Goal: Feedback & Contribution: Submit feedback/report problem

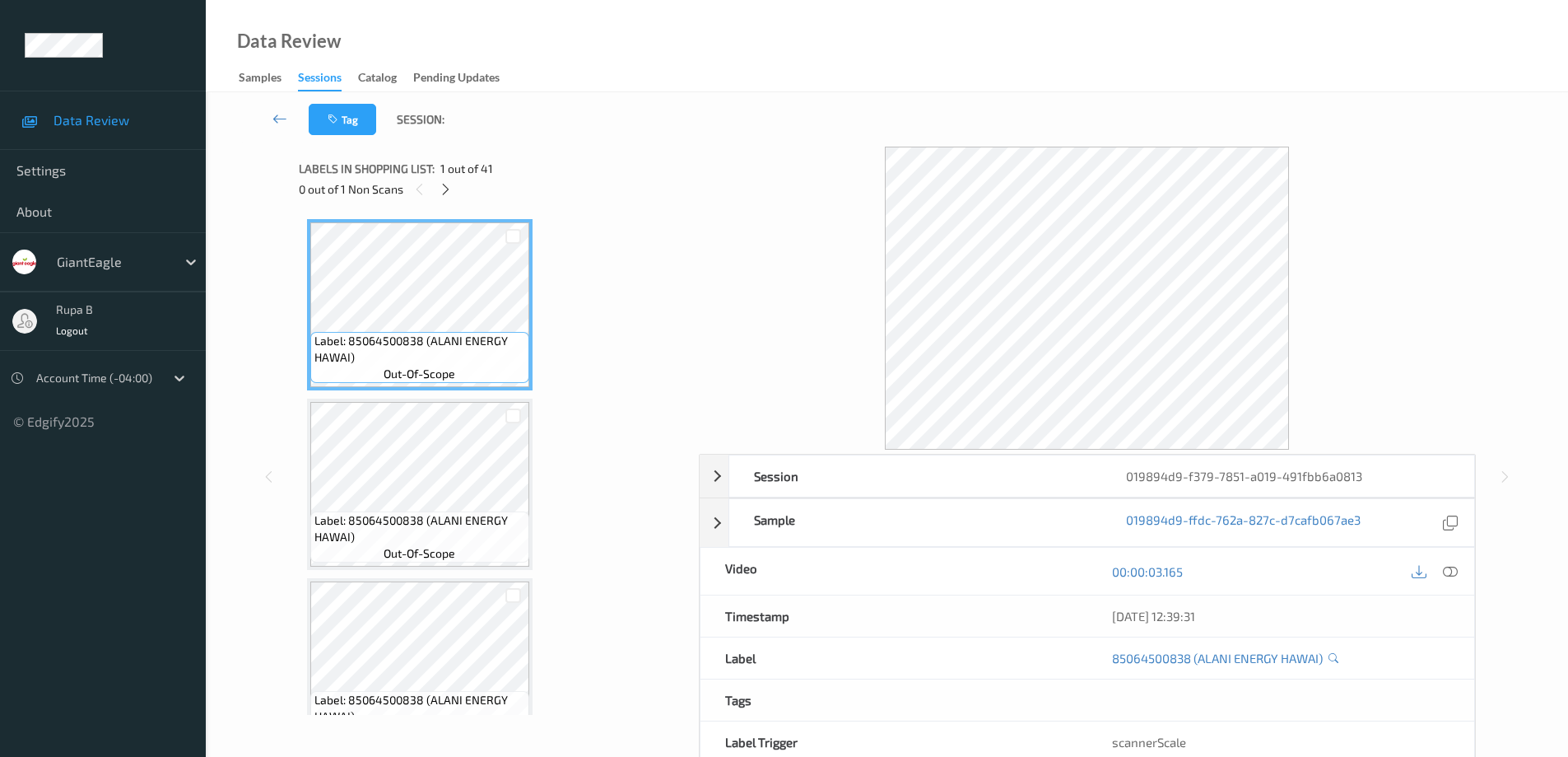
click at [124, 127] on span "Data Review" at bounding box center [122, 120] width 136 height 17
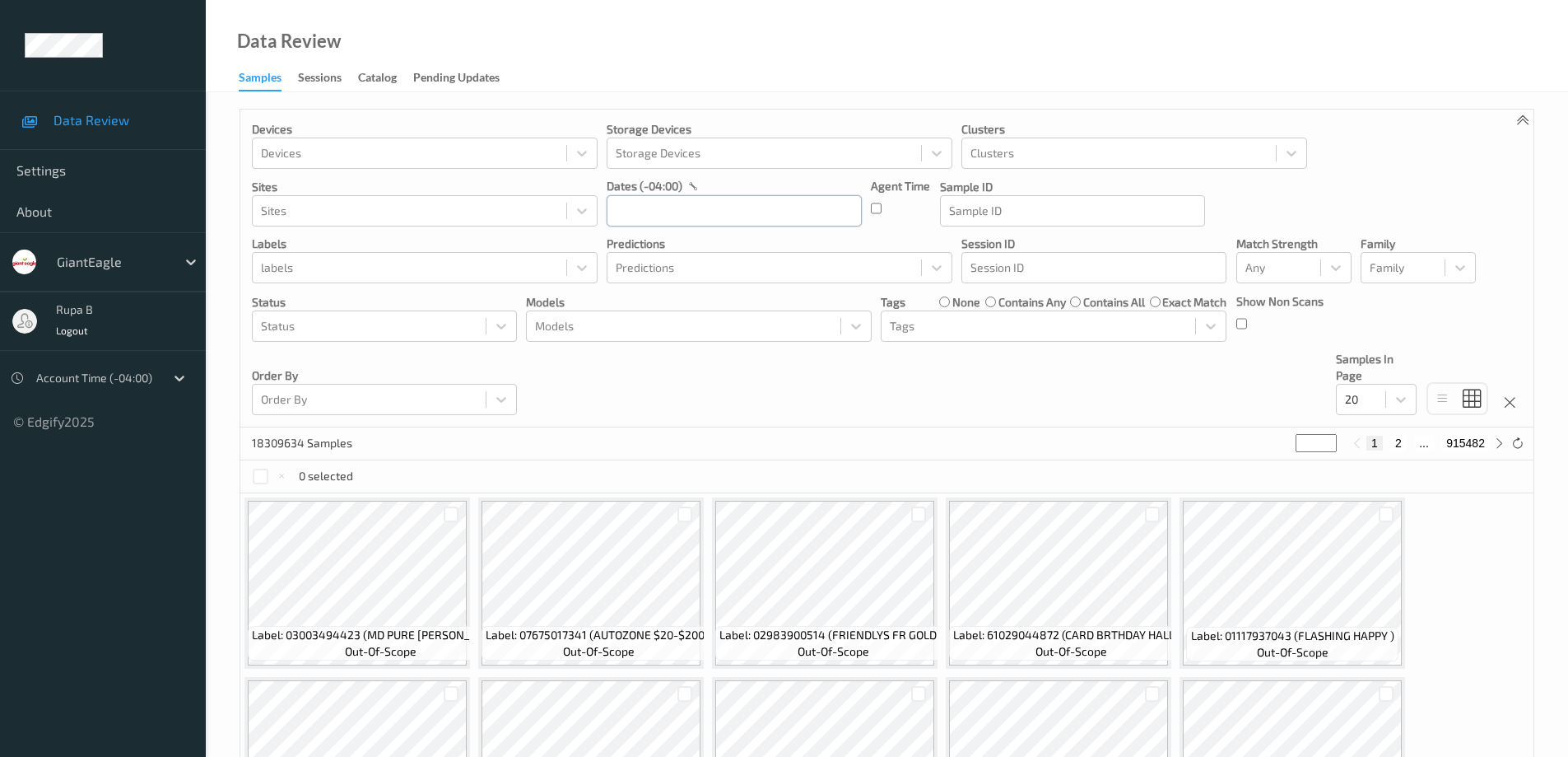
click at [759, 208] on input "text" at bounding box center [734, 210] width 255 height 31
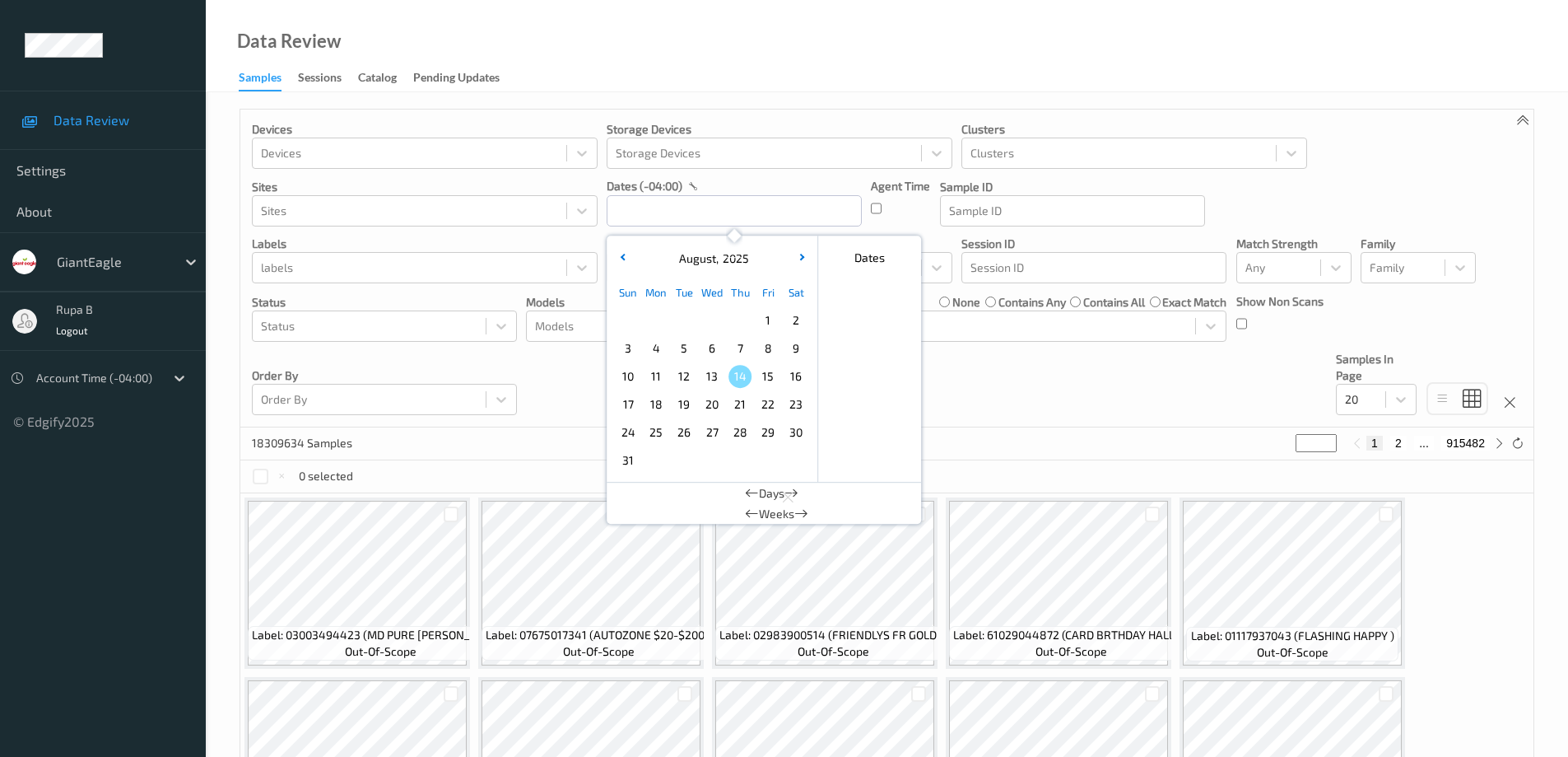
click at [661, 378] on span "11" at bounding box center [656, 377] width 23 height 23
type input "[DATE] 00:00 -> [DATE] 23:59"
click at [1375, 176] on div "Devices Devices Storage Devices Storage Devices Clusters Clusters Sites Sites d…" at bounding box center [887, 268] width 1293 height 318
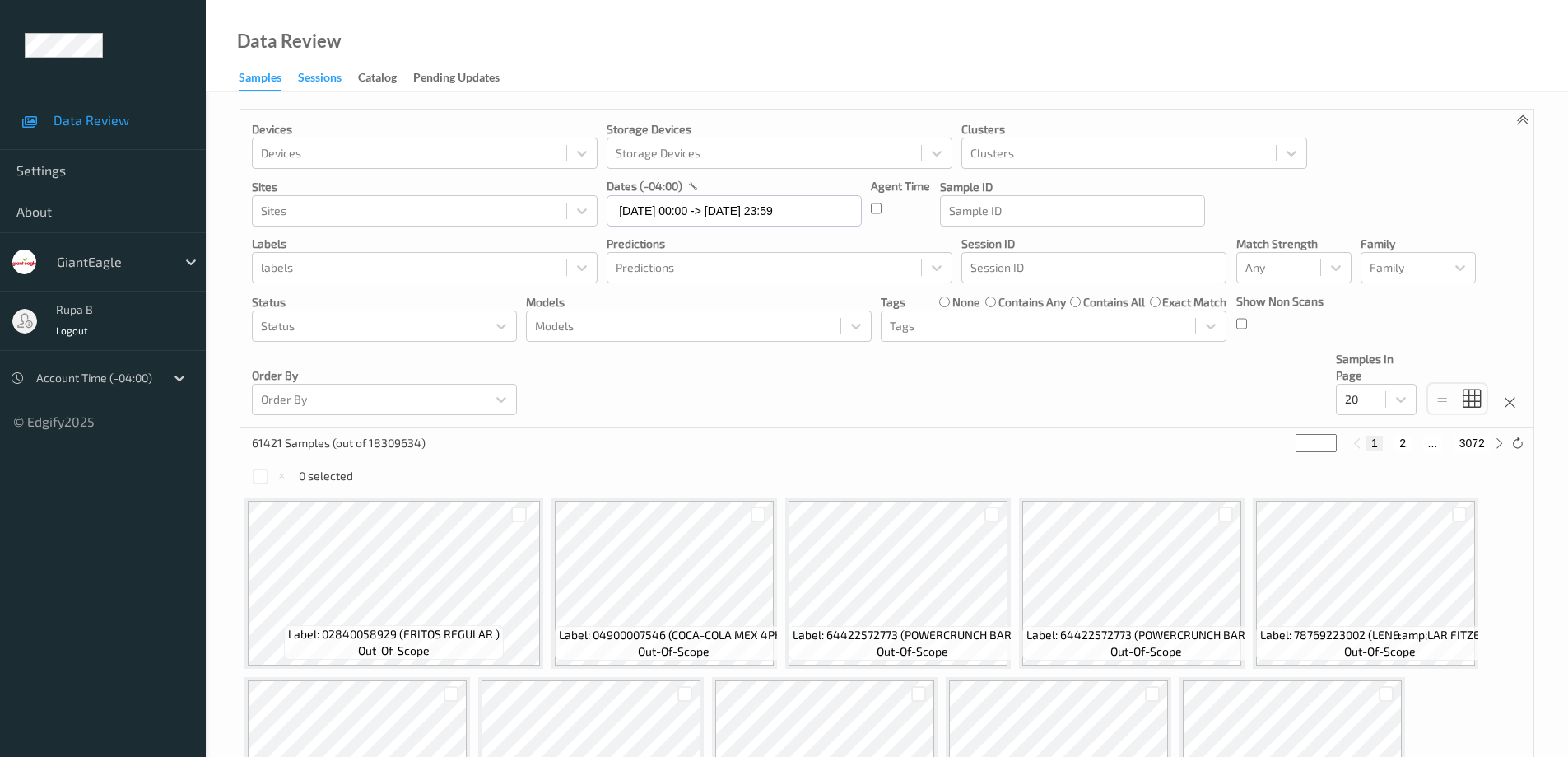
click at [322, 77] on div "Sessions" at bounding box center [319, 79] width 43 height 20
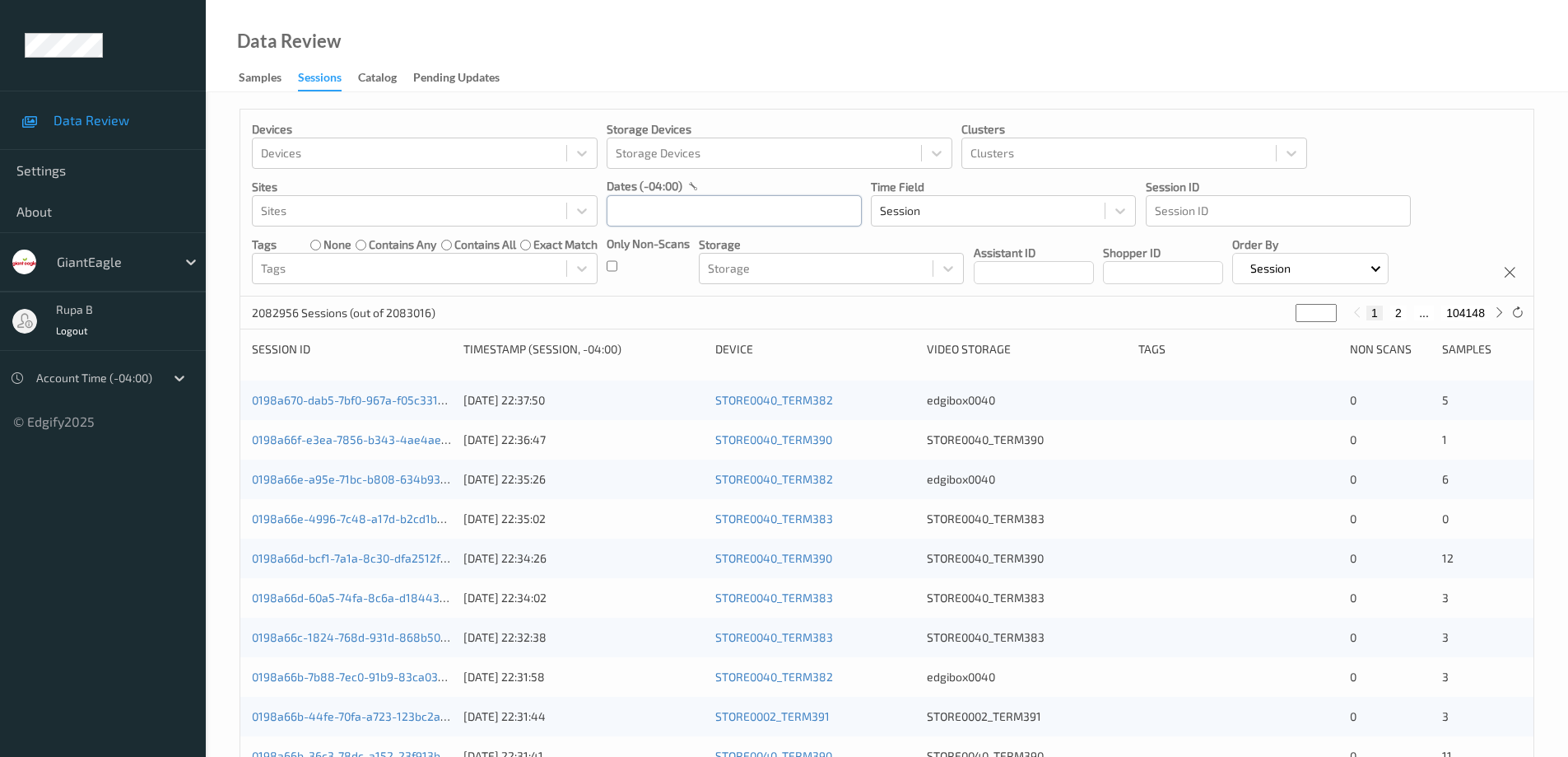
click at [688, 213] on input "text" at bounding box center [734, 210] width 255 height 31
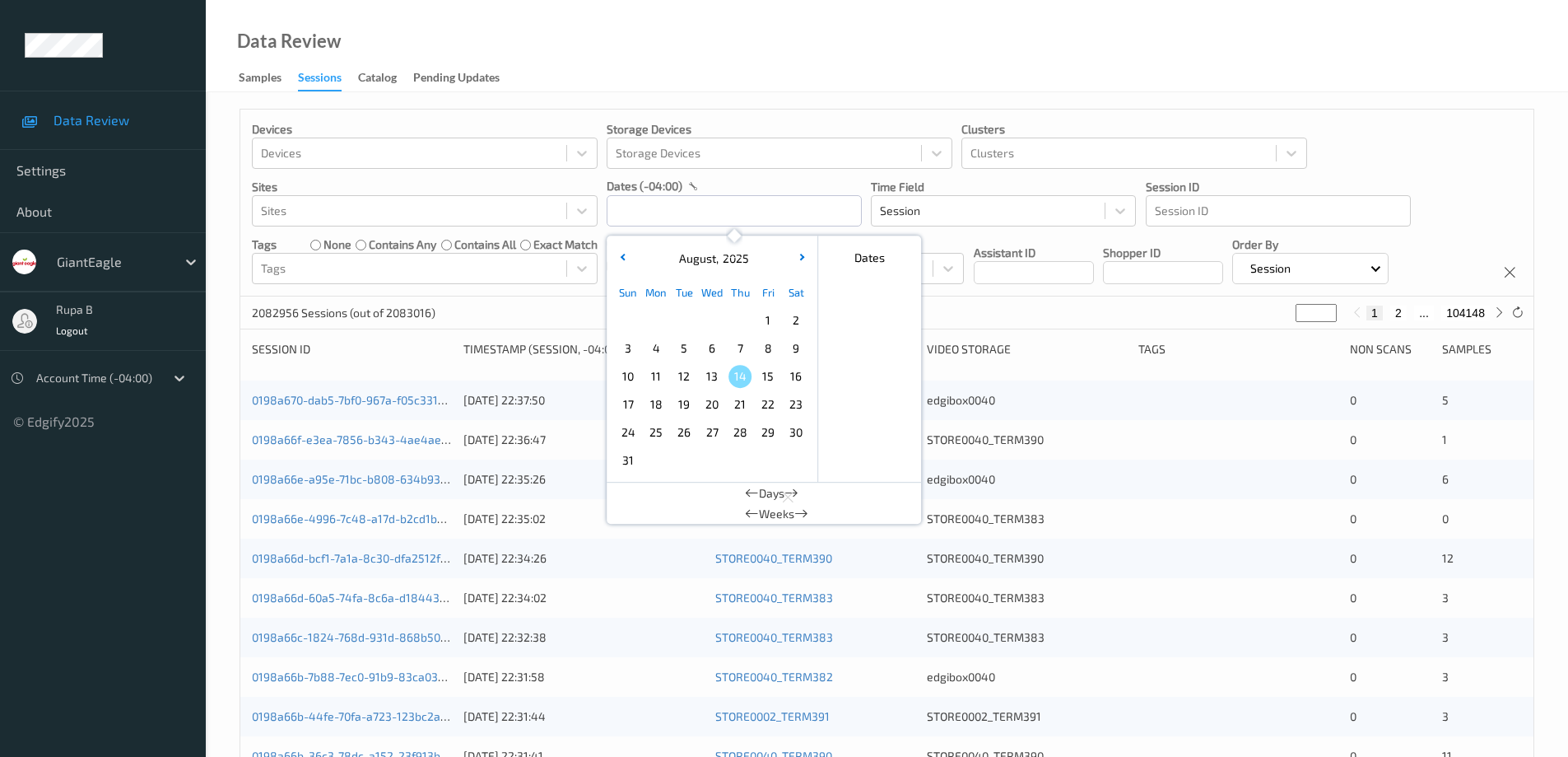
click at [658, 378] on span "11" at bounding box center [656, 377] width 23 height 23
click at [659, 378] on span "11" at bounding box center [656, 377] width 23 height 23
type input "[DATE] 00:00 -> [DATE] 23:59"
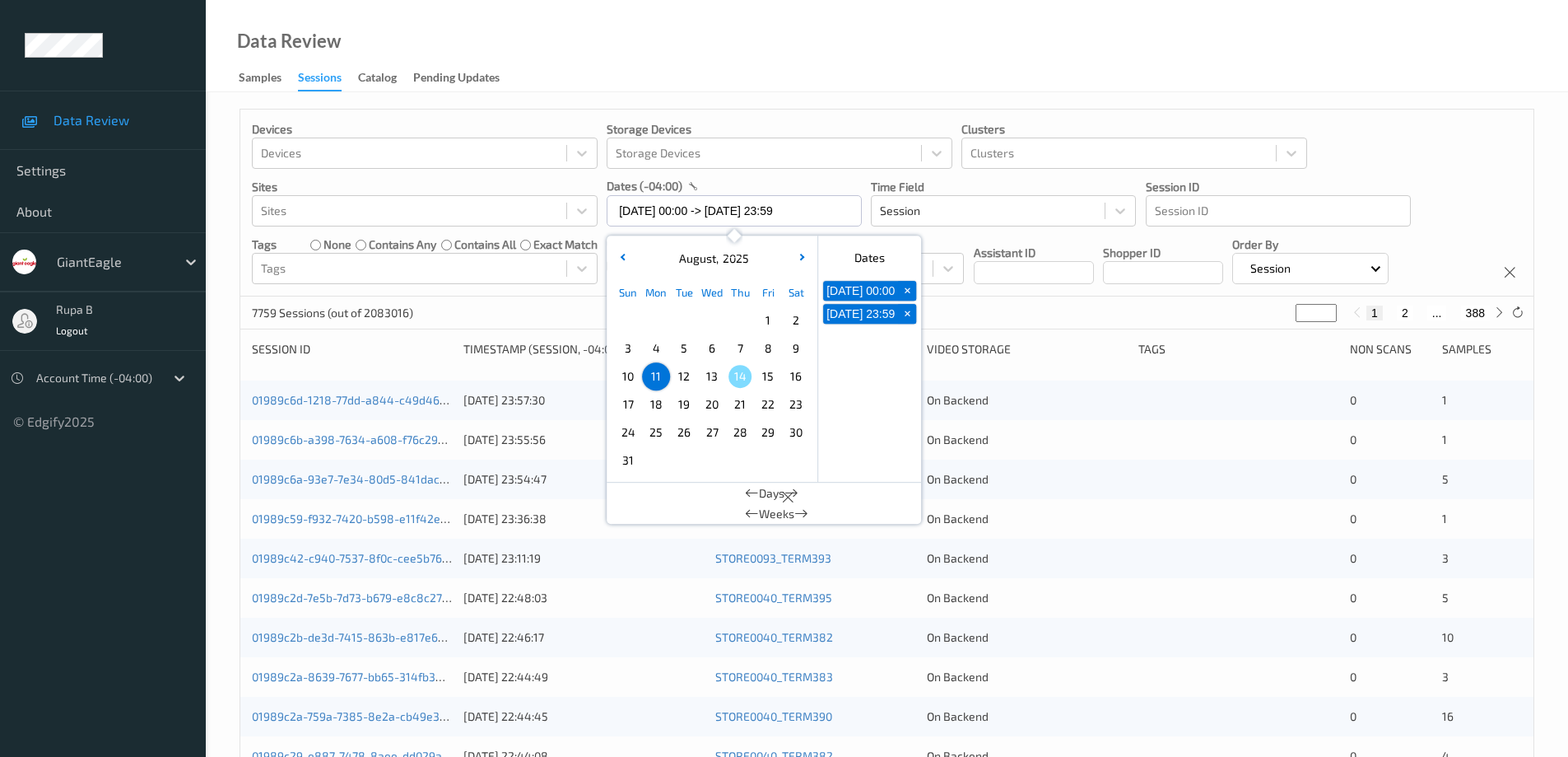
click at [1444, 192] on div "Devices Devices Storage Devices Storage Devices Clusters Clusters Sites Sites d…" at bounding box center [887, 203] width 1293 height 187
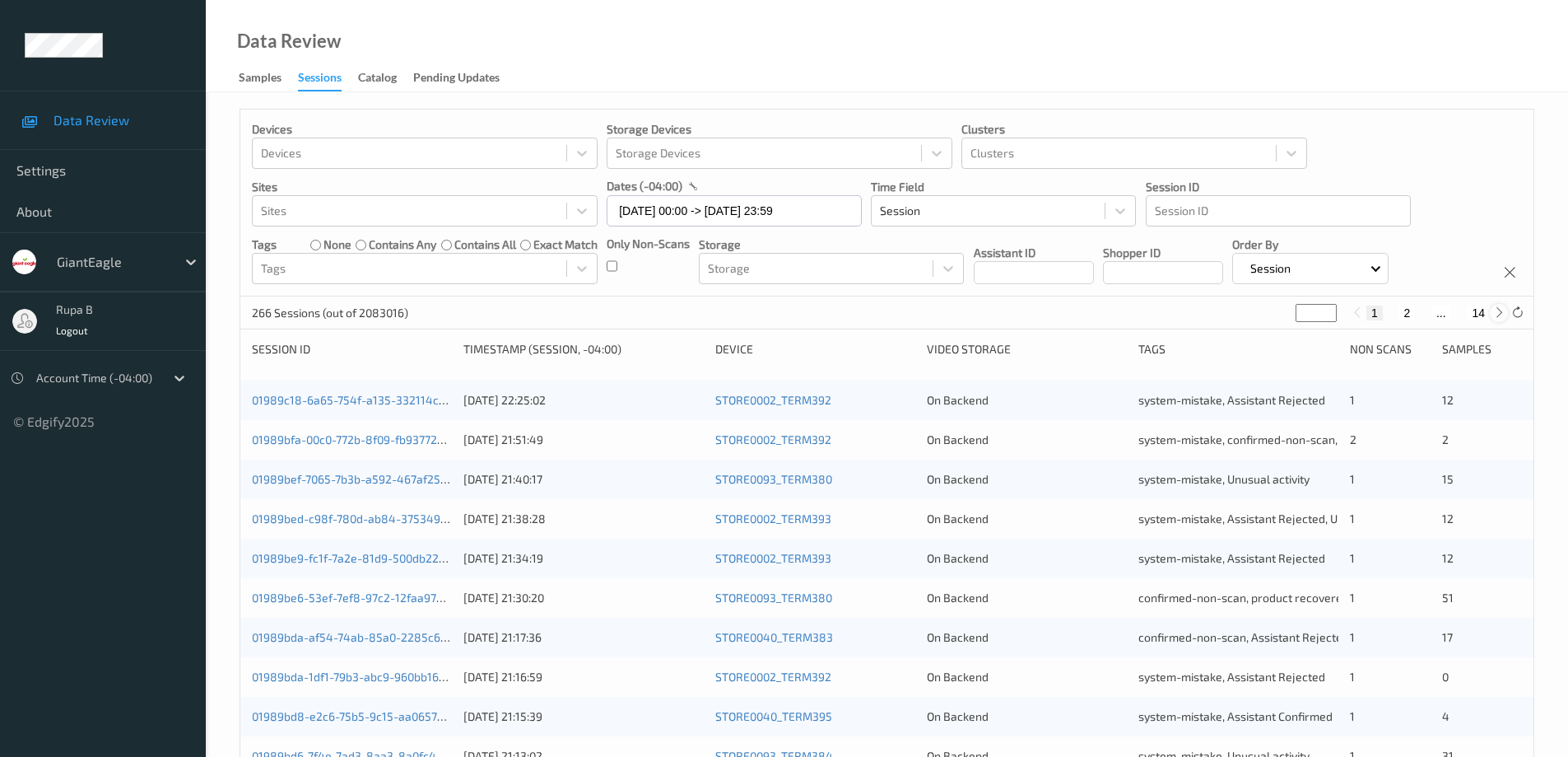
click at [1498, 311] on icon at bounding box center [1499, 312] width 12 height 12
type input "*"
click at [1500, 311] on icon at bounding box center [1499, 312] width 12 height 12
type input "*"
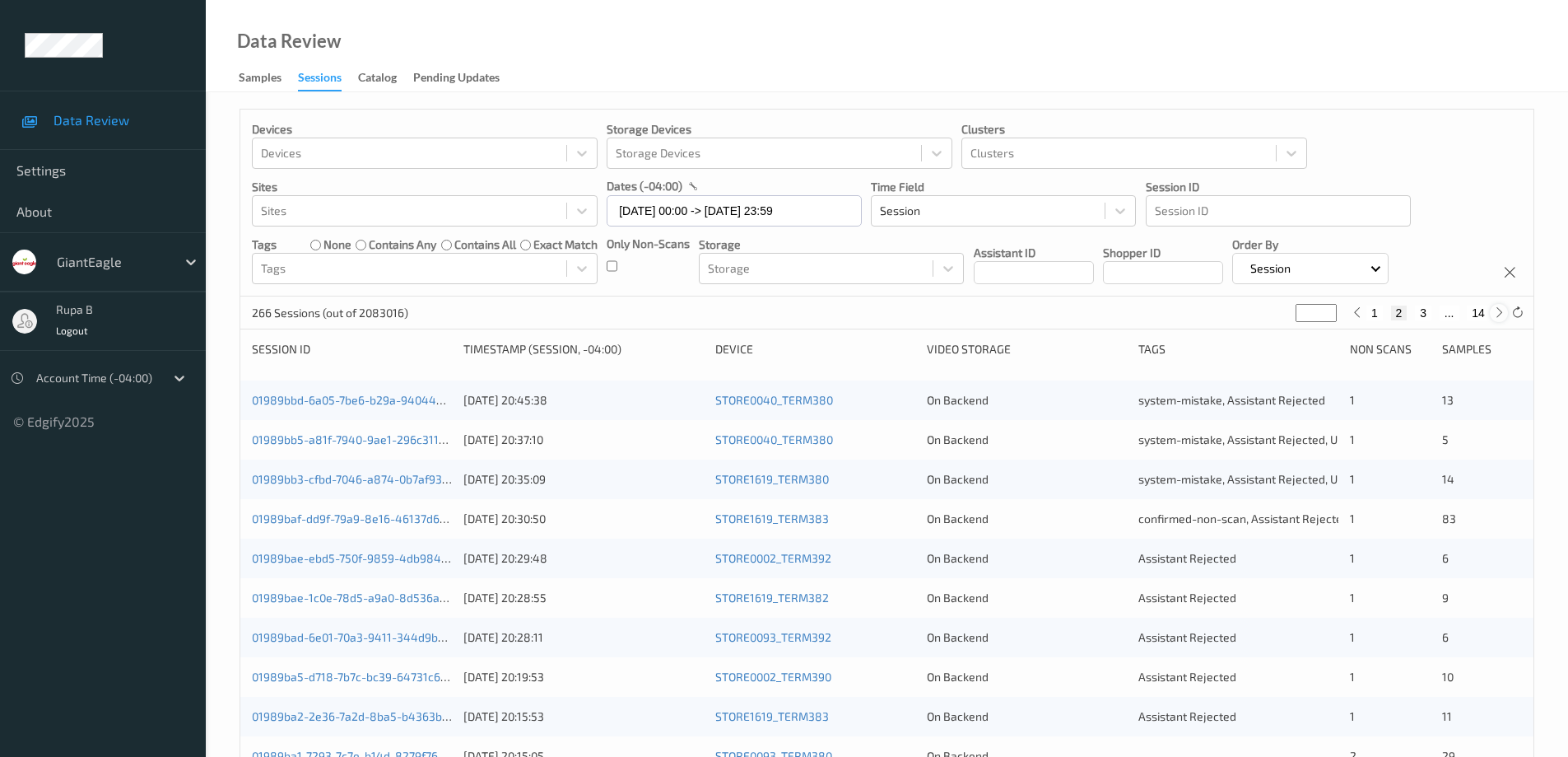
type input "*"
click at [1500, 311] on icon at bounding box center [1499, 312] width 12 height 12
type input "*"
click at [1500, 311] on icon at bounding box center [1499, 312] width 12 height 12
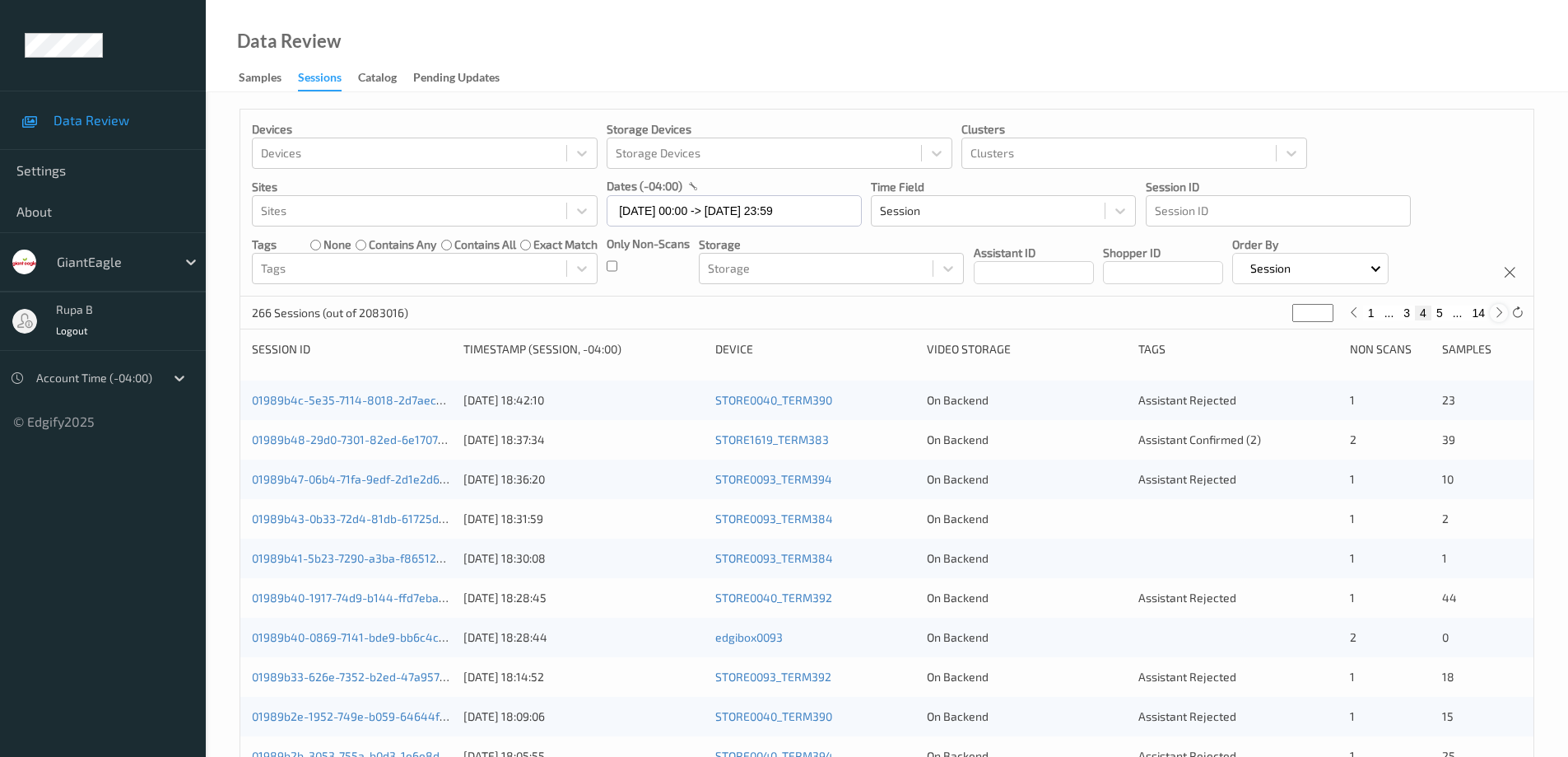
type input "*"
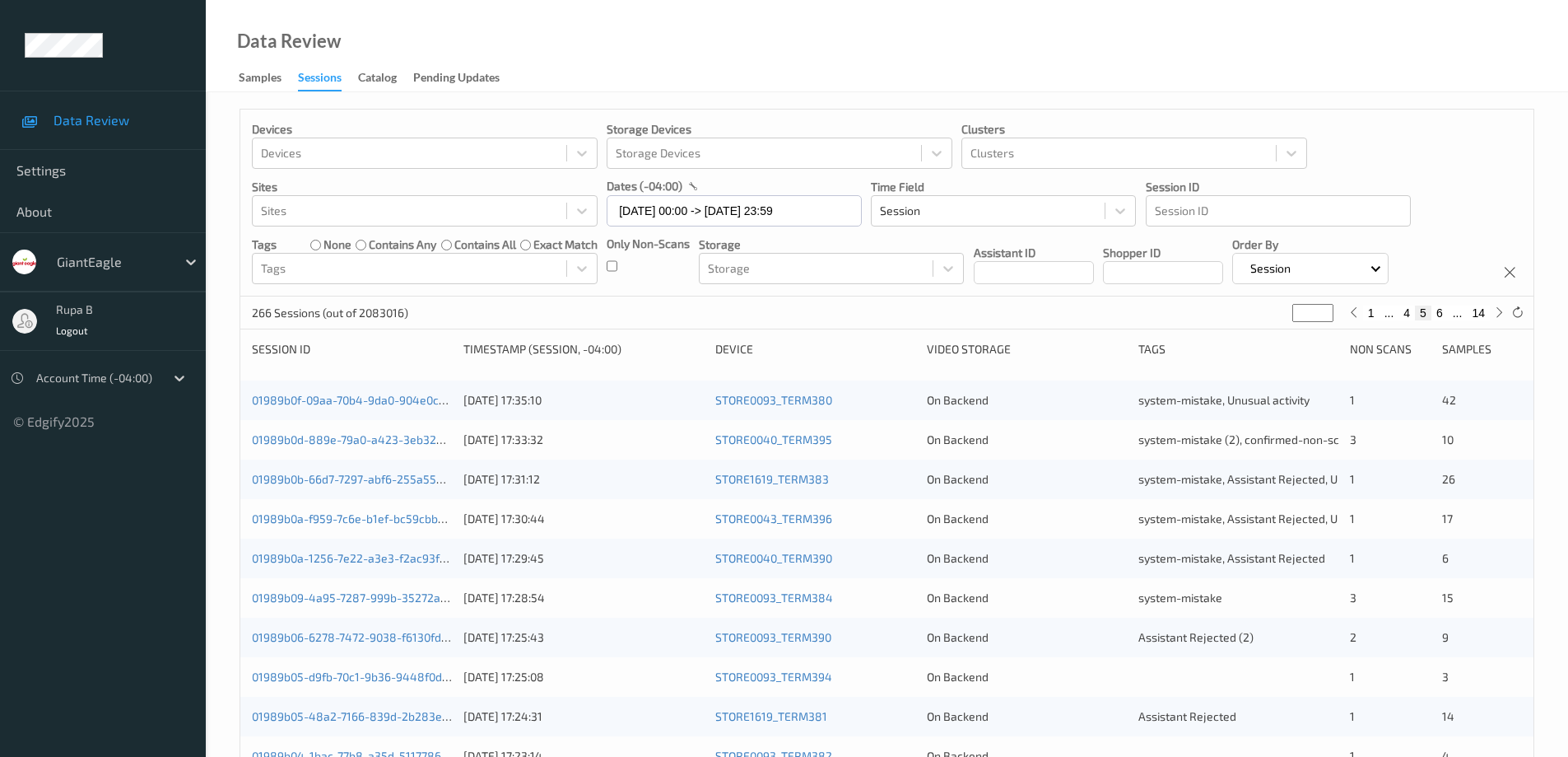
click at [1441, 314] on button "6" at bounding box center [1439, 312] width 17 height 15
type input "*"
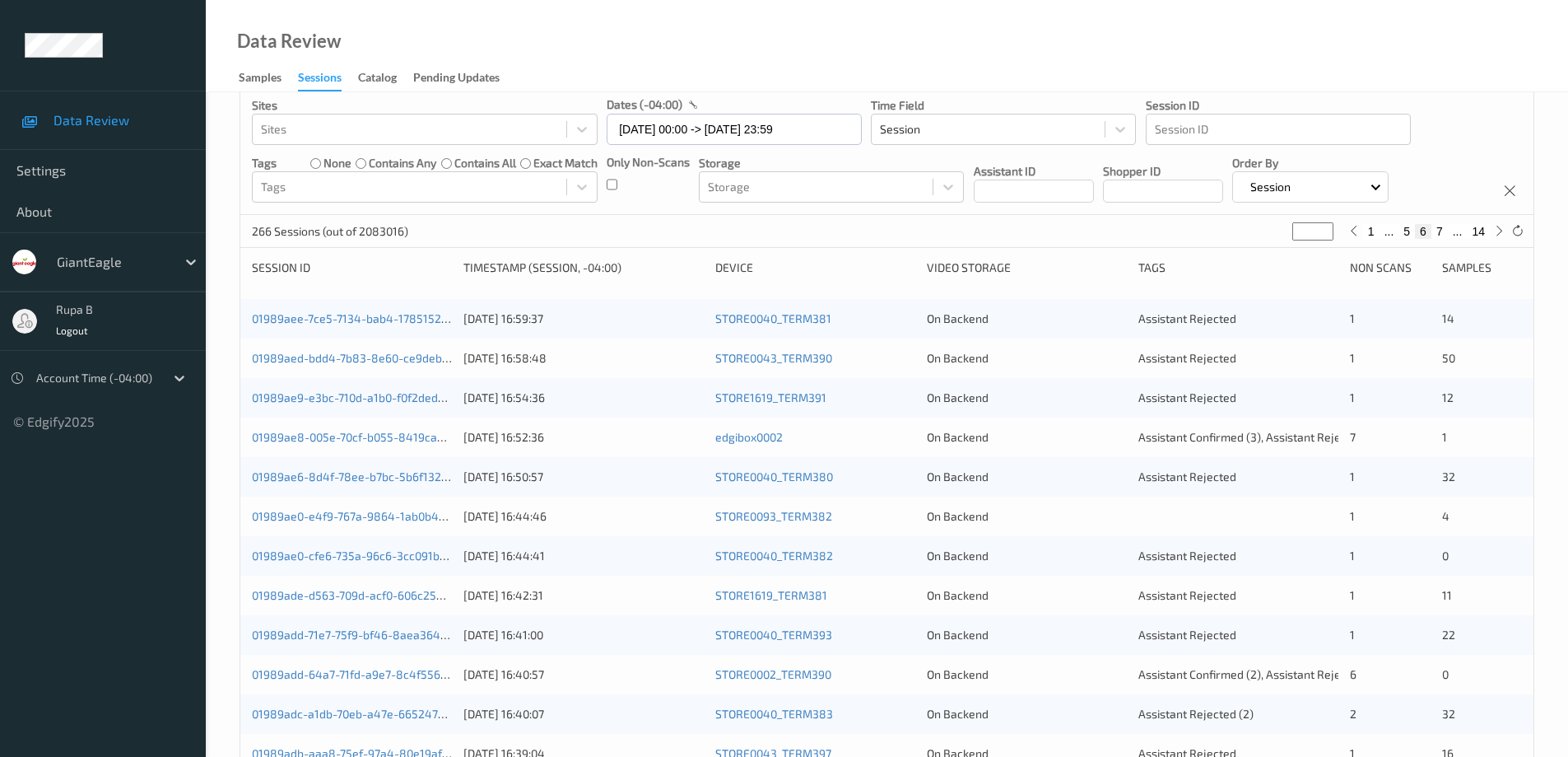
scroll to position [71, 0]
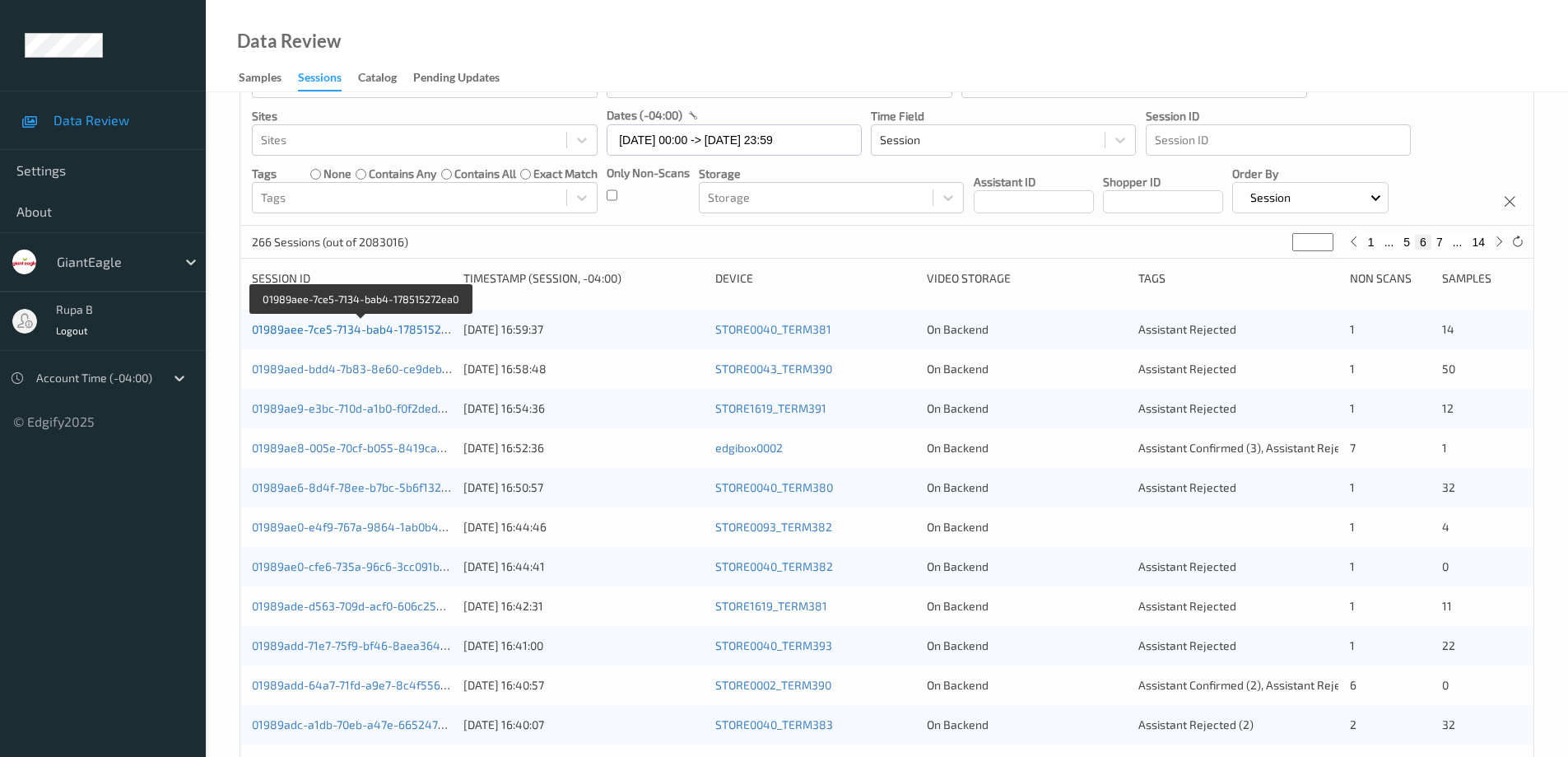
click at [313, 332] on link "01989aee-7ce5-7134-bab4-178515272ea0" at bounding box center [362, 329] width 221 height 14
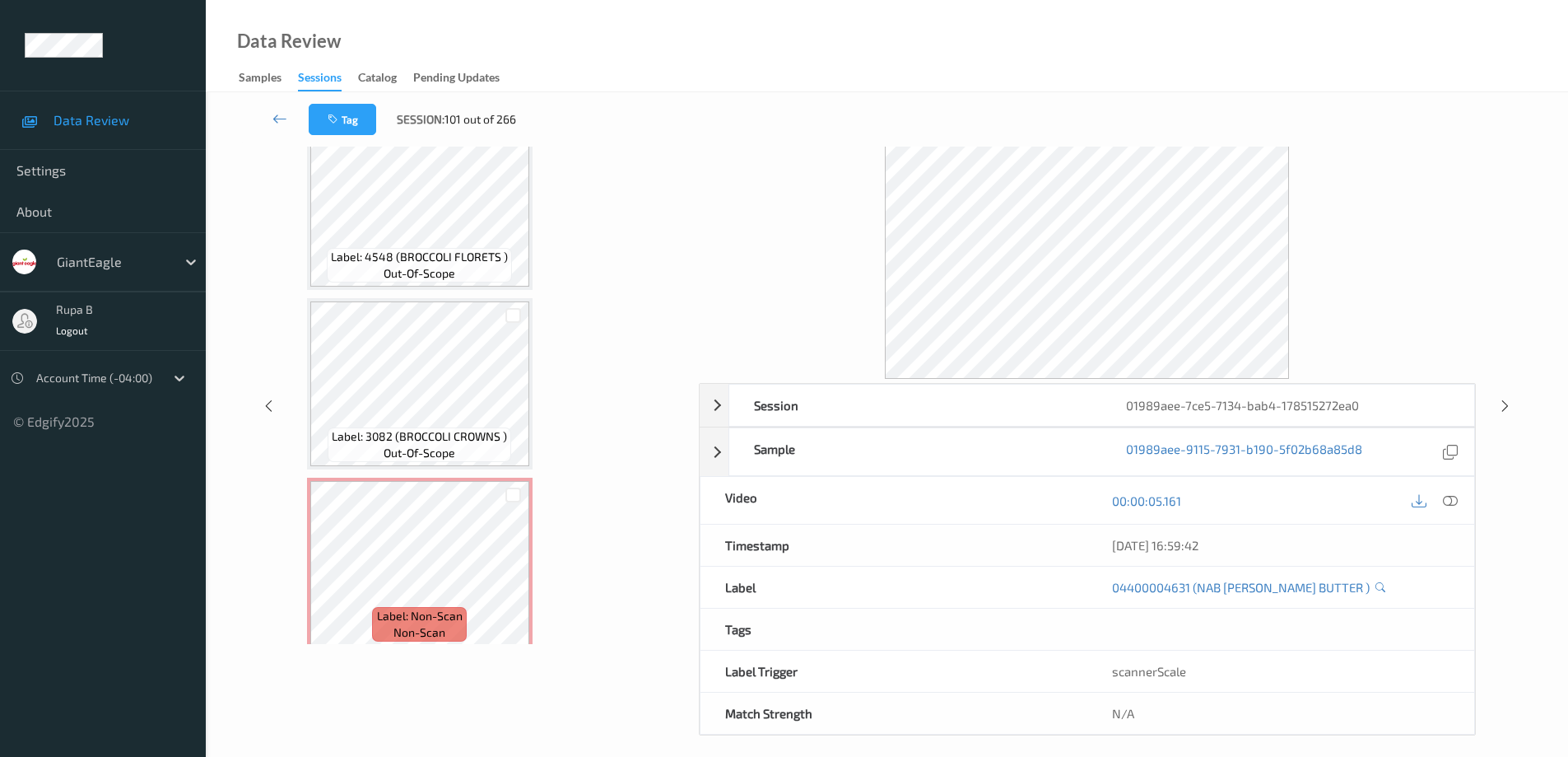
scroll to position [2197, 0]
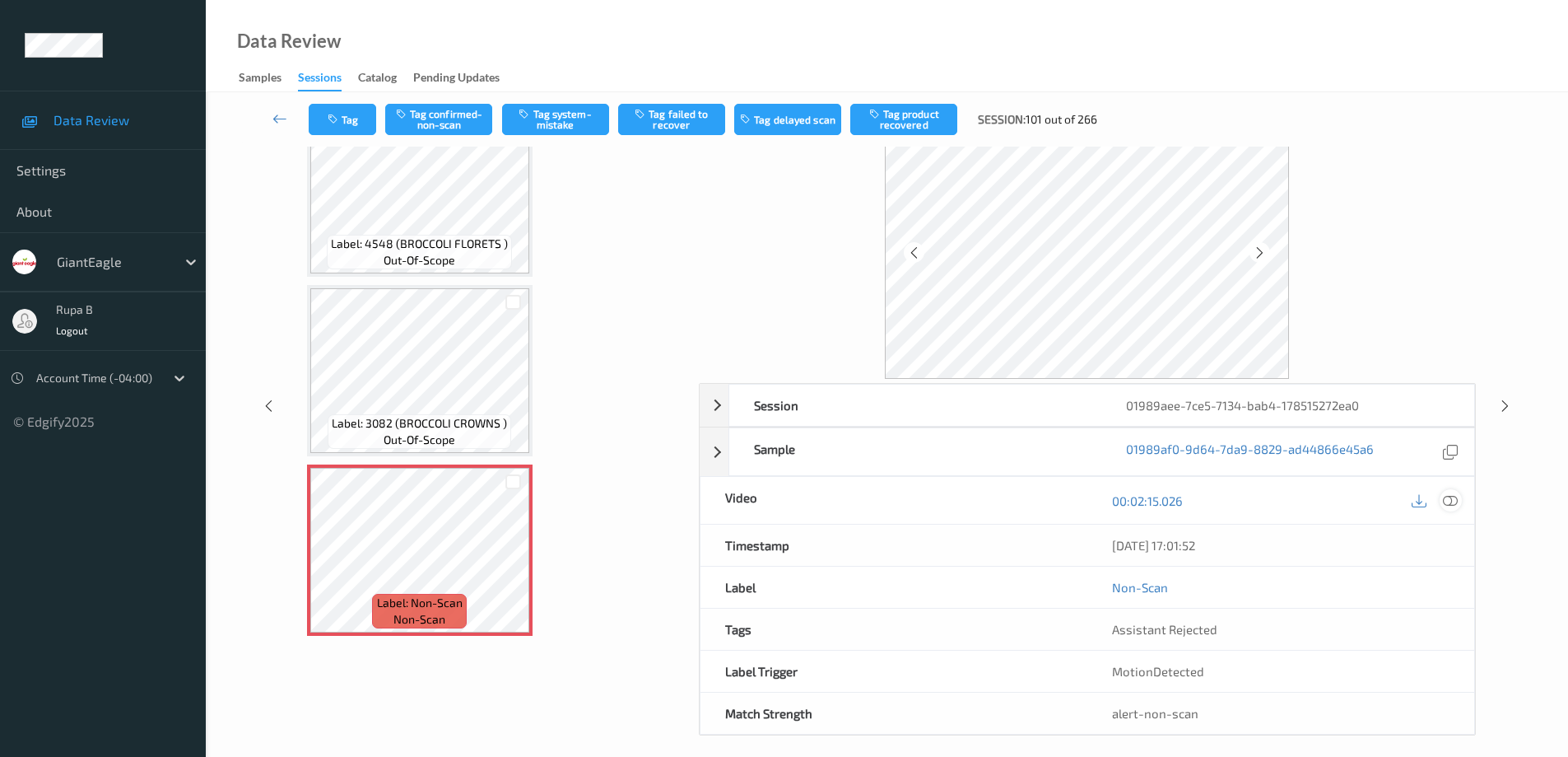
click at [1452, 502] on icon at bounding box center [1450, 500] width 15 height 15
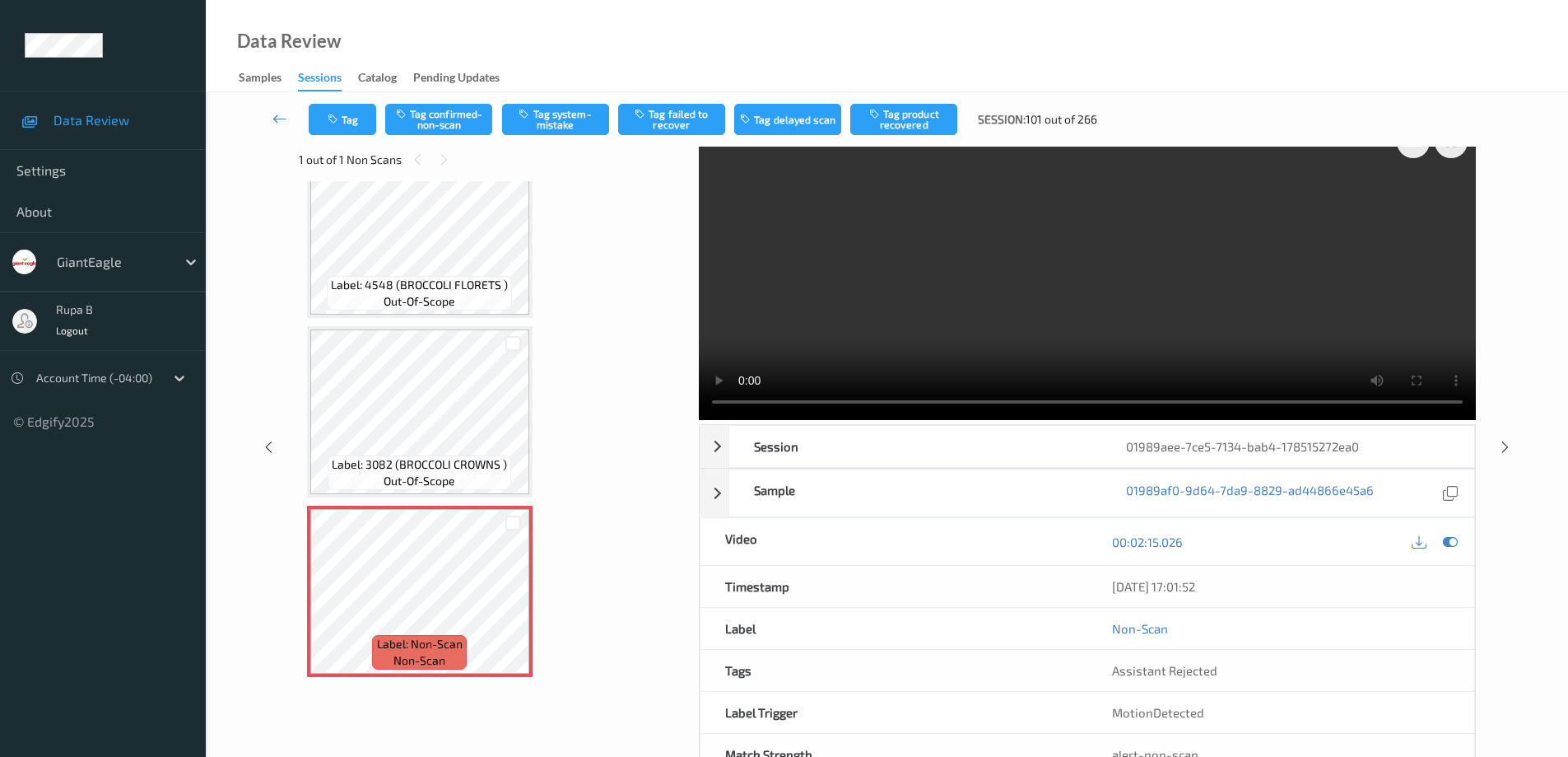
scroll to position [1, 0]
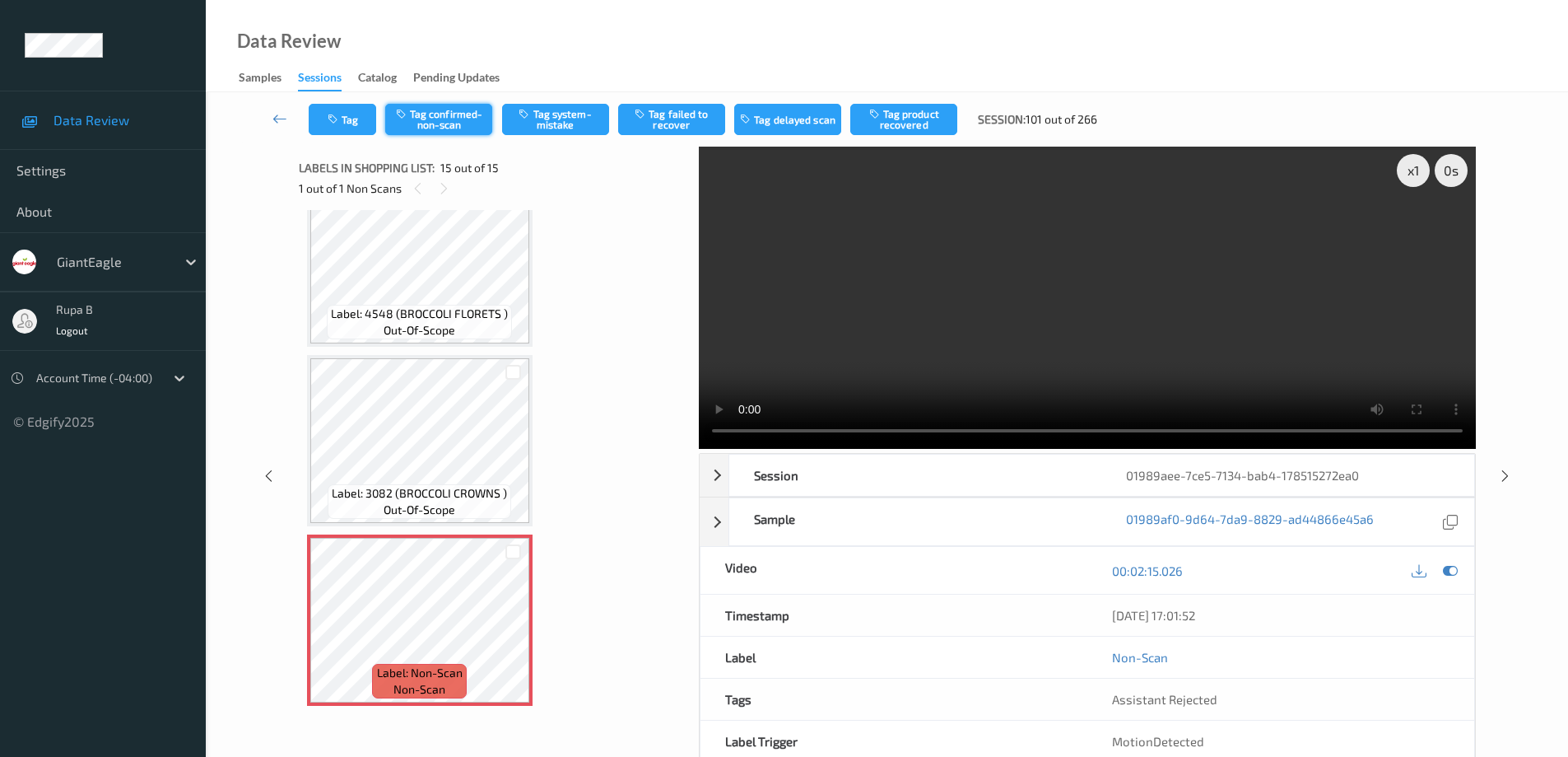
click at [448, 119] on button "Tag confirmed-non-scan" at bounding box center [438, 119] width 107 height 31
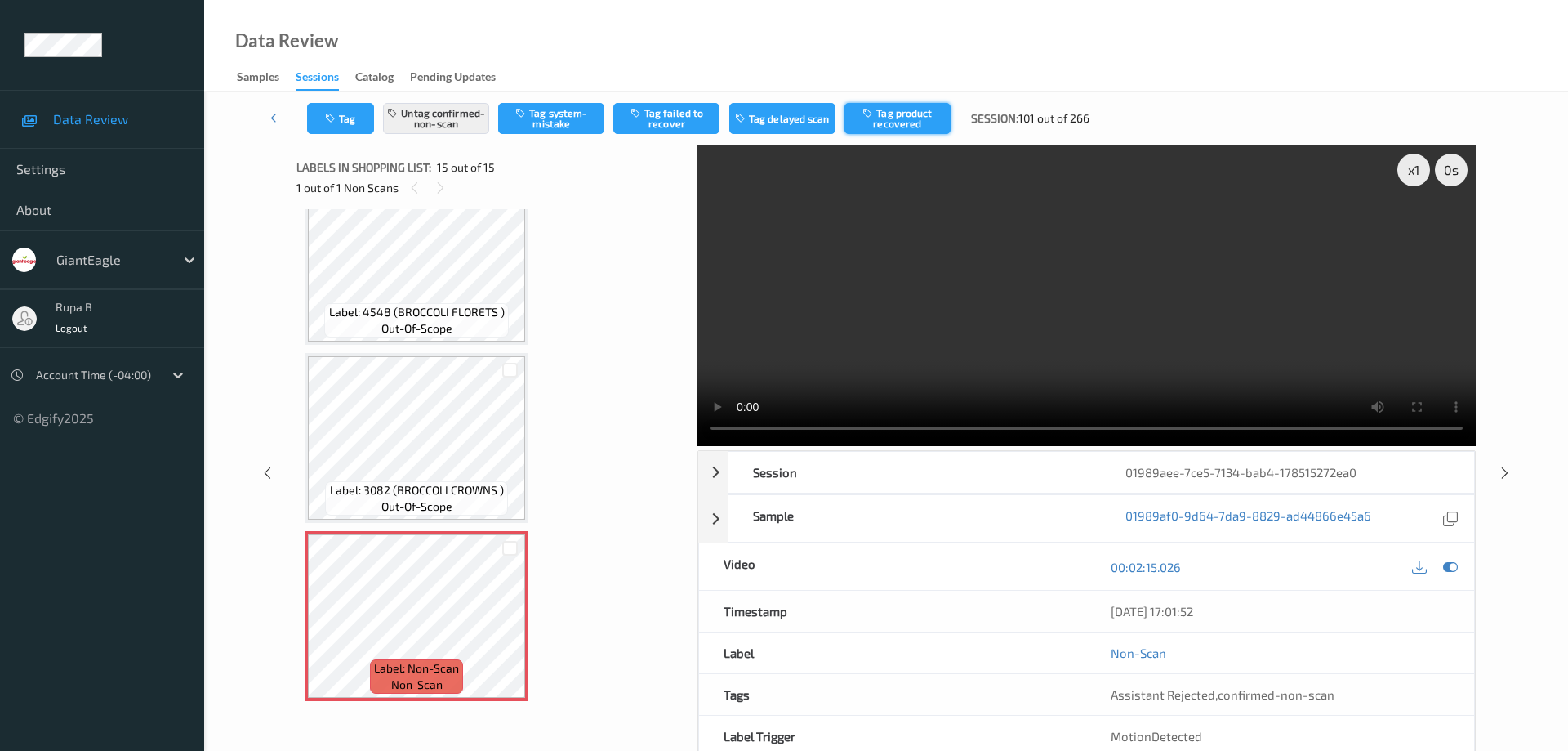
click at [912, 123] on button "Tag product recovered" at bounding box center [897, 118] width 106 height 31
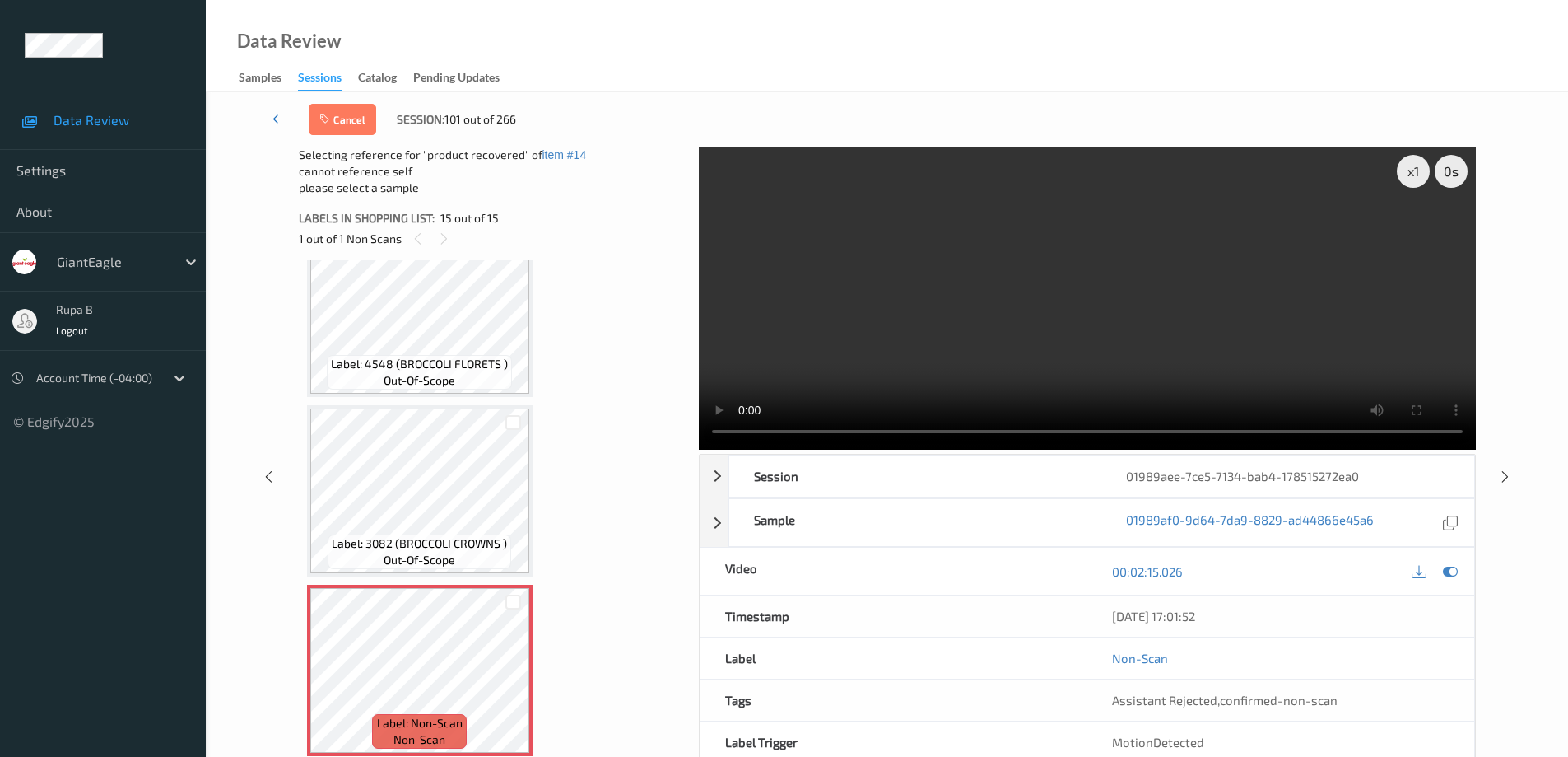
click at [274, 119] on icon at bounding box center [280, 118] width 15 height 17
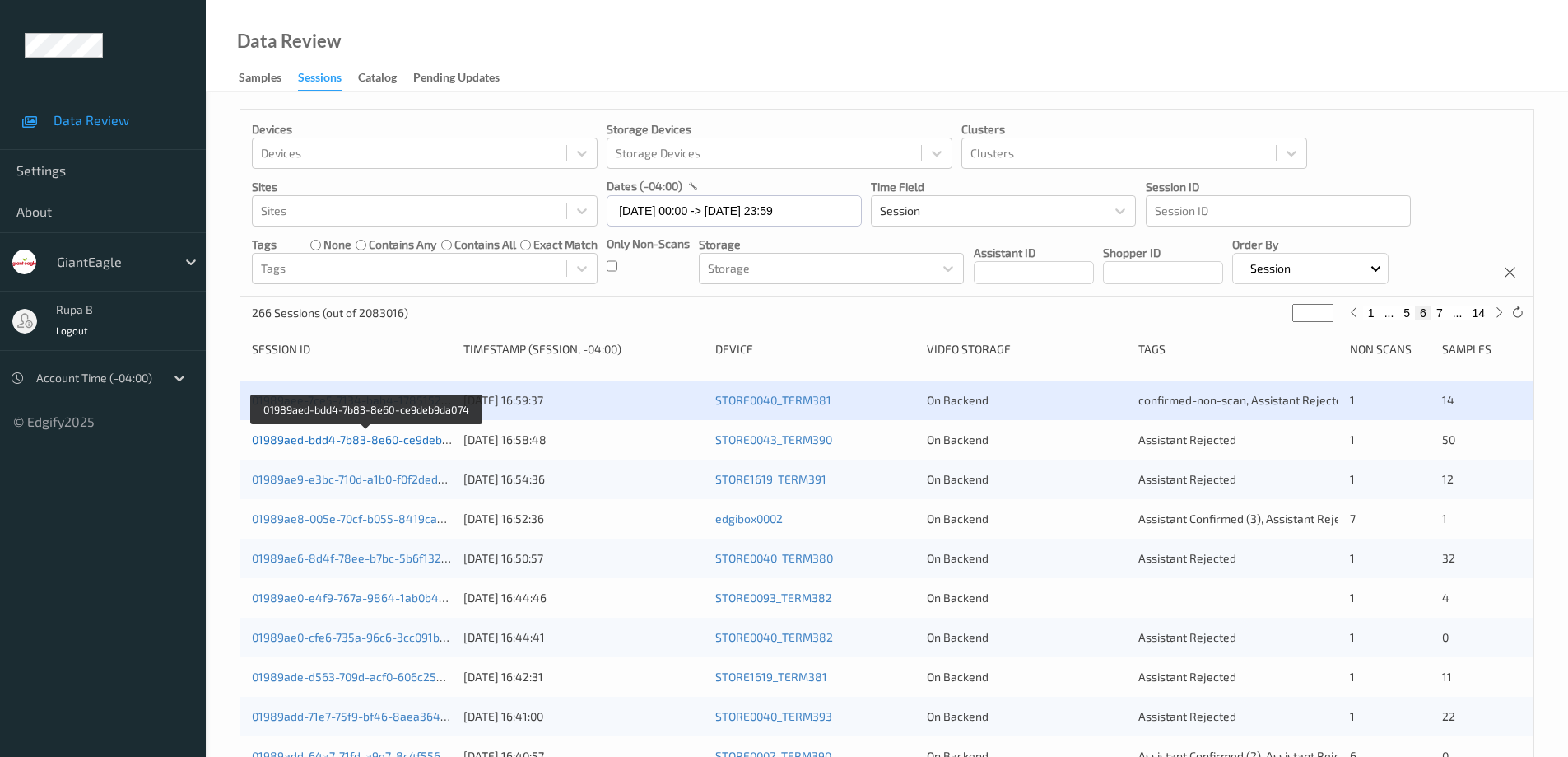
click at [370, 439] on link "01989aed-bdd4-7b83-8e60-ce9deb9da074" at bounding box center [367, 439] width 229 height 14
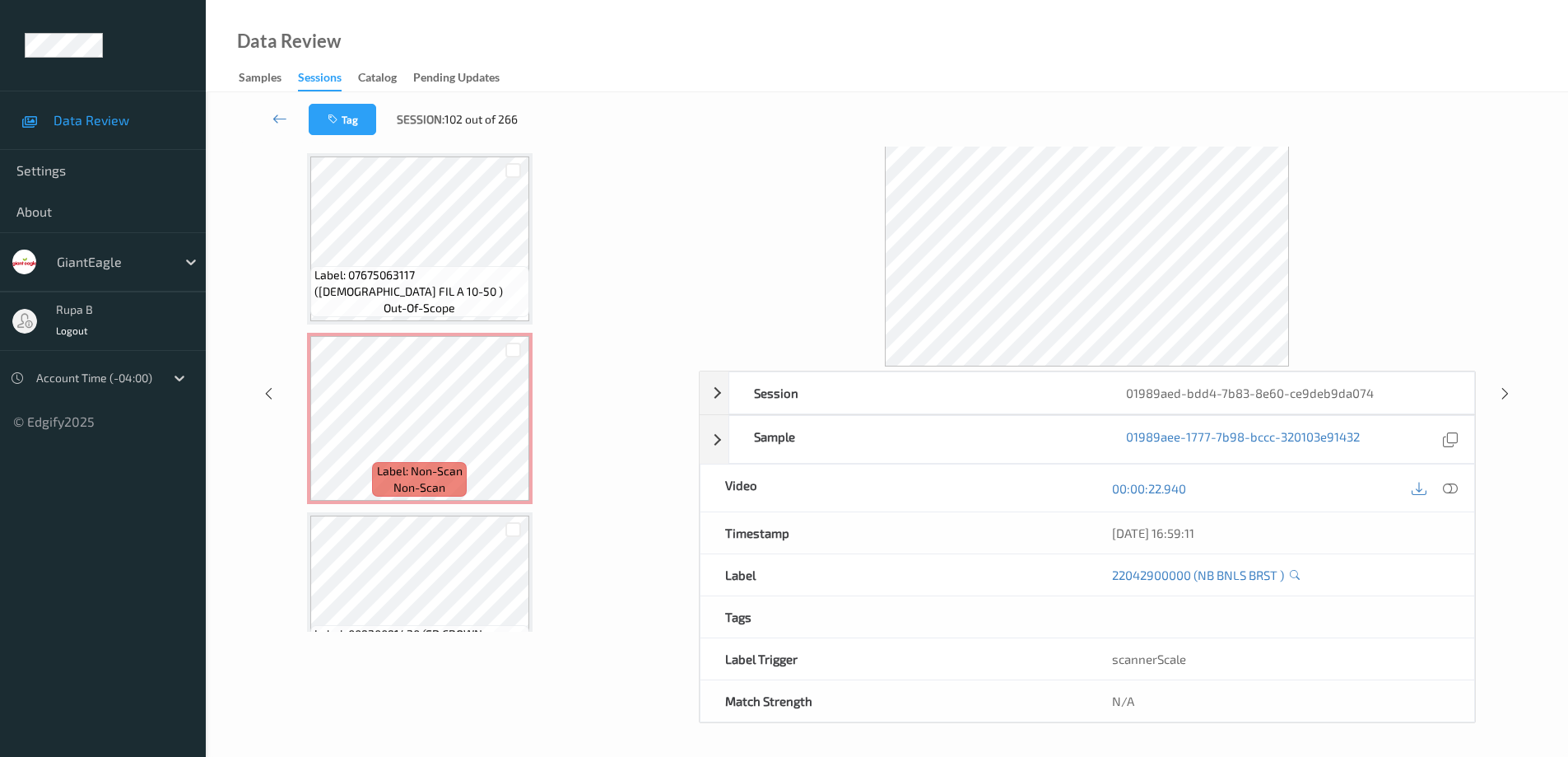
scroll to position [8661, 0]
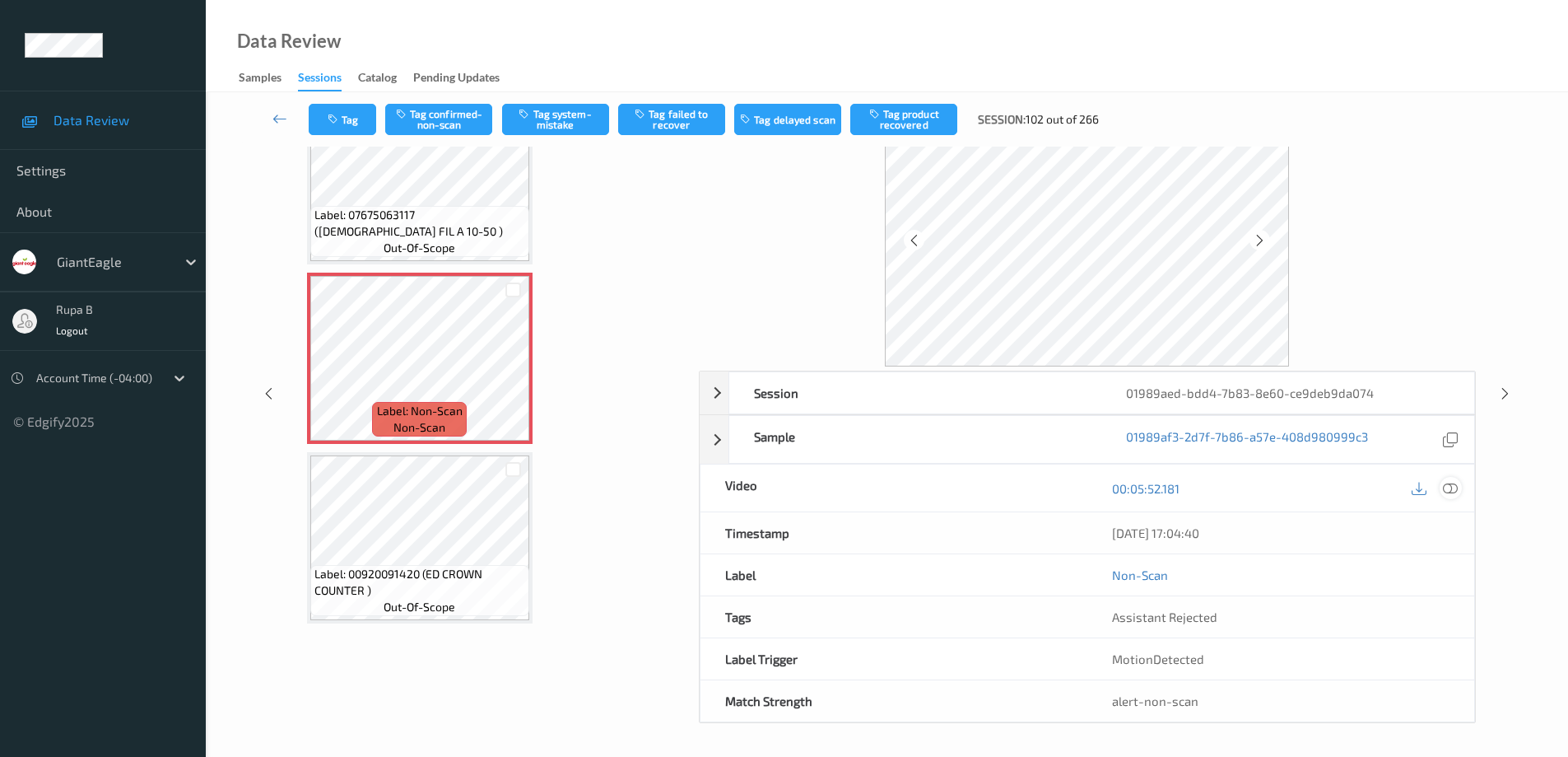
click at [1452, 484] on icon at bounding box center [1450, 488] width 15 height 15
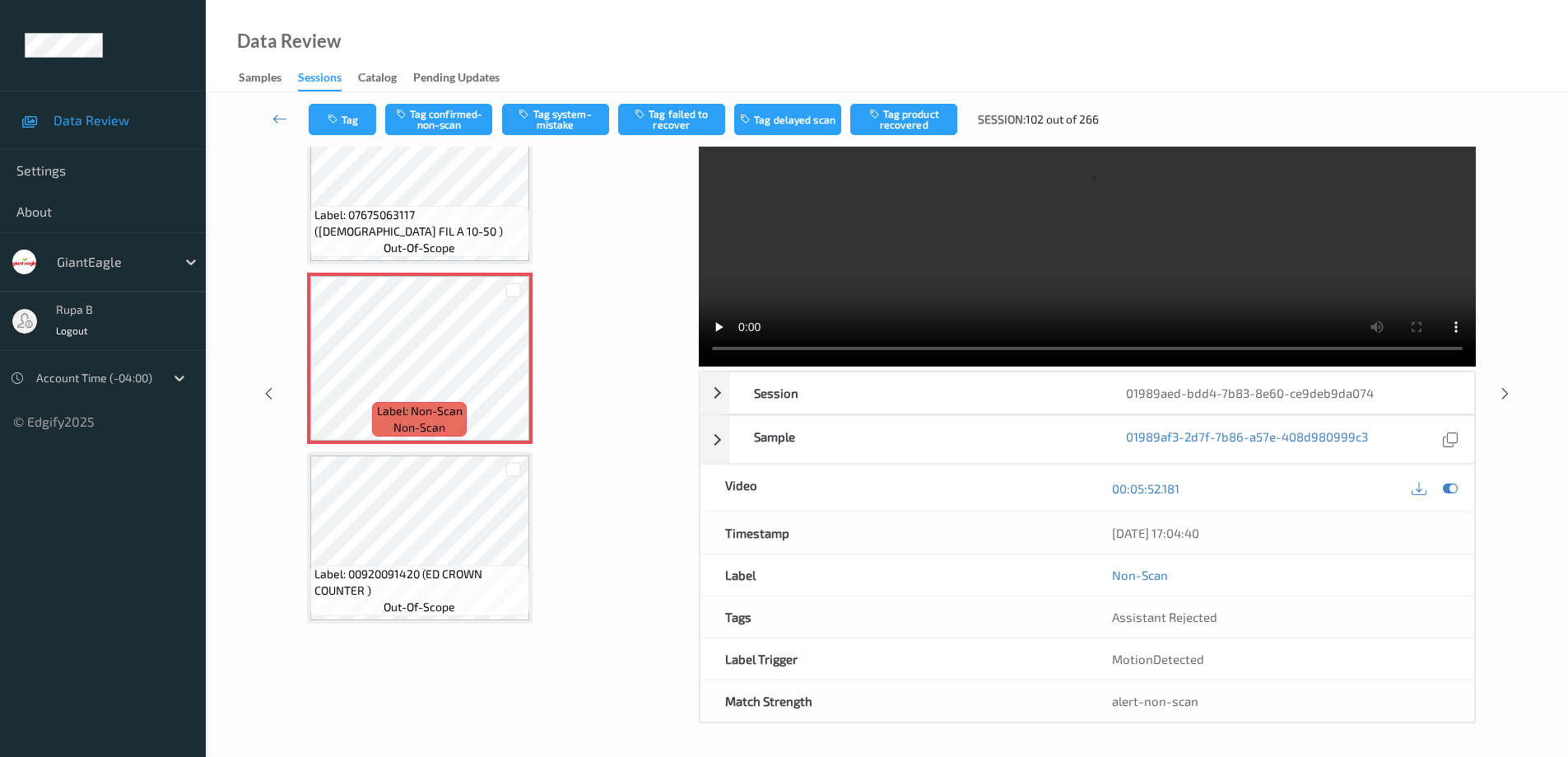
scroll to position [0, 0]
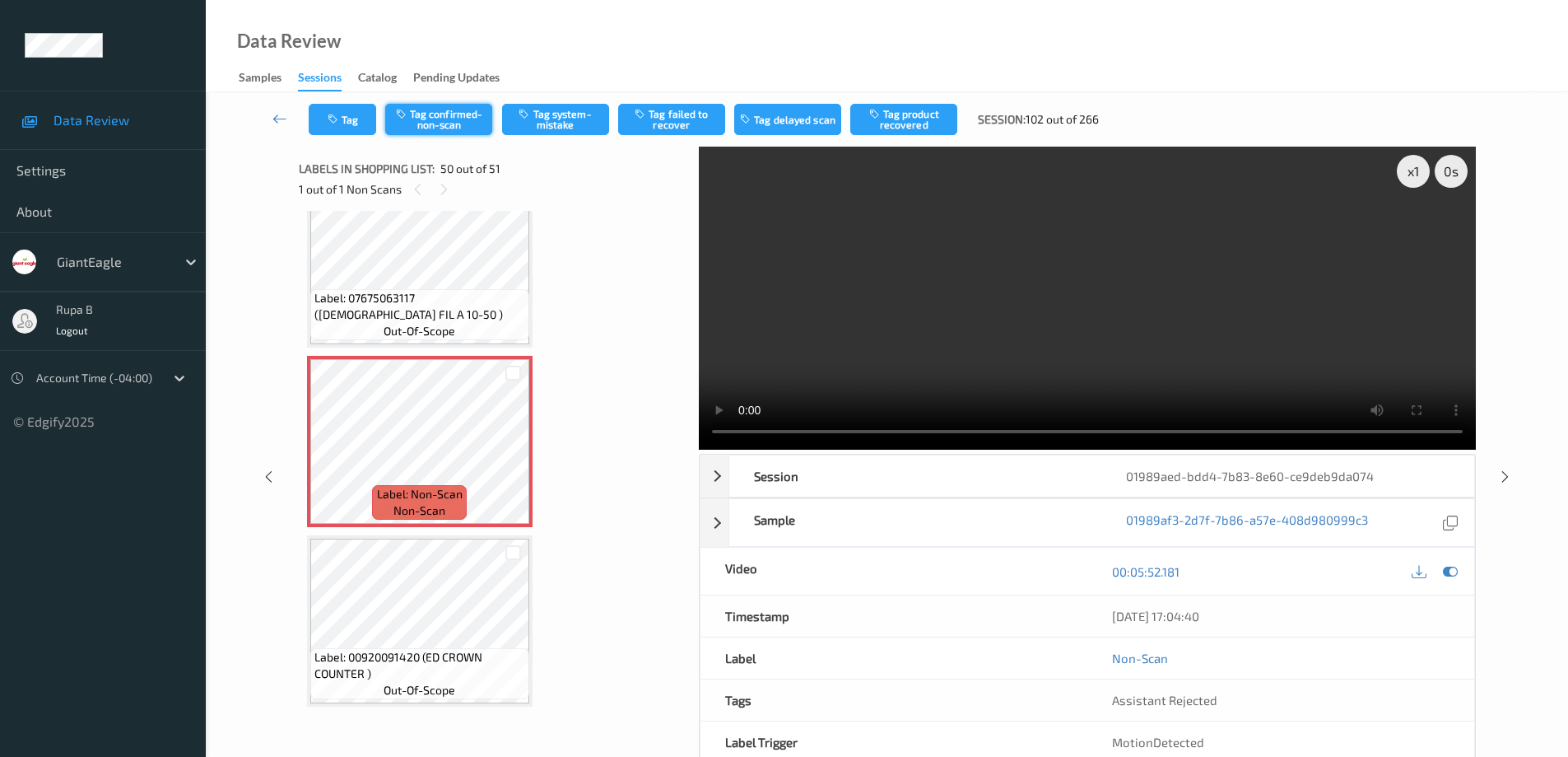
click at [456, 119] on button "Tag confirmed-non-scan" at bounding box center [438, 119] width 107 height 31
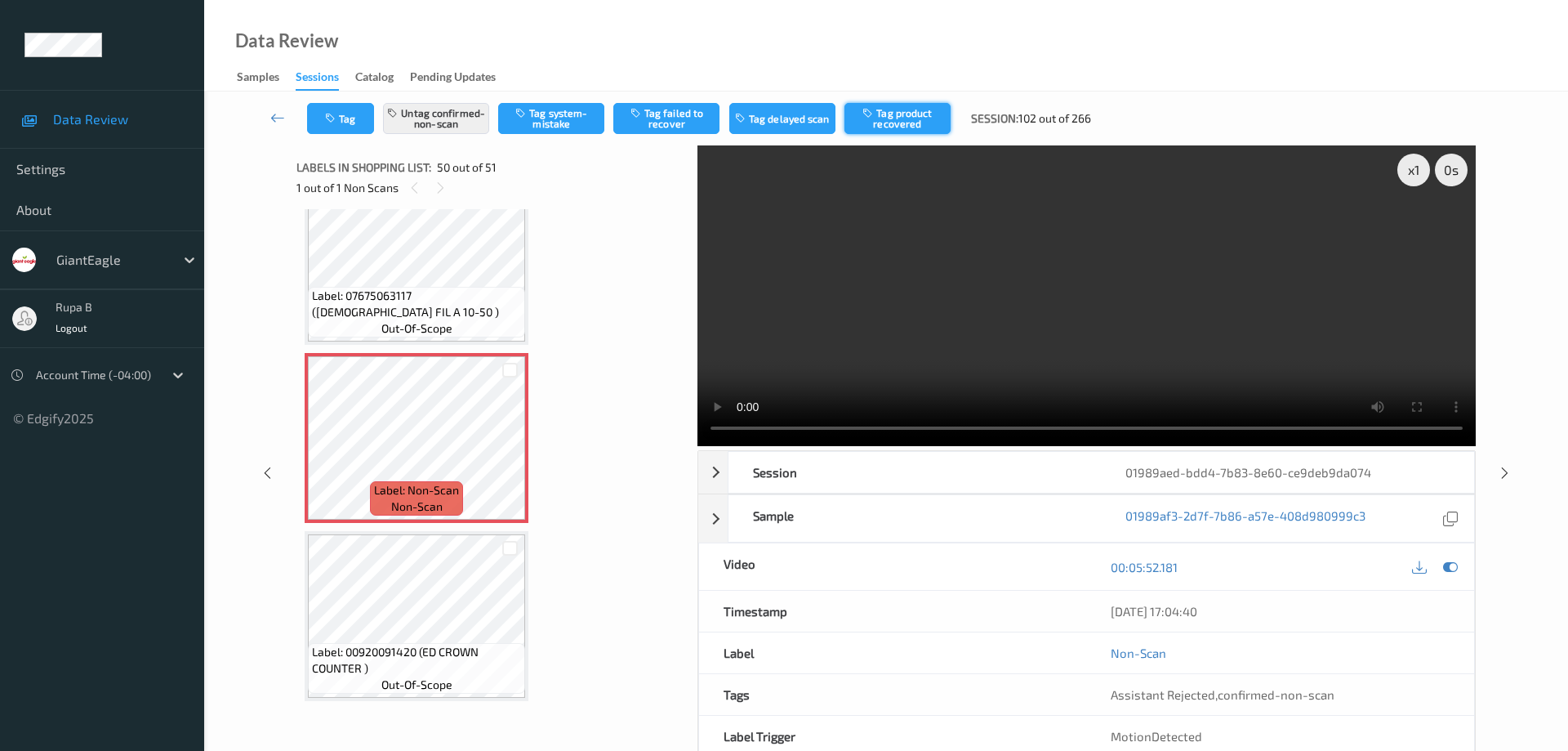
click at [904, 123] on button "Tag product recovered" at bounding box center [897, 118] width 106 height 31
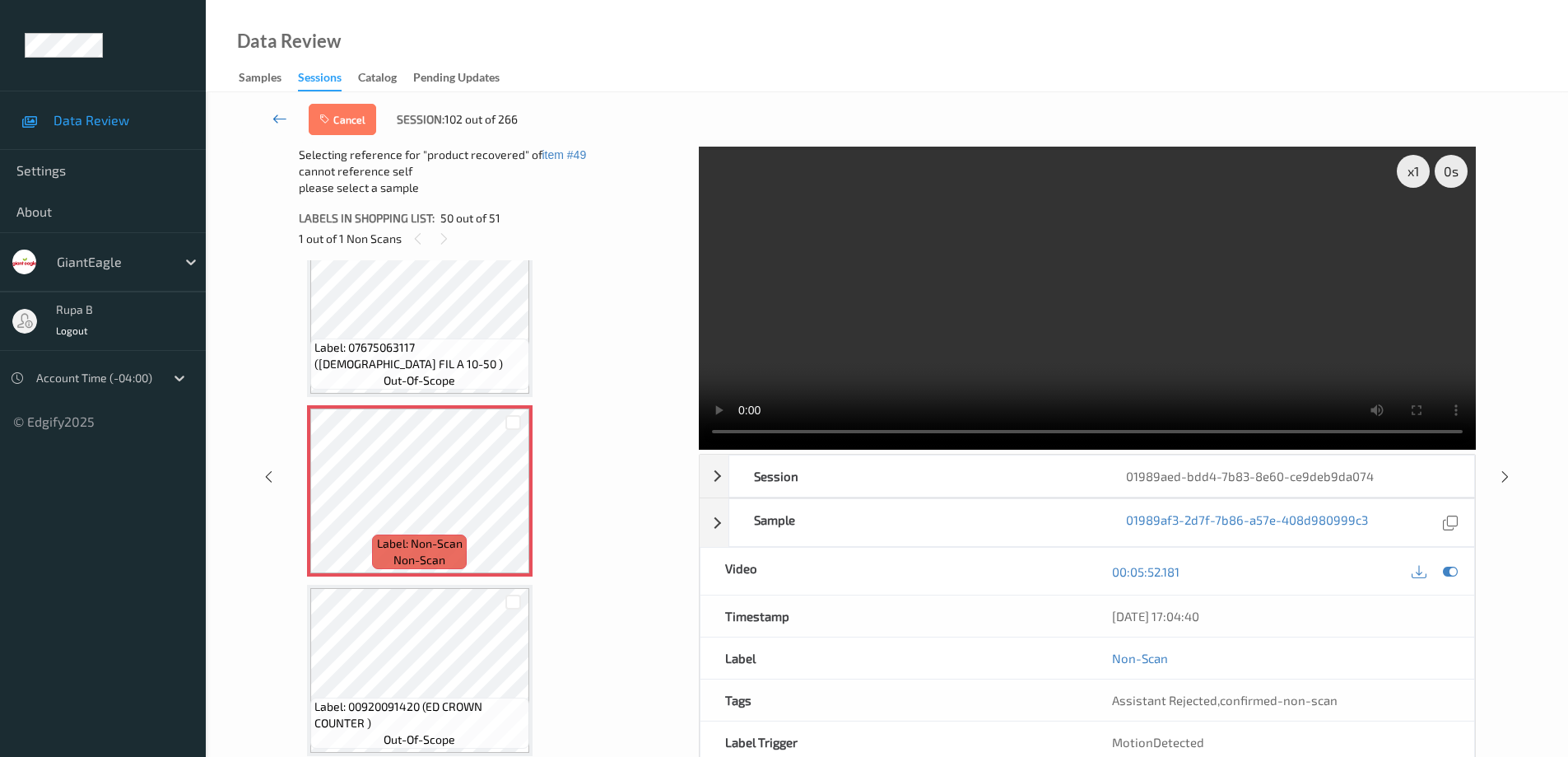
click at [274, 120] on icon at bounding box center [280, 118] width 15 height 17
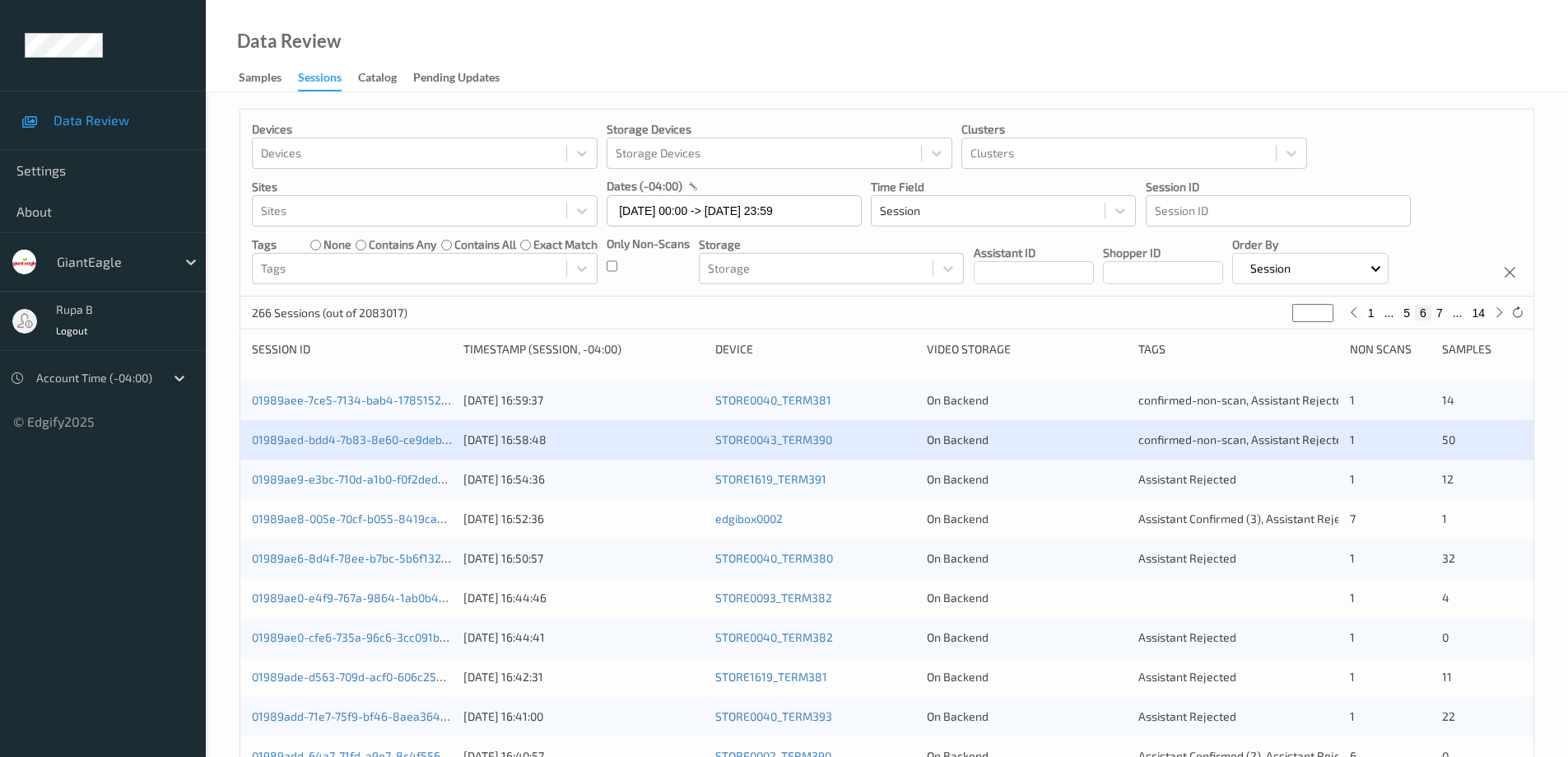
click at [391, 489] on div "01989ae9-e3bc-710d-a1b0-f0f2deda3455 [DATE] 16:54:36 STORE1619_TERM391 On Backe…" at bounding box center [887, 479] width 1293 height 40
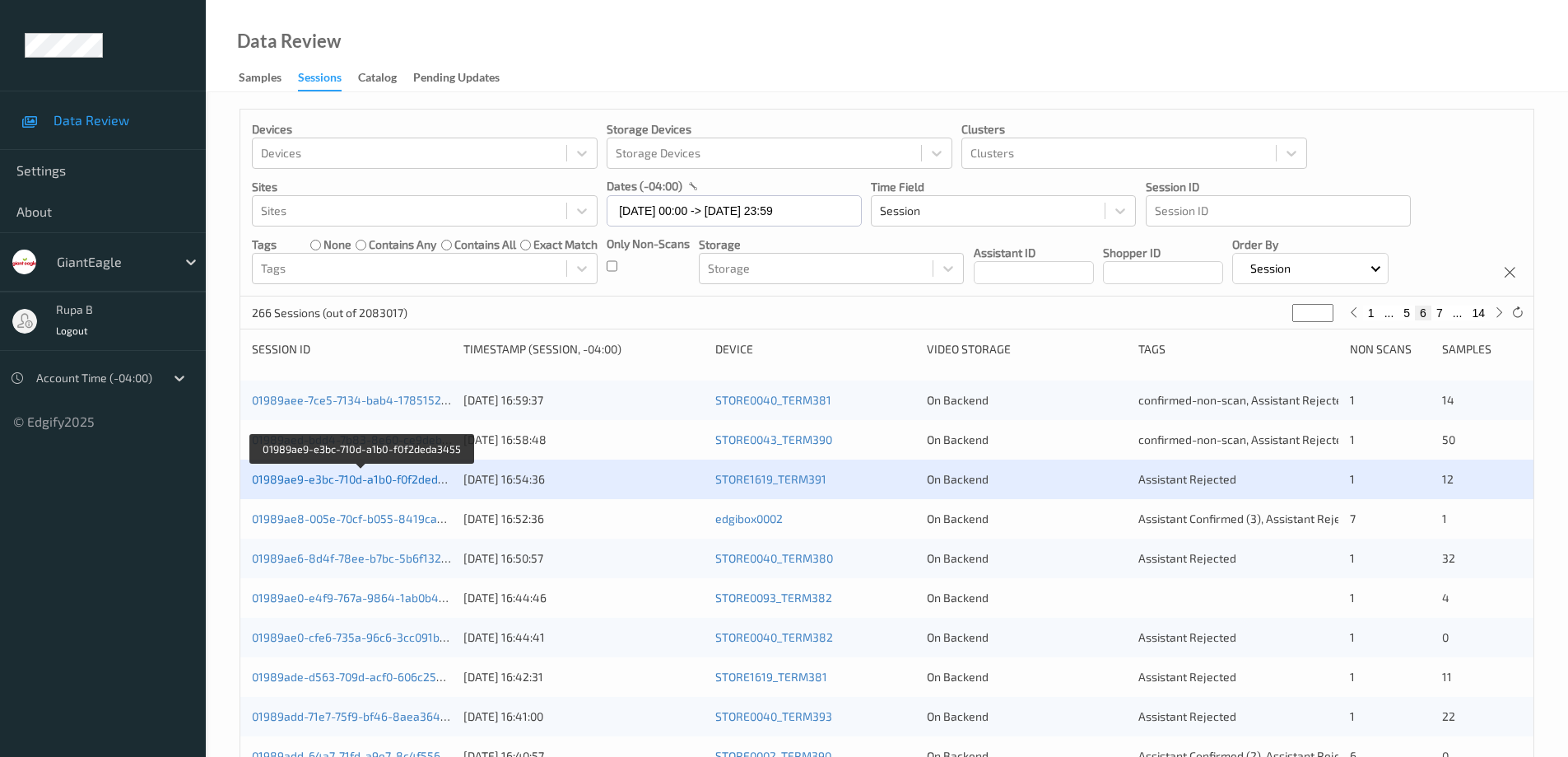
click at [414, 479] on link "01989ae9-e3bc-710d-a1b0-f0f2deda3455" at bounding box center [362, 479] width 220 height 14
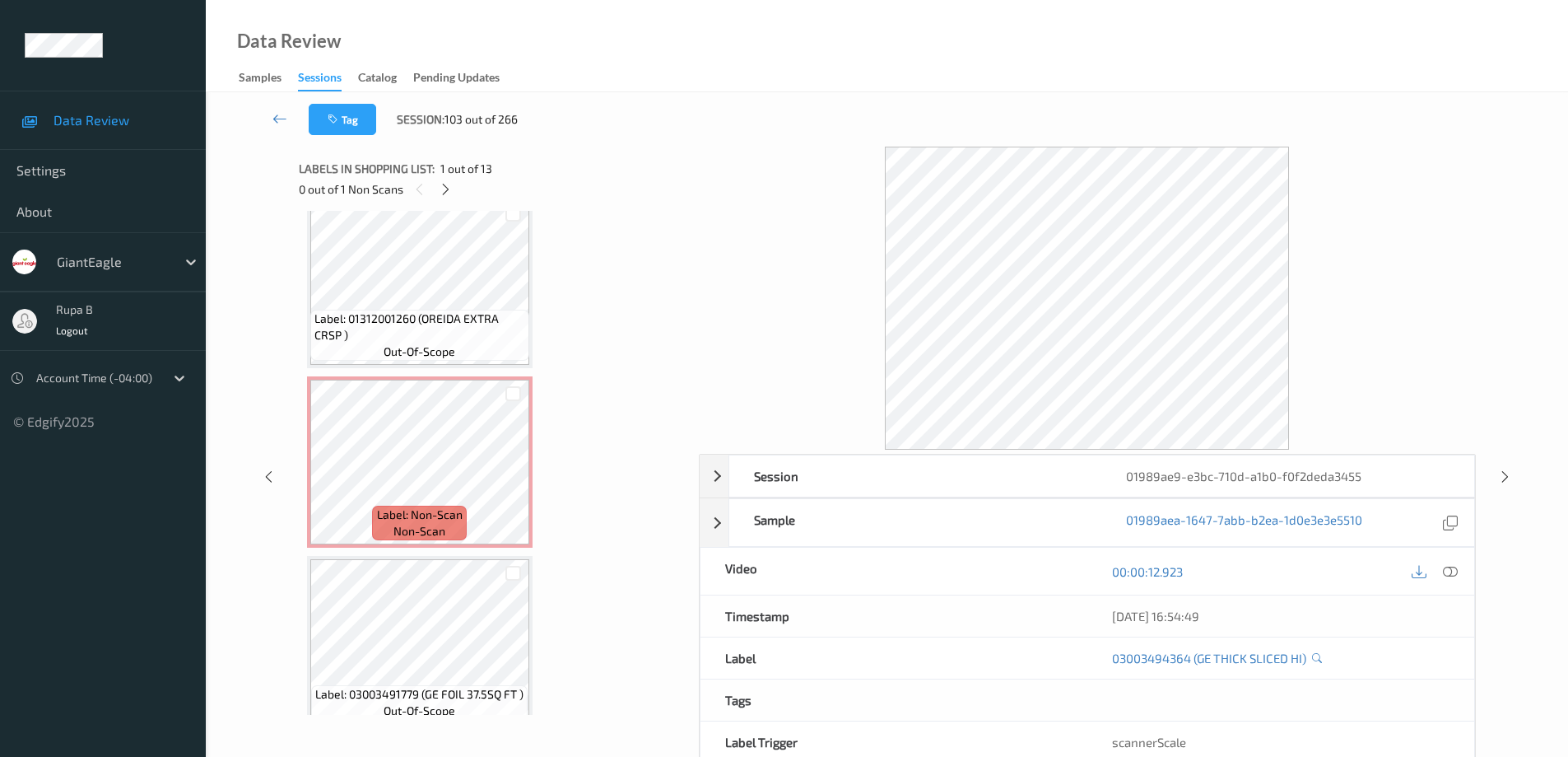
scroll to position [1493, 0]
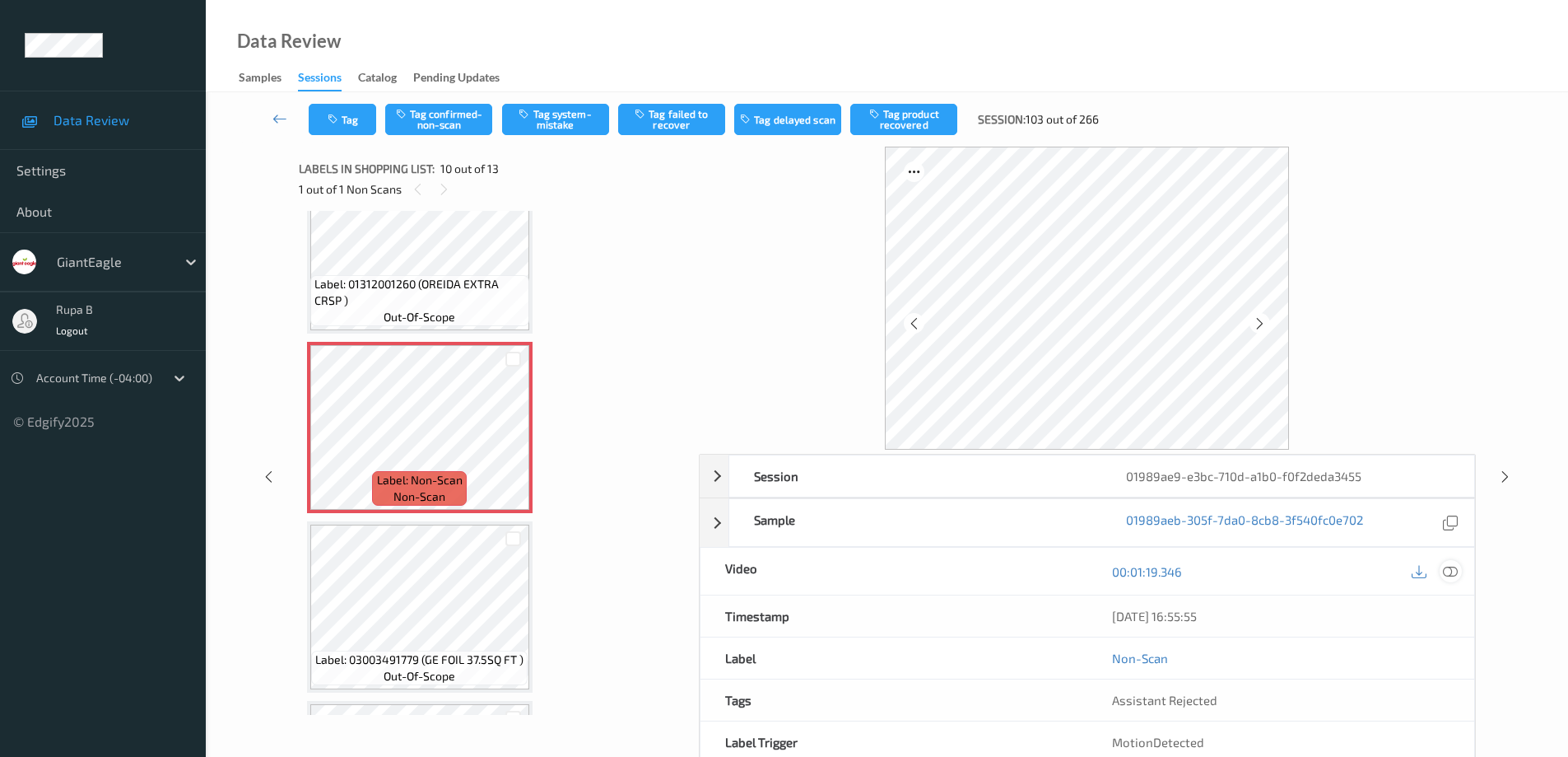
click at [1448, 573] on icon at bounding box center [1450, 571] width 15 height 15
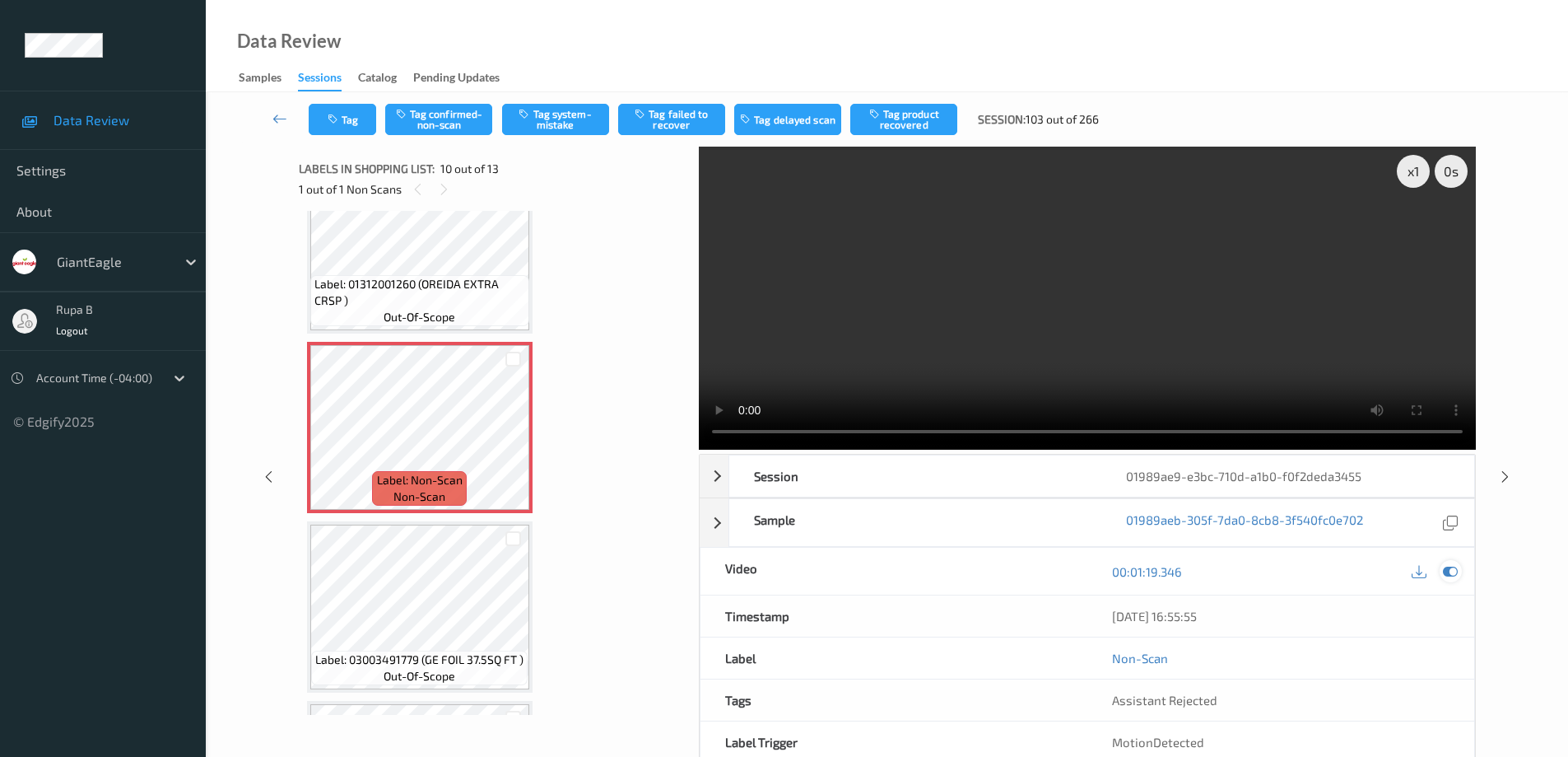
click at [1450, 573] on icon at bounding box center [1450, 571] width 15 height 15
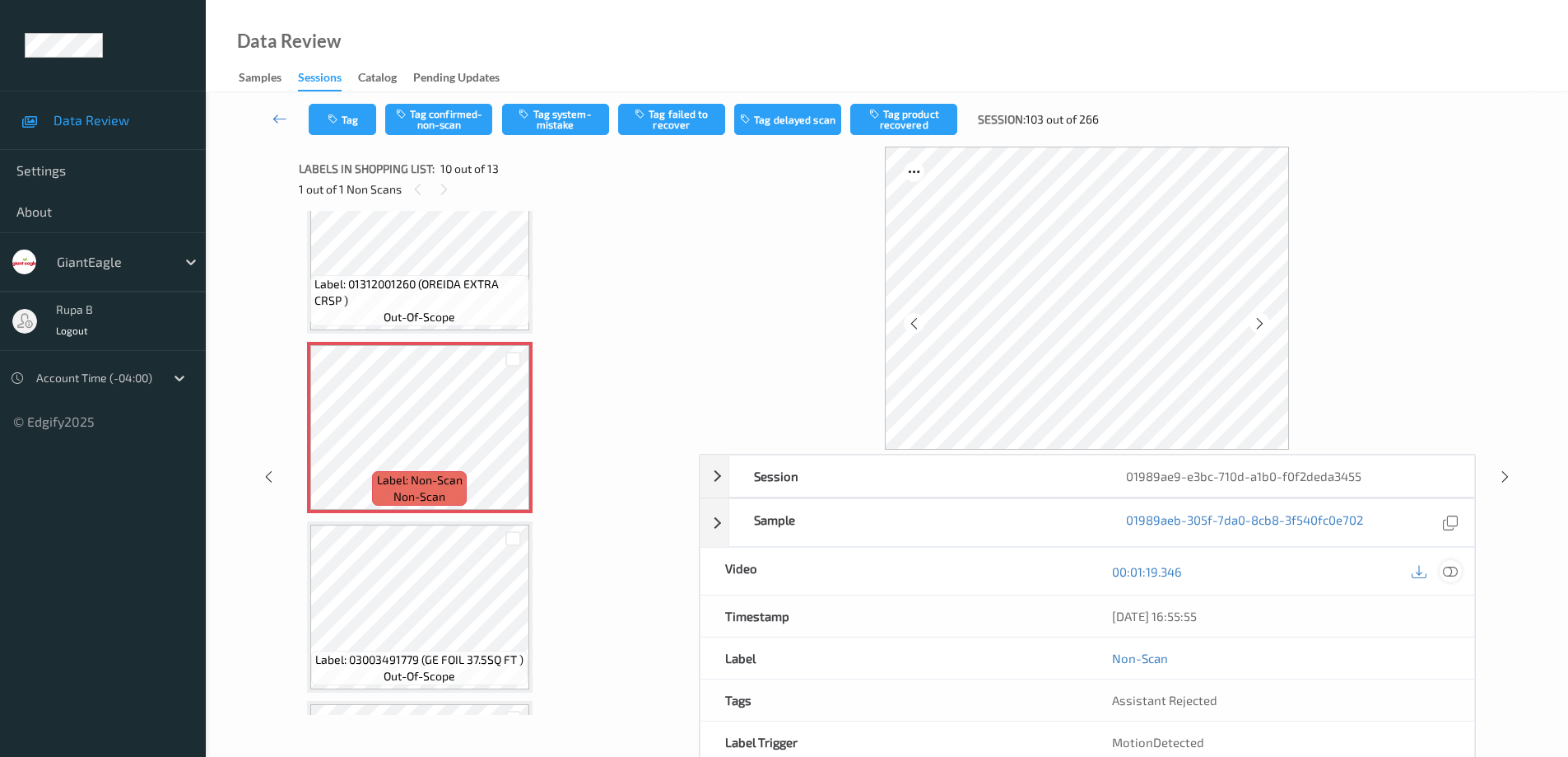
drag, startPoint x: 1456, startPoint y: 571, endPoint x: 1445, endPoint y: 573, distance: 11.2
click at [1455, 571] on icon at bounding box center [1450, 571] width 15 height 15
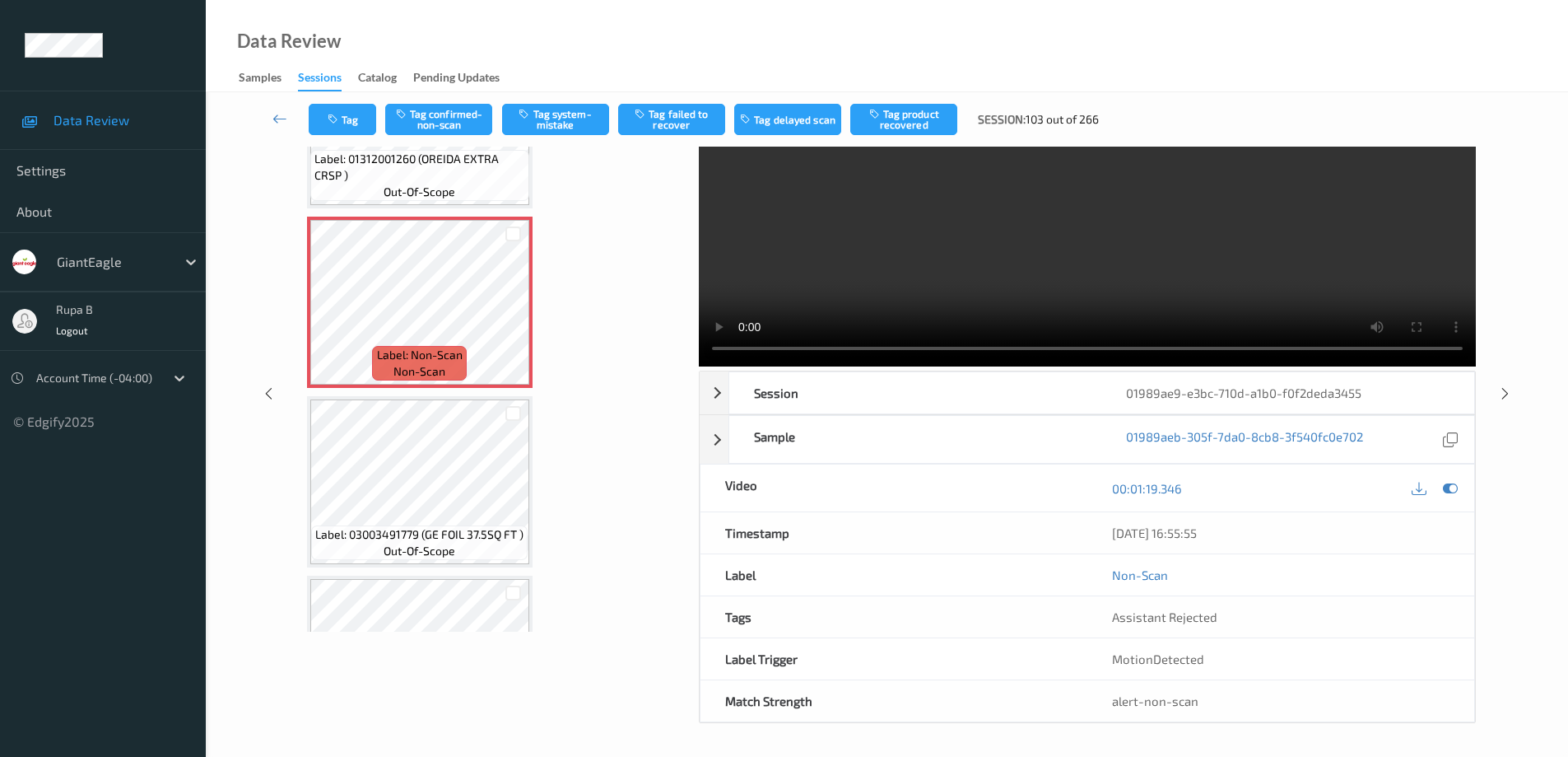
scroll to position [1524, 0]
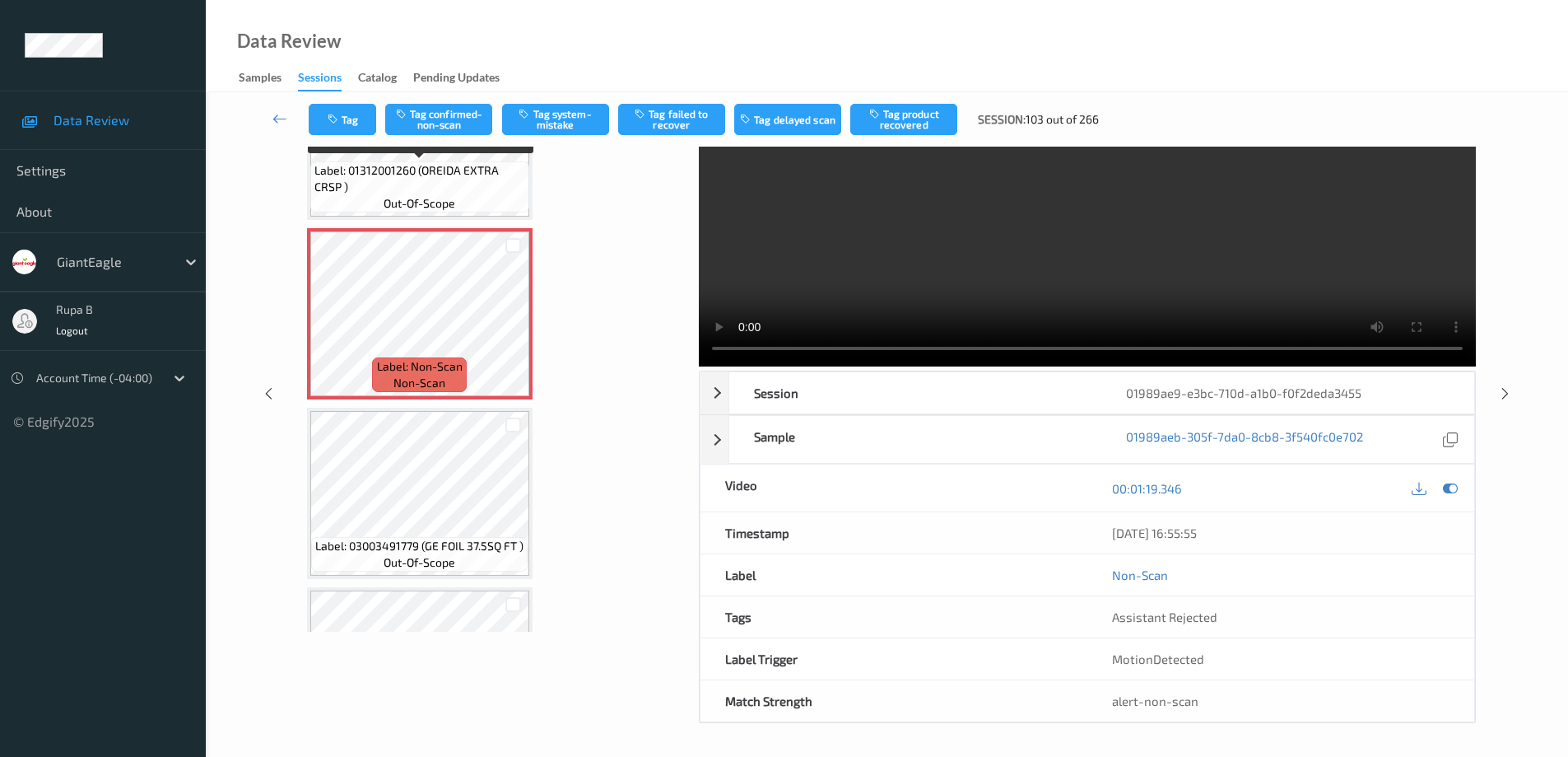
click at [465, 179] on span "Label: 01312001260 (OREIDA EXTRA CRSP )" at bounding box center [420, 178] width 211 height 33
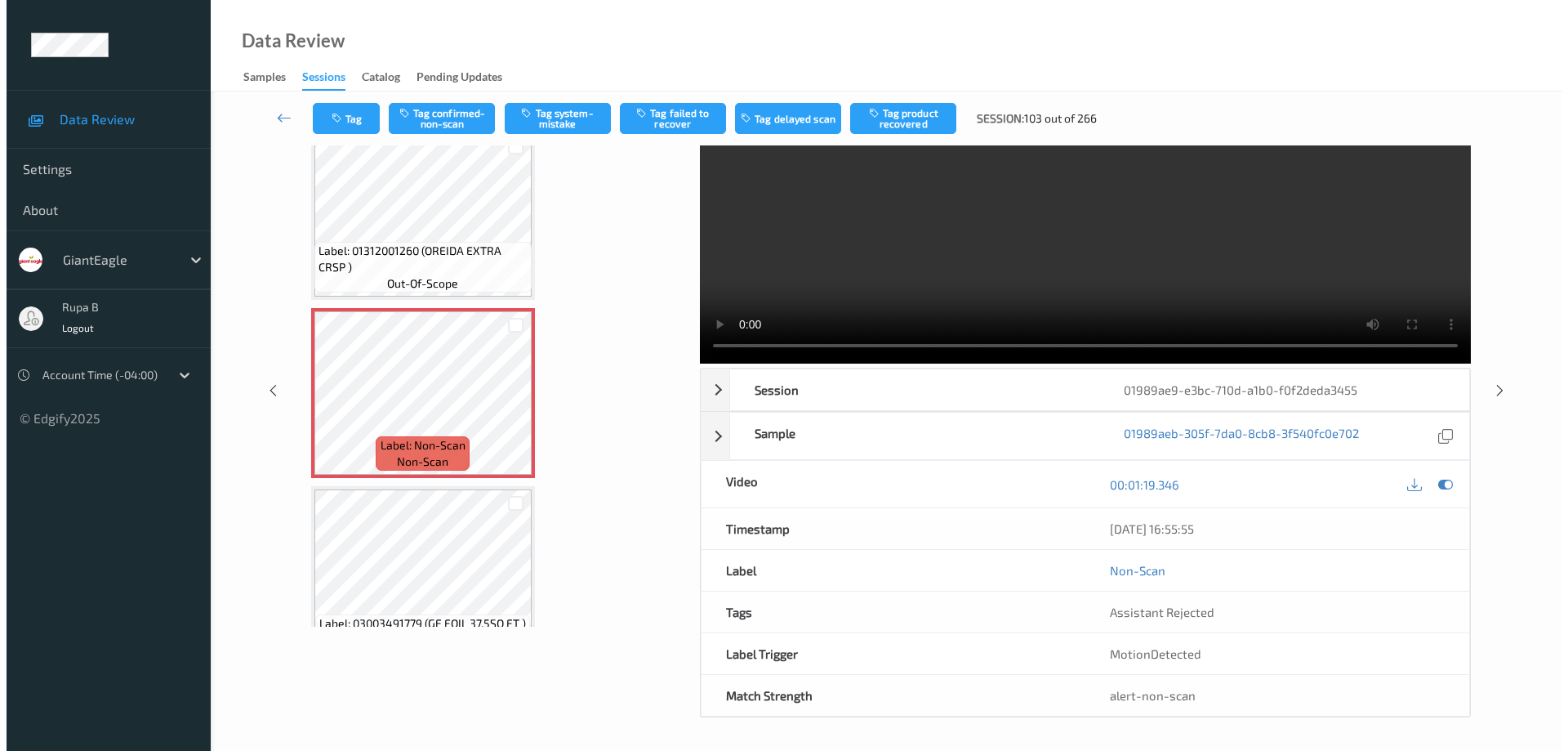
scroll to position [0, 0]
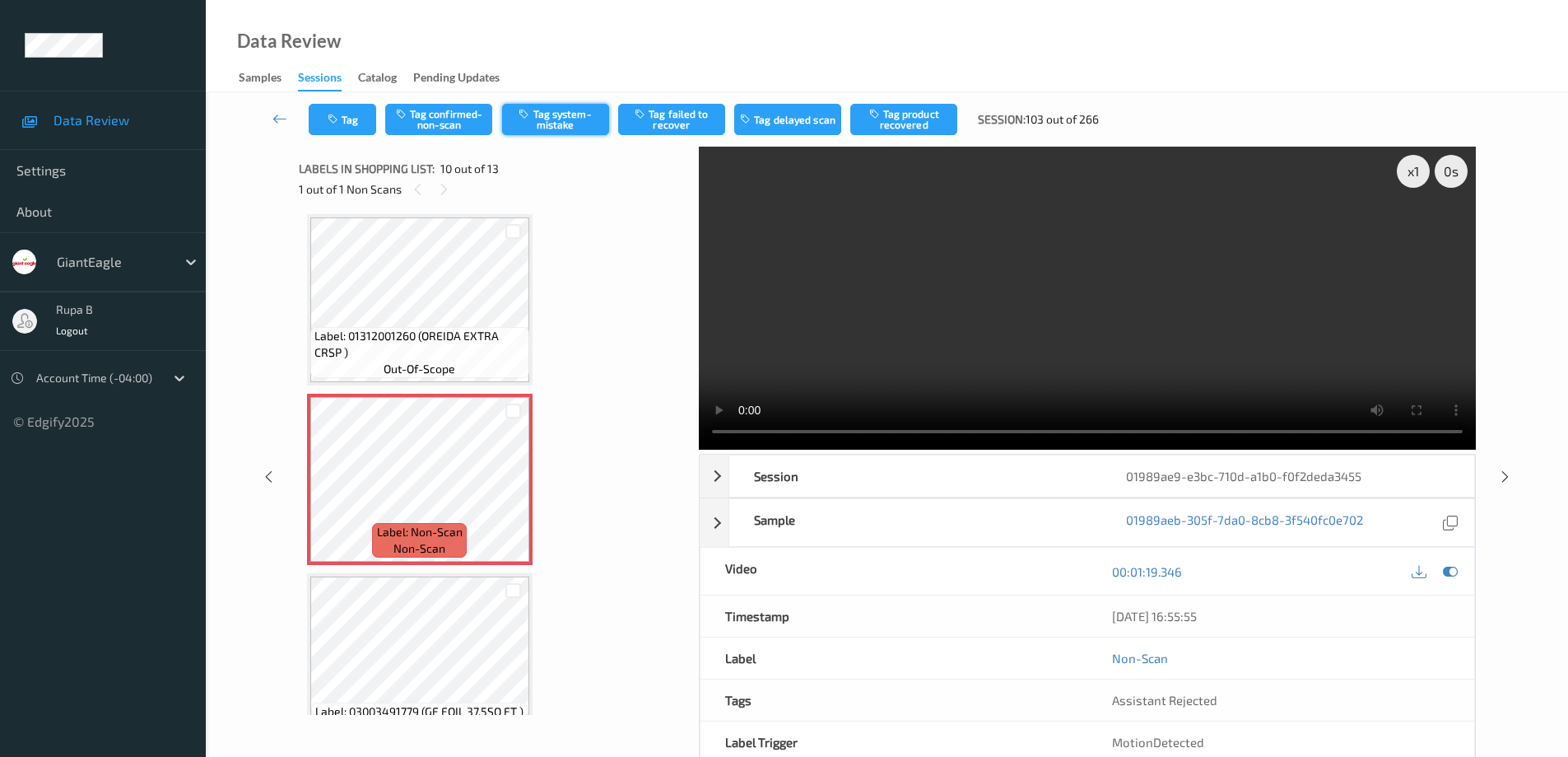
click at [559, 123] on button "Tag system-mistake" at bounding box center [555, 119] width 107 height 31
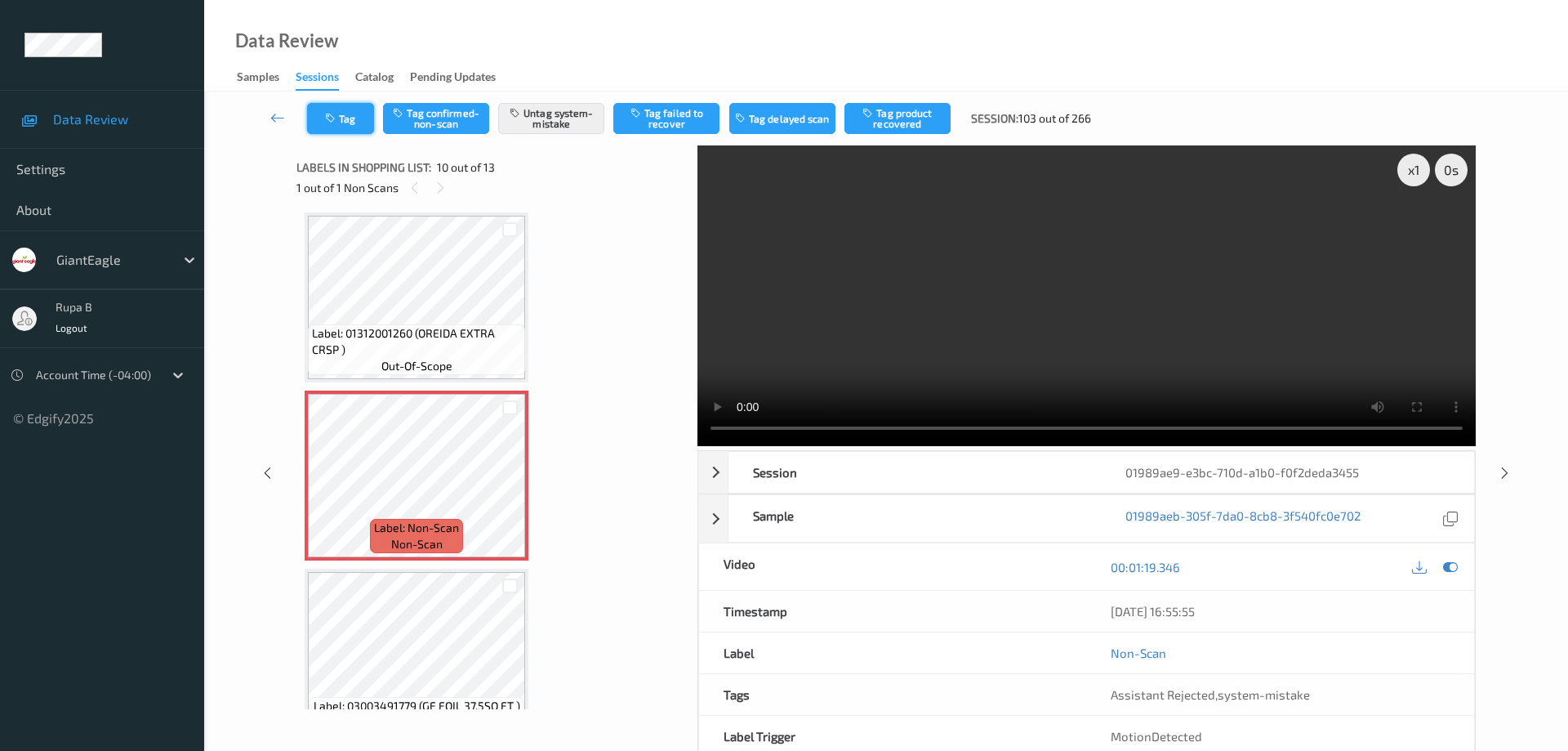
click at [358, 125] on button "Tag" at bounding box center [340, 118] width 67 height 31
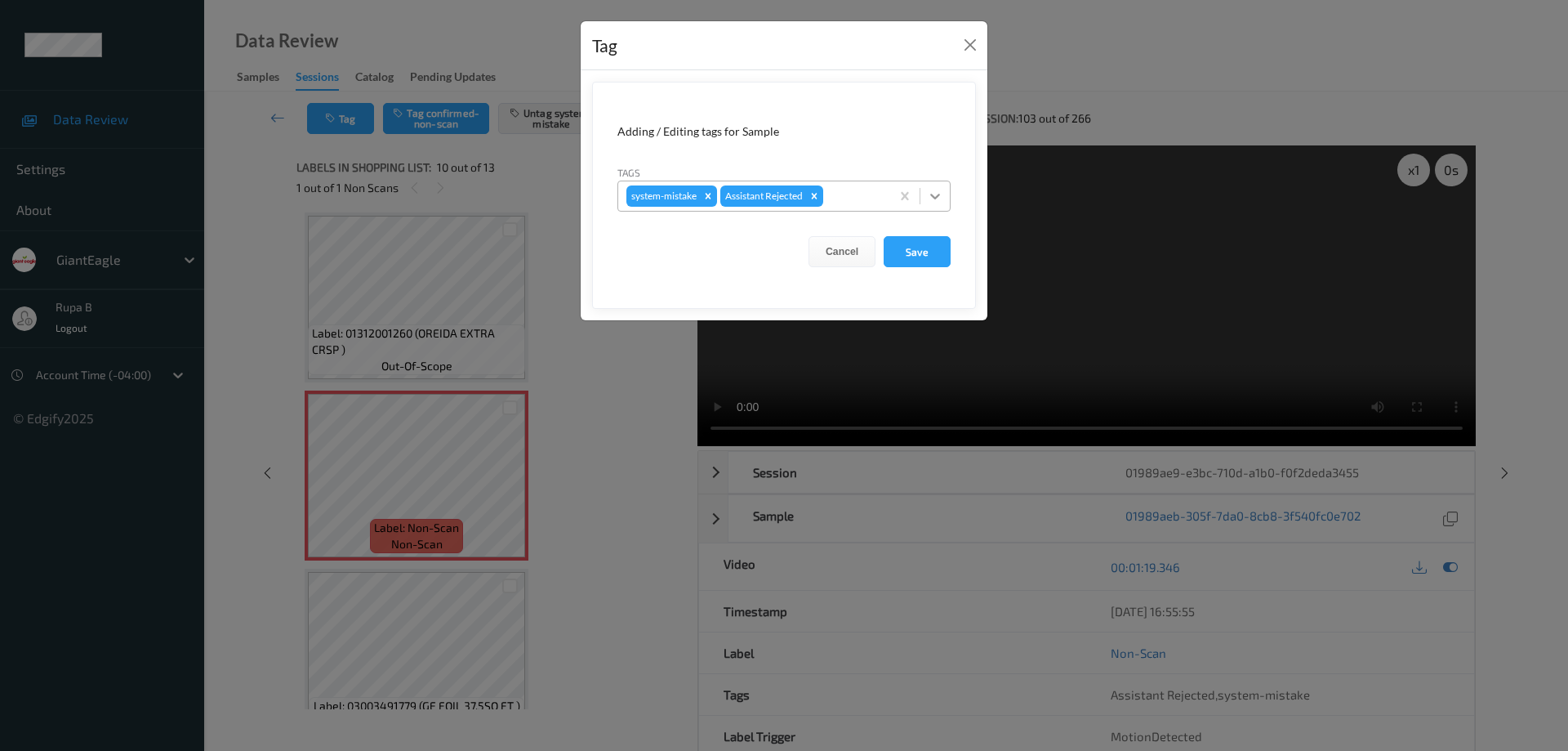
click at [941, 194] on icon at bounding box center [934, 196] width 17 height 17
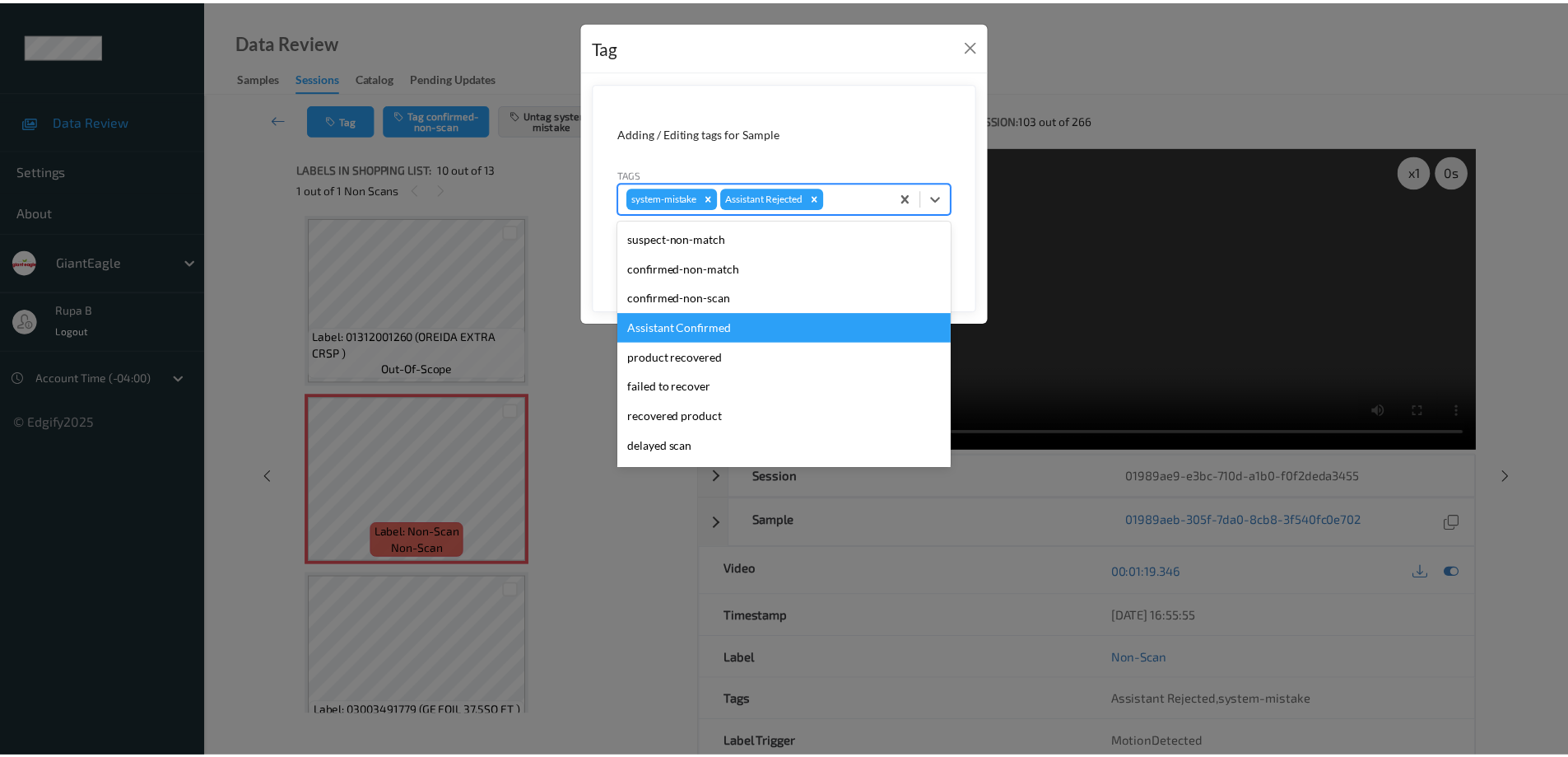
scroll to position [116, 0]
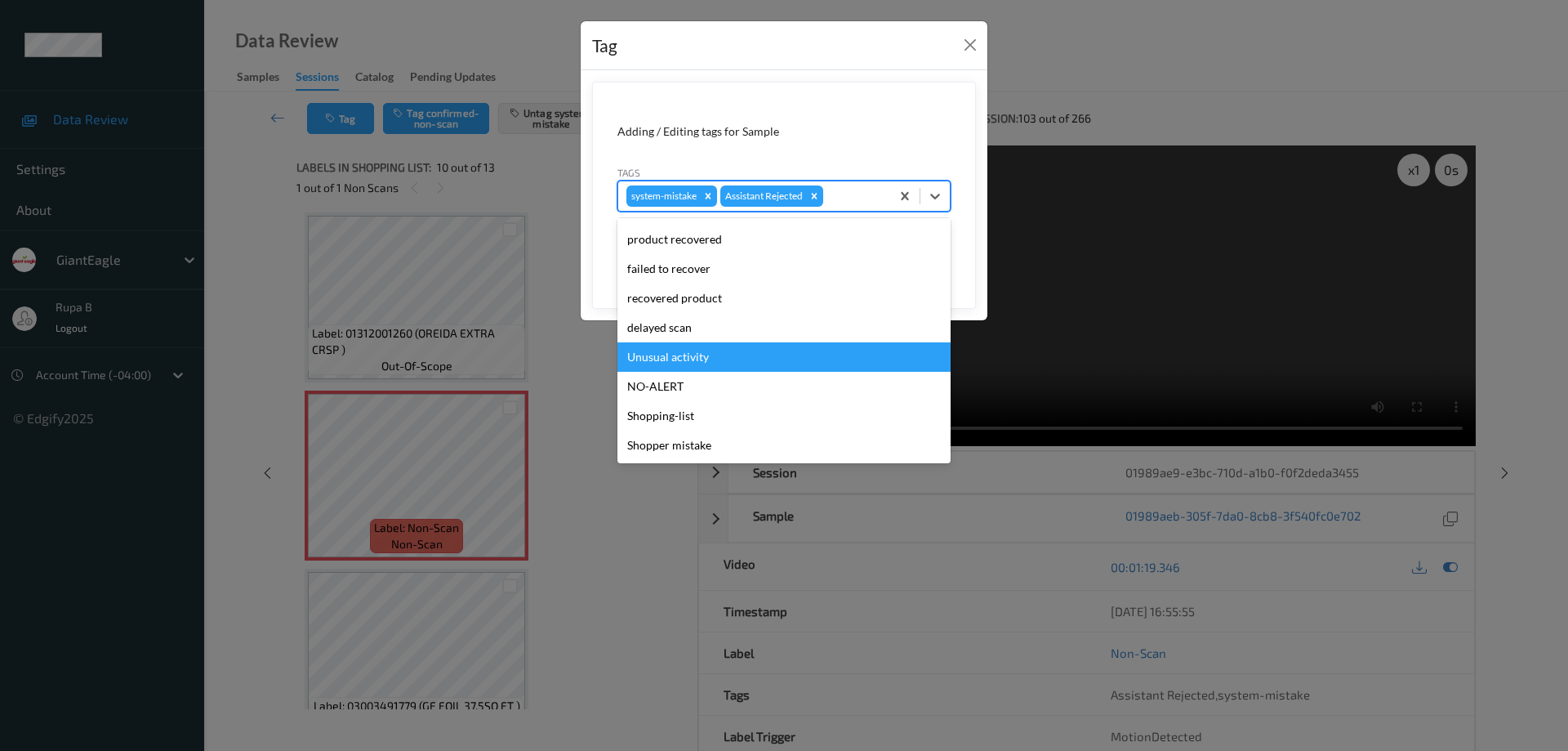
click at [702, 361] on div "Unusual activity" at bounding box center [784, 357] width 333 height 30
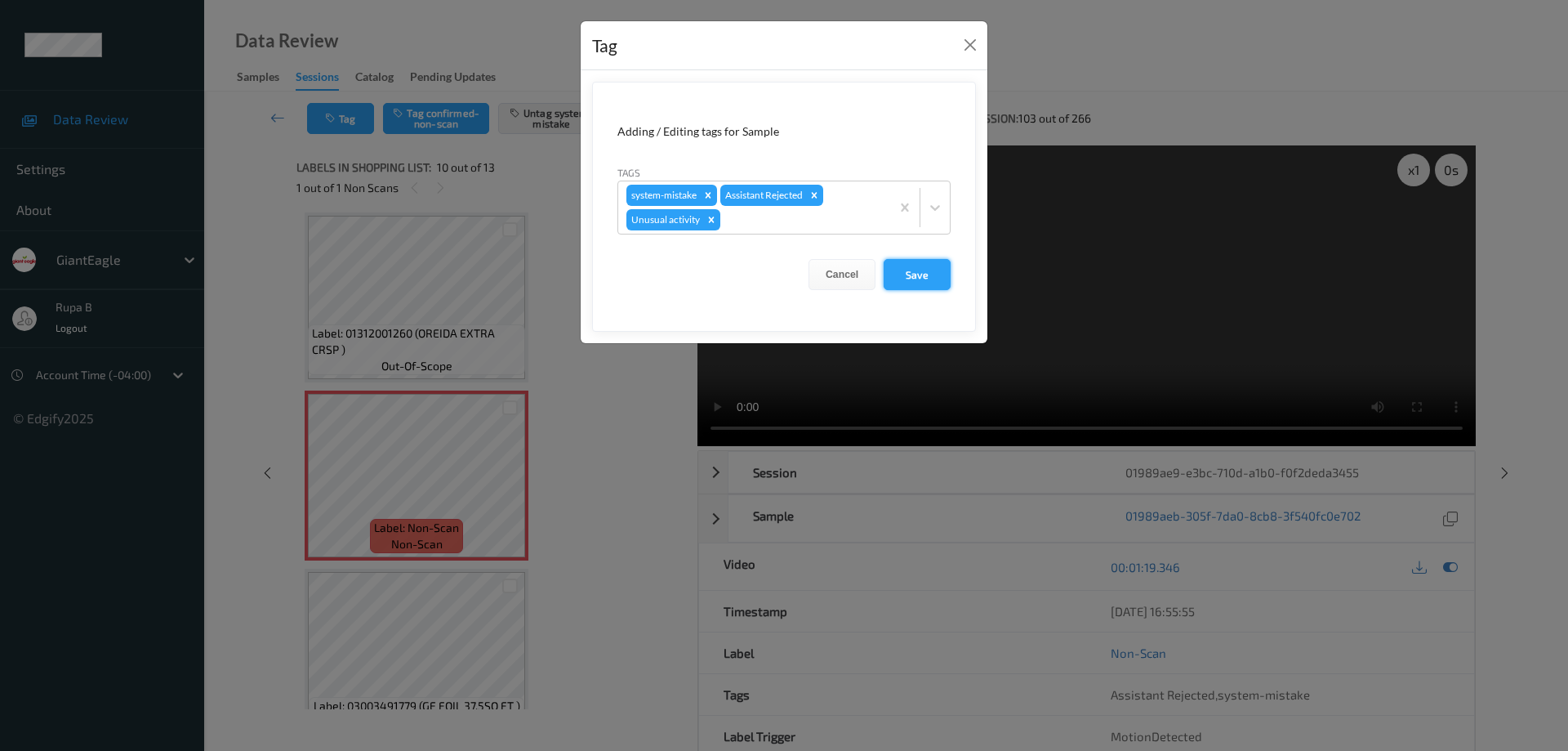
click at [905, 276] on button "Save" at bounding box center [917, 274] width 67 height 31
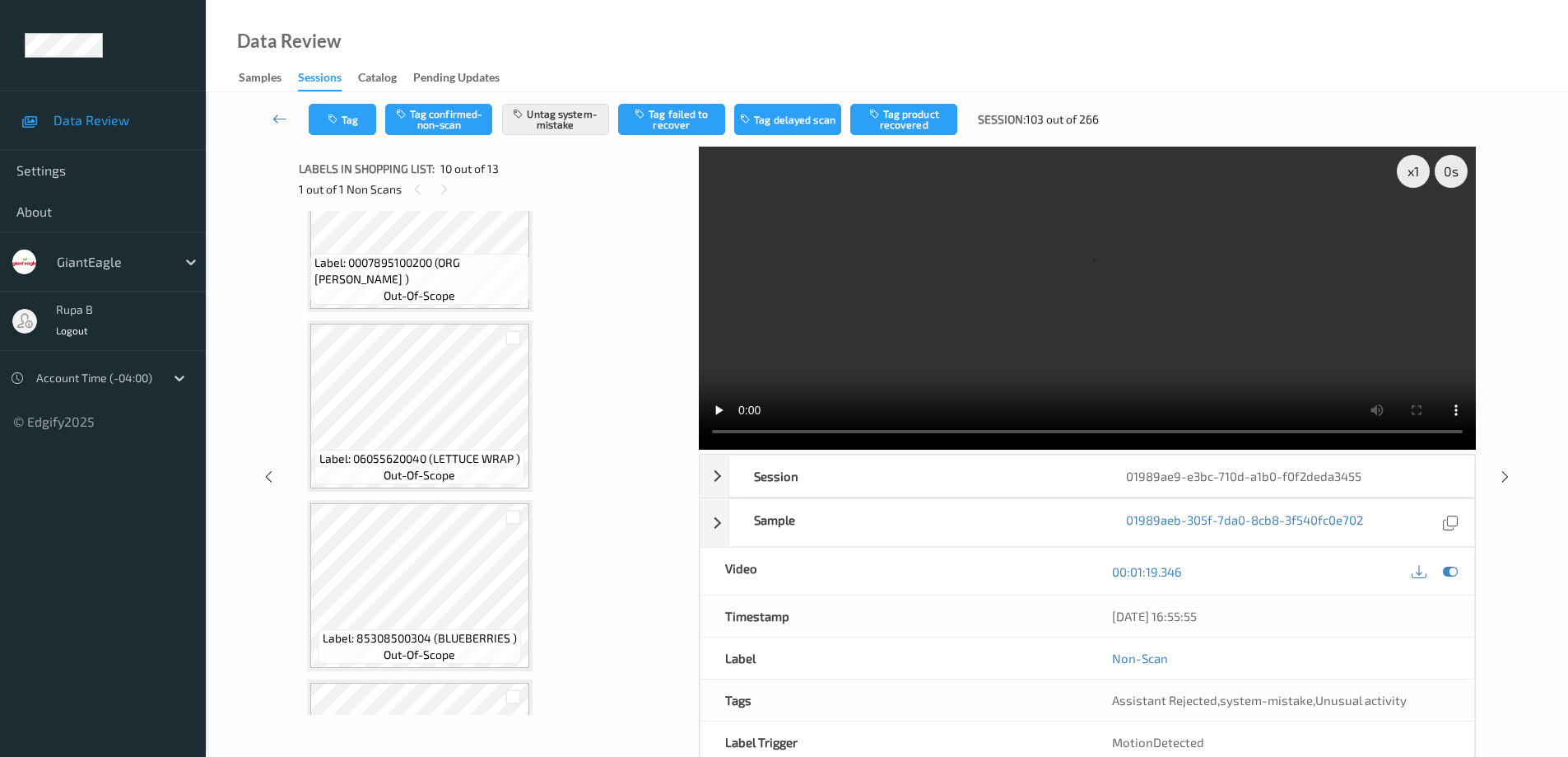
scroll to position [947, 0]
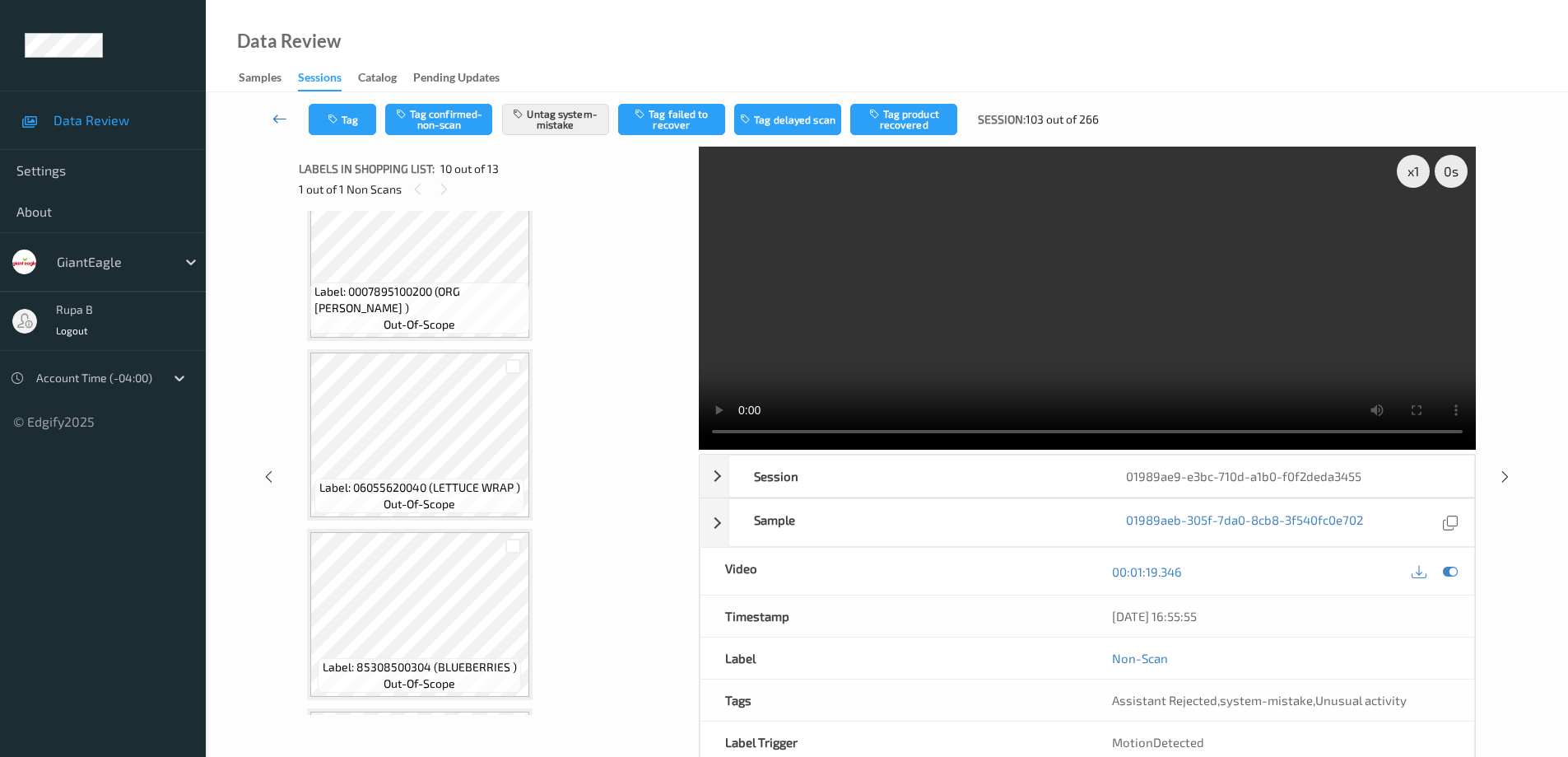
click at [279, 116] on icon at bounding box center [280, 118] width 15 height 17
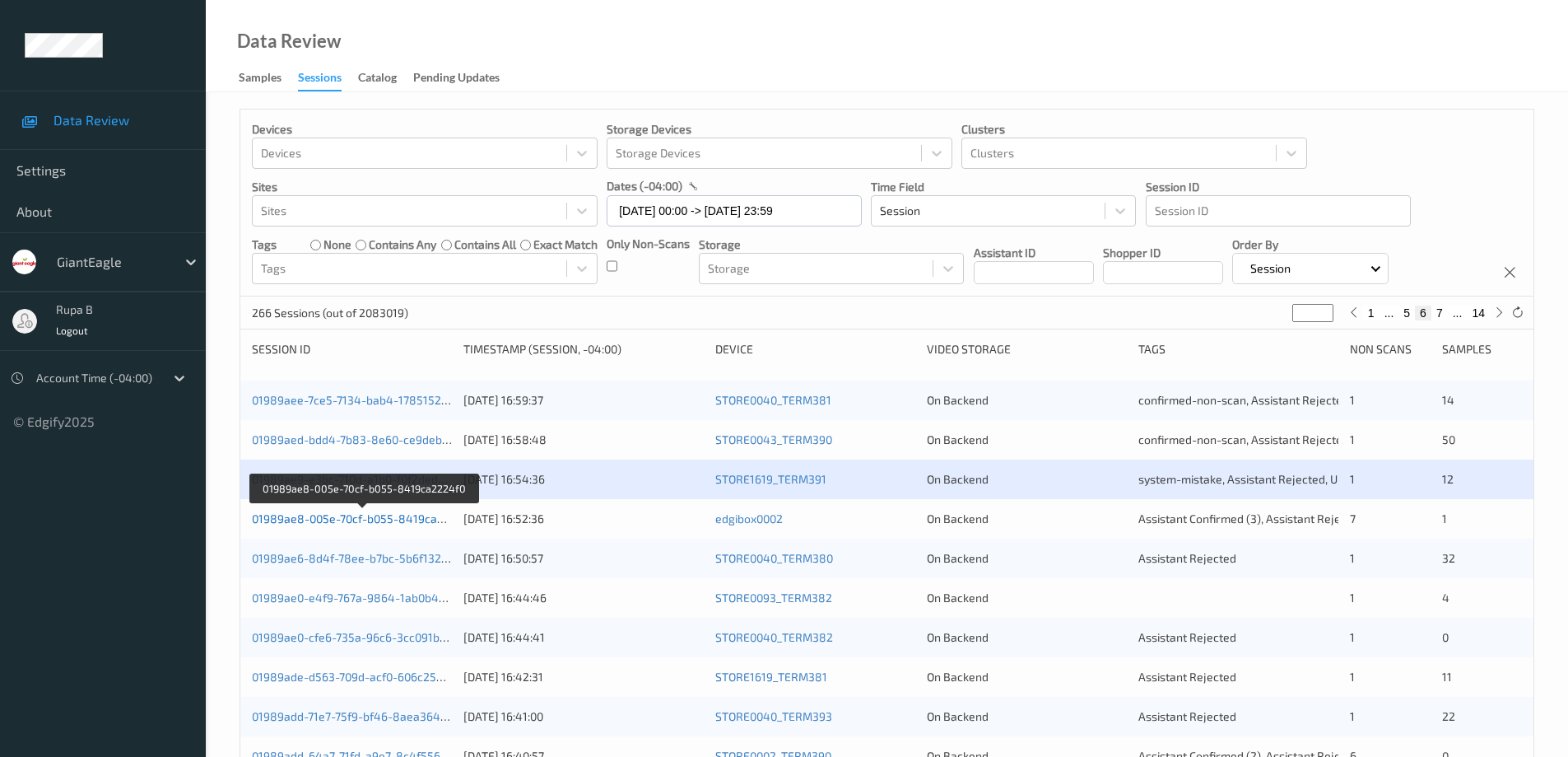
click at [367, 519] on link "01989ae8-005e-70cf-b055-8419ca2224f0" at bounding box center [363, 519] width 223 height 14
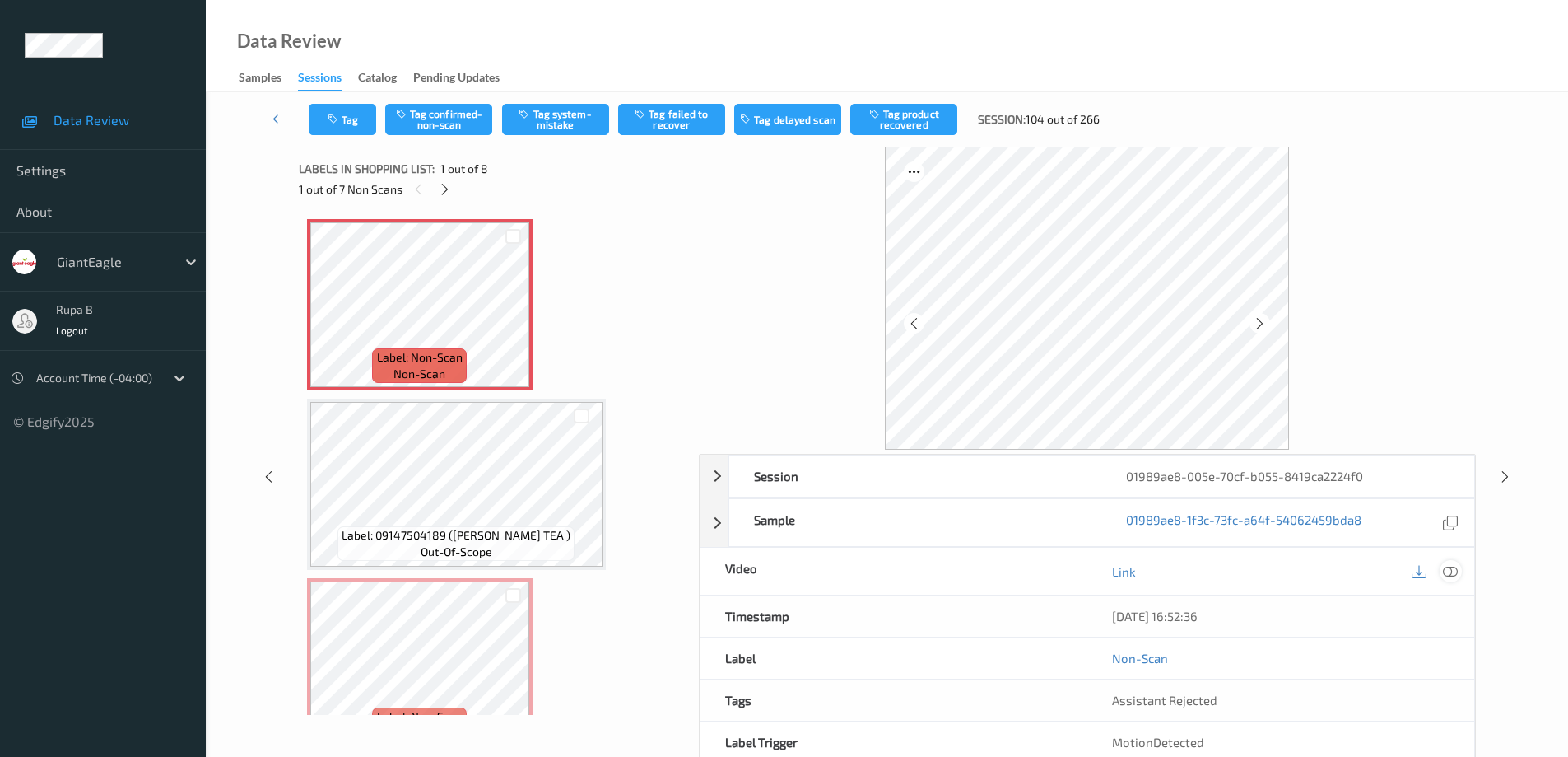
click at [1446, 572] on icon at bounding box center [1450, 571] width 15 height 15
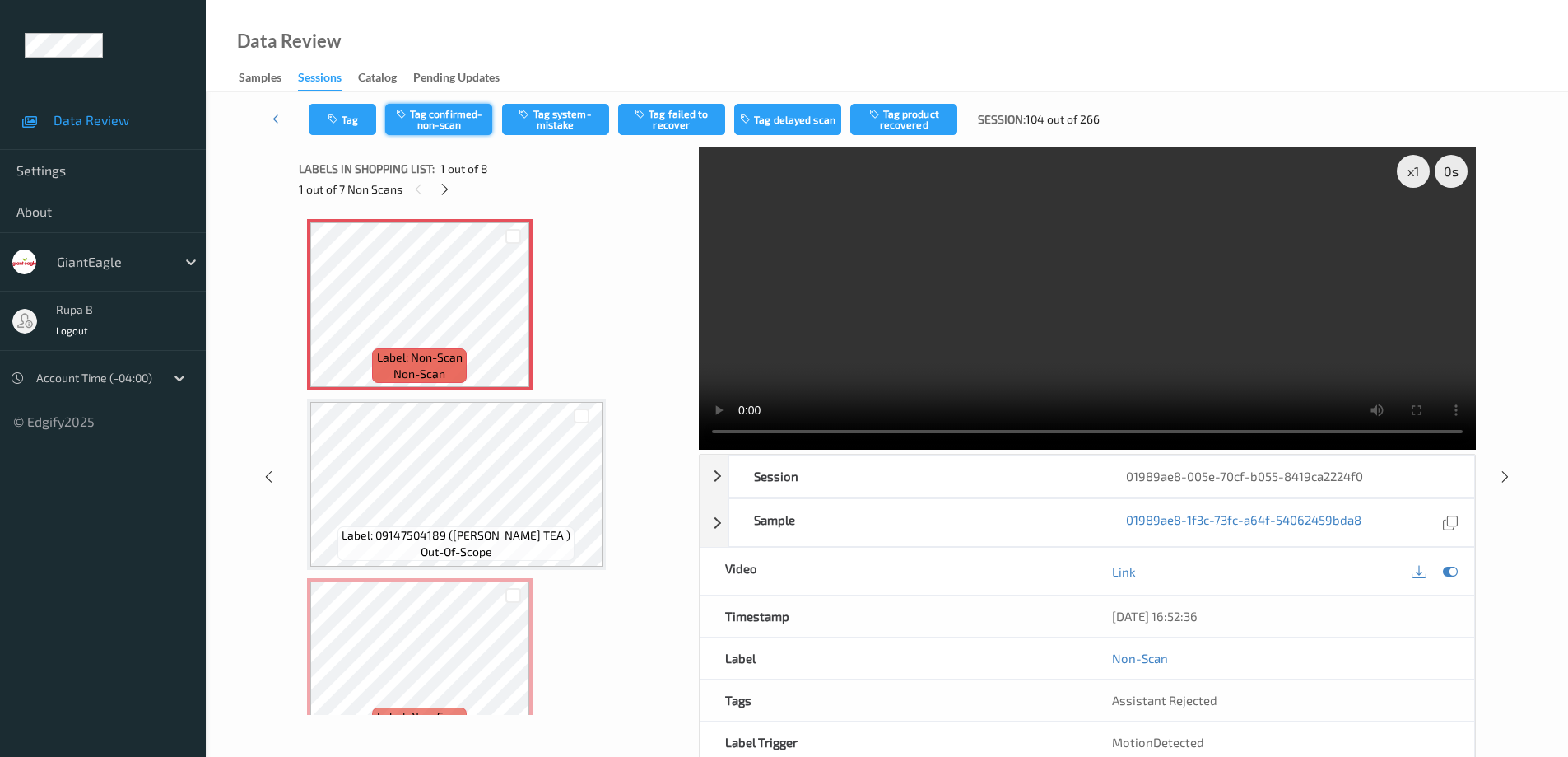
click at [447, 121] on button "Tag confirmed-non-scan" at bounding box center [438, 119] width 107 height 31
click at [689, 116] on button "Tag failed to recover" at bounding box center [671, 119] width 107 height 31
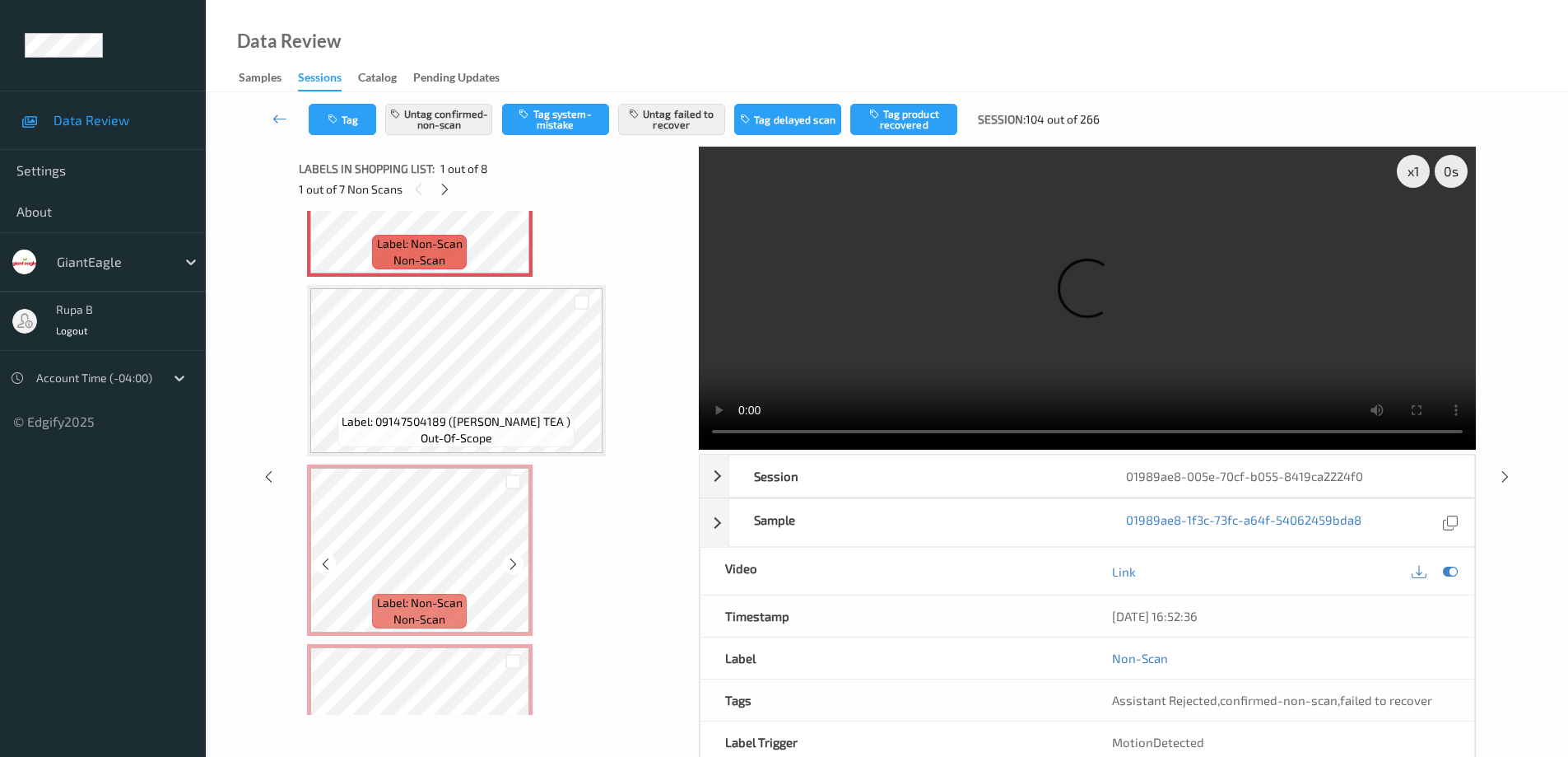
scroll to position [82, 0]
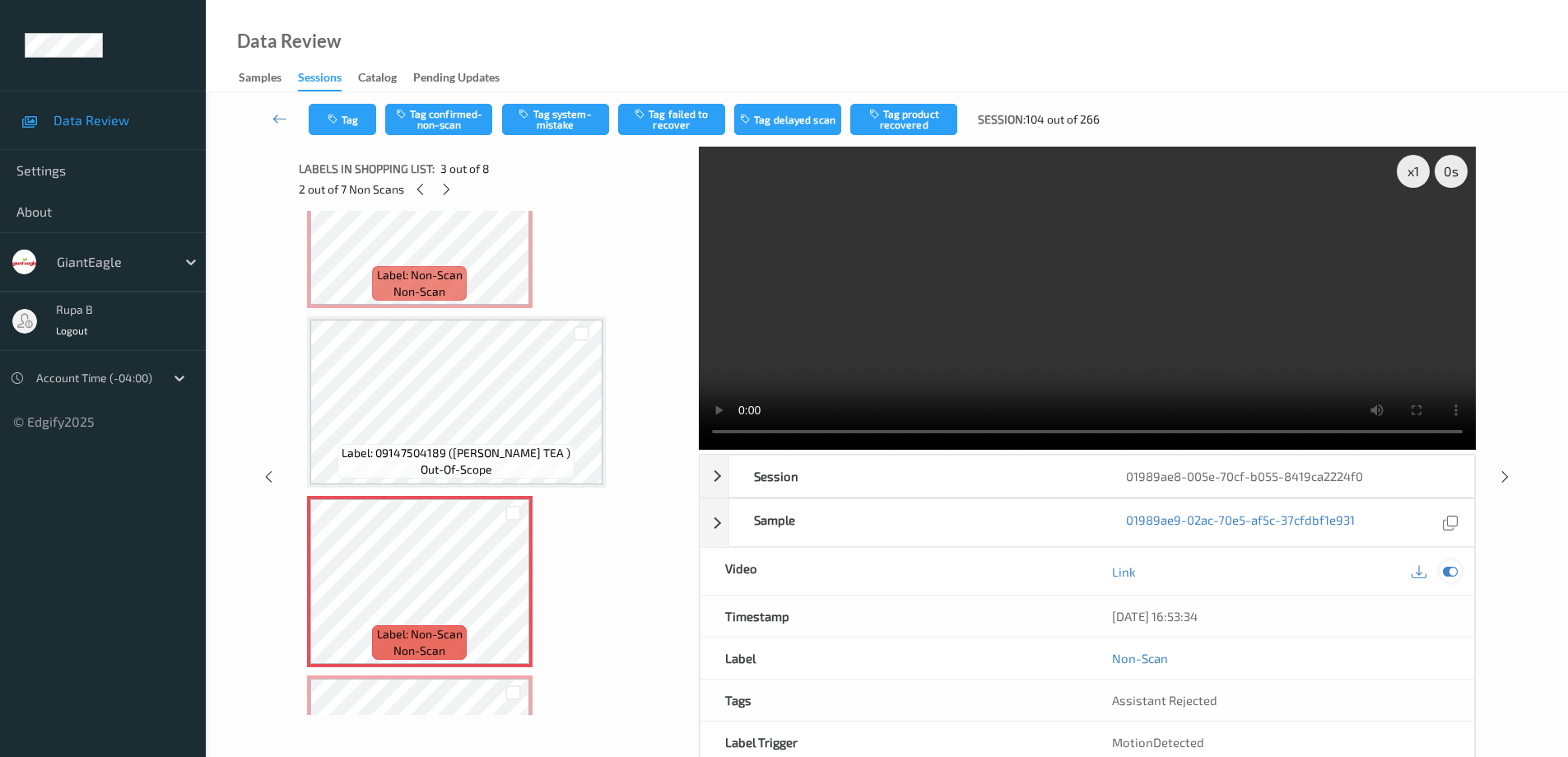
click at [1452, 567] on icon at bounding box center [1450, 571] width 15 height 15
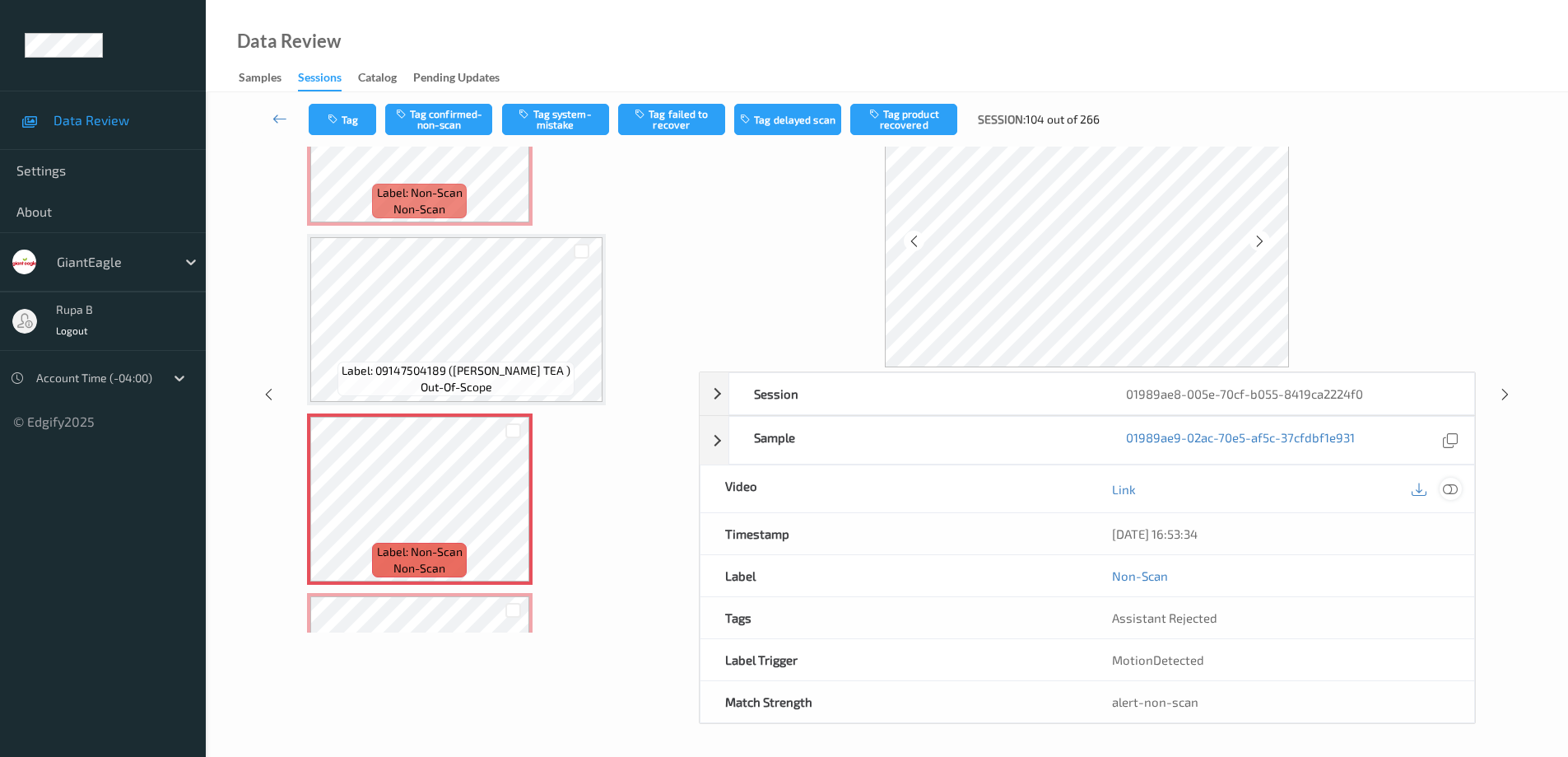
click at [1452, 491] on icon at bounding box center [1450, 489] width 15 height 15
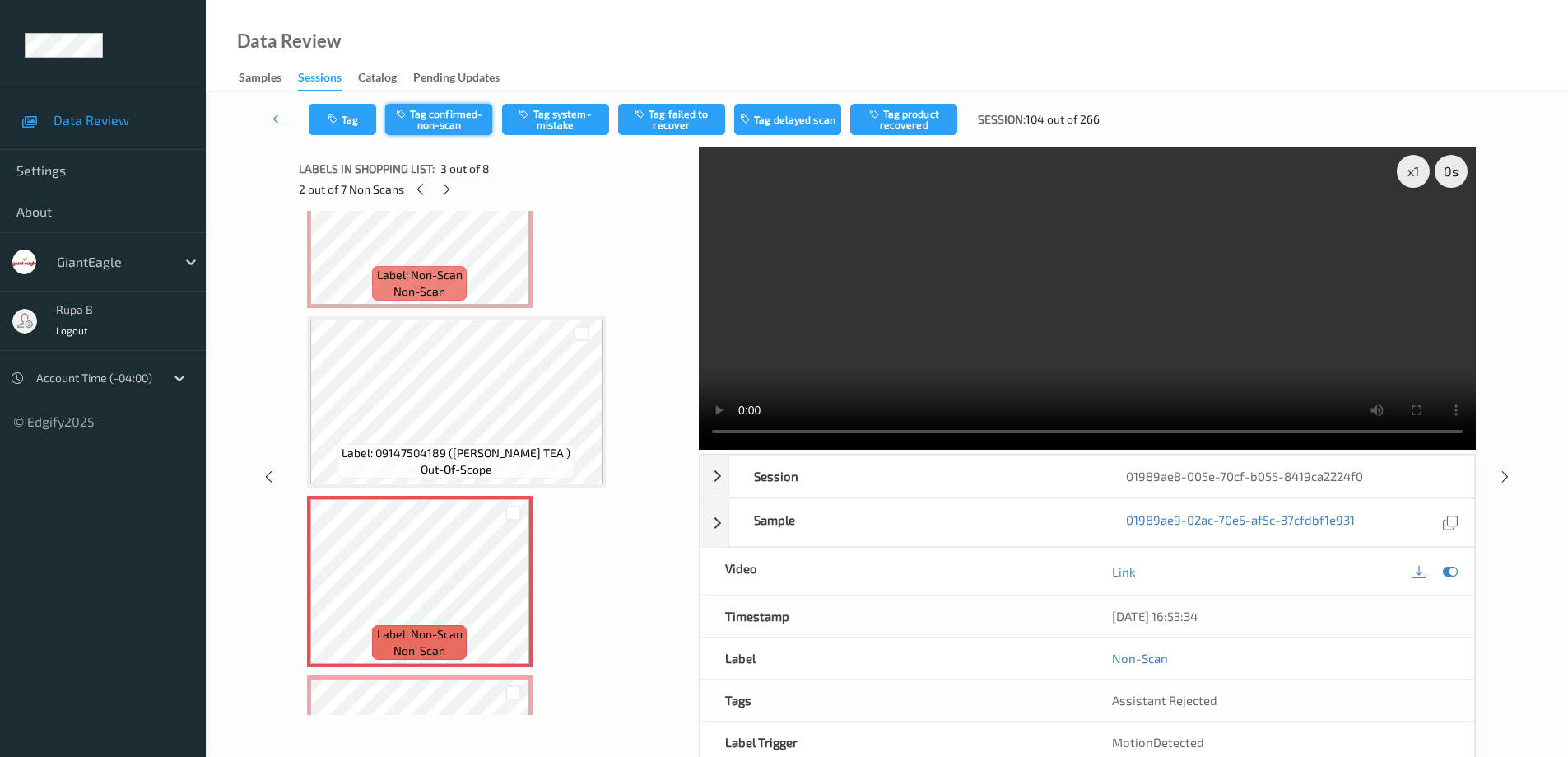
click at [452, 124] on button "Tag confirmed-non-scan" at bounding box center [438, 119] width 107 height 31
click at [670, 121] on button "Tag failed to recover" at bounding box center [671, 119] width 107 height 31
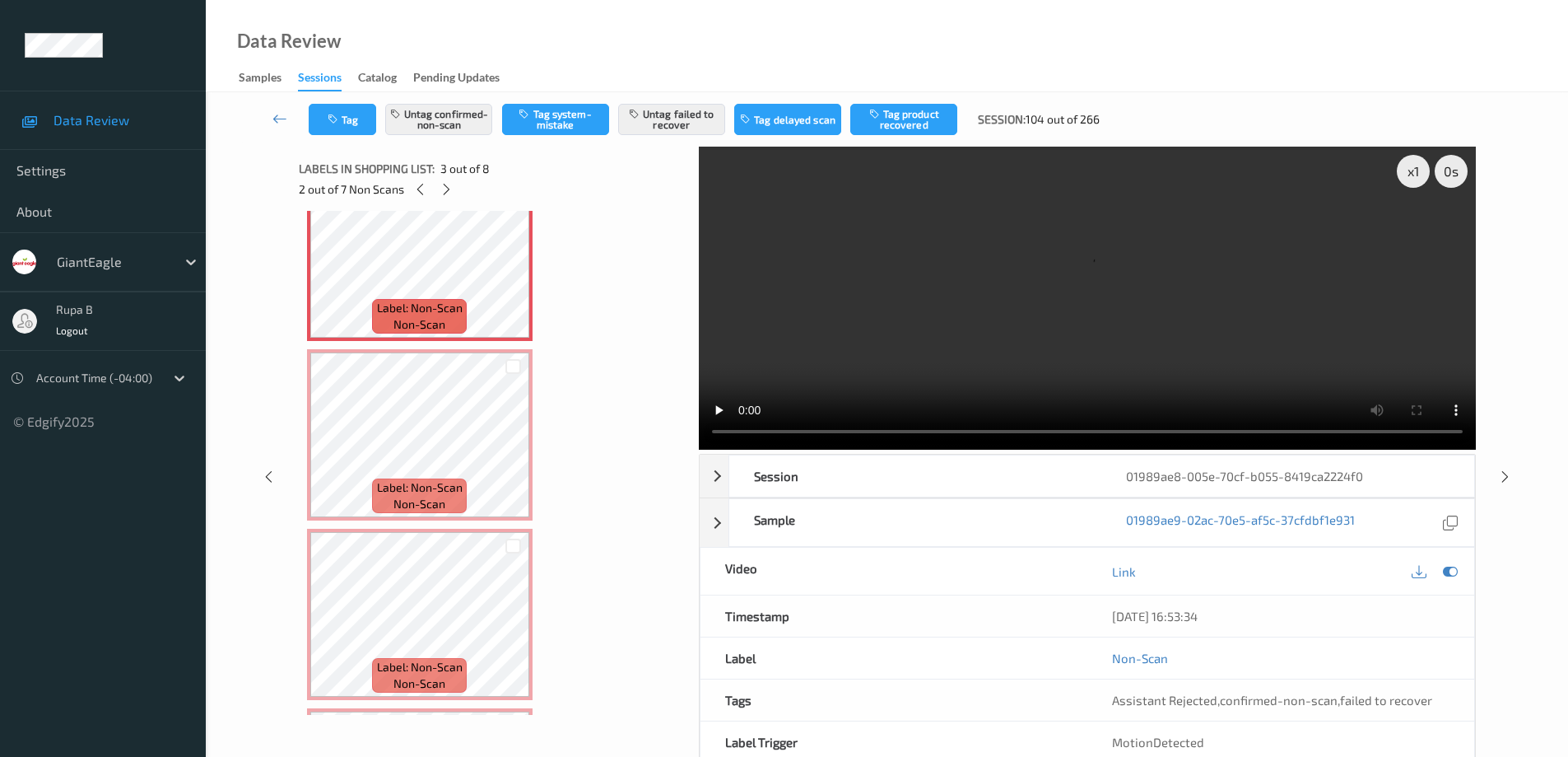
scroll to position [412, 0]
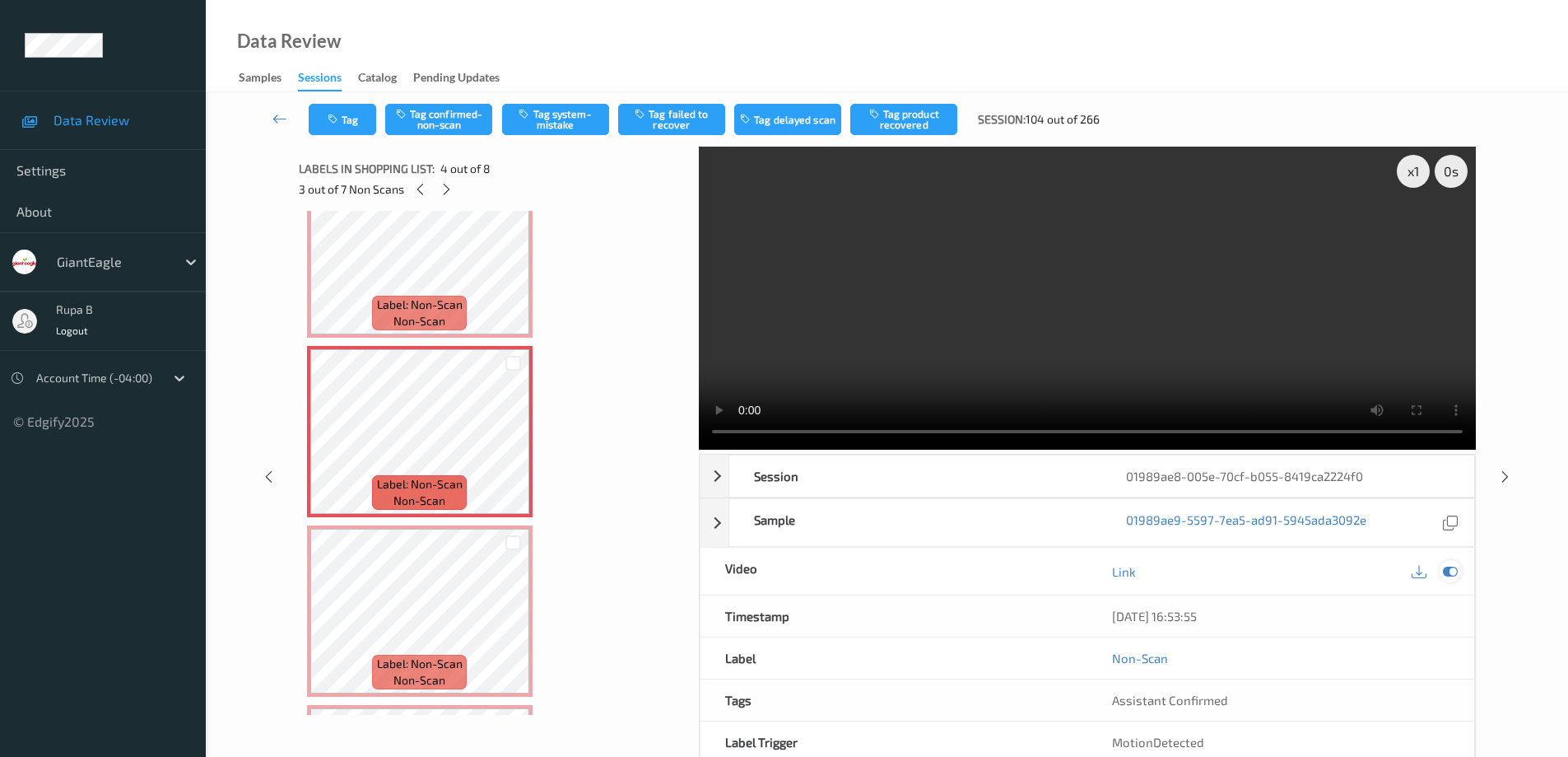
click at [1452, 576] on icon at bounding box center [1450, 571] width 15 height 15
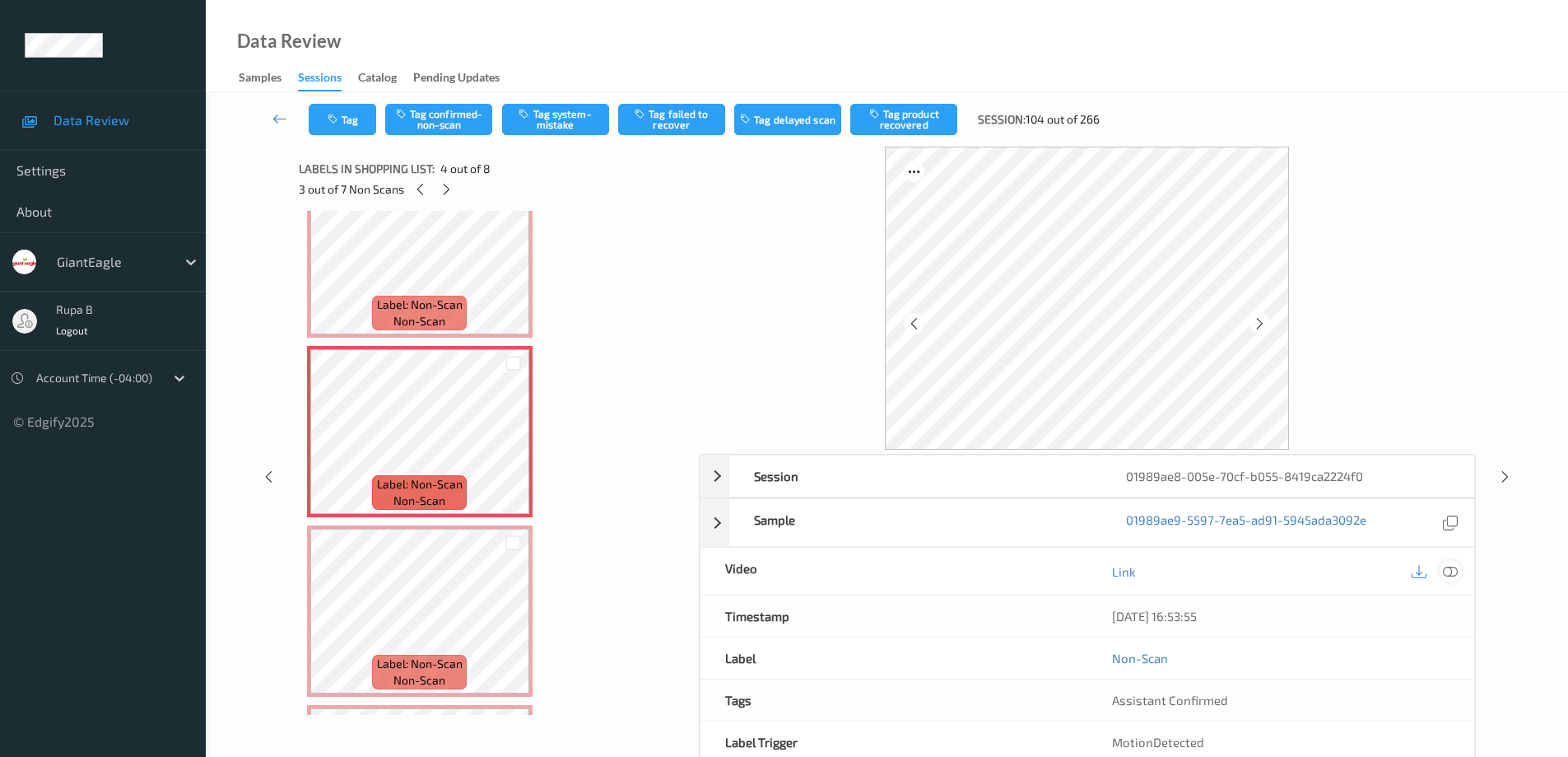
click at [1449, 575] on icon at bounding box center [1450, 571] width 15 height 15
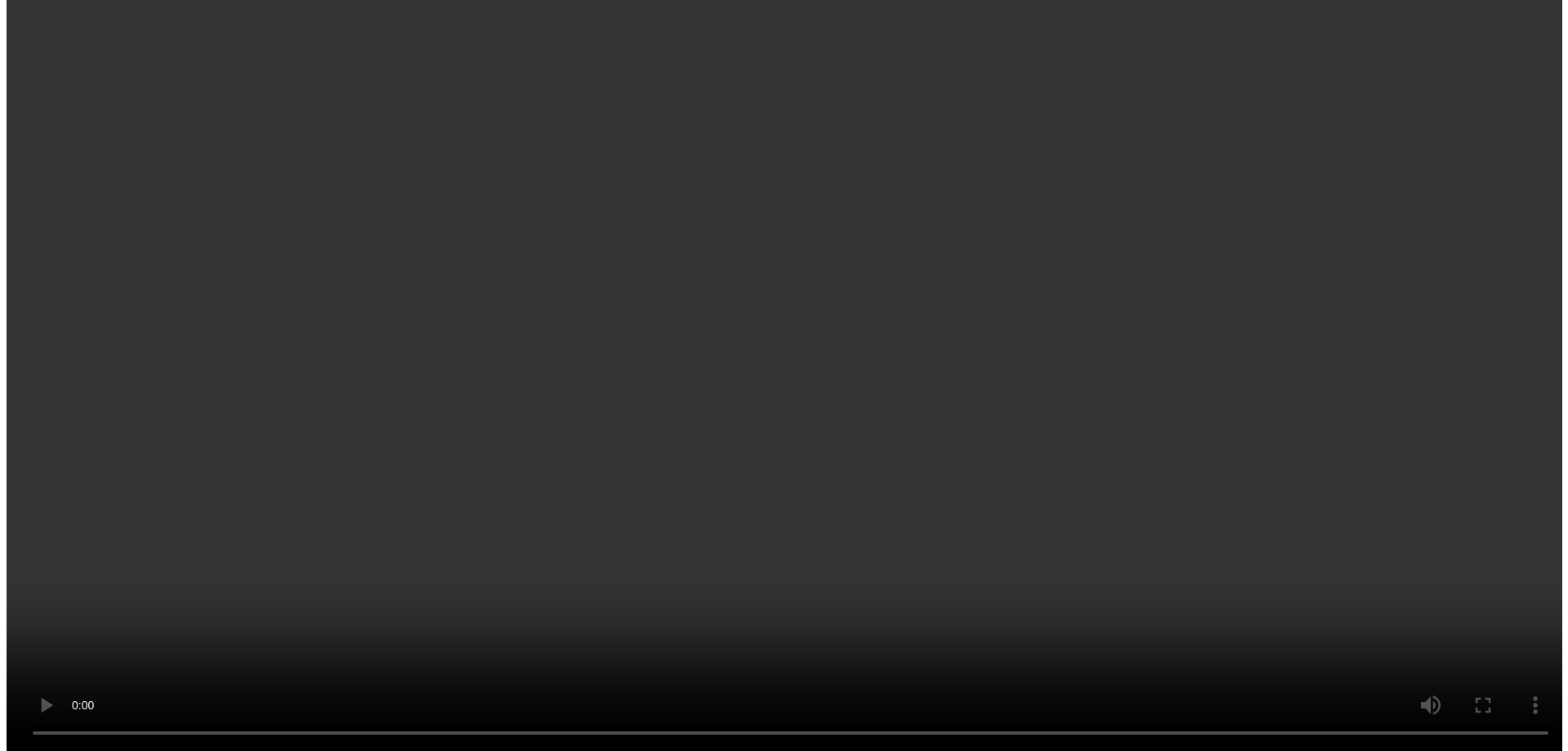
scroll to position [0, 0]
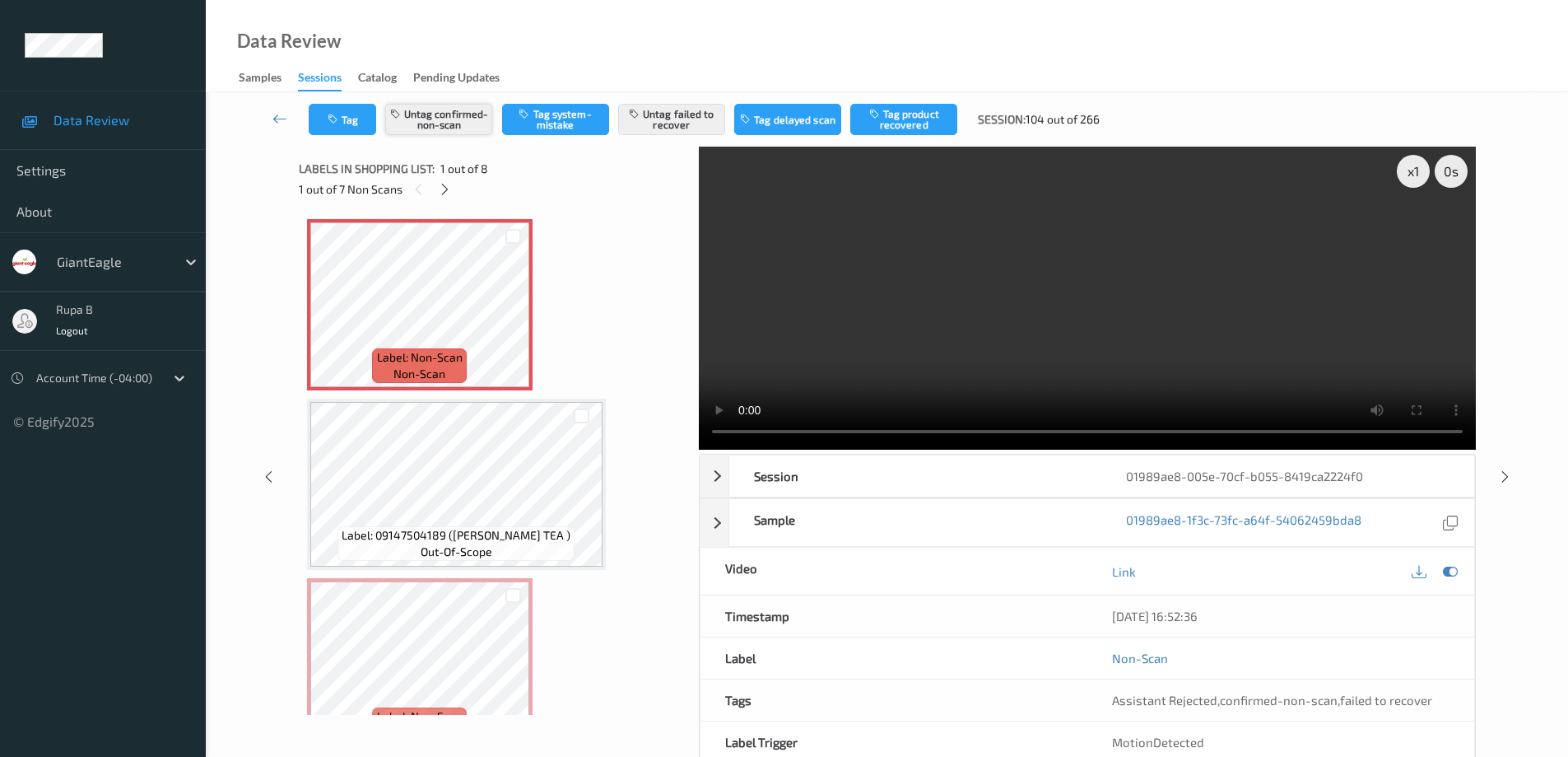
drag, startPoint x: 442, startPoint y: 122, endPoint x: 534, endPoint y: 149, distance: 95.9
click at [443, 121] on button "Untag confirmed-non-scan" at bounding box center [438, 119] width 107 height 31
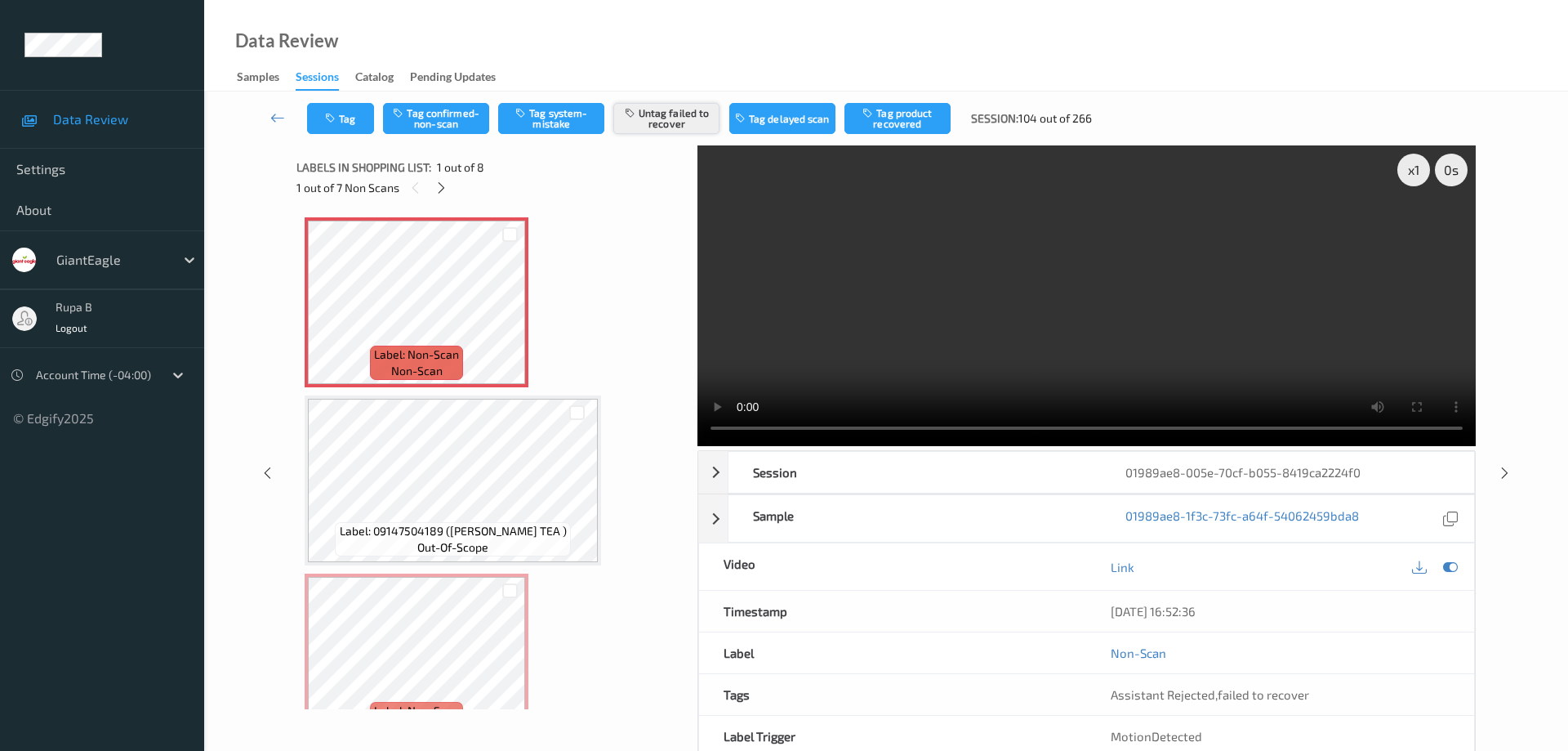
click at [674, 121] on button "Untag failed to recover" at bounding box center [666, 118] width 106 height 31
click at [566, 121] on button "Tag system-mistake" at bounding box center [550, 118] width 106 height 31
click at [359, 117] on button "Tag" at bounding box center [340, 118] width 67 height 31
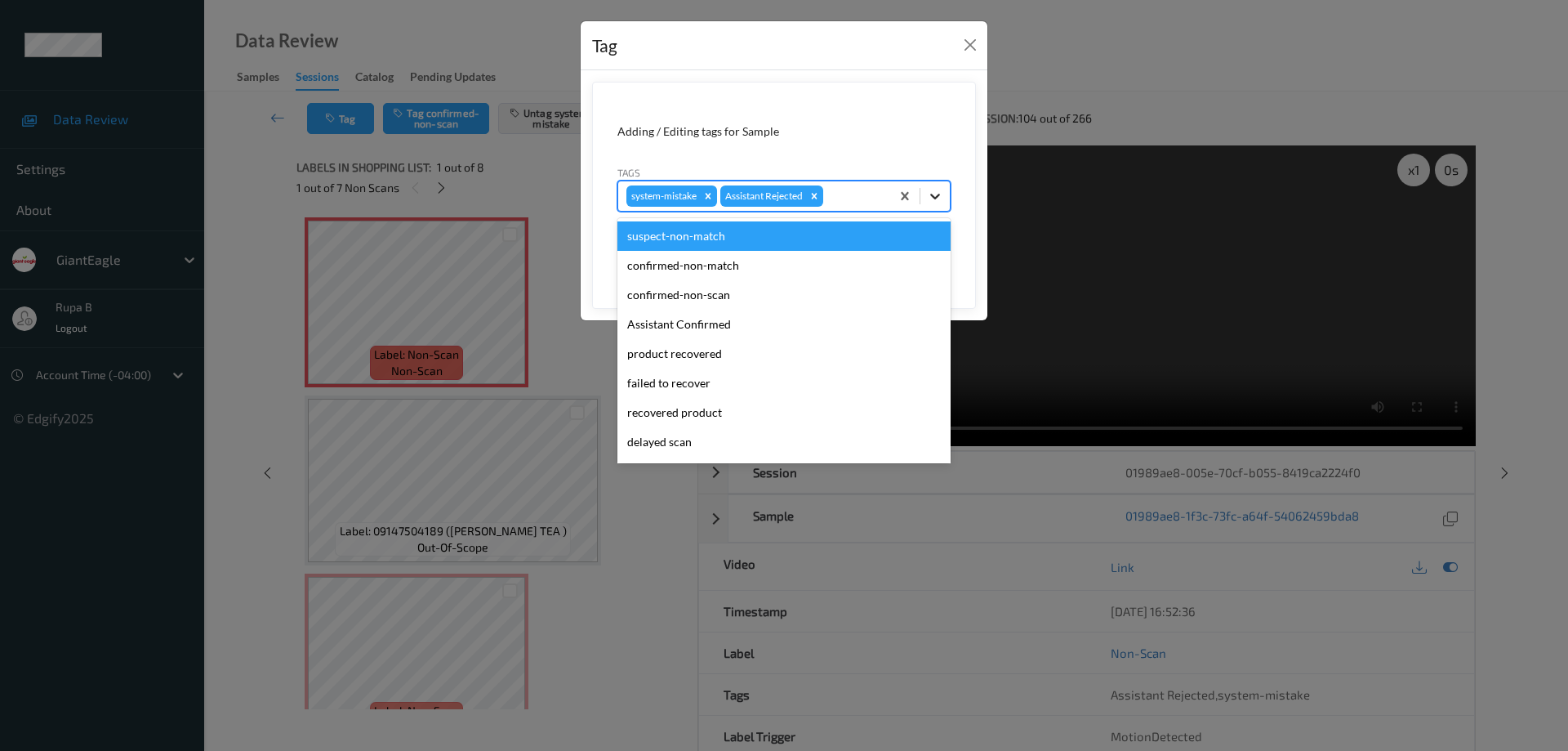
click at [934, 196] on icon at bounding box center [934, 196] width 17 height 17
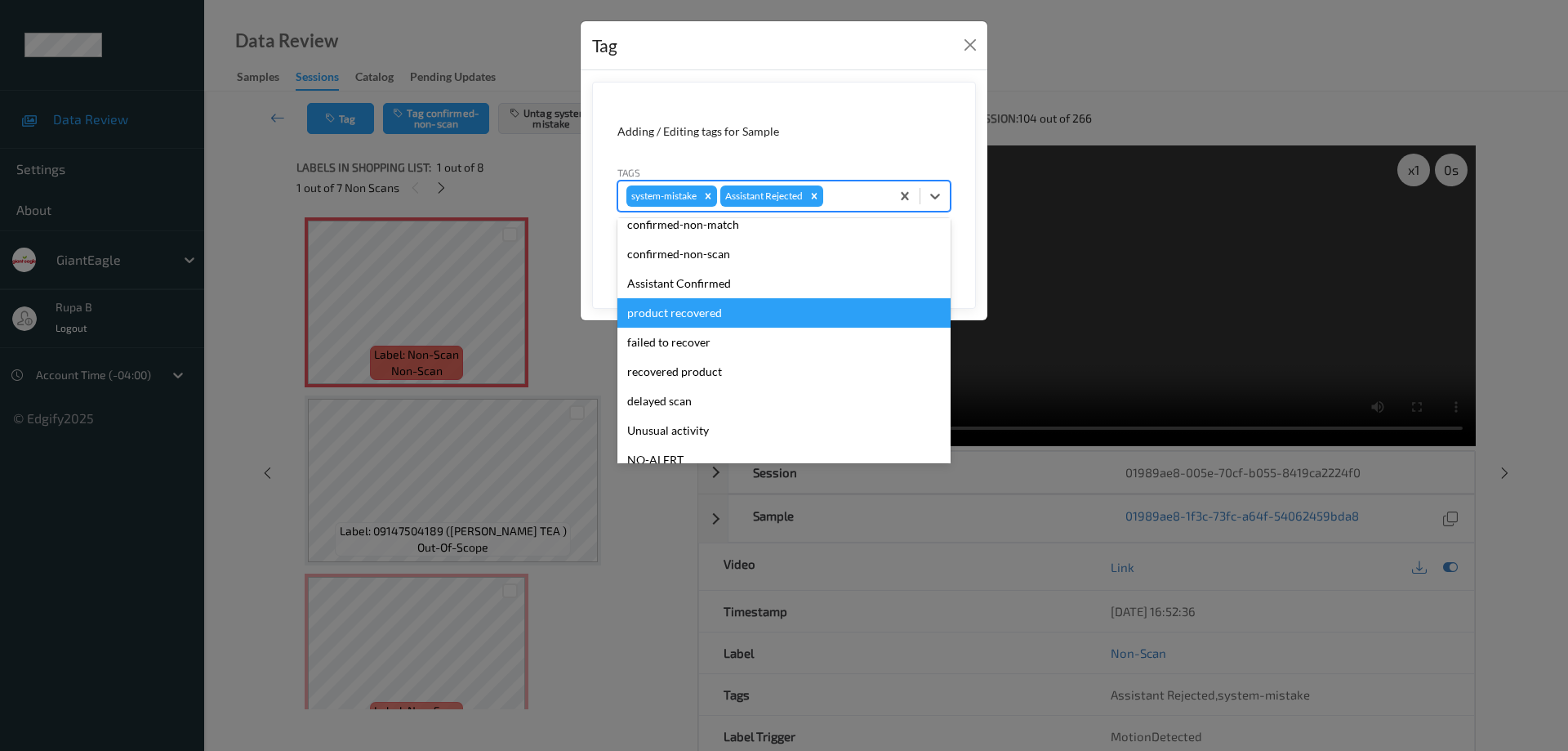
scroll to position [101, 0]
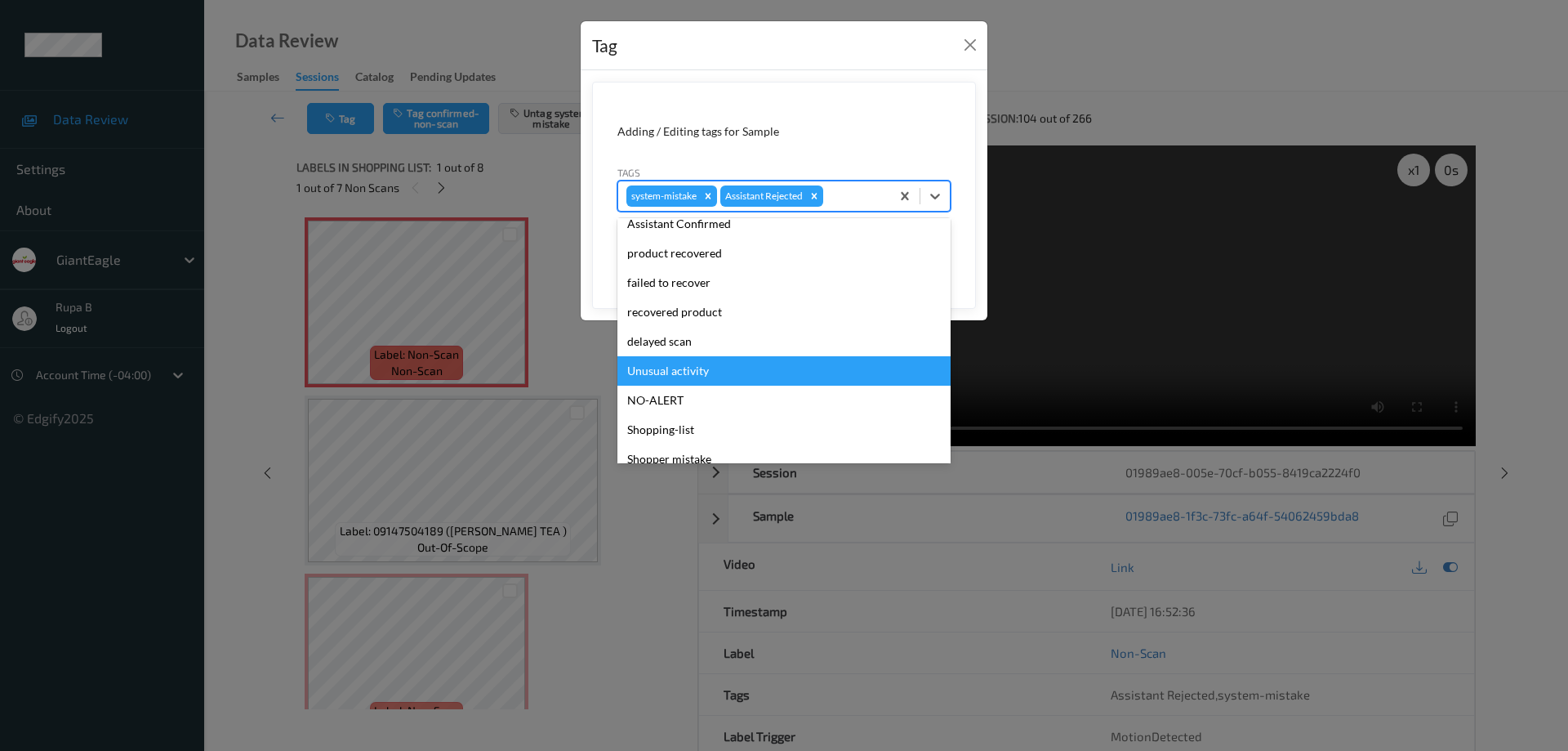
click at [704, 370] on div "Unusual activity" at bounding box center [784, 371] width 333 height 30
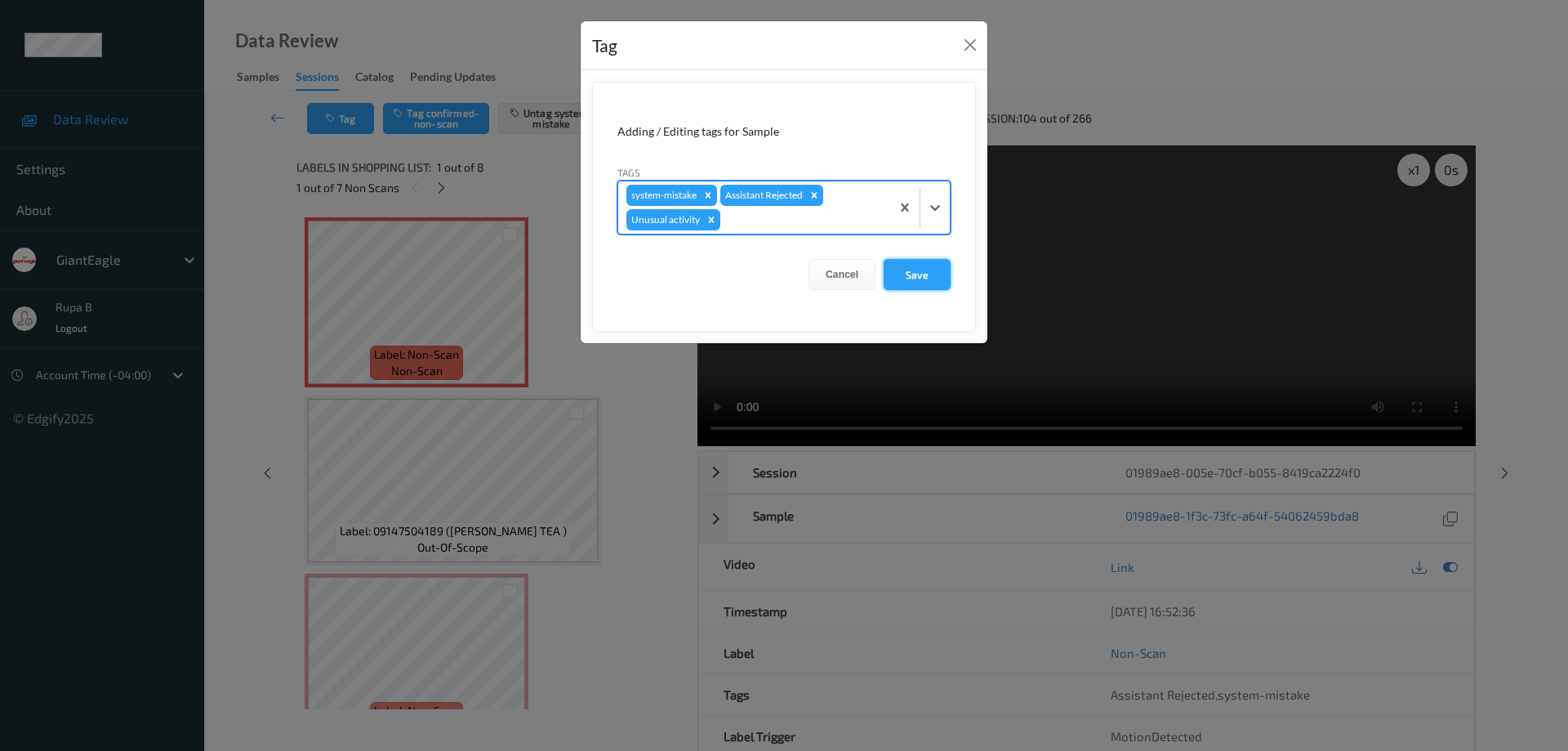
click at [925, 281] on button "Save" at bounding box center [917, 274] width 67 height 31
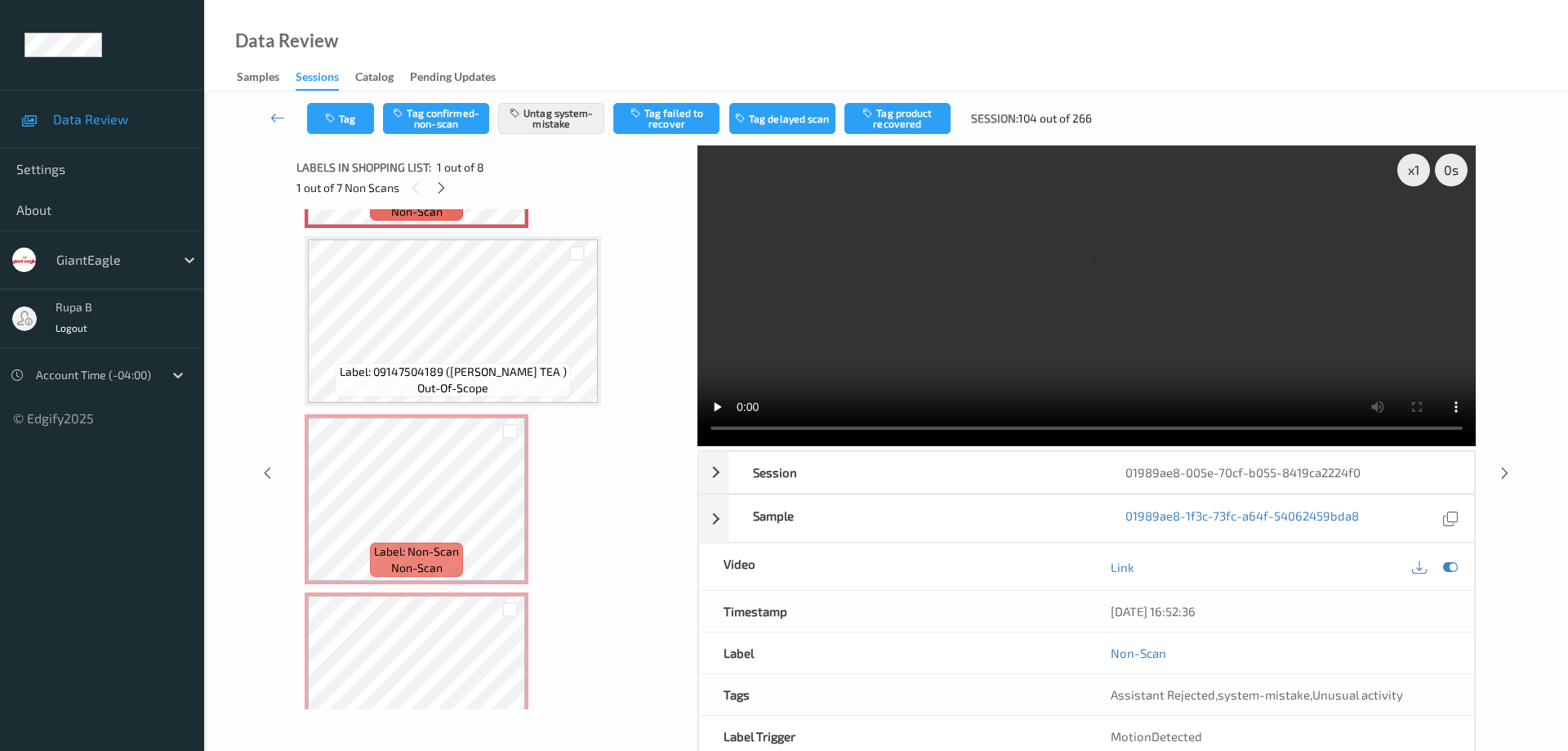
scroll to position [164, 0]
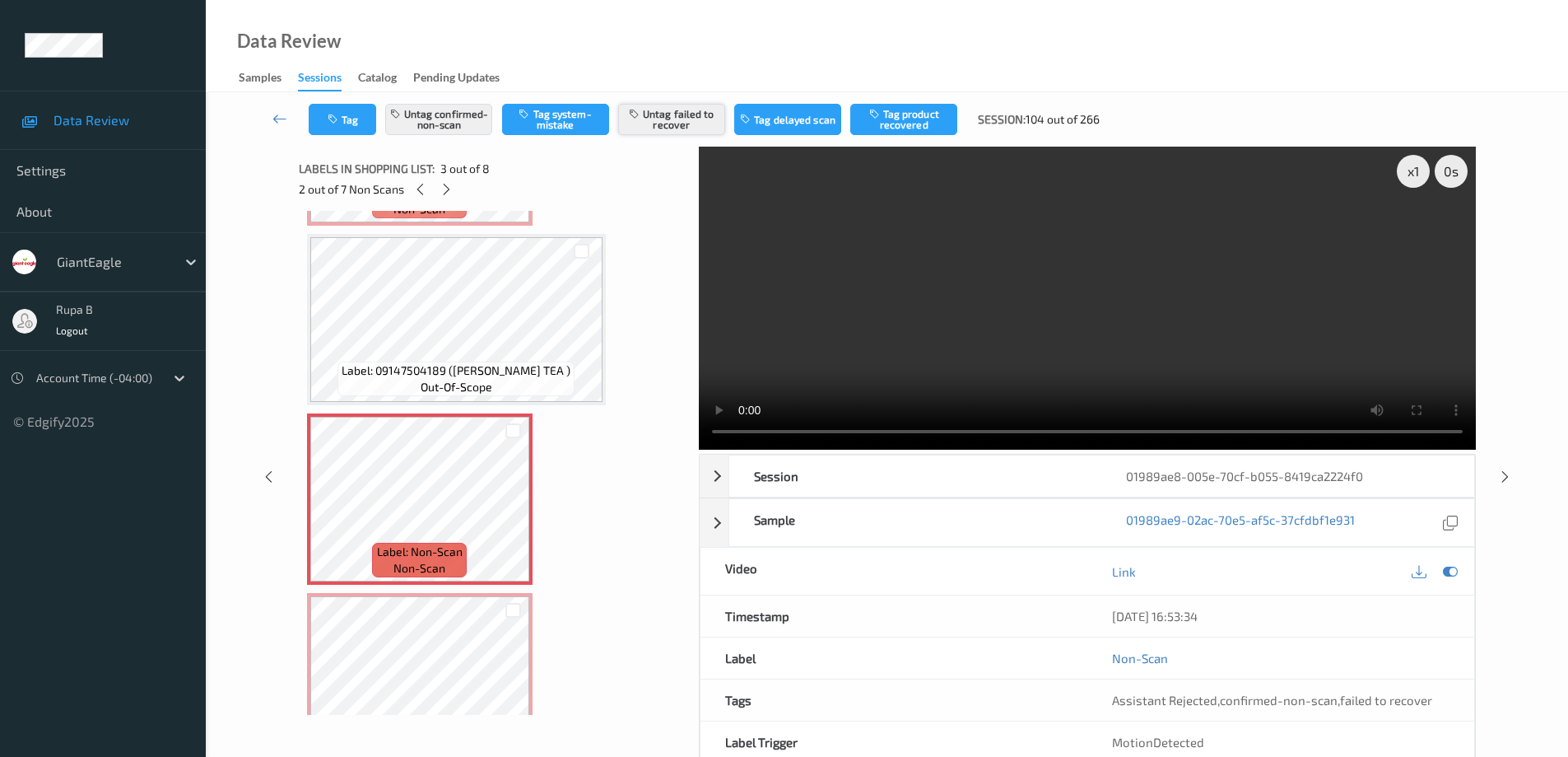
click at [665, 112] on button "Untag failed to recover" at bounding box center [671, 119] width 107 height 31
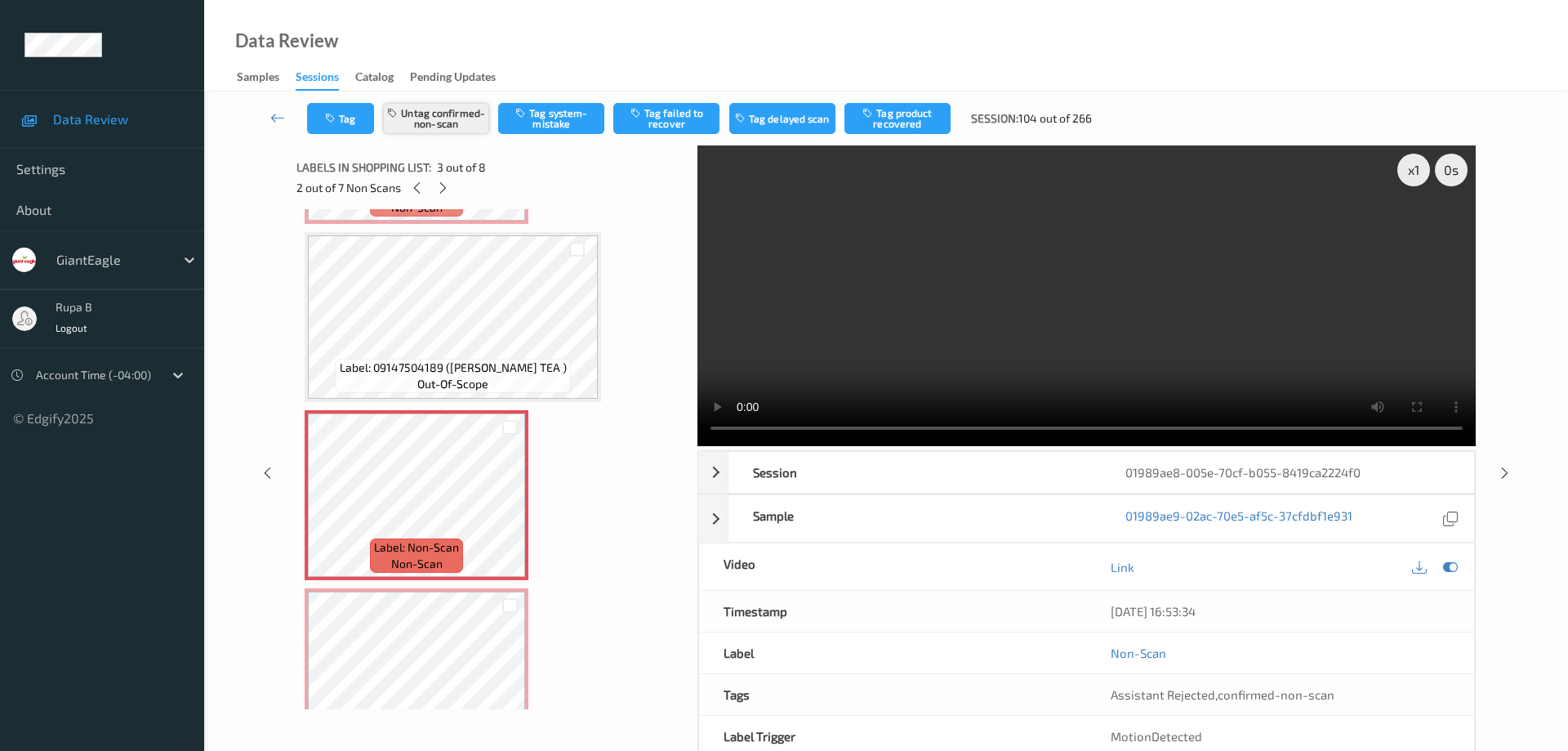
click at [452, 128] on button "Untag confirmed-non-scan" at bounding box center [436, 118] width 106 height 31
click at [577, 122] on button "Tag system-mistake" at bounding box center [550, 118] width 106 height 31
click at [356, 126] on button "Tag" at bounding box center [340, 118] width 67 height 31
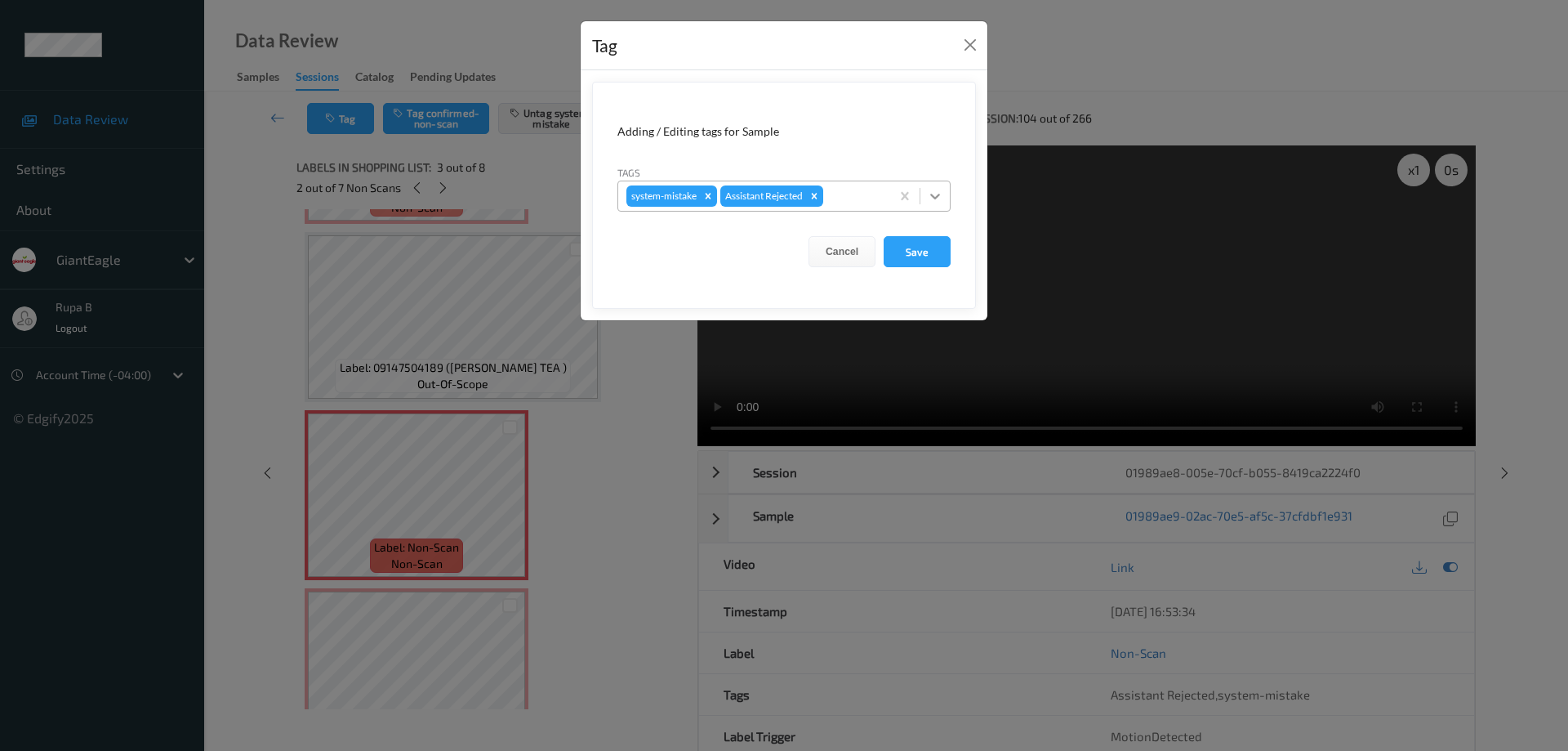
click at [936, 200] on icon at bounding box center [934, 196] width 17 height 17
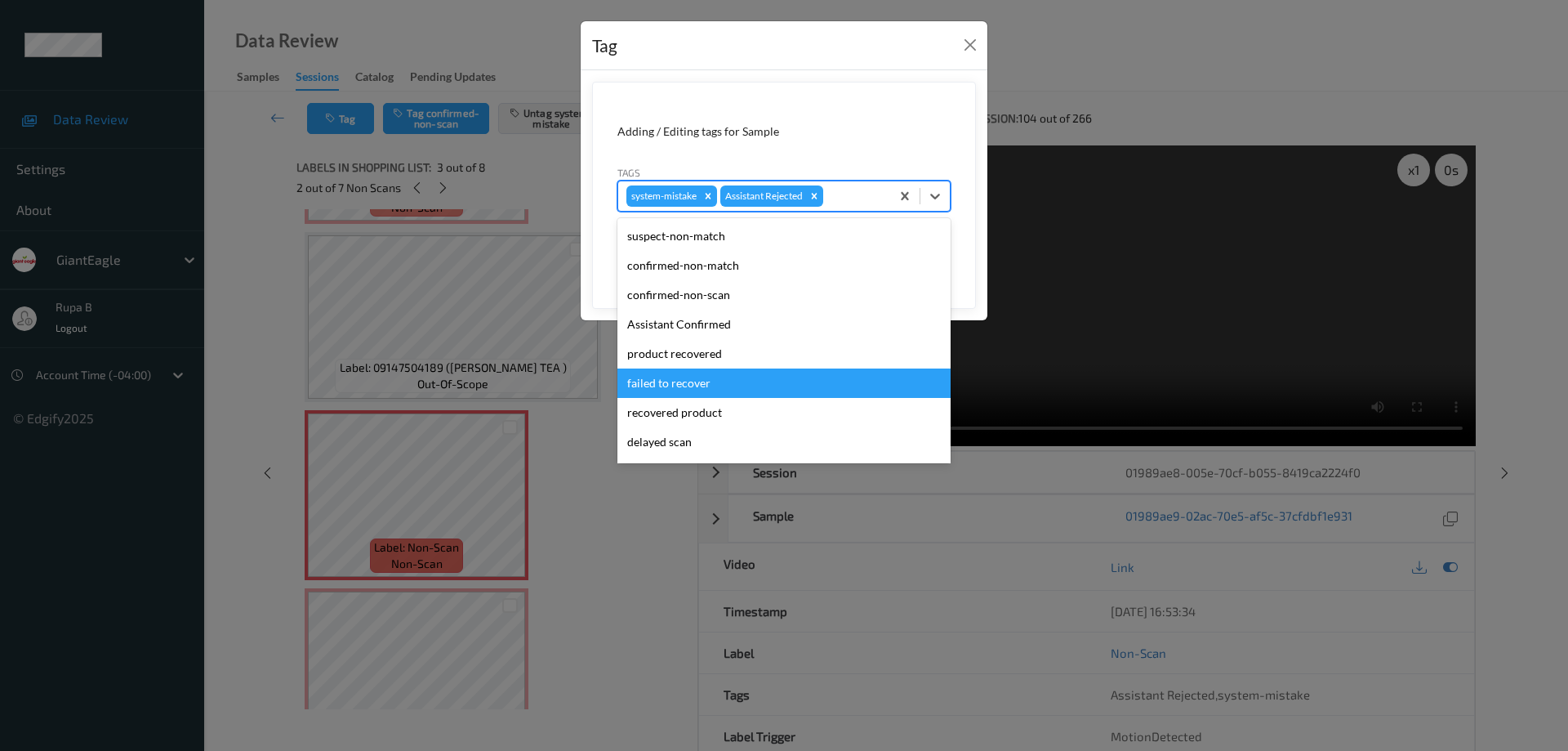
scroll to position [81, 0]
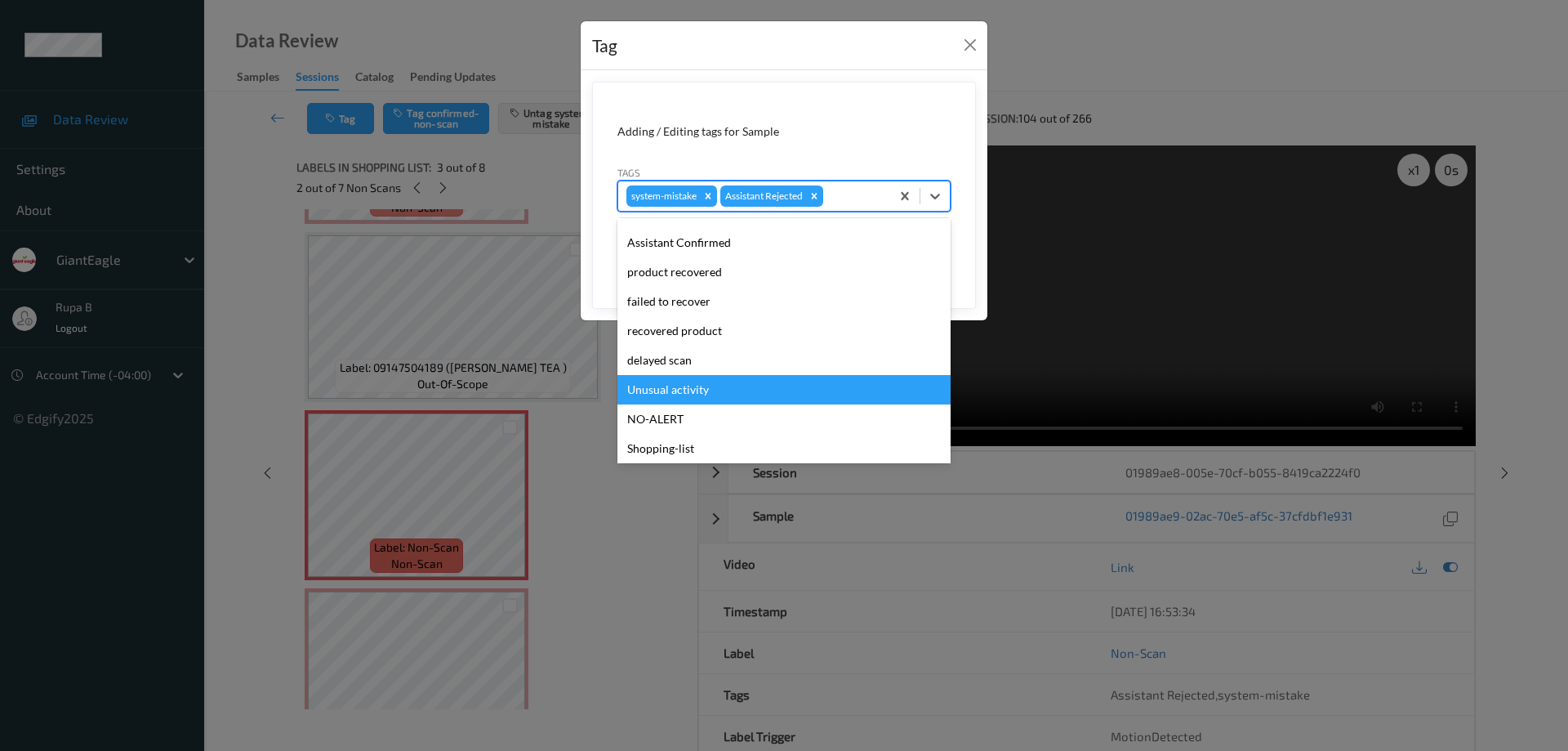
click at [696, 392] on div "Unusual activity" at bounding box center [784, 390] width 333 height 30
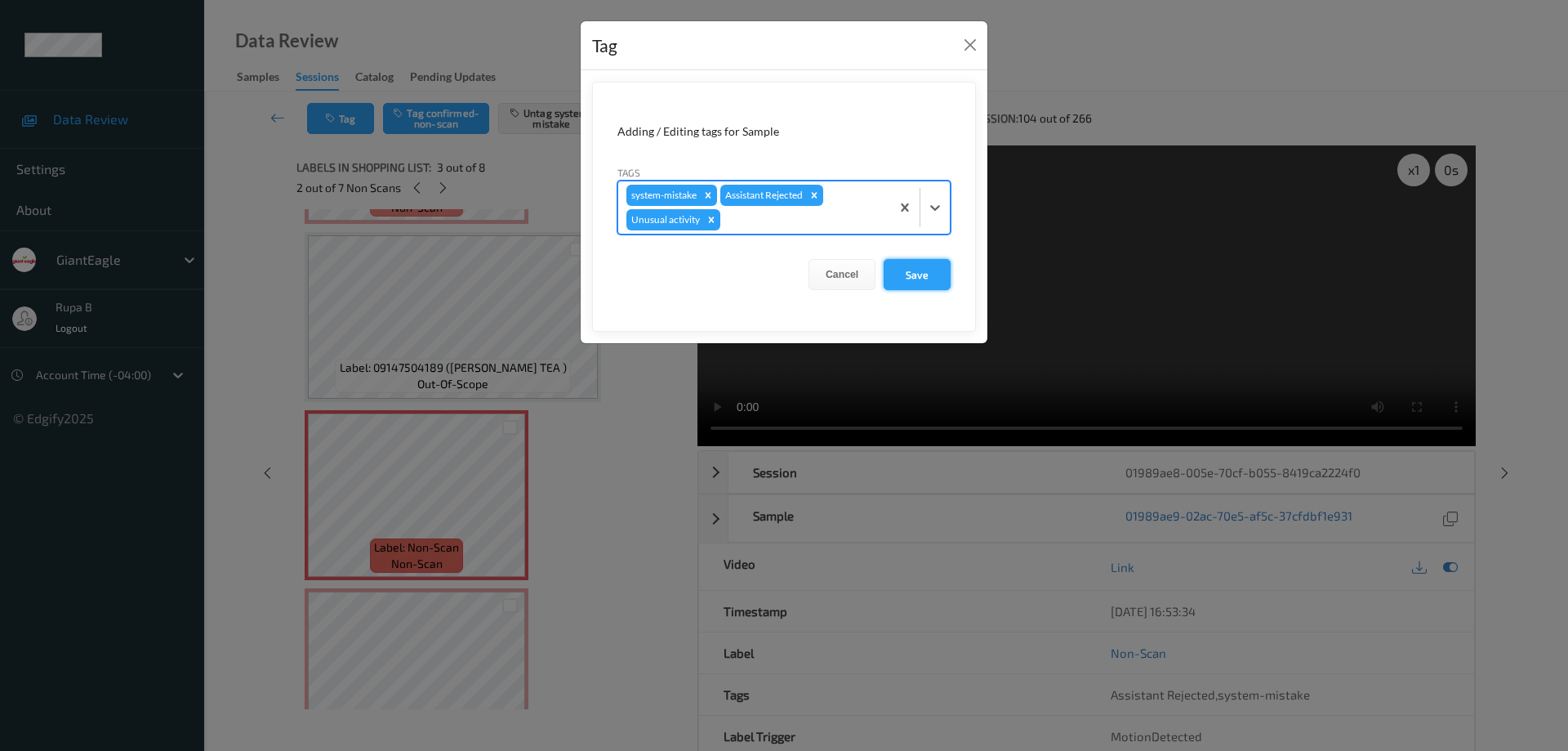
click at [920, 273] on button "Save" at bounding box center [917, 274] width 67 height 31
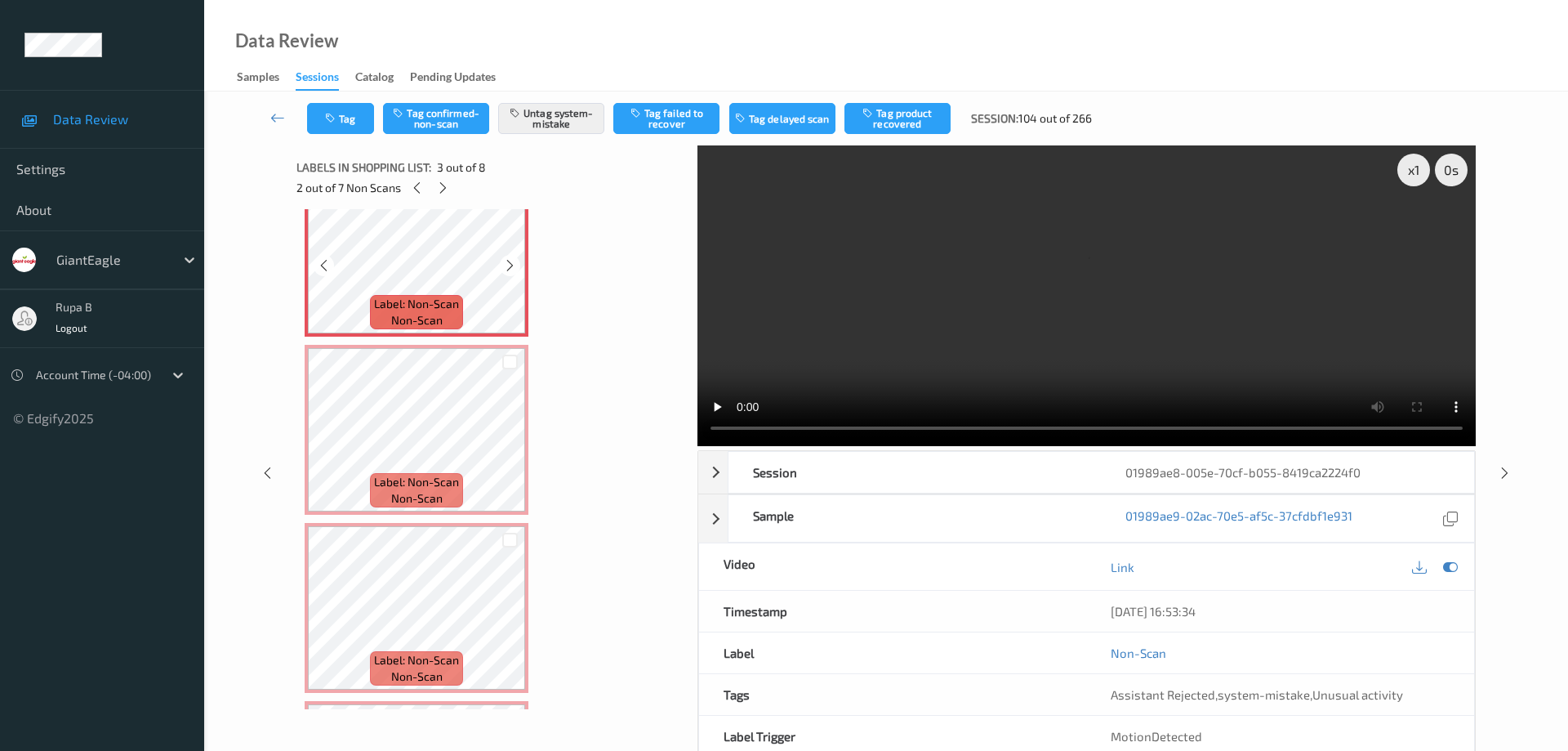
scroll to position [409, 0]
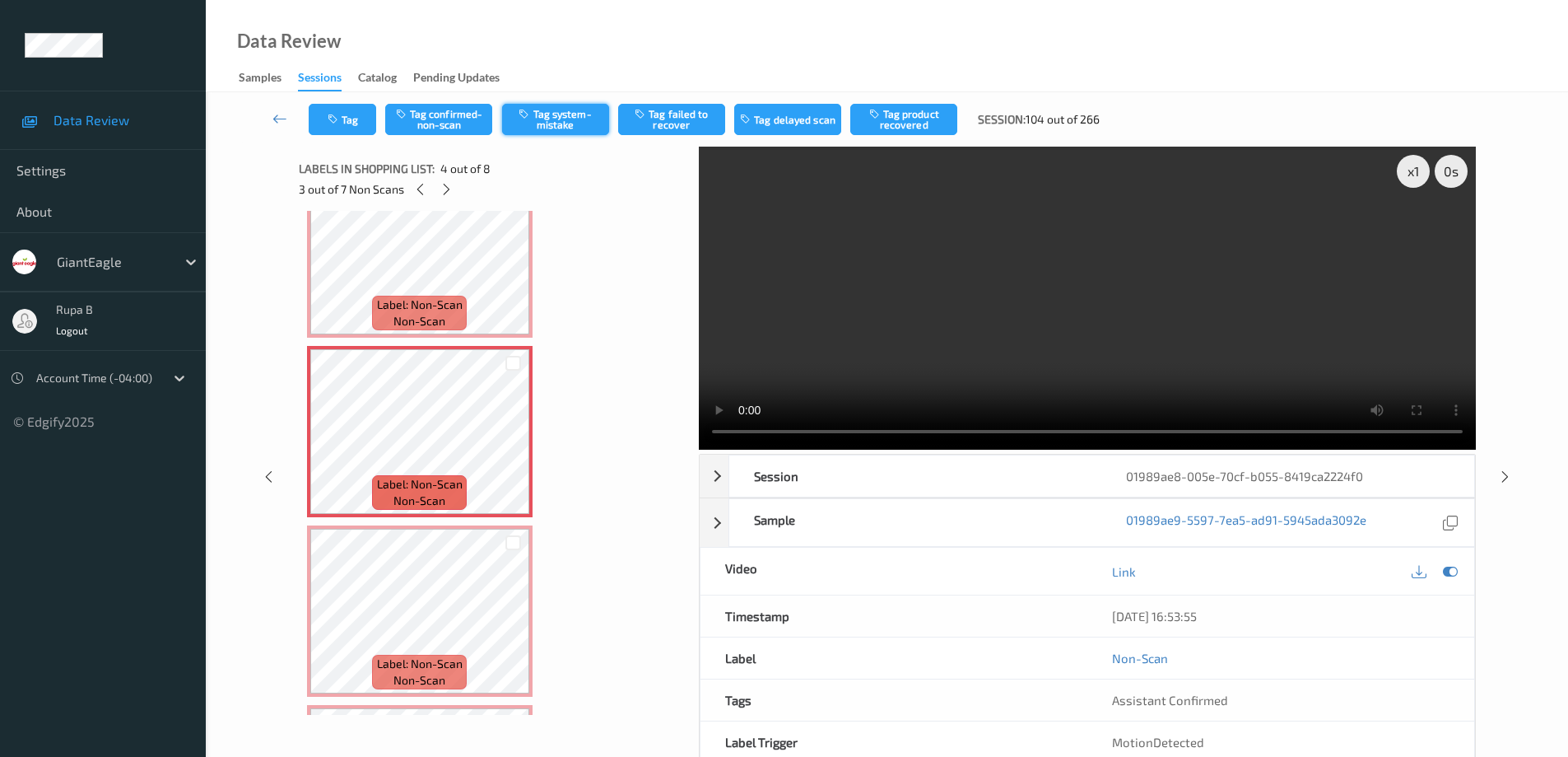
click at [568, 122] on button "Tag system-mistake" at bounding box center [555, 119] width 107 height 31
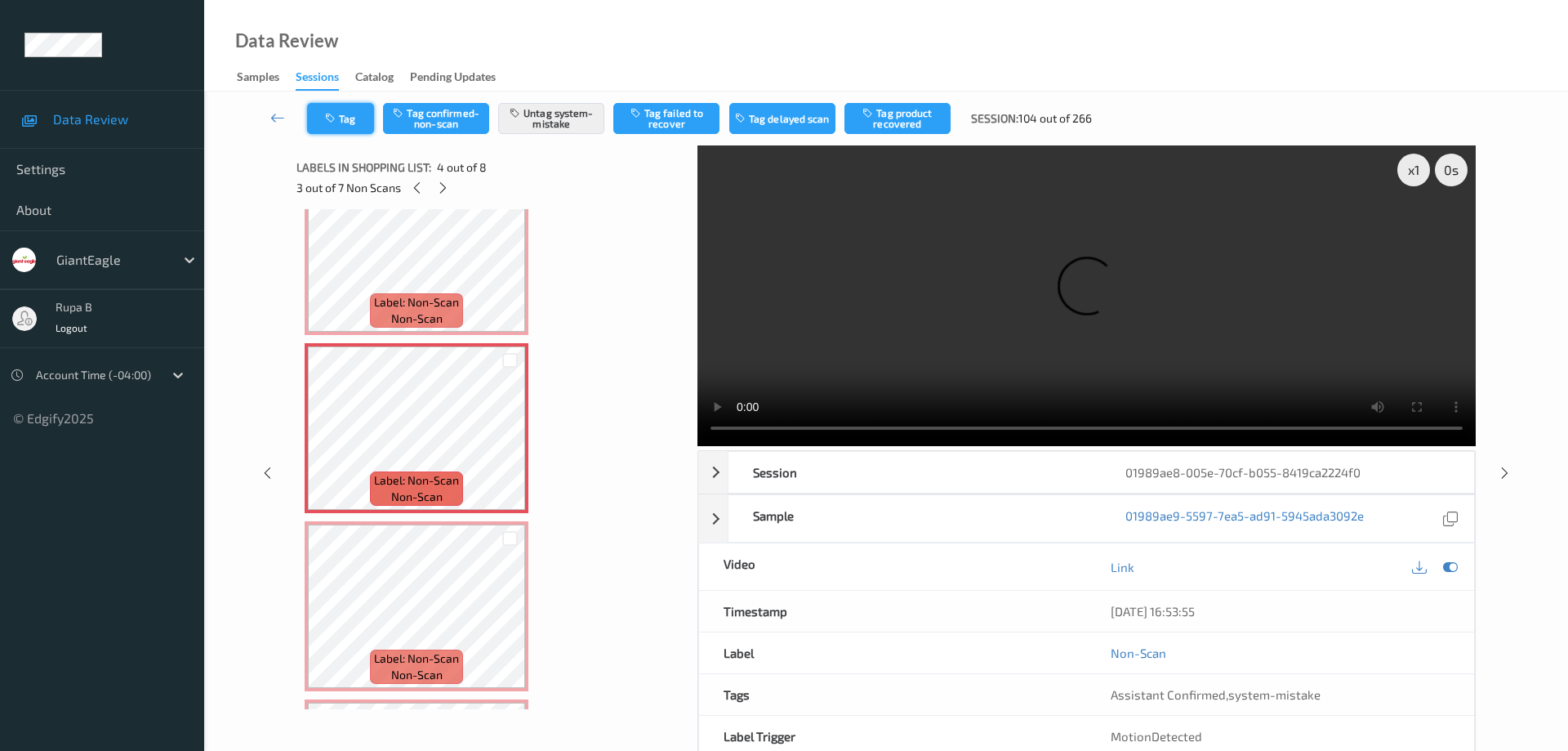
click at [360, 124] on button "Tag" at bounding box center [340, 118] width 67 height 31
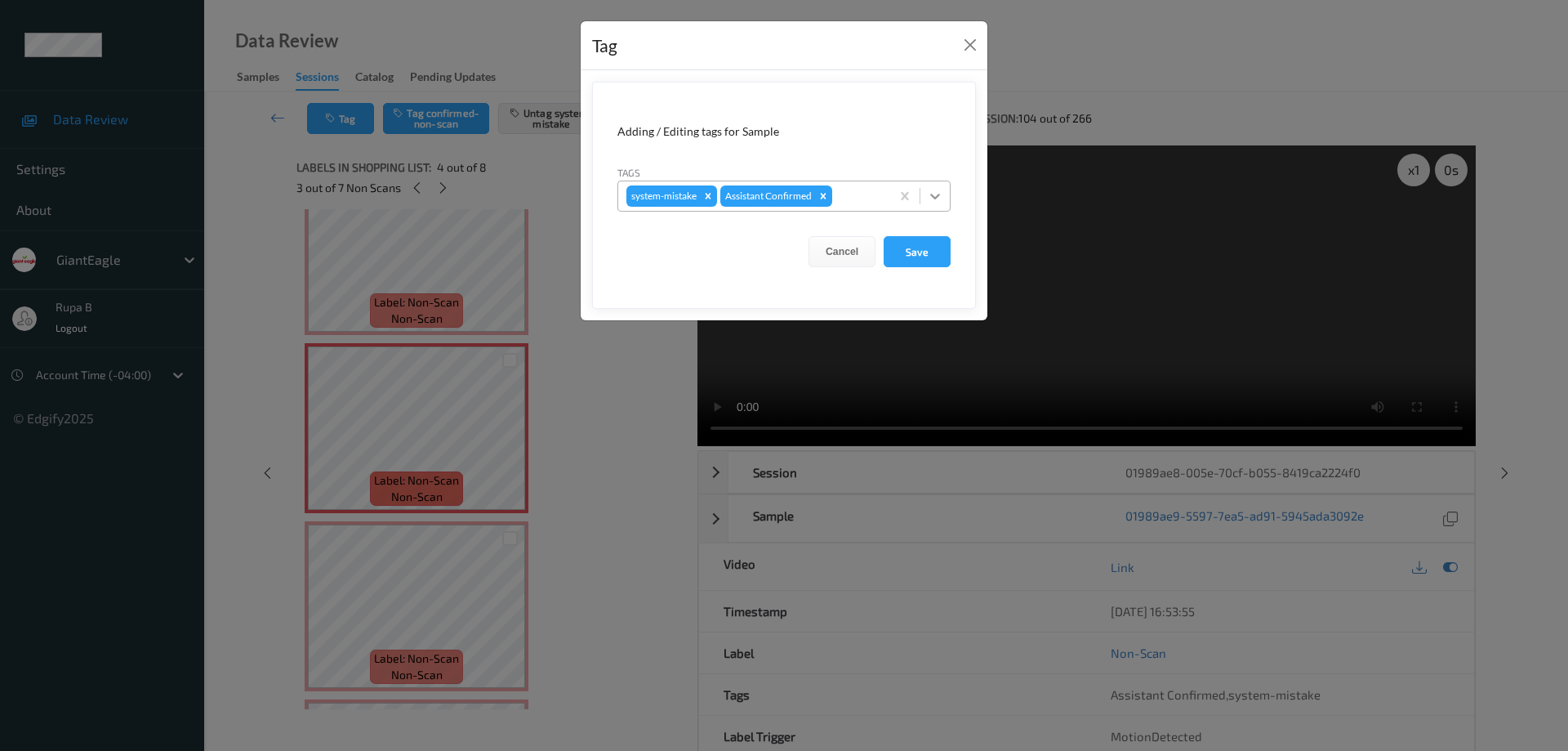
click at [939, 199] on icon at bounding box center [934, 196] width 17 height 17
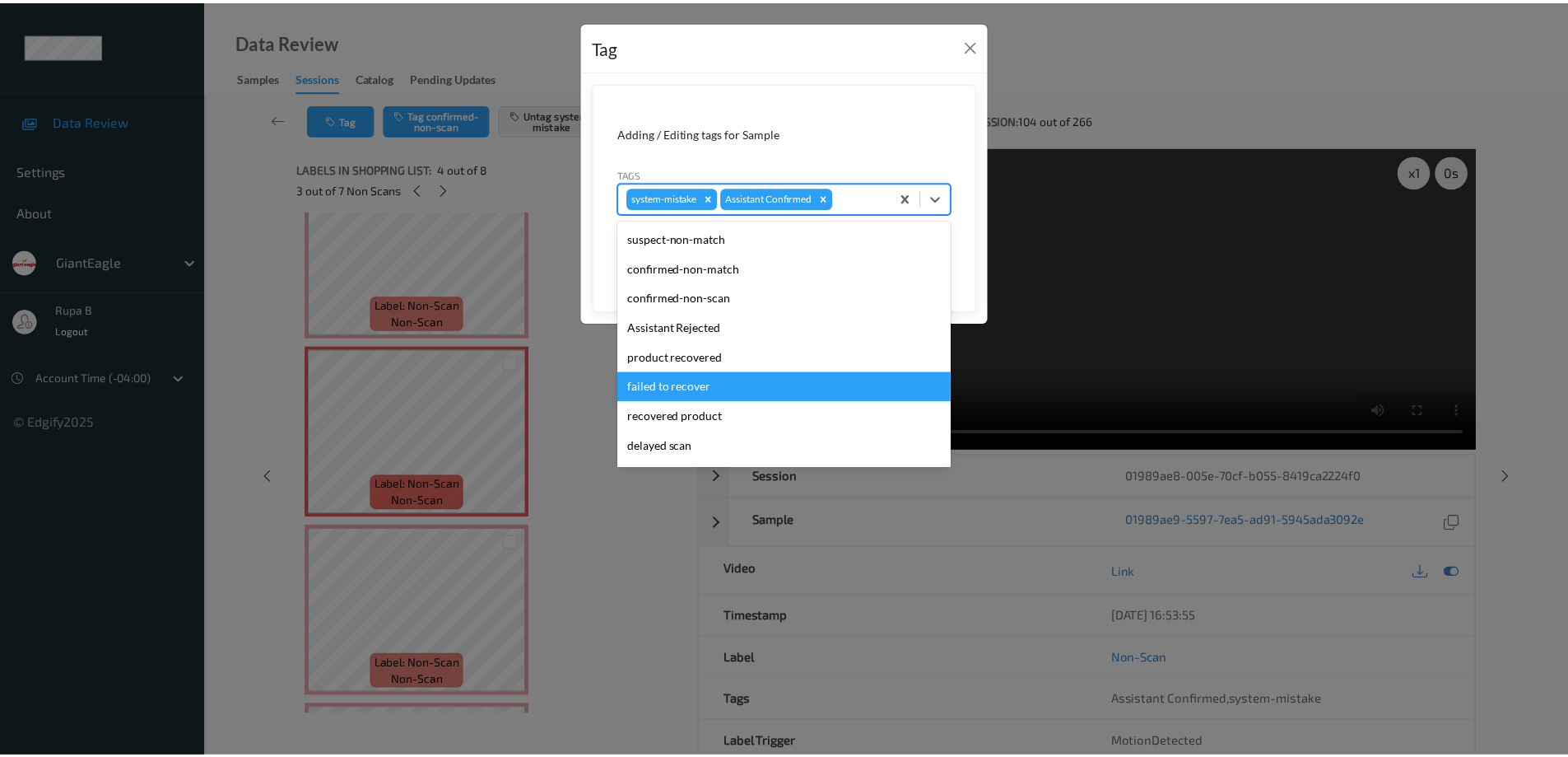
scroll to position [116, 0]
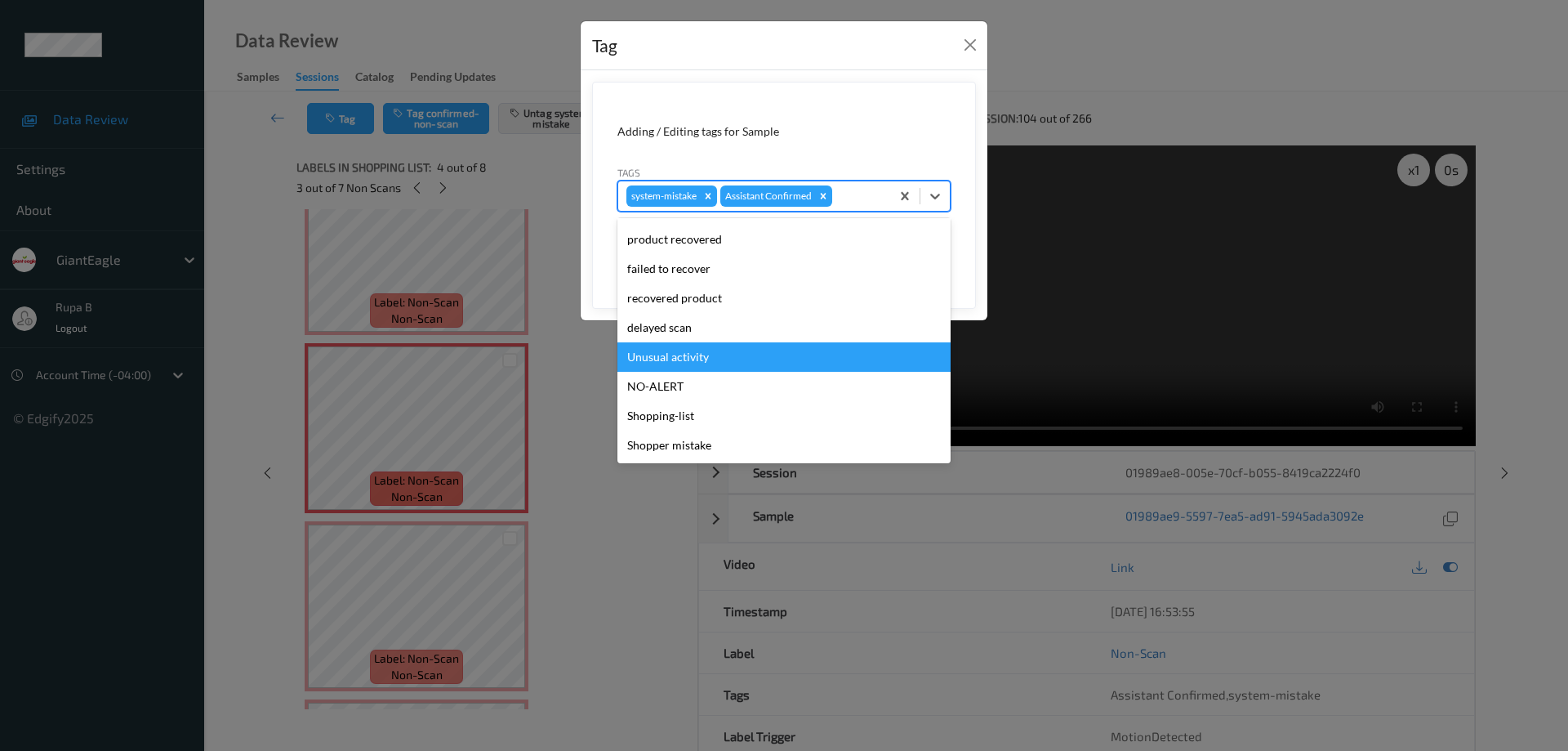
click at [705, 363] on div "Unusual activity" at bounding box center [784, 357] width 333 height 30
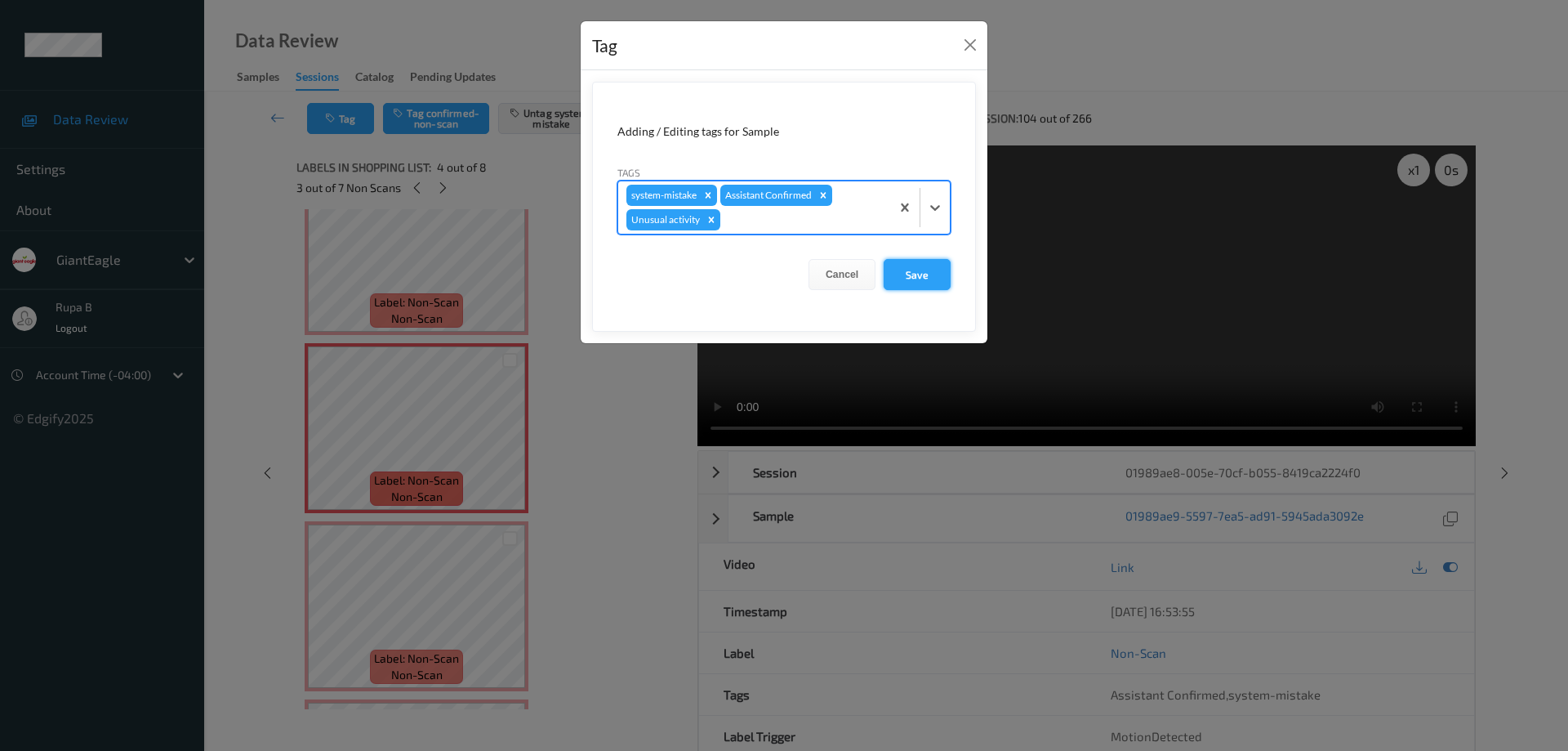
click at [928, 272] on button "Save" at bounding box center [917, 274] width 67 height 31
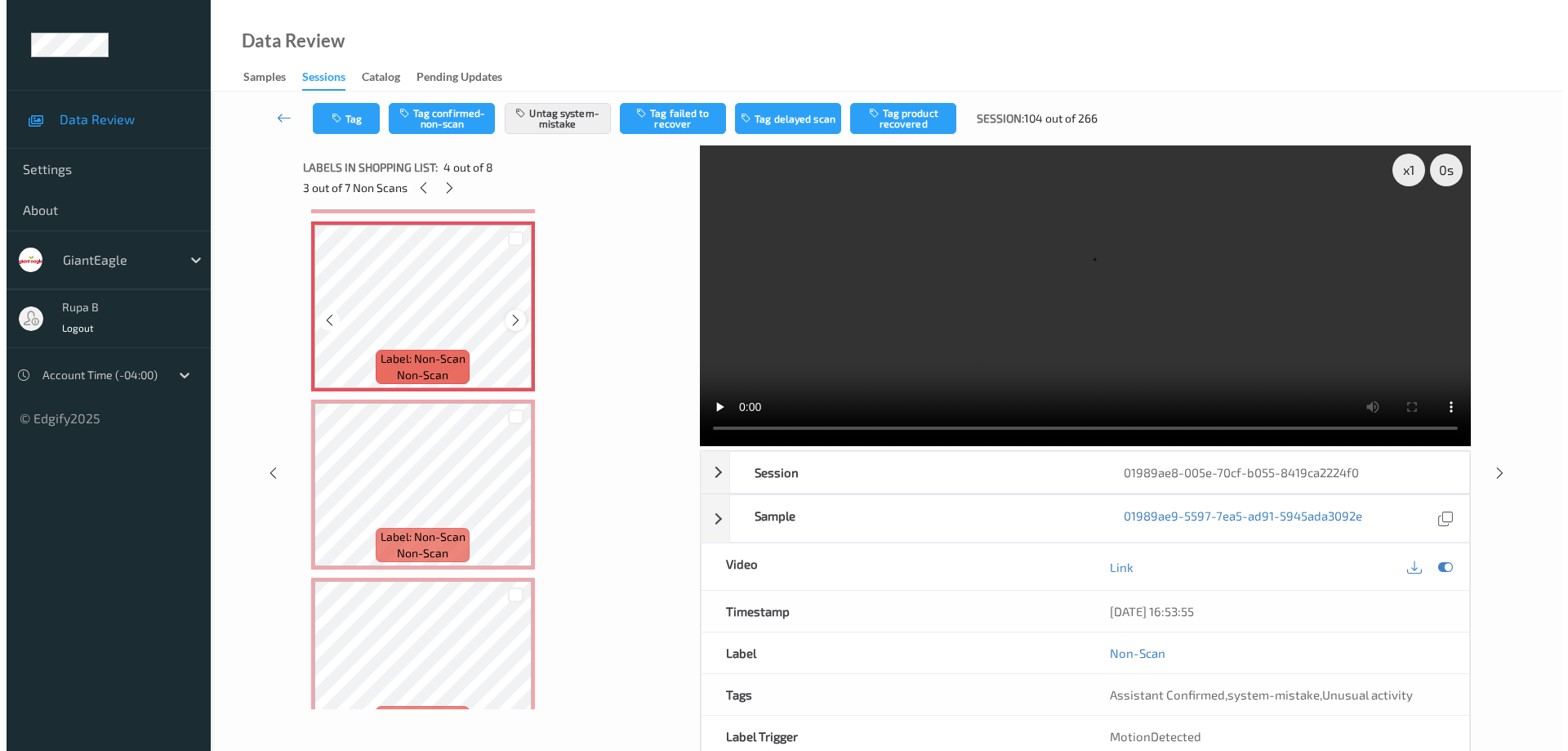
scroll to position [572, 0]
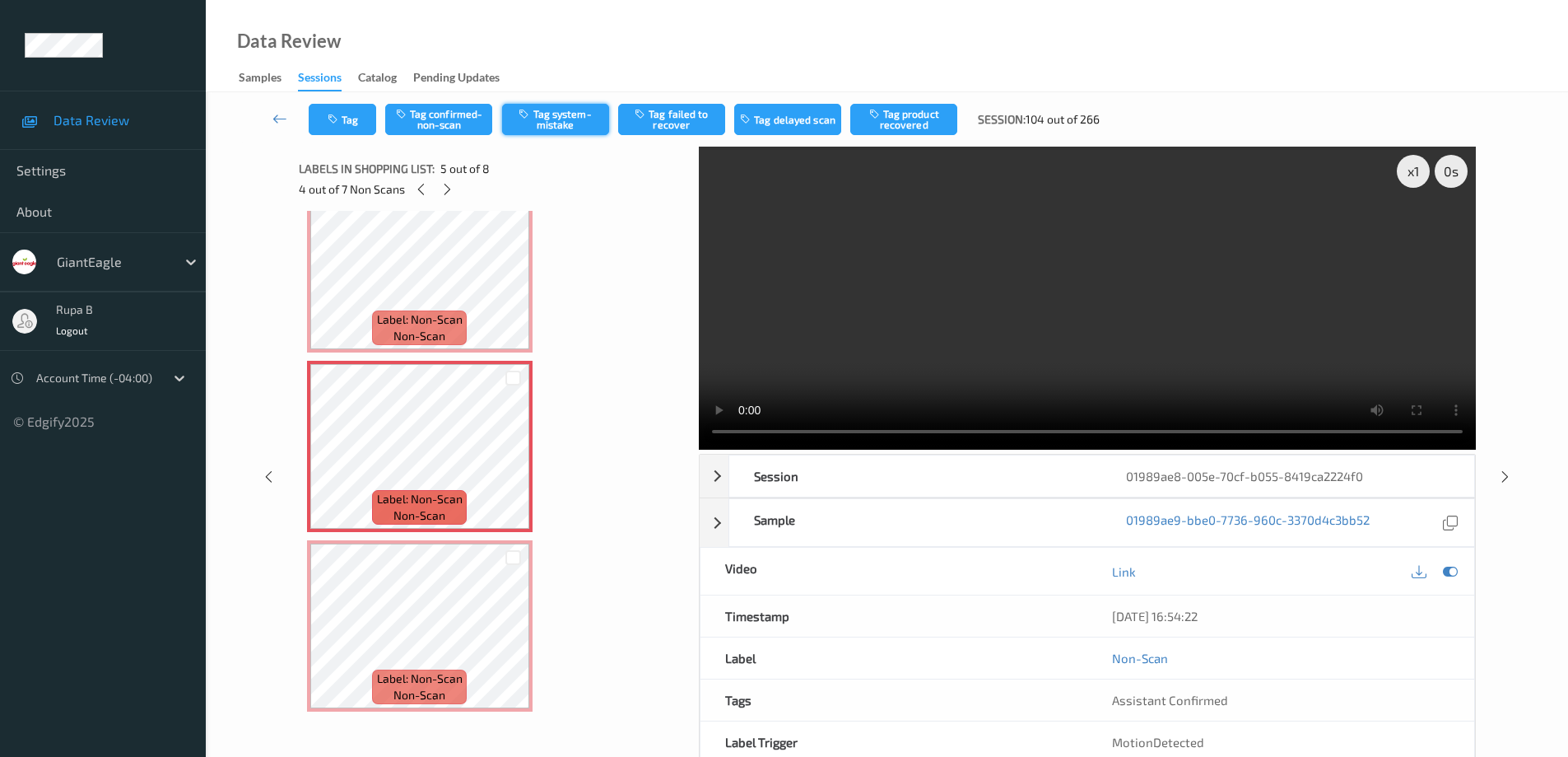
click at [571, 118] on button "Tag system-mistake" at bounding box center [555, 119] width 107 height 31
click at [358, 127] on button "Tag" at bounding box center [342, 119] width 68 height 31
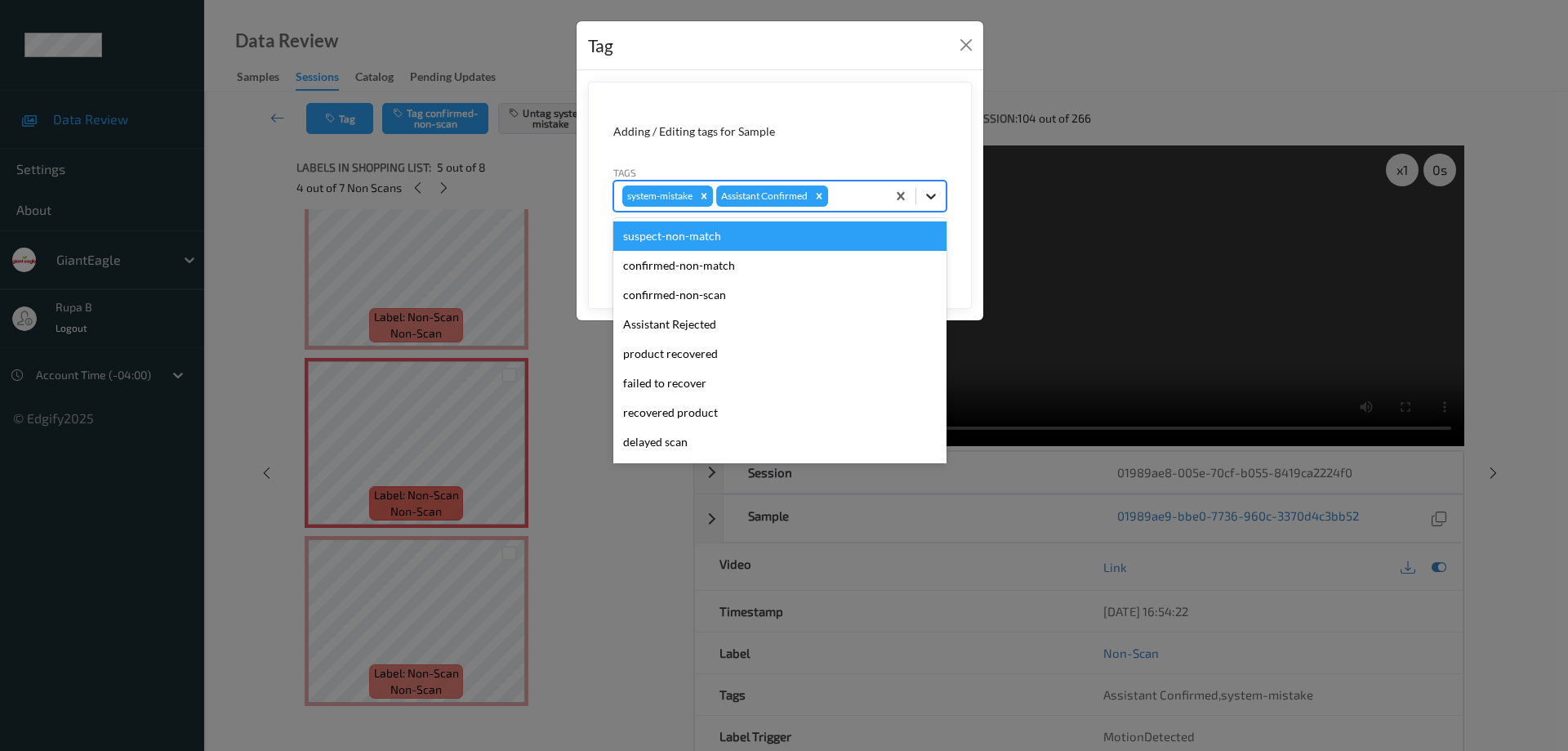
click at [932, 192] on icon at bounding box center [931, 196] width 17 height 17
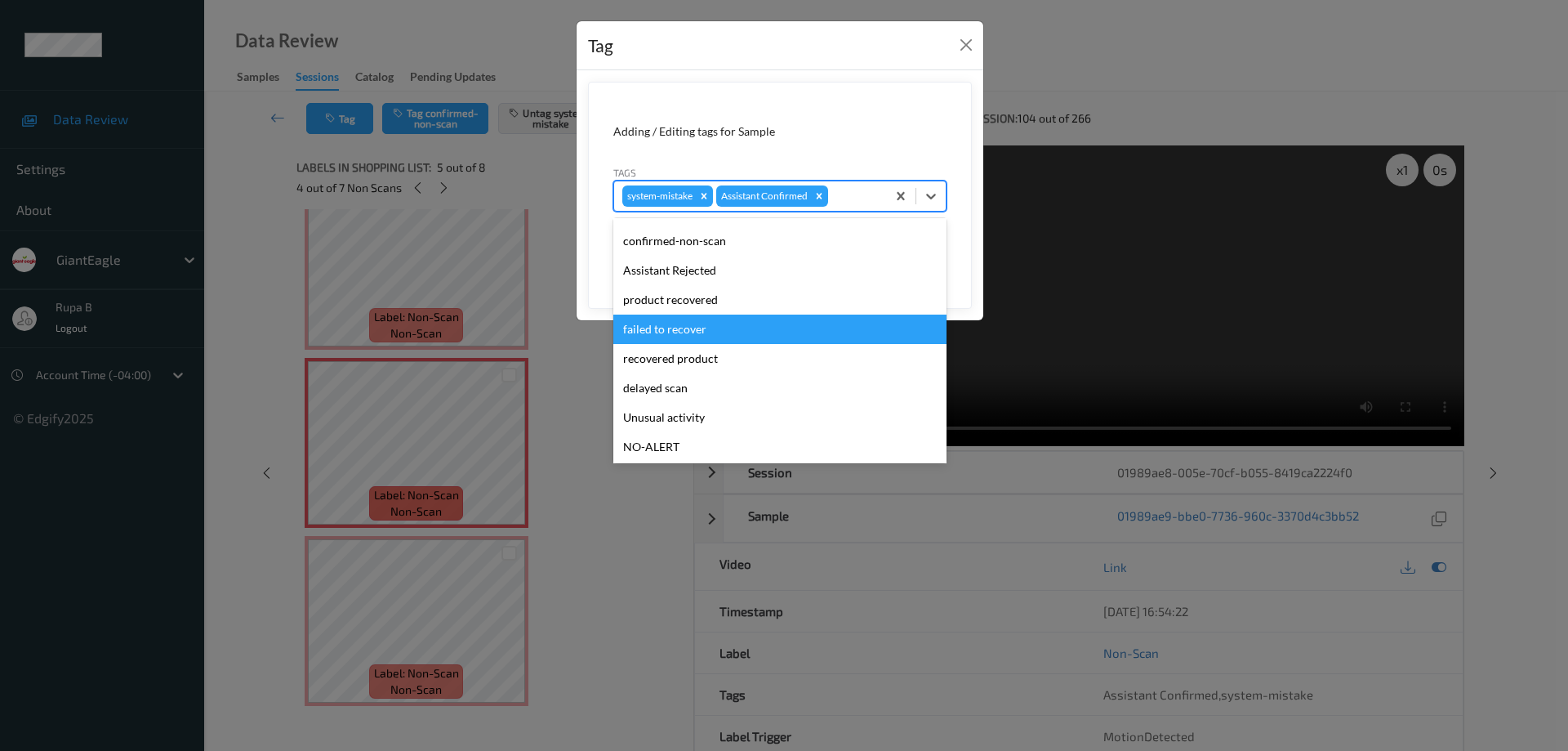
scroll to position [81, 0]
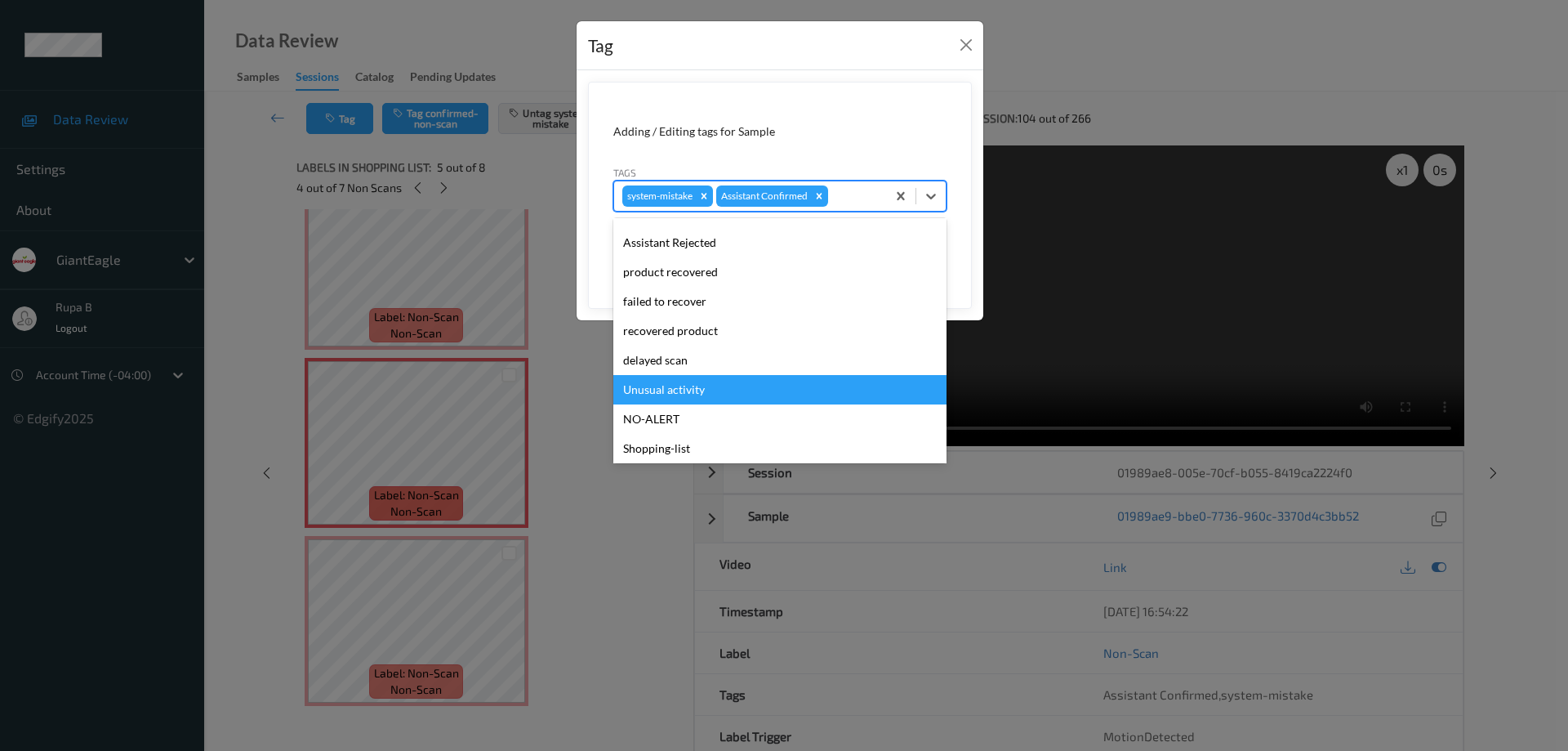
click at [683, 392] on div "Unusual activity" at bounding box center [780, 390] width 333 height 30
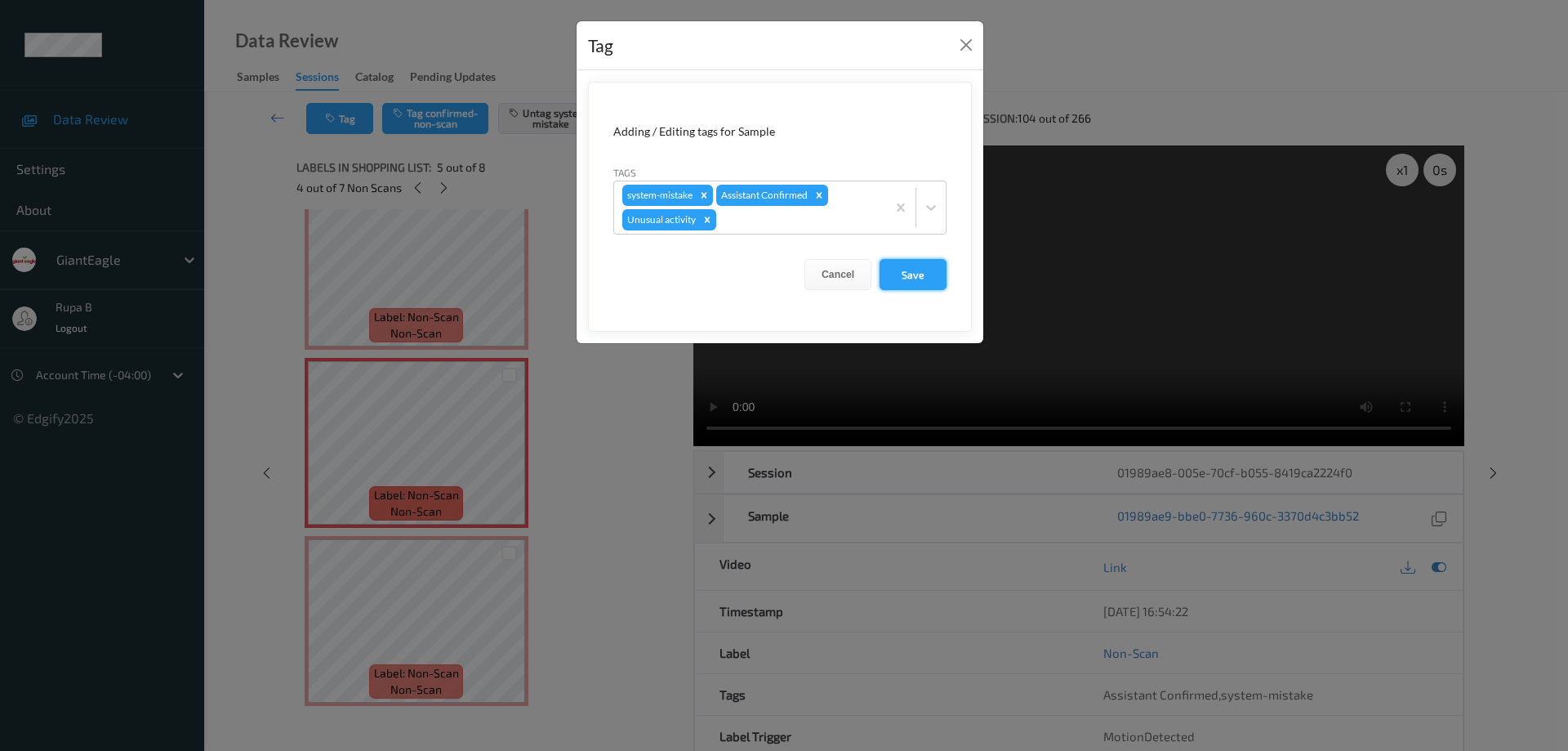
click at [927, 273] on button "Save" at bounding box center [913, 274] width 67 height 31
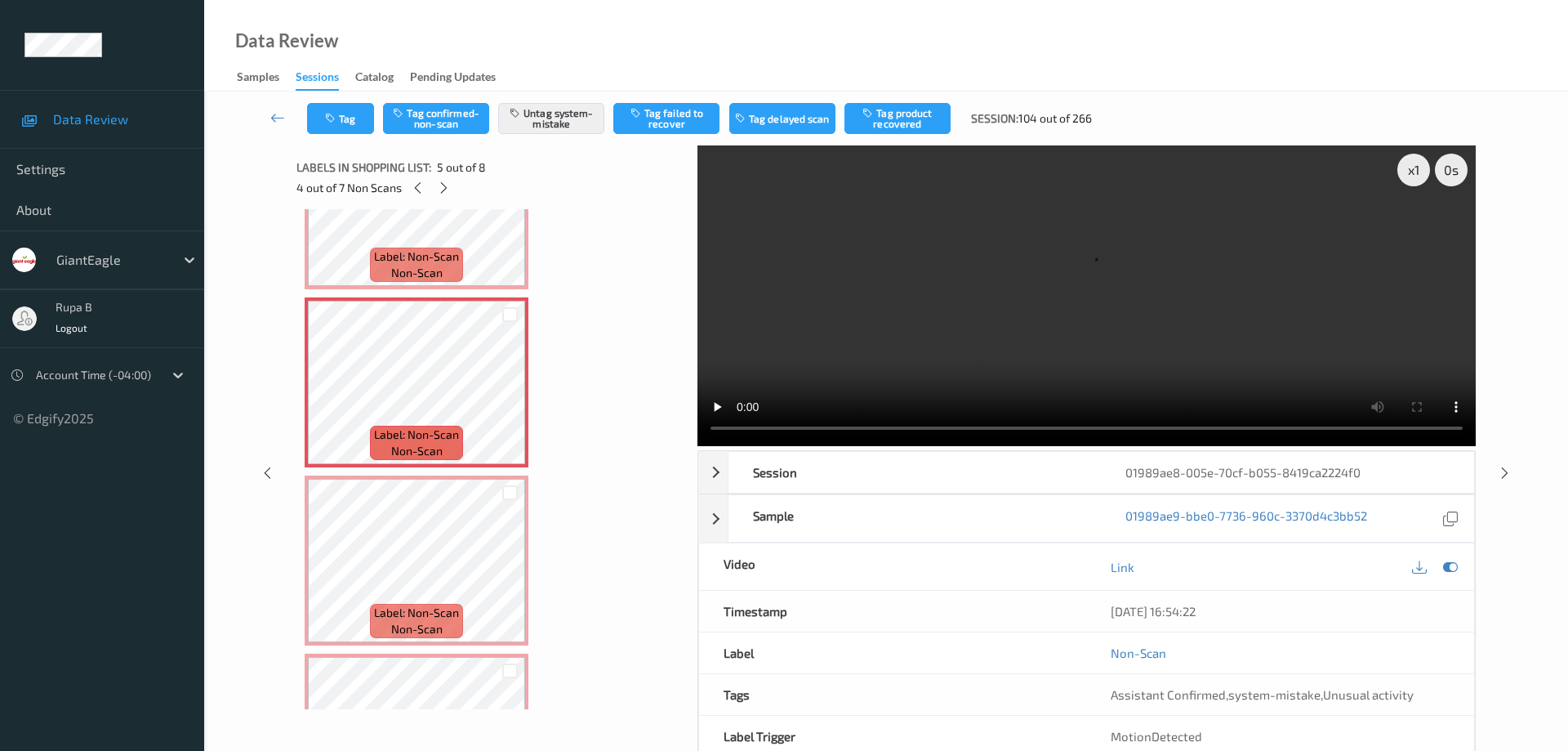
scroll to position [654, 0]
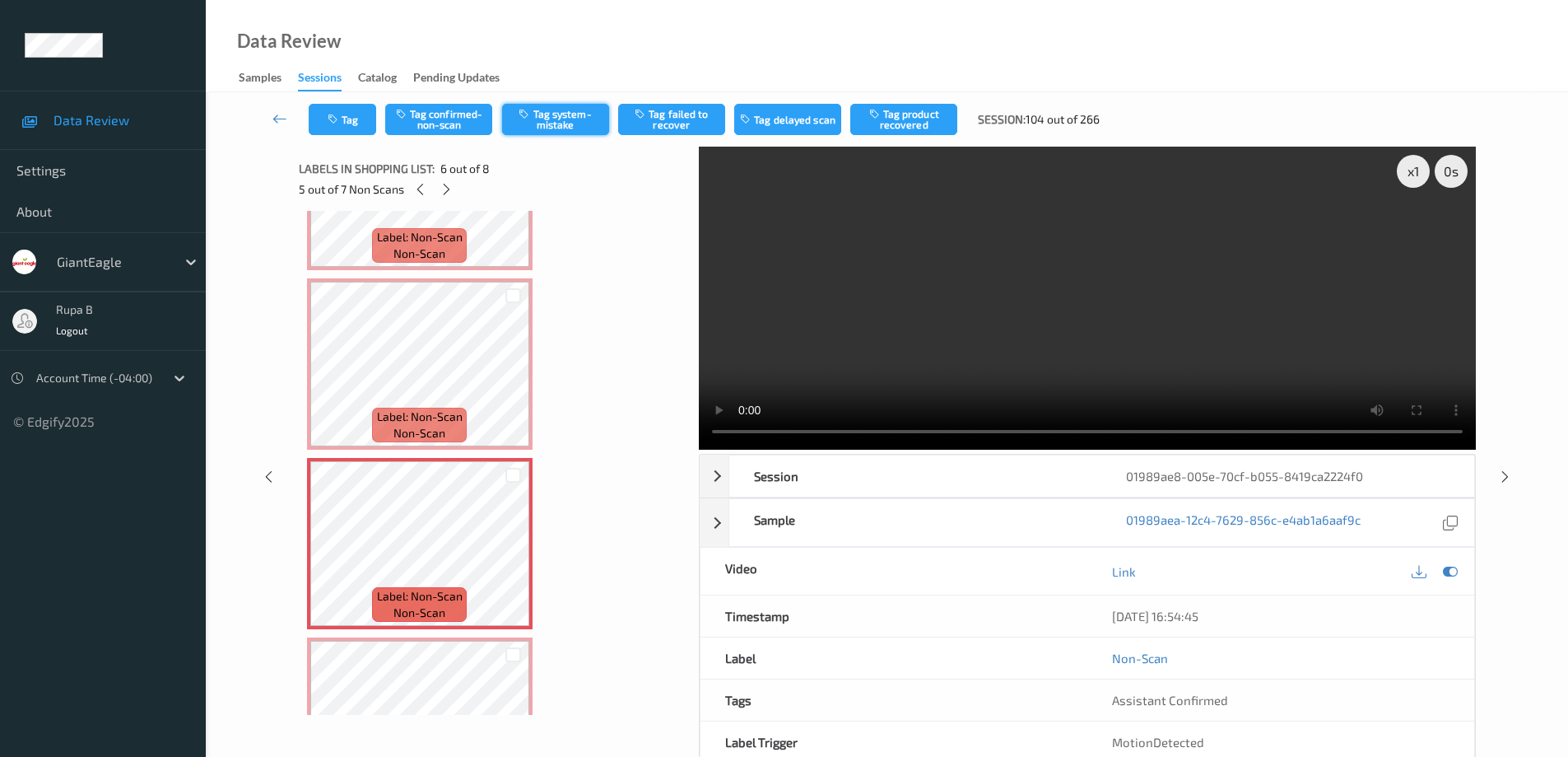
click at [564, 122] on button "Tag system-mistake" at bounding box center [555, 119] width 107 height 31
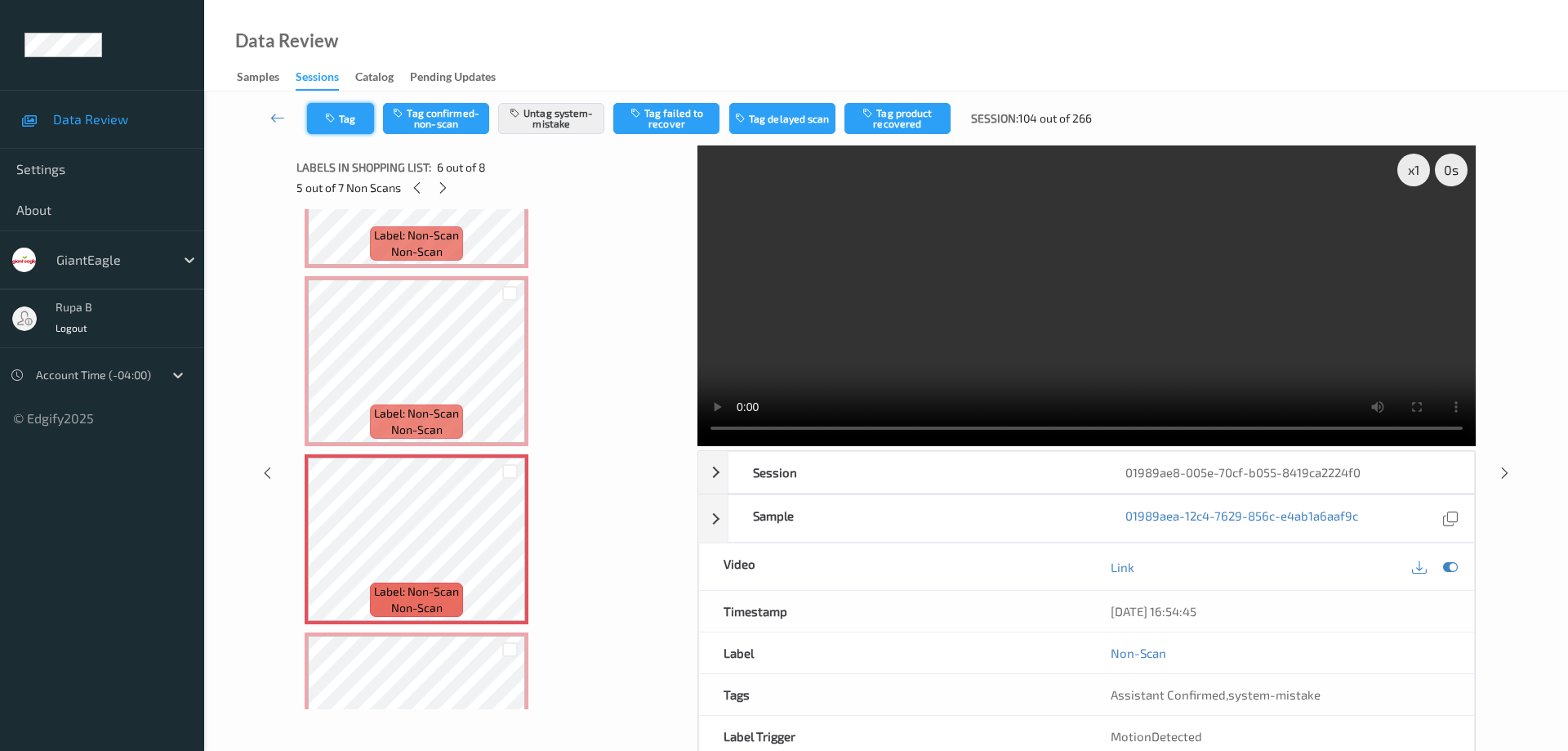
click at [346, 122] on button "Tag" at bounding box center [340, 118] width 67 height 31
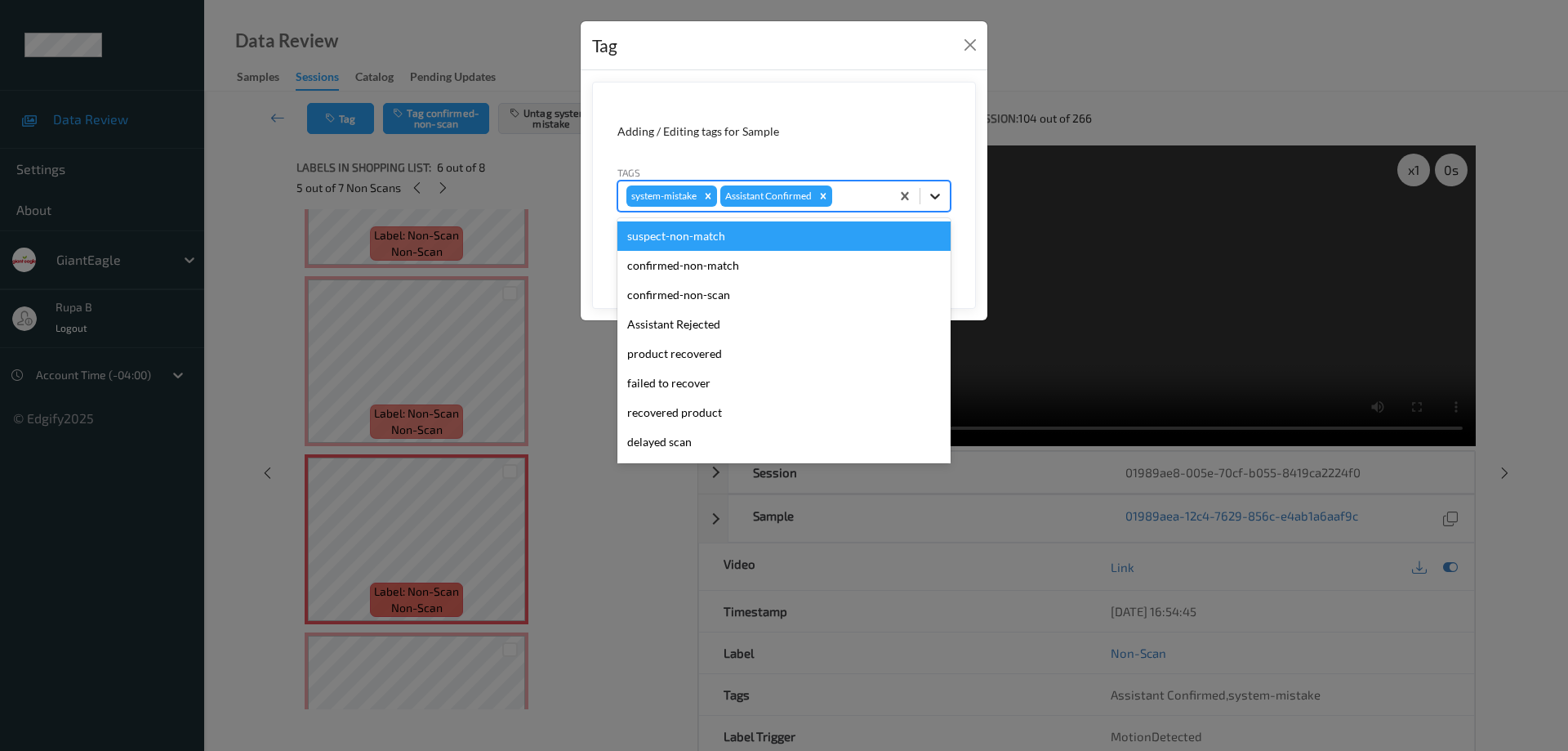
click at [935, 194] on icon at bounding box center [934, 196] width 17 height 17
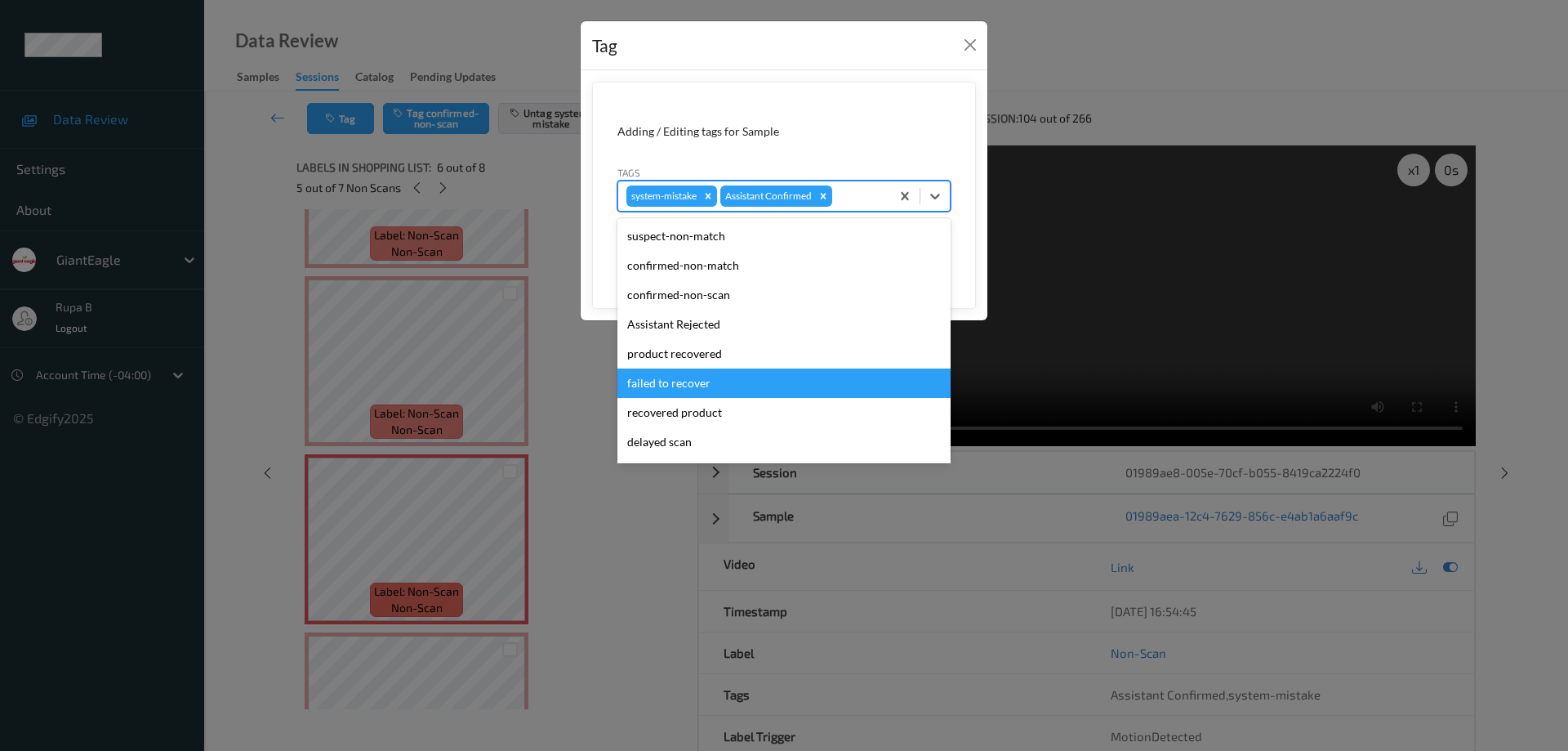
scroll to position [81, 0]
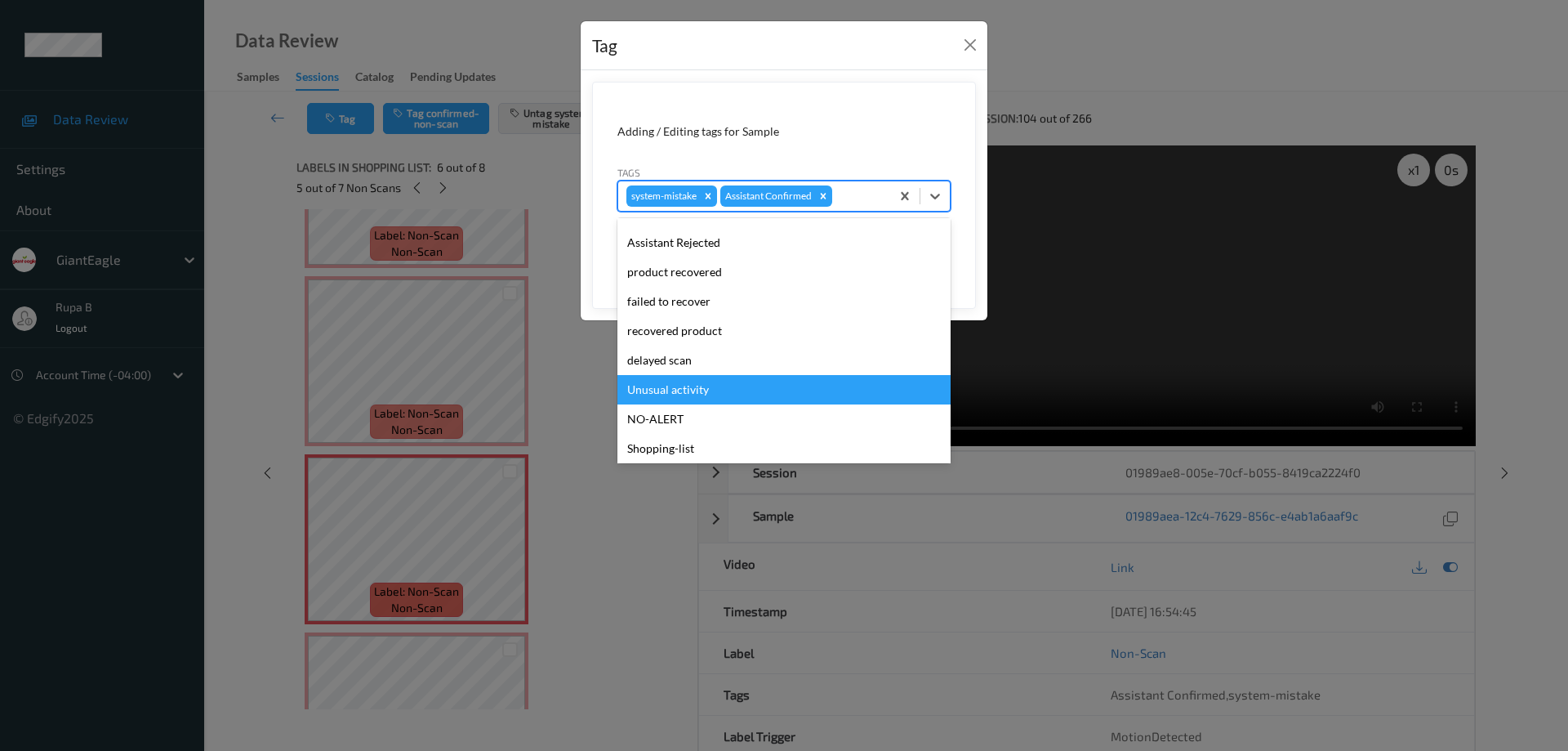
drag, startPoint x: 703, startPoint y: 393, endPoint x: 845, endPoint y: 404, distance: 142.4
click at [703, 392] on div "Unusual activity" at bounding box center [784, 390] width 333 height 30
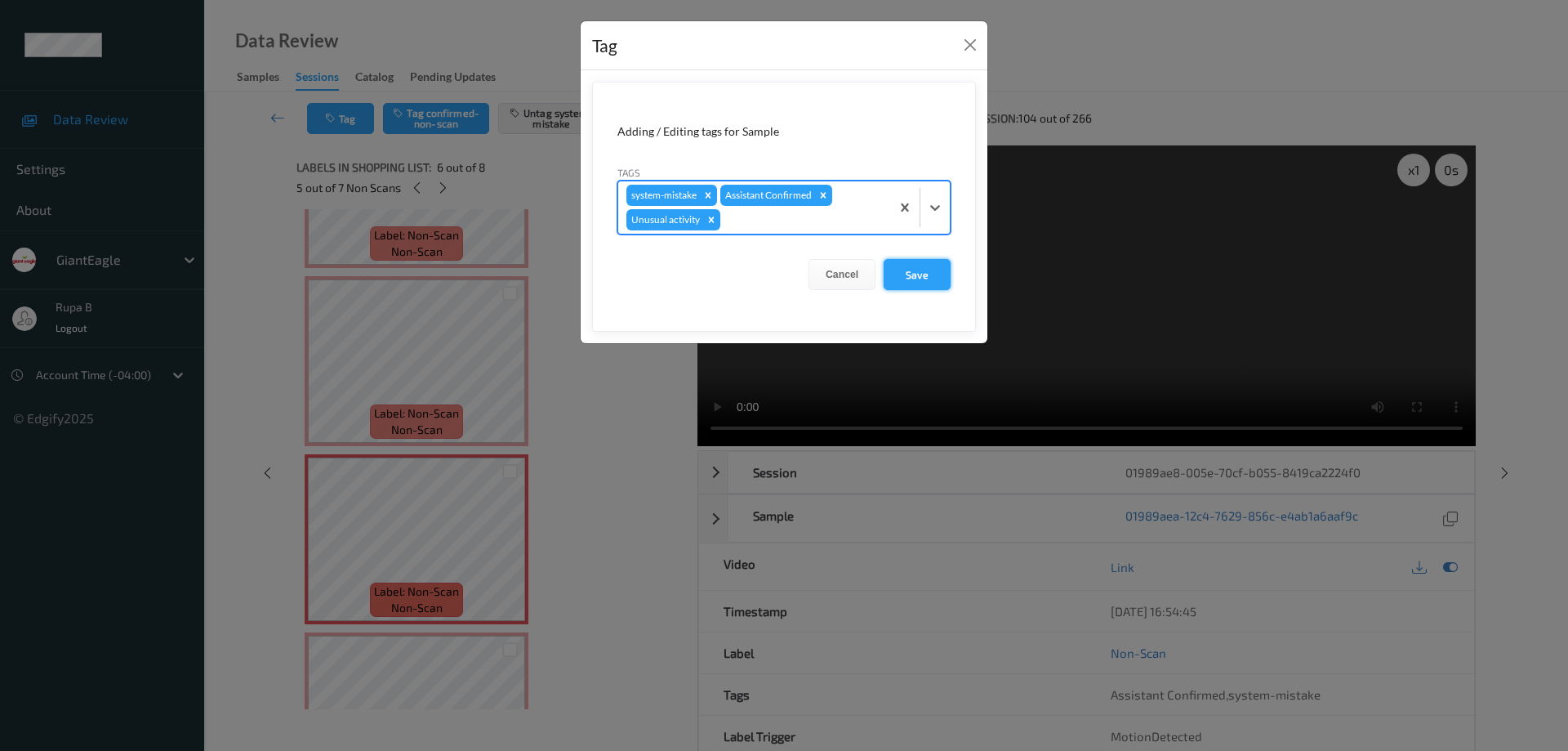
drag, startPoint x: 917, startPoint y: 271, endPoint x: 514, endPoint y: 549, distance: 489.6
click at [917, 272] on button "Save" at bounding box center [917, 274] width 67 height 31
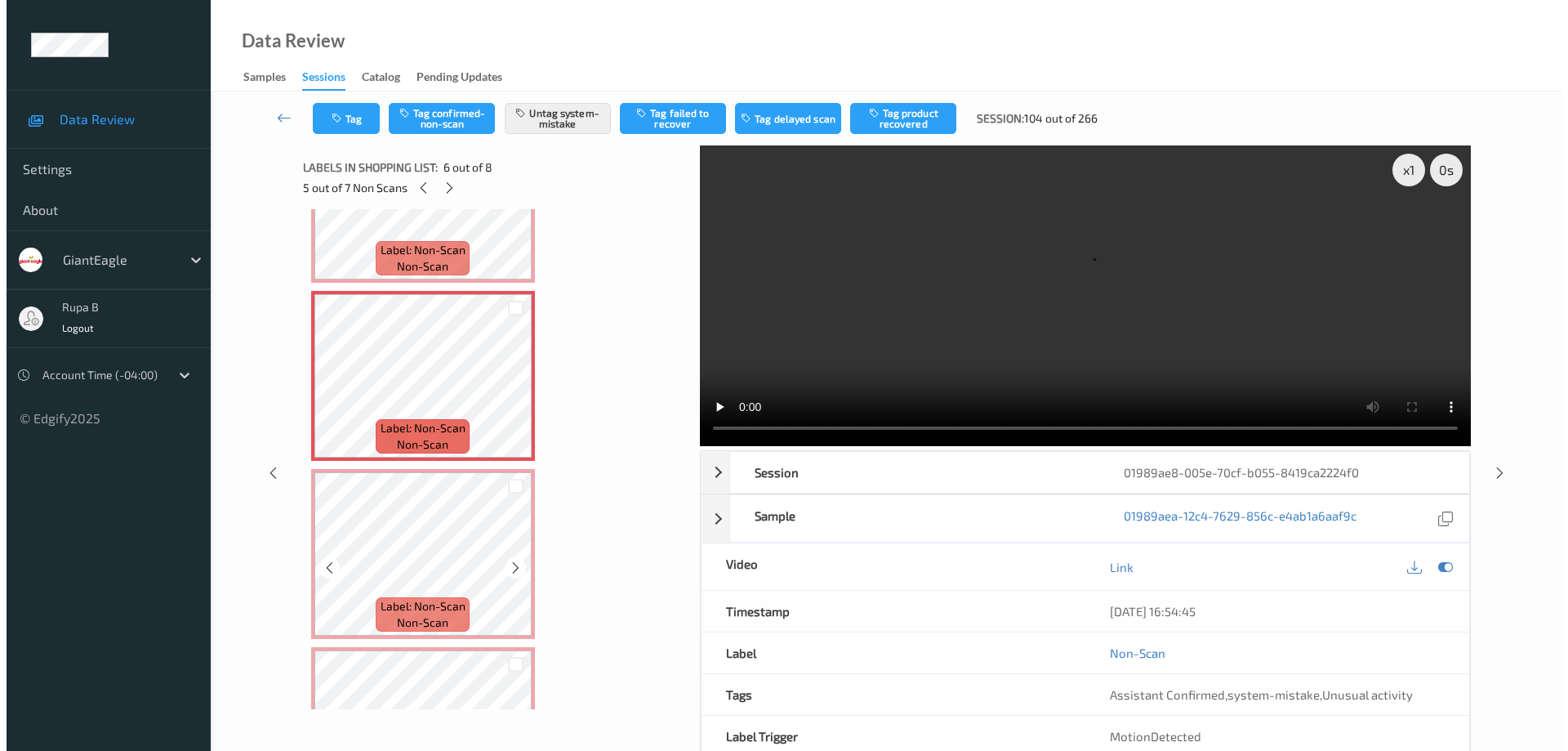
scroll to position [933, 0]
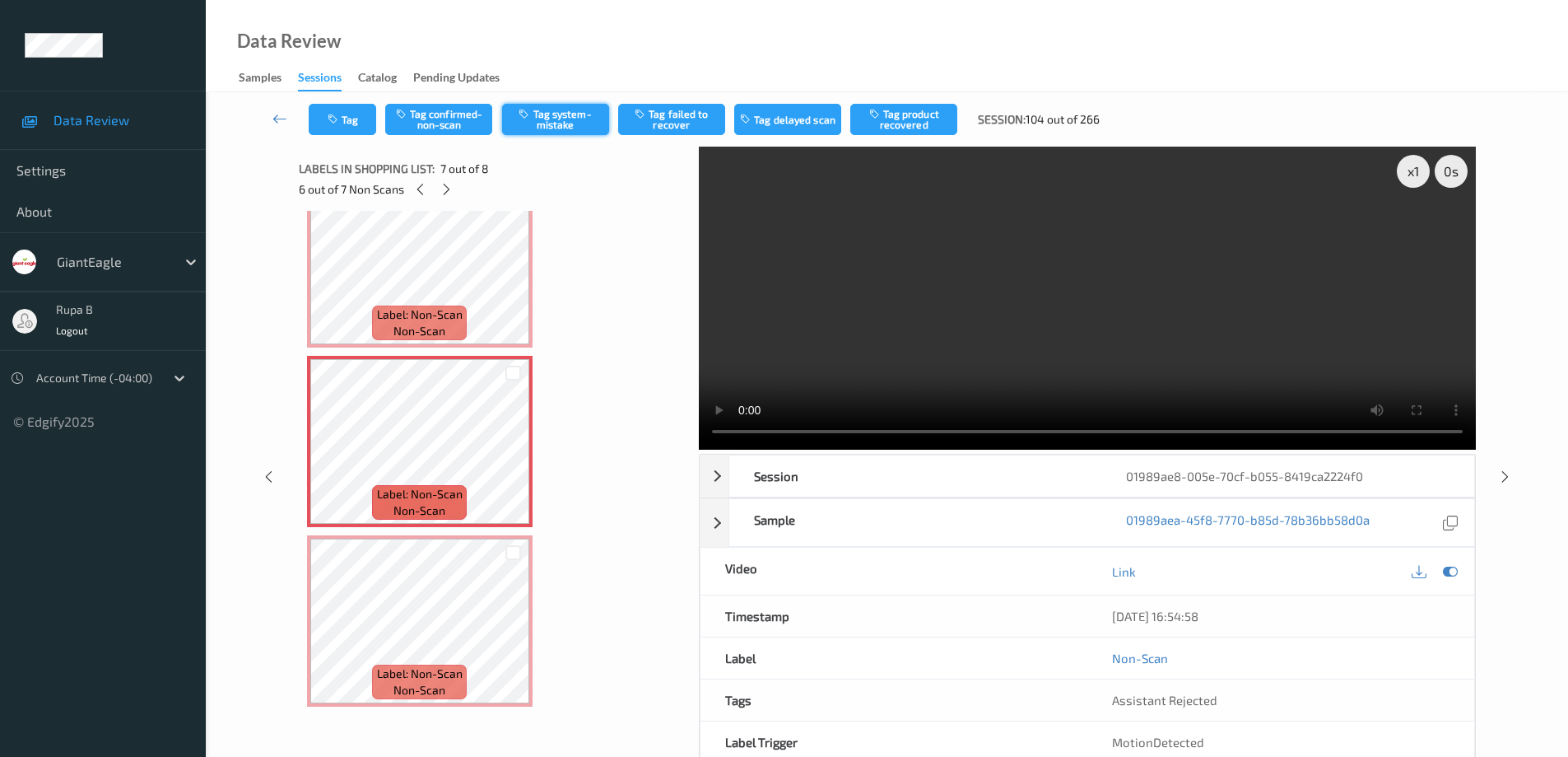
click at [554, 121] on button "Tag system-mistake" at bounding box center [555, 119] width 107 height 31
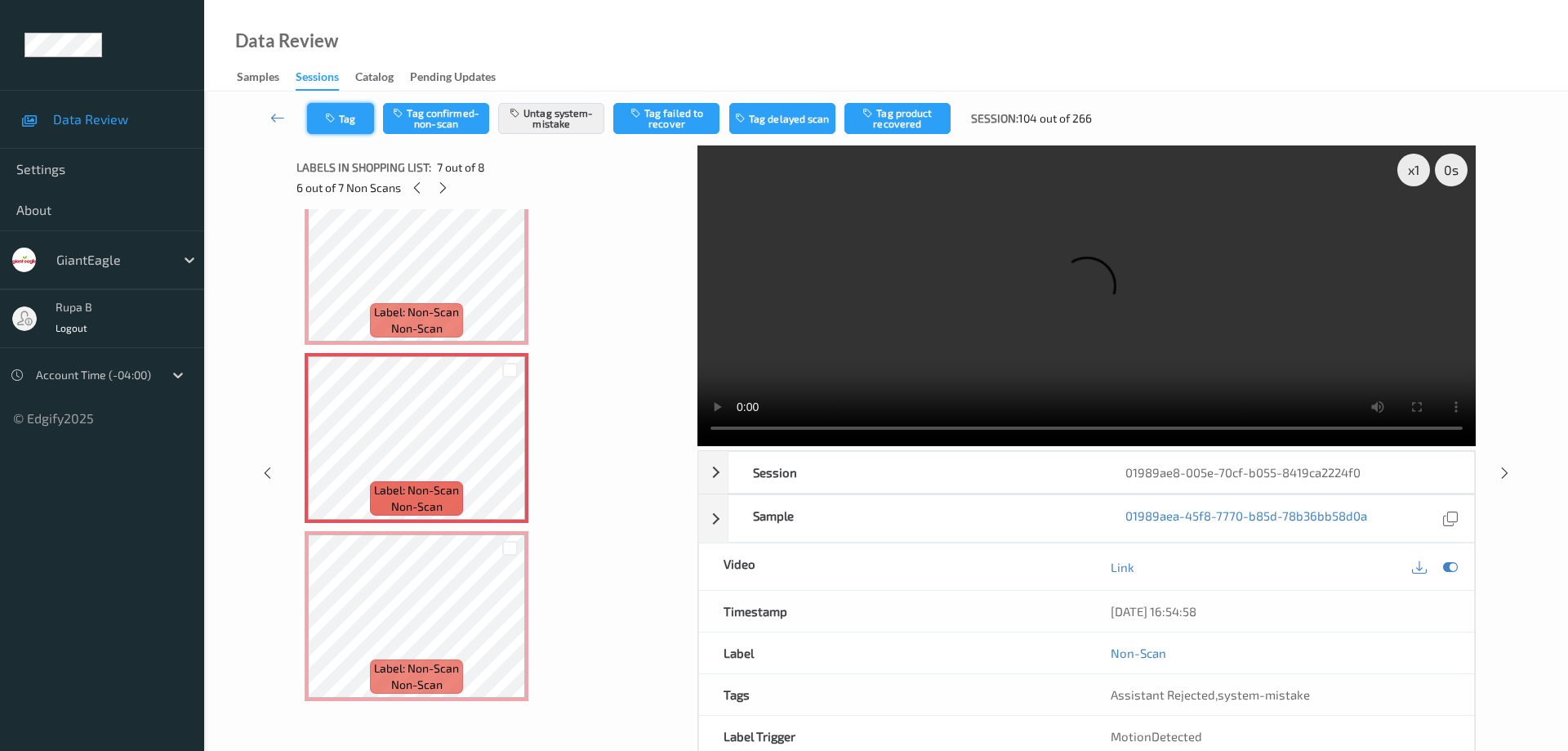
click at [345, 116] on button "Tag" at bounding box center [340, 118] width 67 height 31
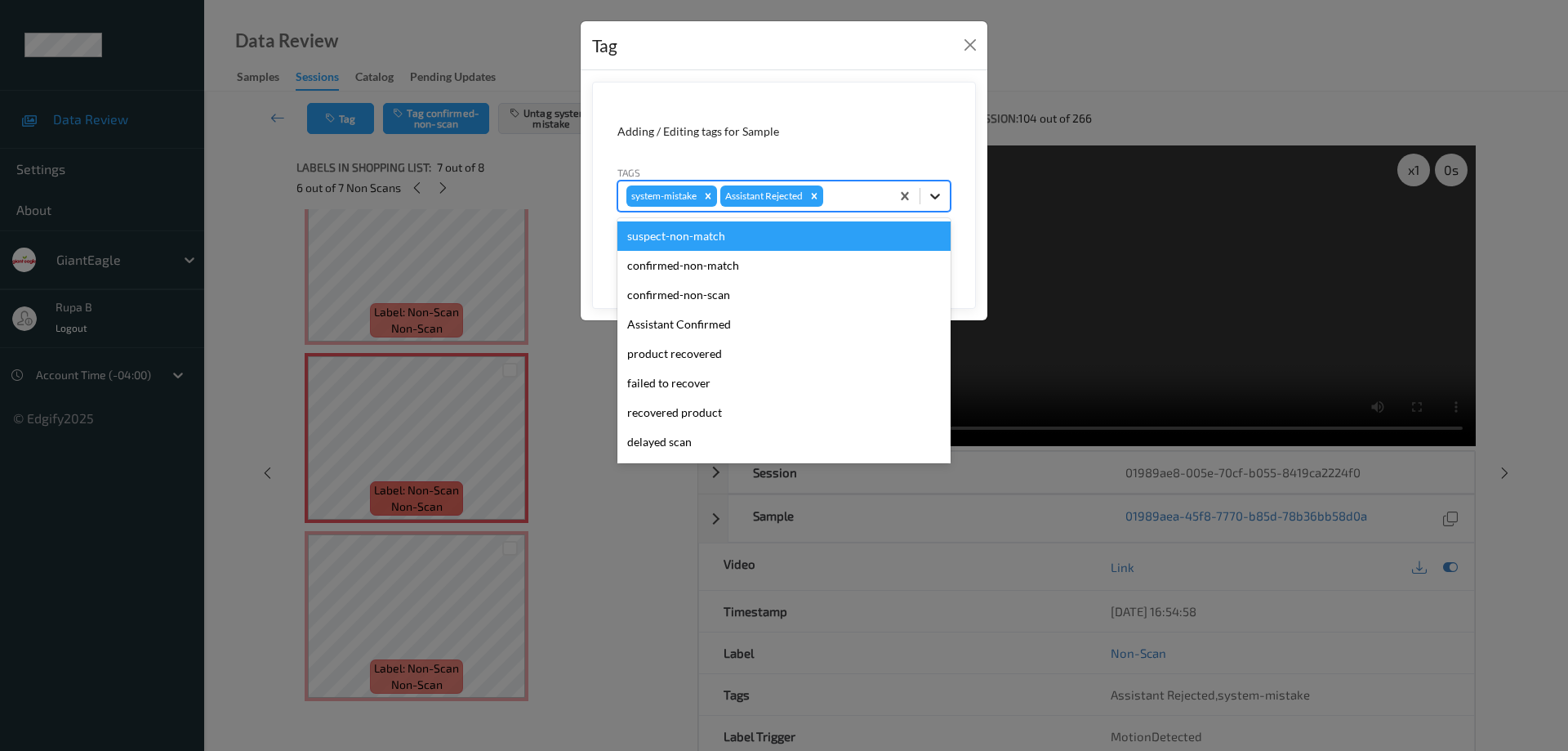
click at [941, 194] on icon at bounding box center [934, 196] width 17 height 17
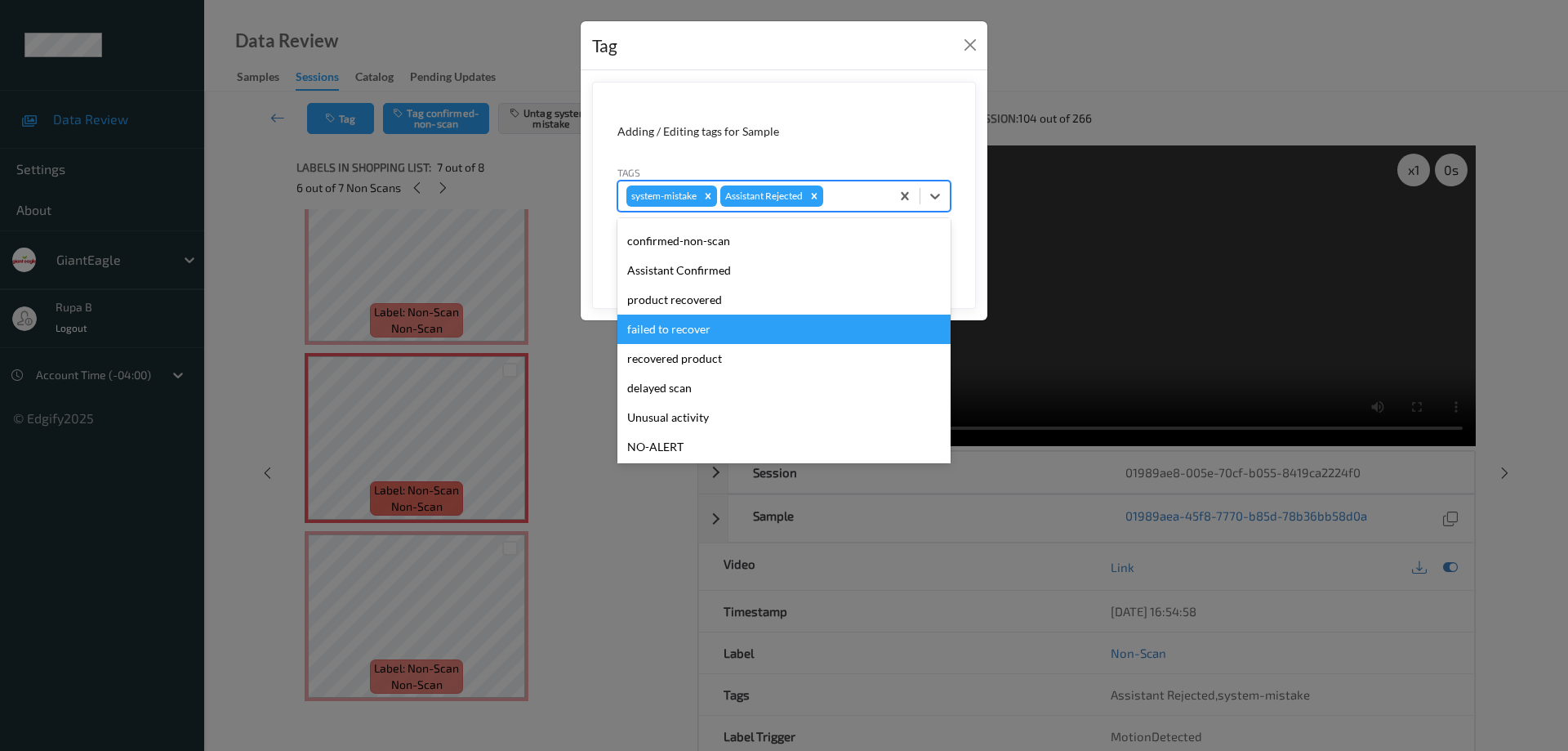
scroll to position [81, 0]
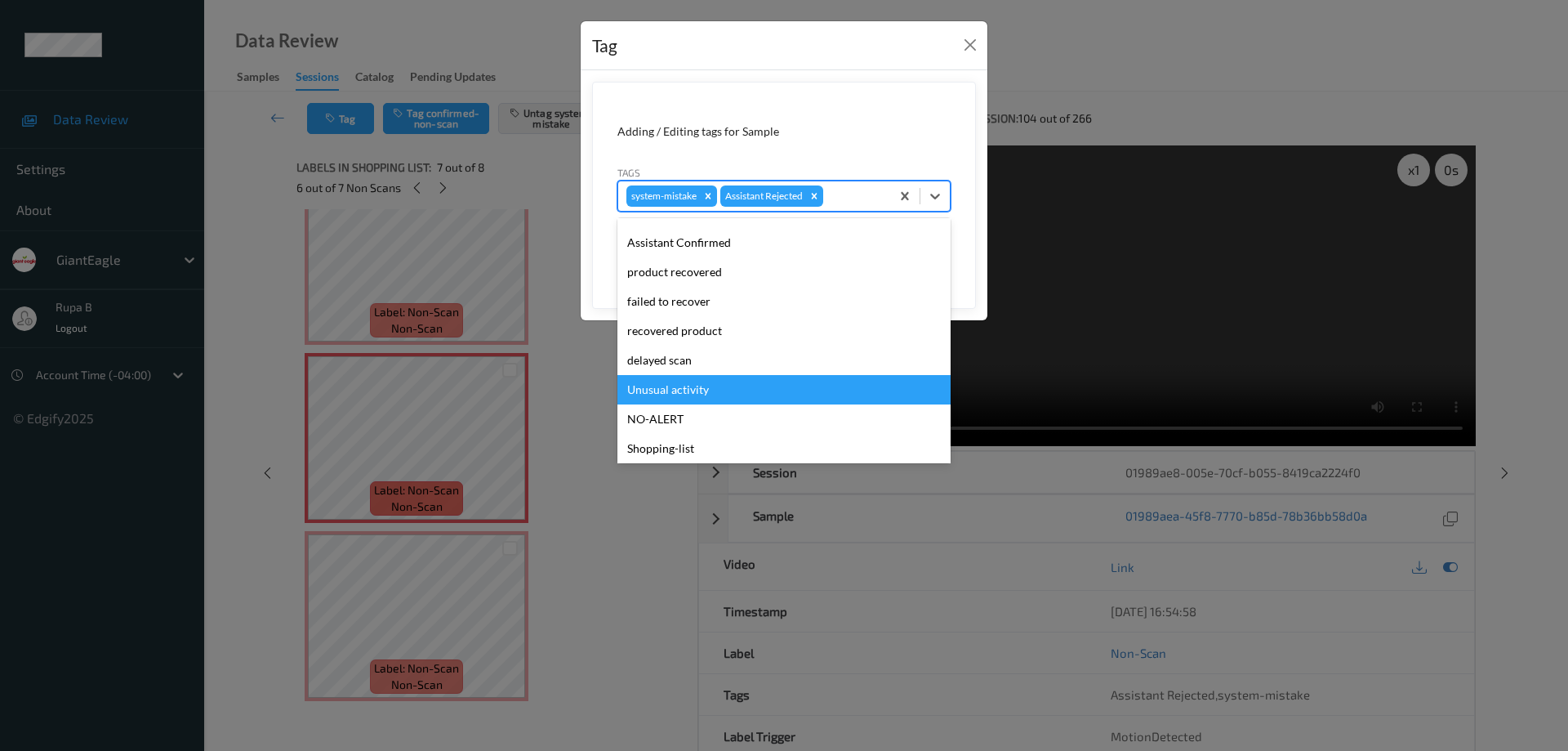
click at [718, 397] on div "Unusual activity" at bounding box center [784, 390] width 333 height 30
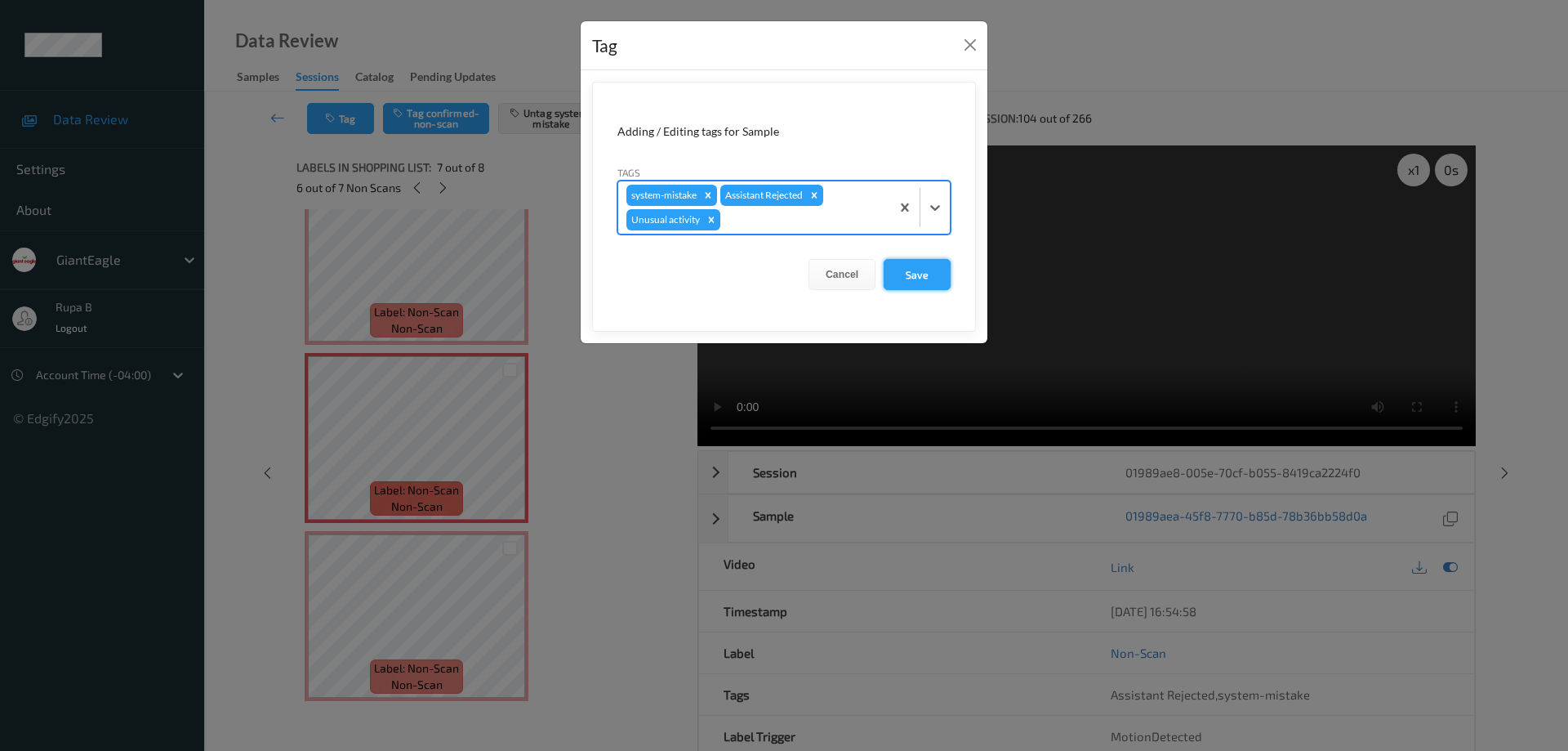
click at [938, 275] on button "Save" at bounding box center [917, 274] width 67 height 31
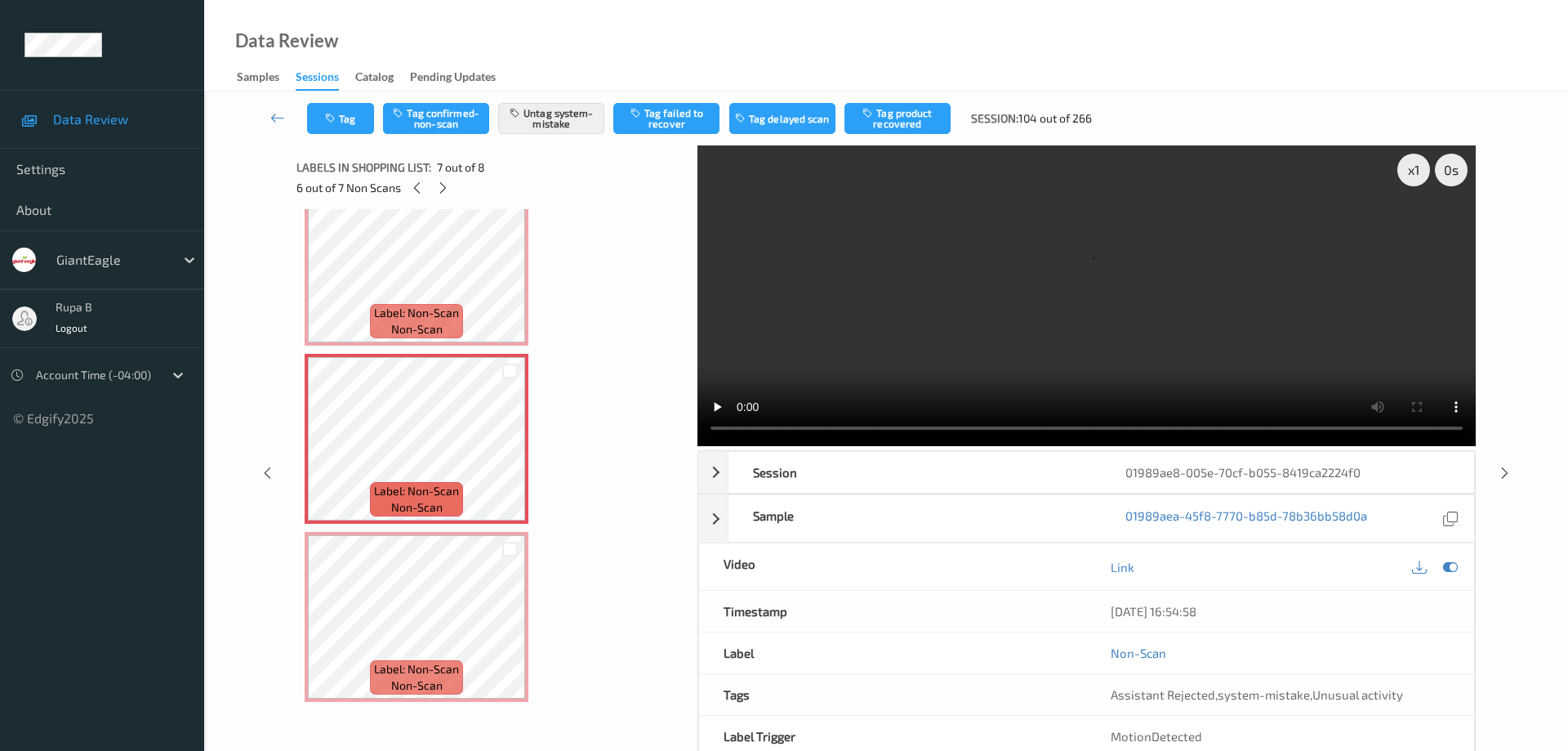
scroll to position [933, 0]
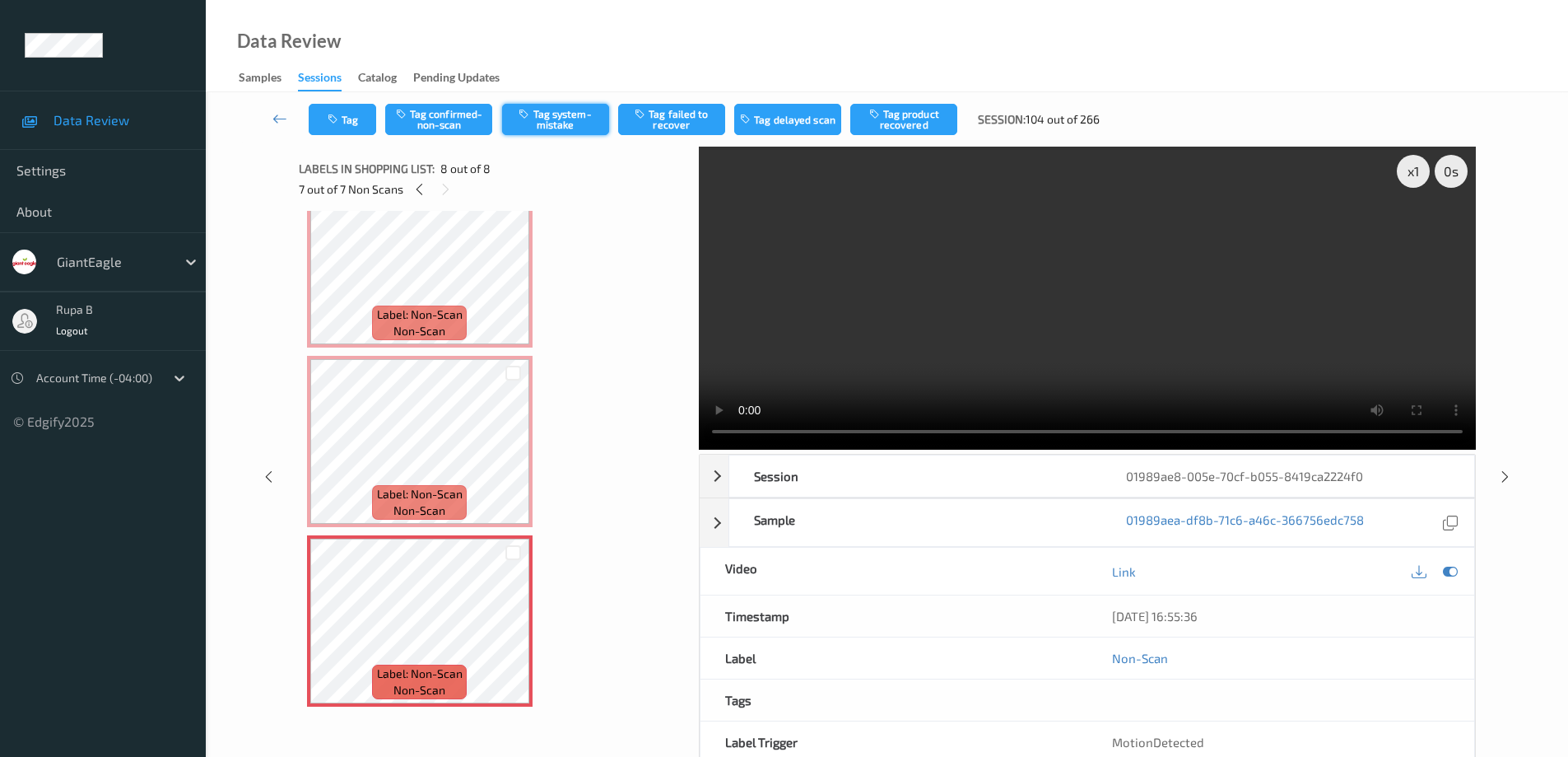
click at [569, 126] on button "Tag system-mistake" at bounding box center [555, 119] width 107 height 31
click at [349, 122] on button "Tag" at bounding box center [342, 119] width 68 height 31
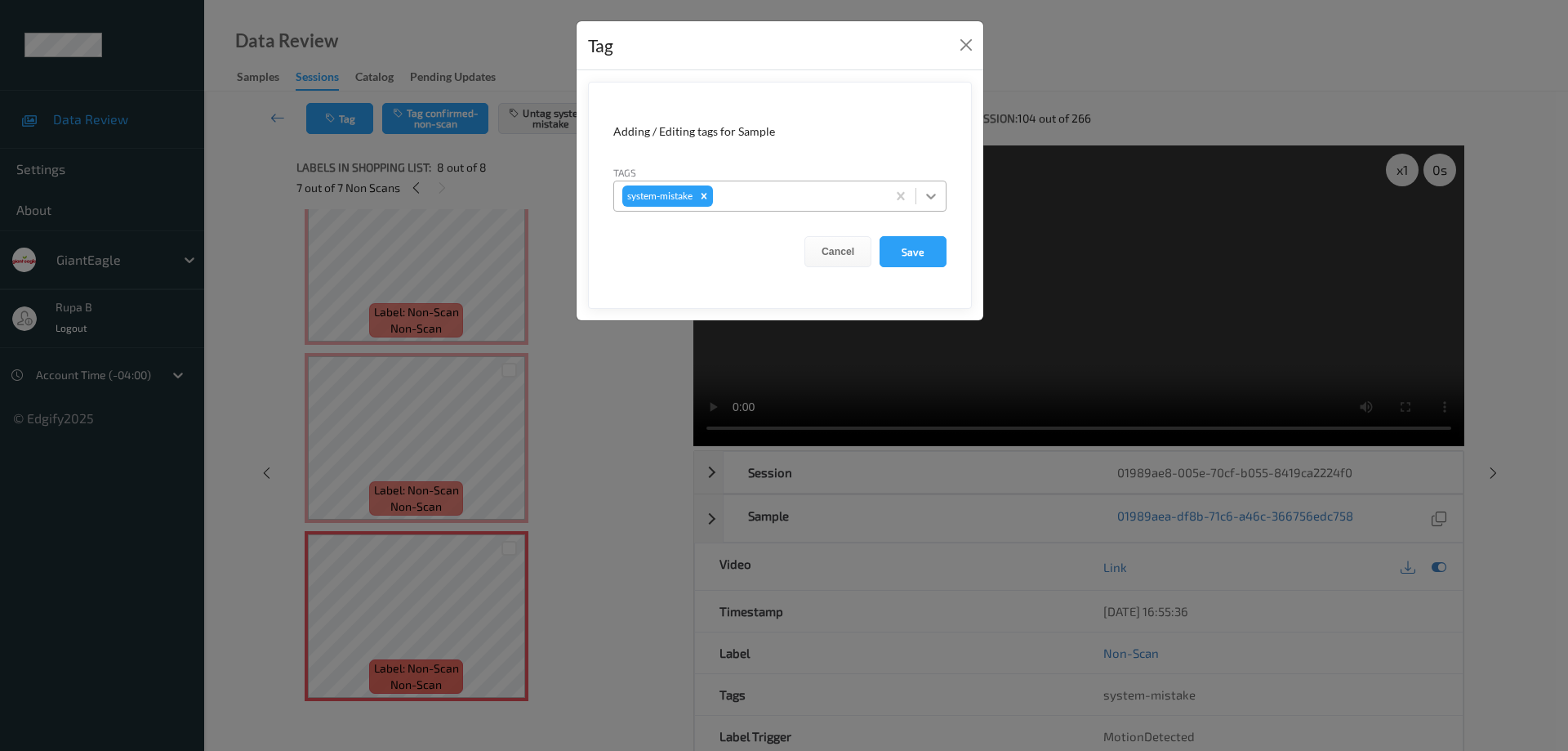
click at [932, 193] on icon at bounding box center [931, 196] width 17 height 17
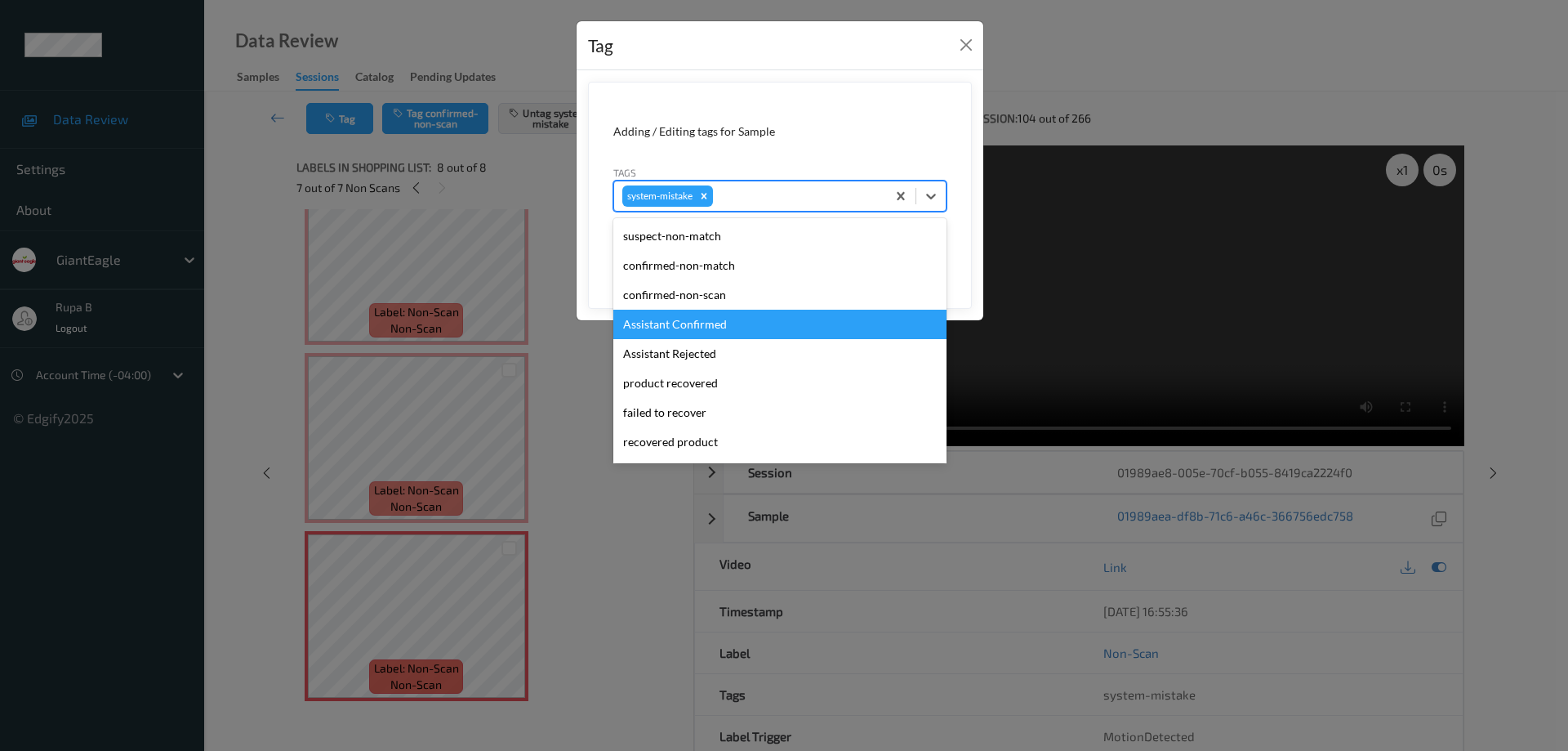
scroll to position [81, 0]
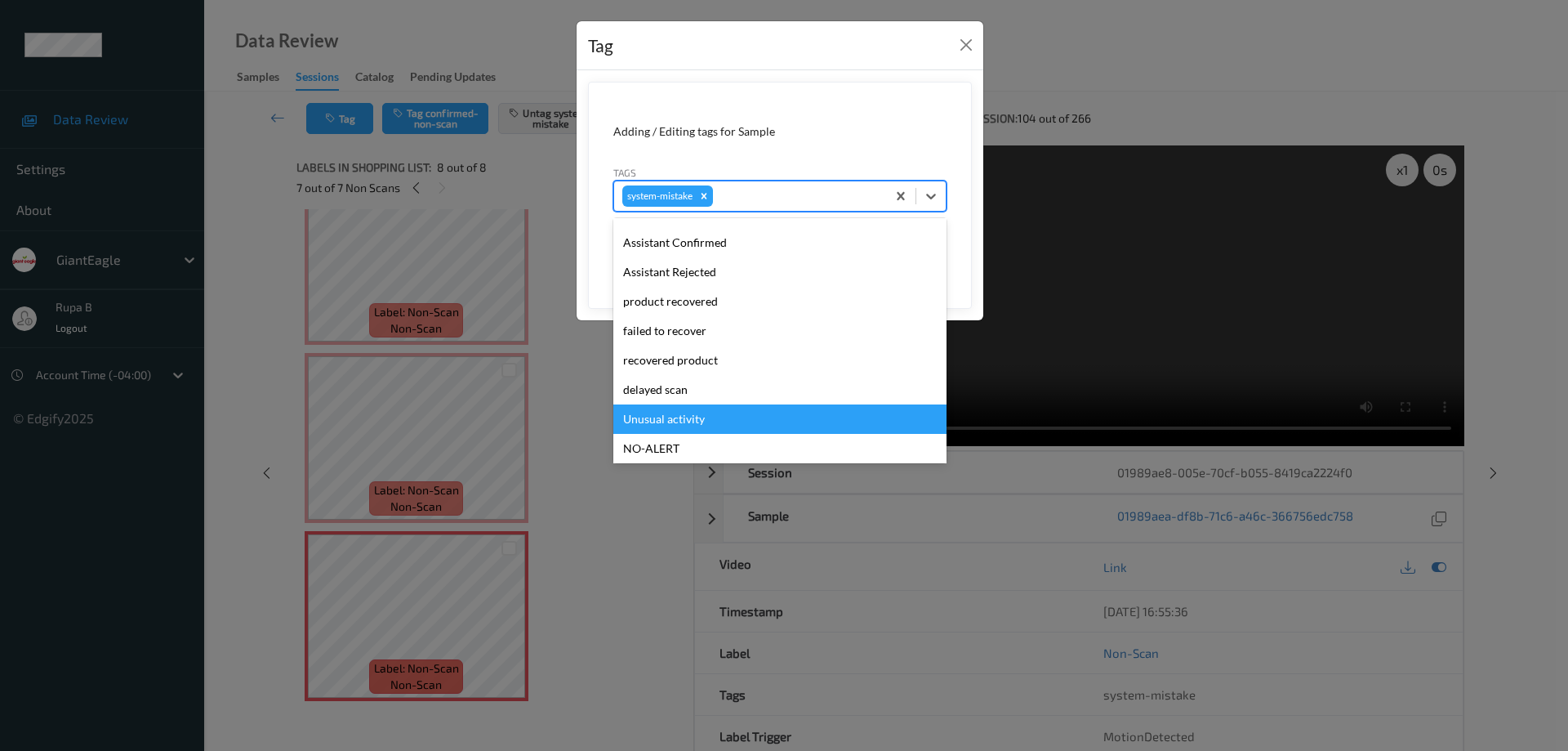
click at [690, 416] on div "Unusual activity" at bounding box center [780, 419] width 333 height 30
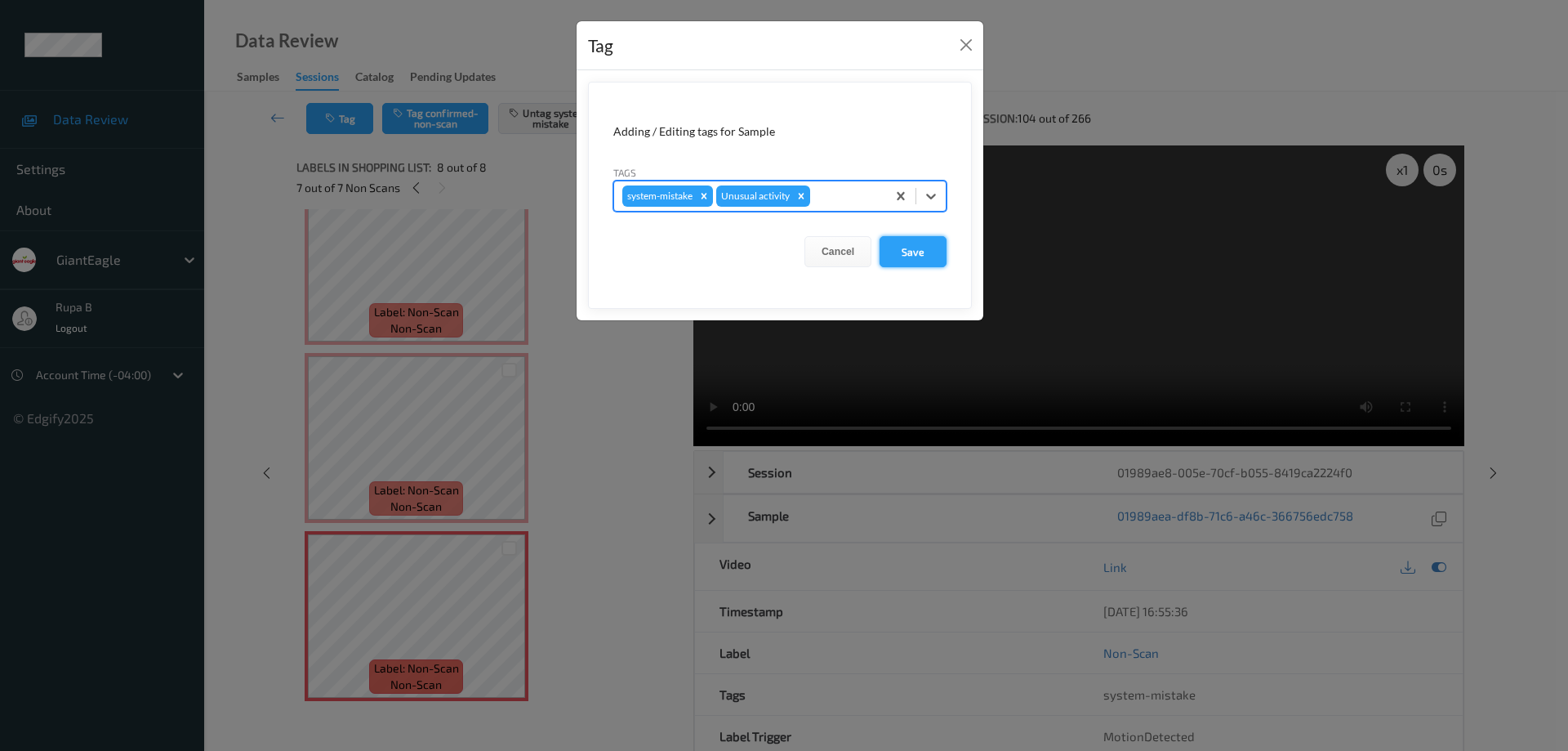
click at [925, 251] on button "Save" at bounding box center [913, 251] width 67 height 31
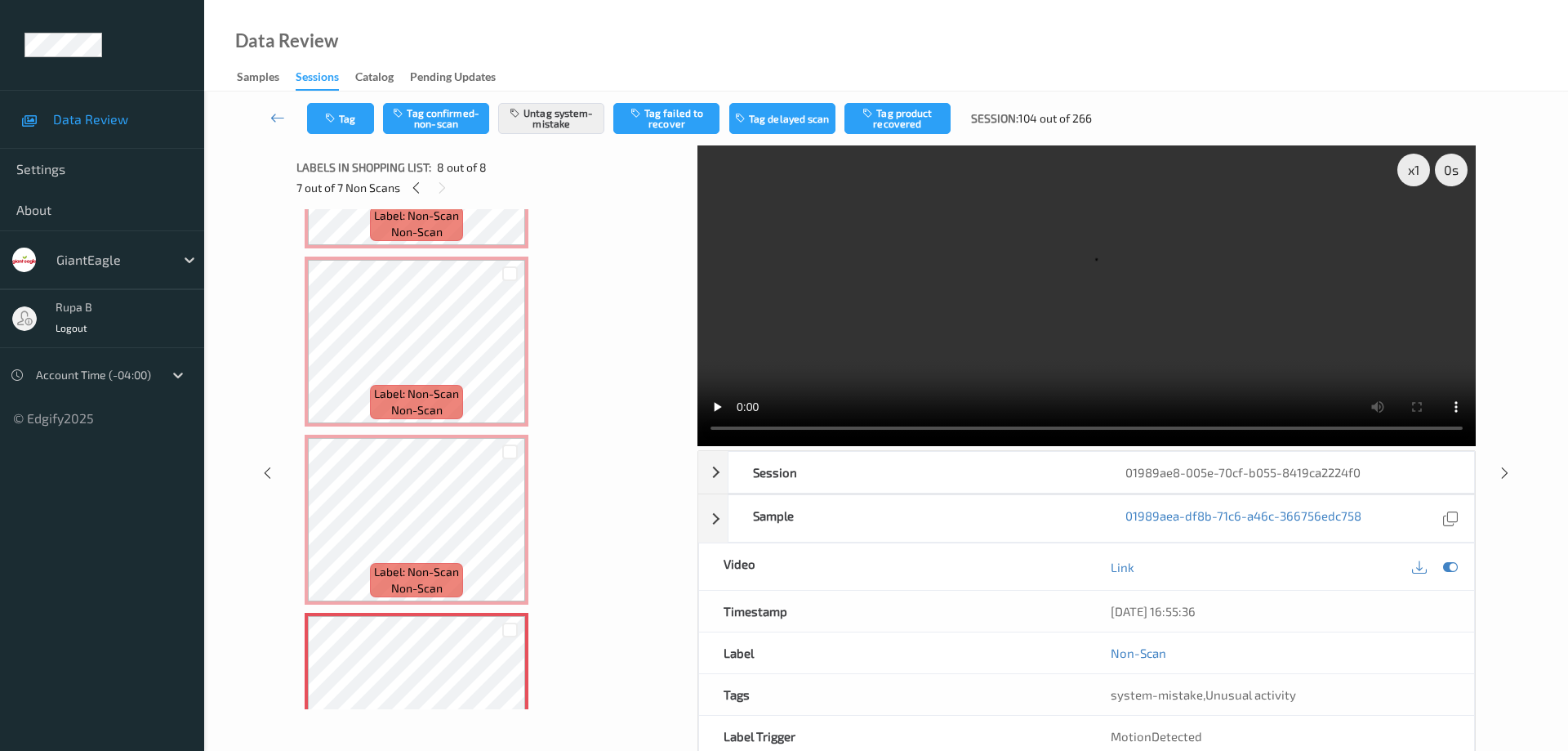
scroll to position [933, 0]
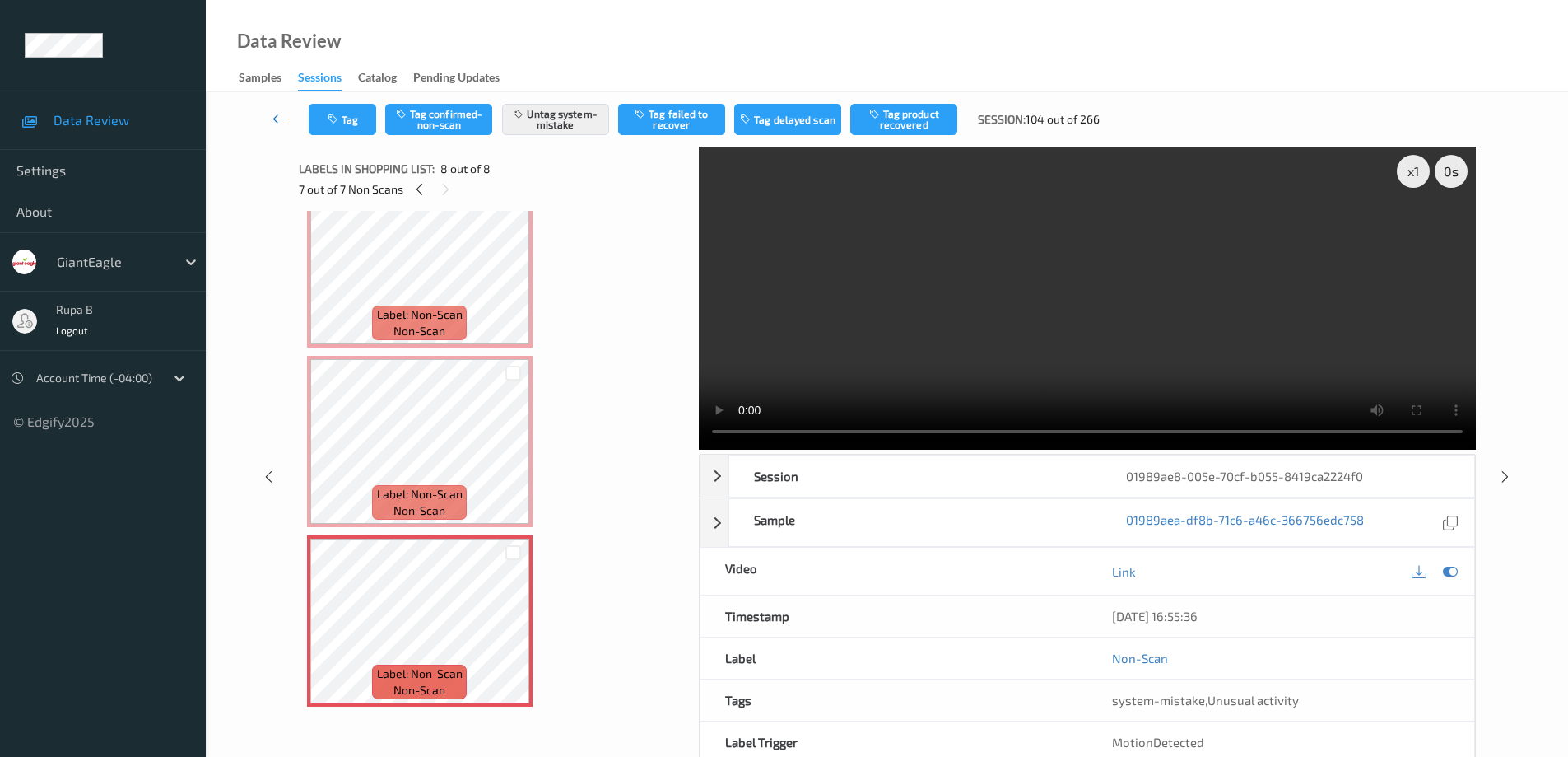
click at [277, 119] on icon at bounding box center [280, 118] width 15 height 17
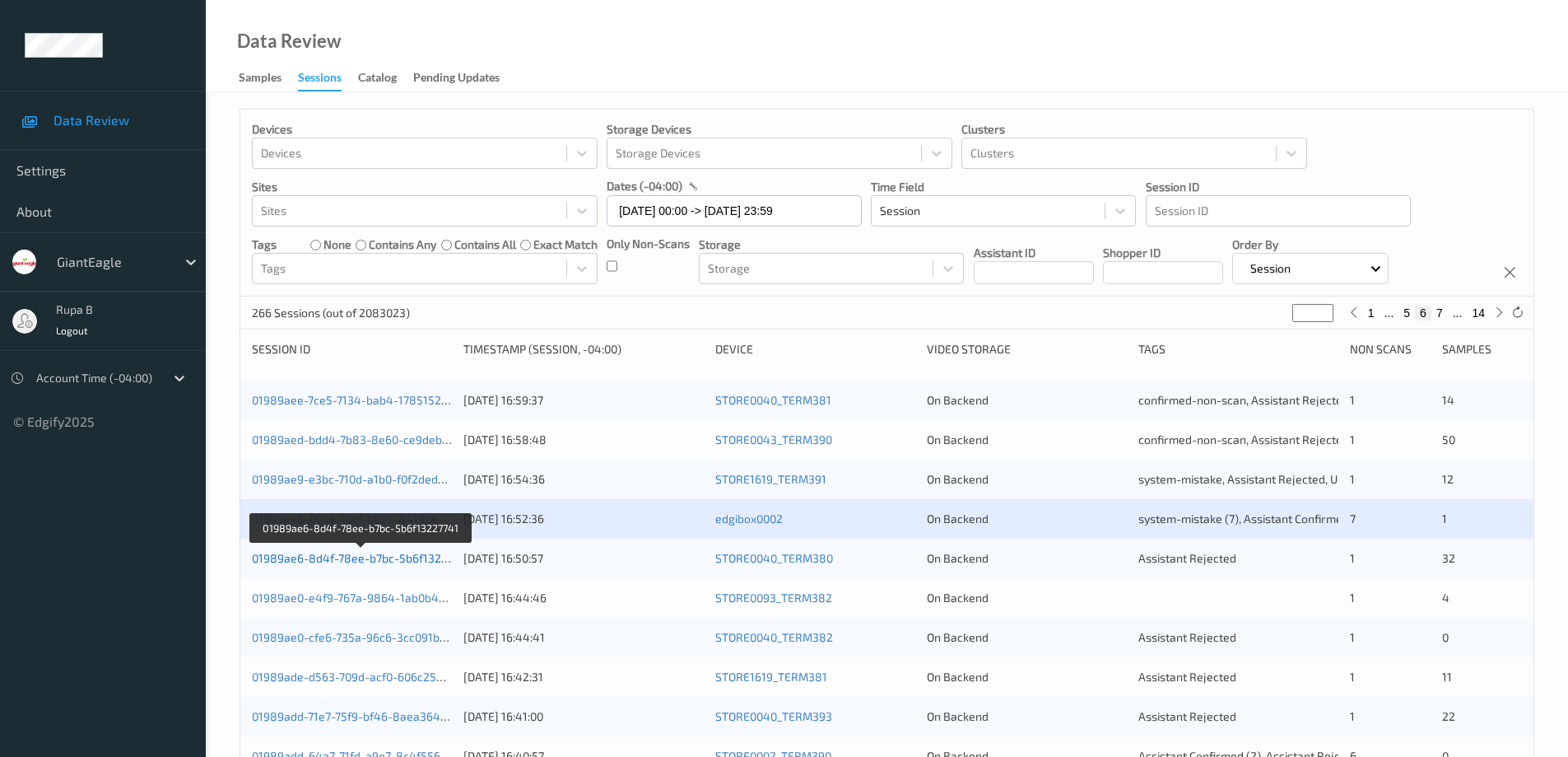
click at [407, 564] on link "01989ae6-8d4f-78ee-b7bc-5b6f13227741" at bounding box center [362, 558] width 220 height 14
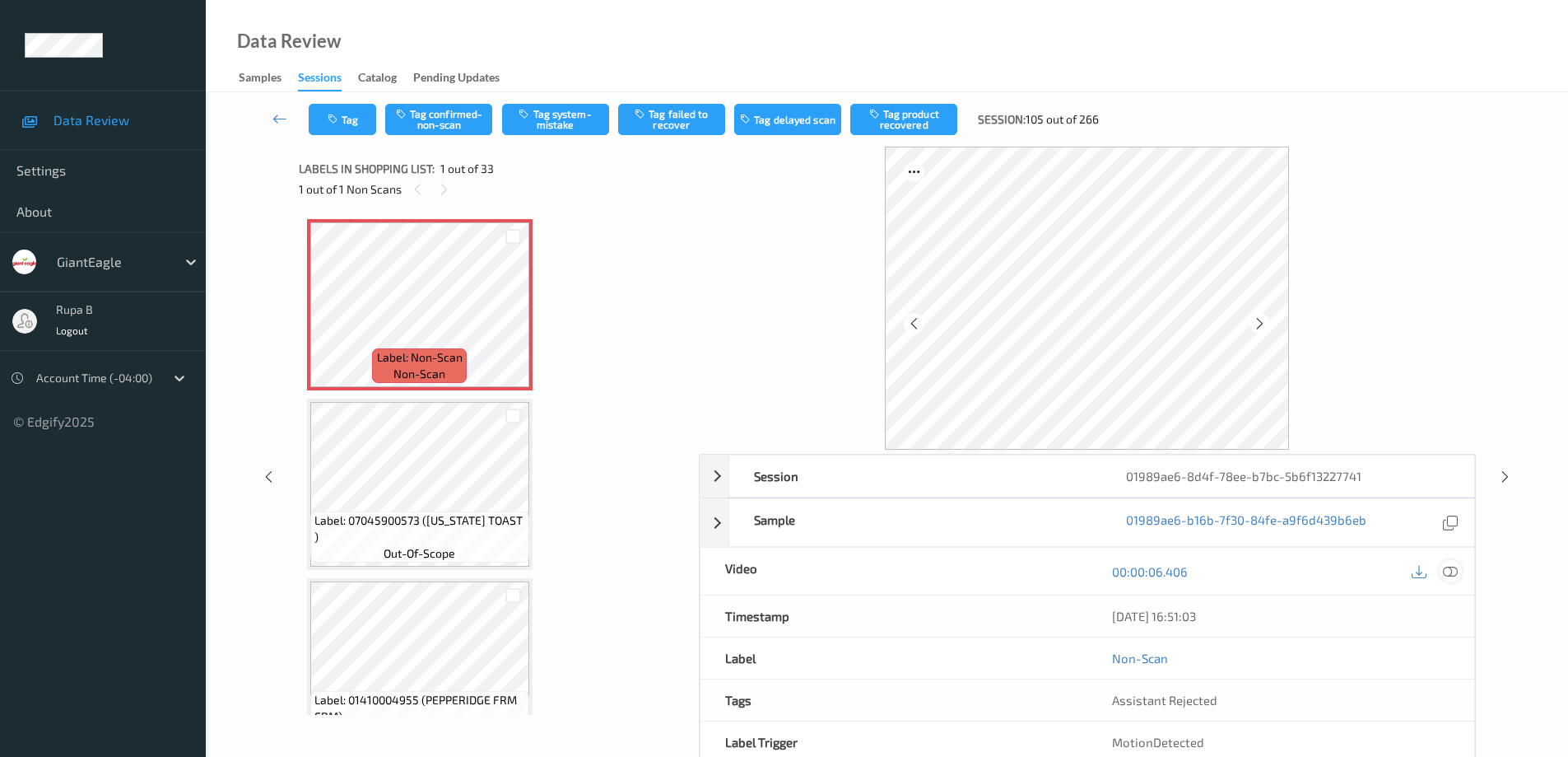
click at [1451, 571] on icon at bounding box center [1450, 571] width 15 height 15
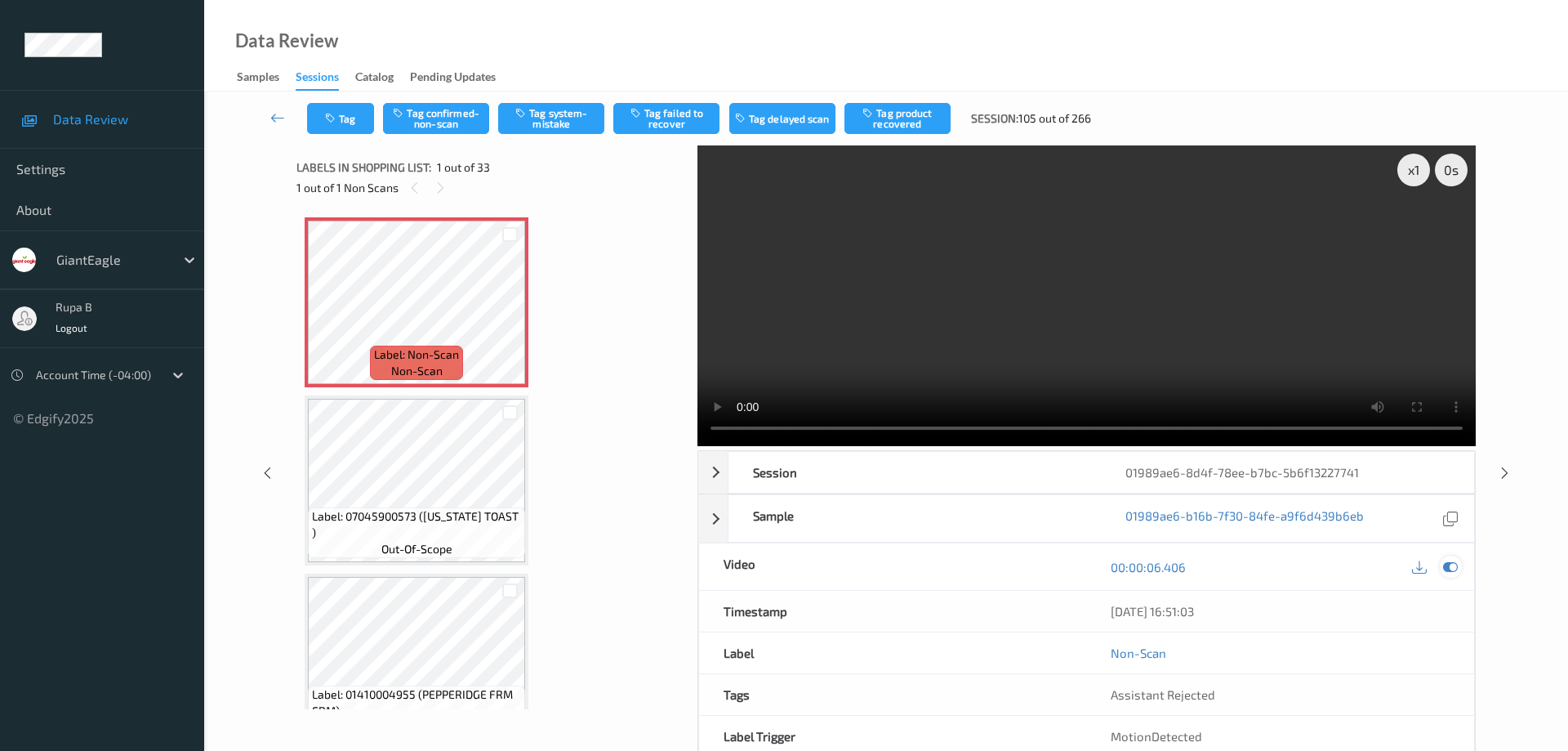
click at [1452, 559] on icon at bounding box center [1450, 566] width 15 height 15
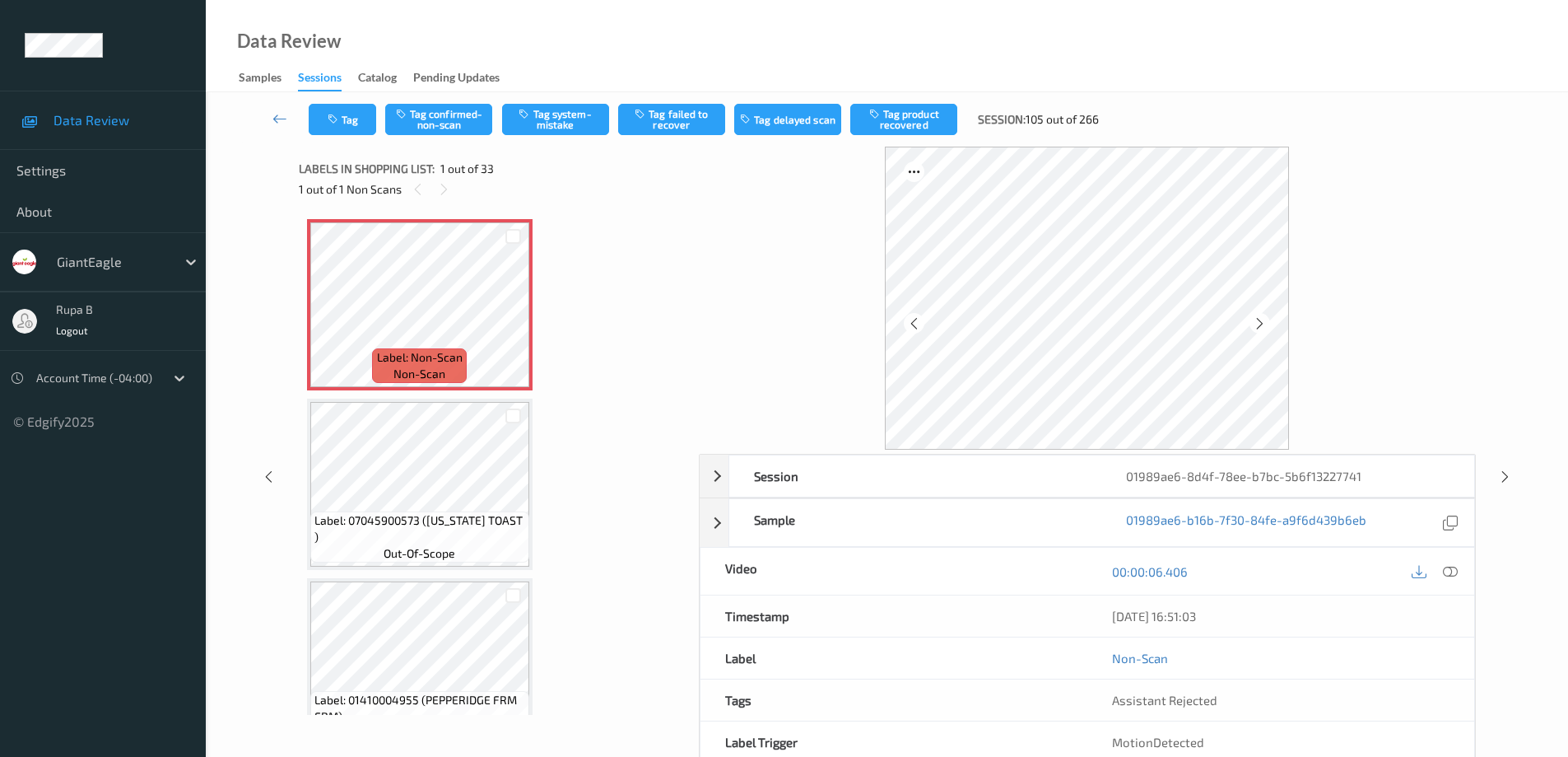
drag, startPoint x: 1450, startPoint y: 573, endPoint x: 1340, endPoint y: 550, distance: 112.4
click at [1449, 572] on icon at bounding box center [1450, 571] width 15 height 15
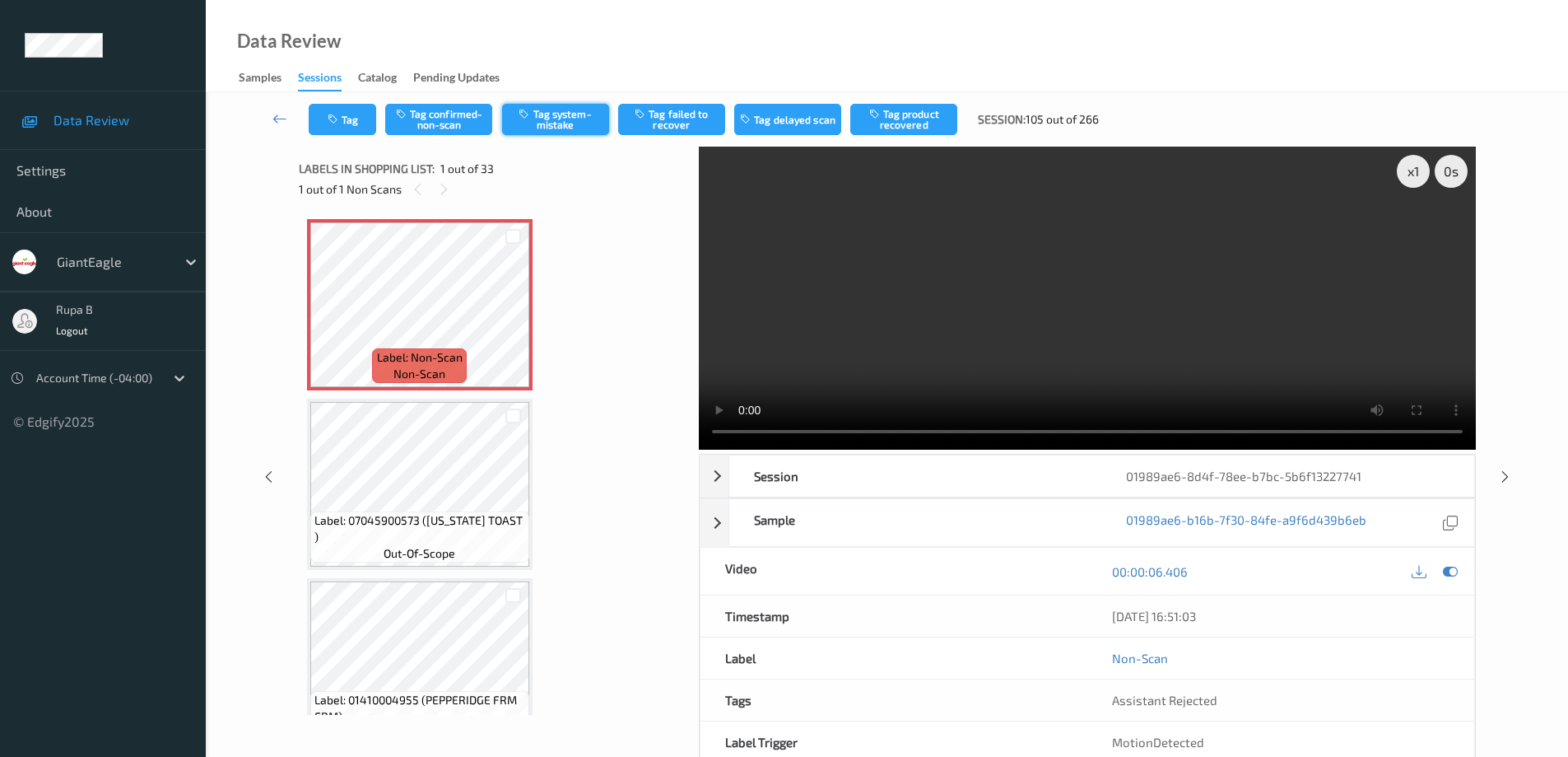
click at [566, 124] on button "Tag system-mistake" at bounding box center [555, 119] width 107 height 31
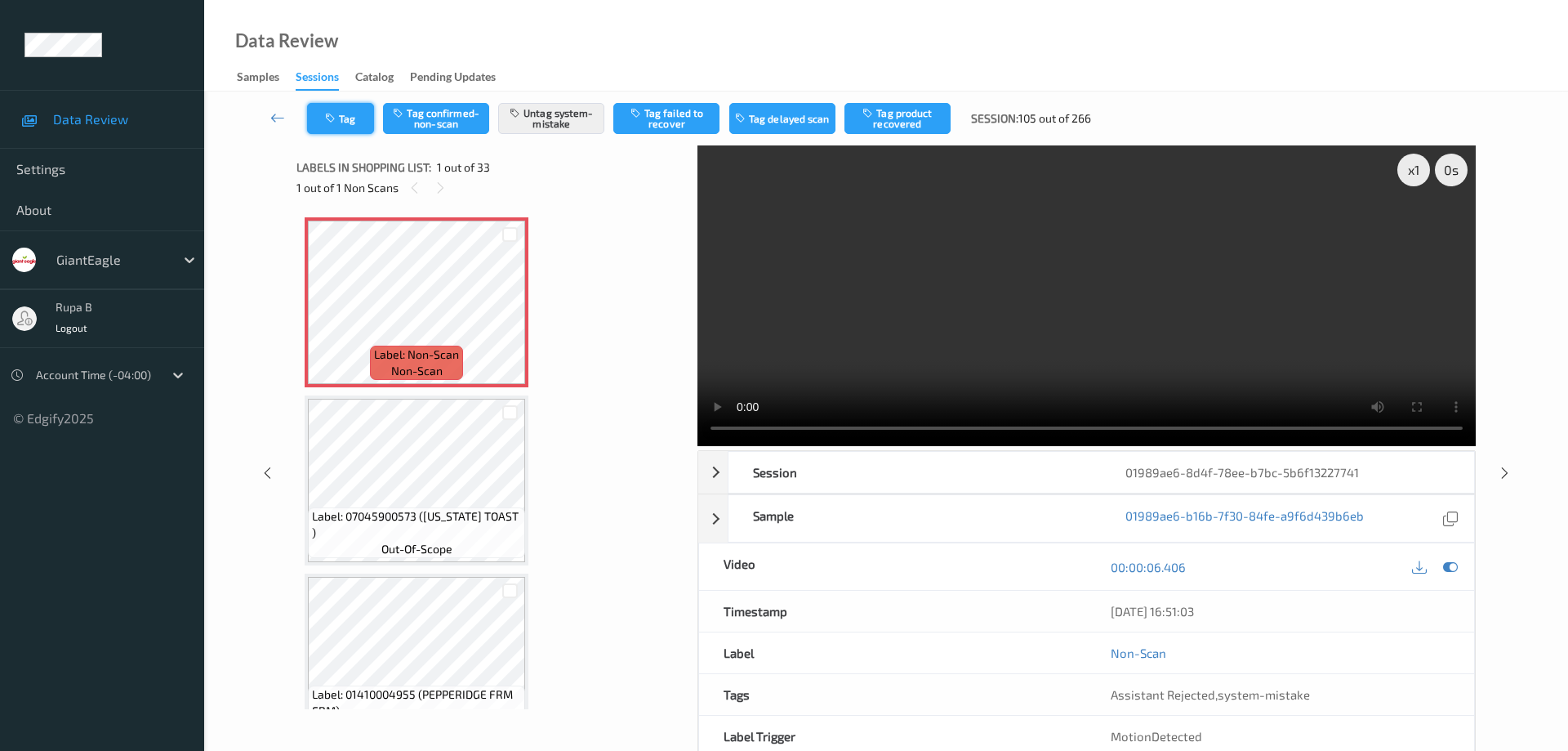
click at [351, 124] on button "Tag" at bounding box center [340, 118] width 67 height 31
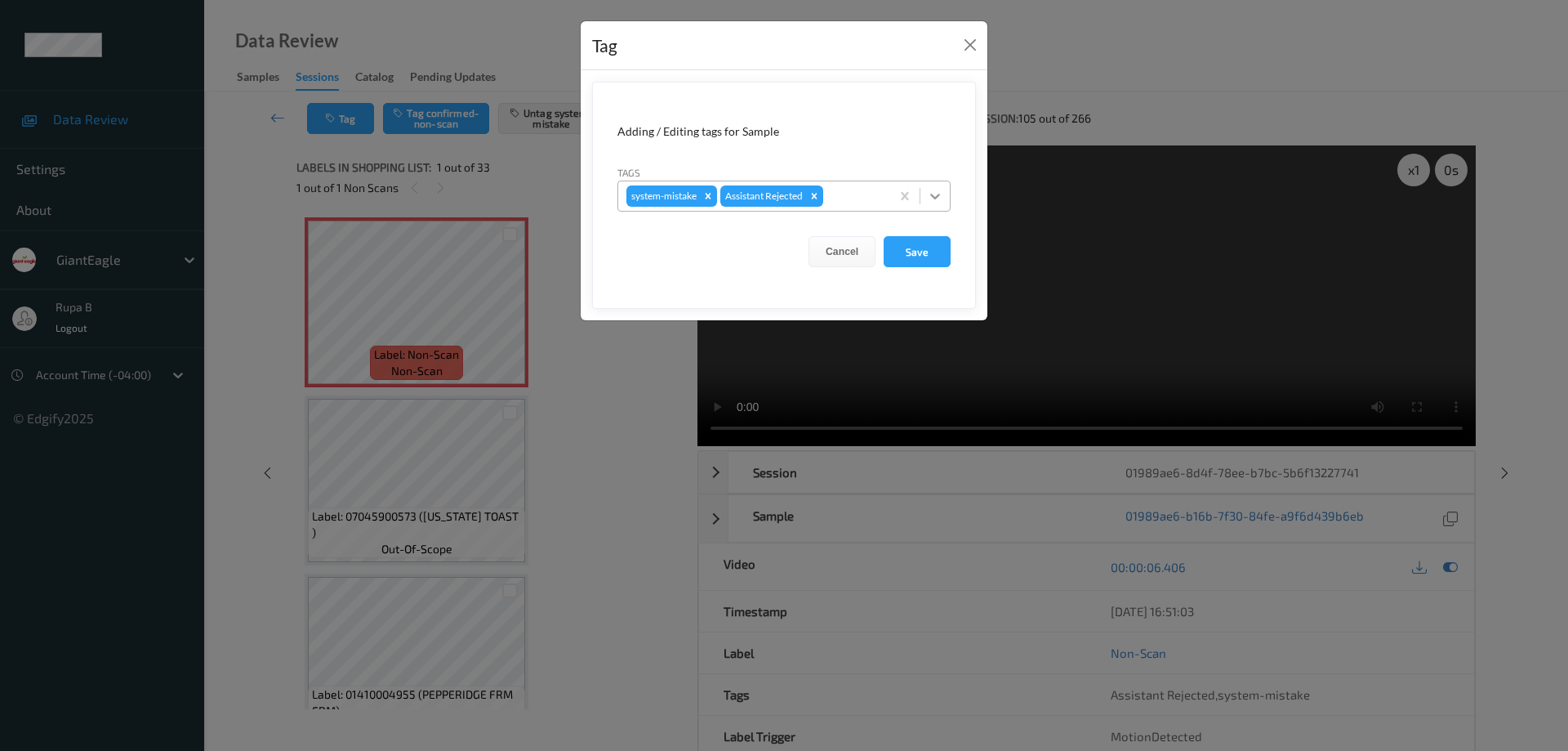
click at [938, 193] on icon at bounding box center [934, 196] width 17 height 17
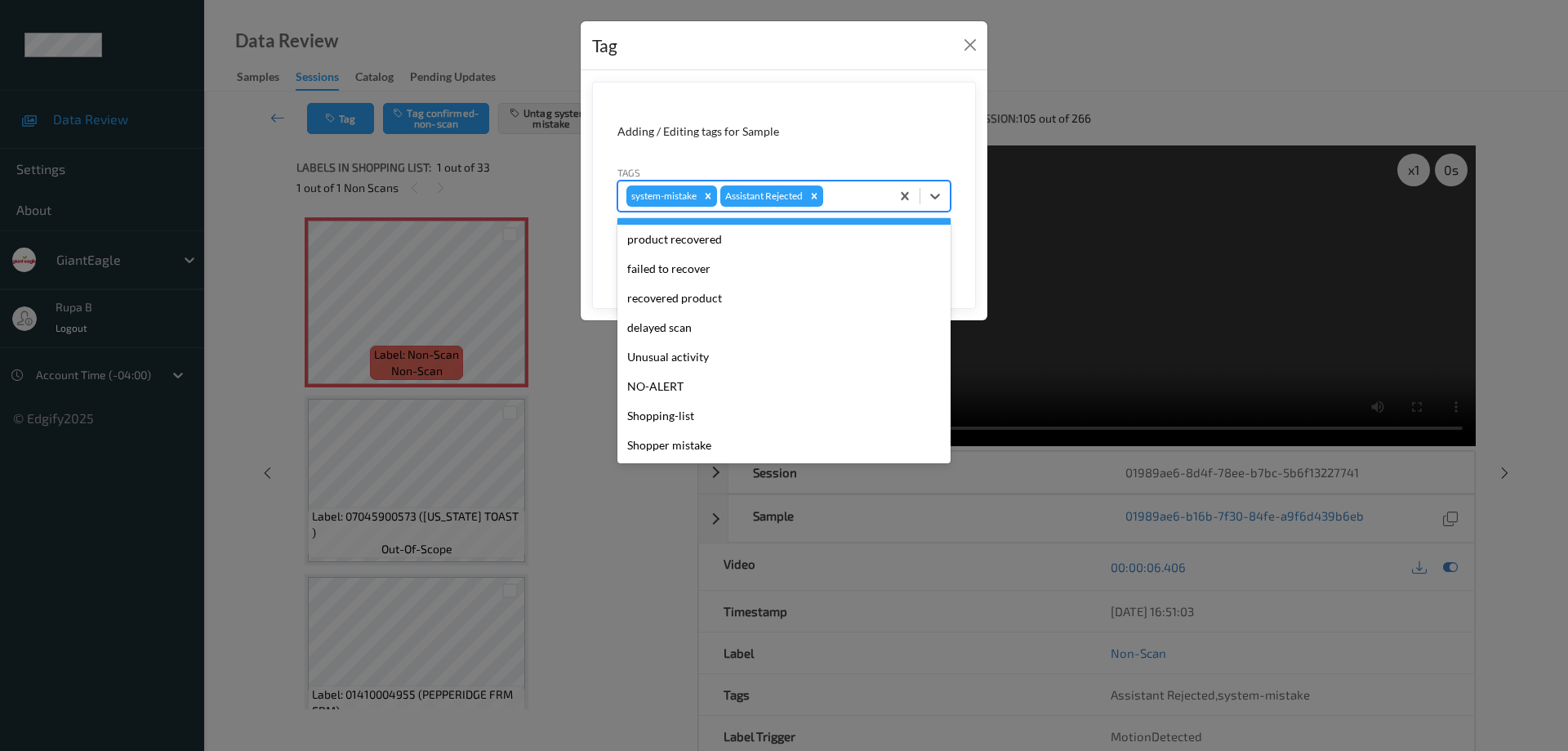
scroll to position [115, 0]
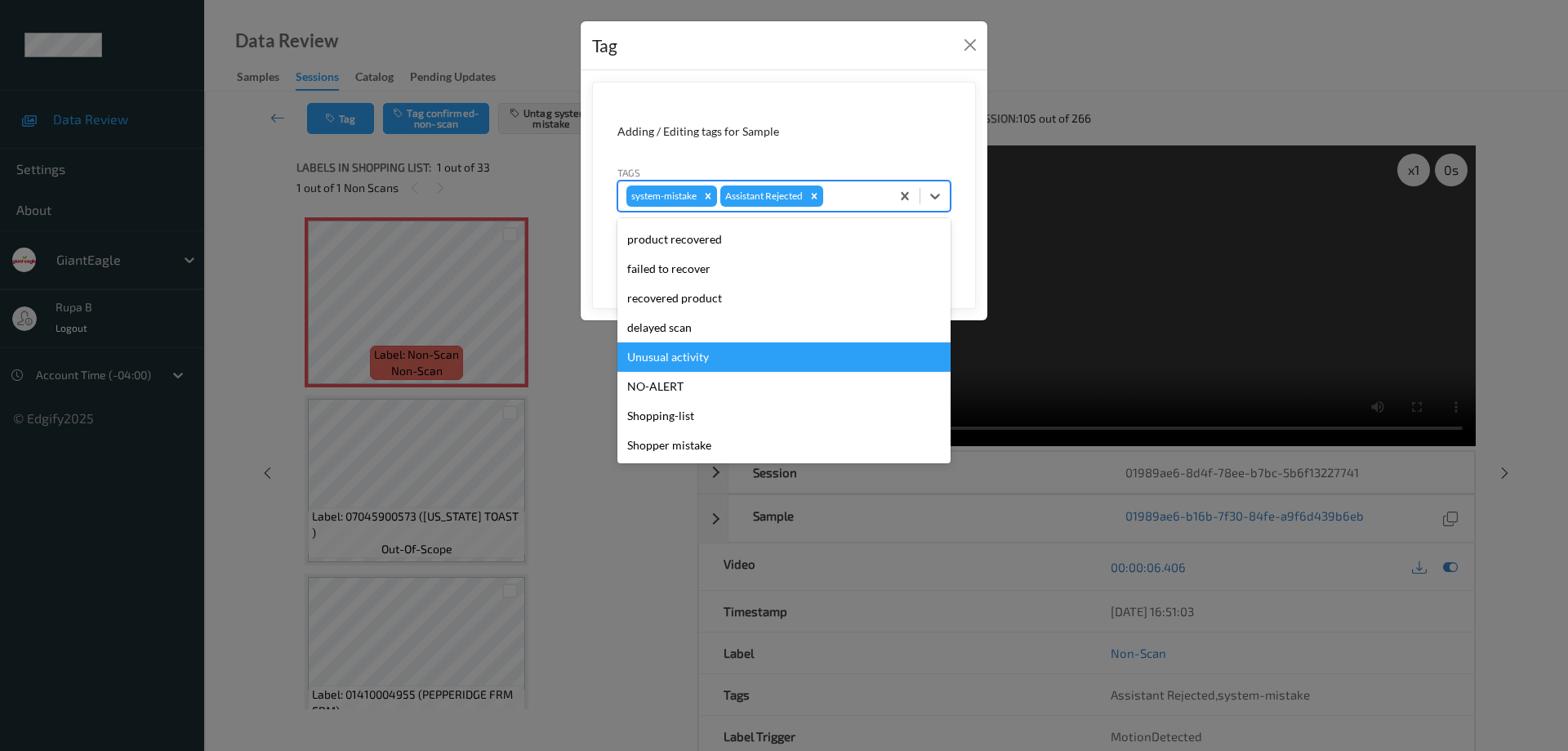
click at [700, 357] on div "Unusual activity" at bounding box center [784, 357] width 333 height 30
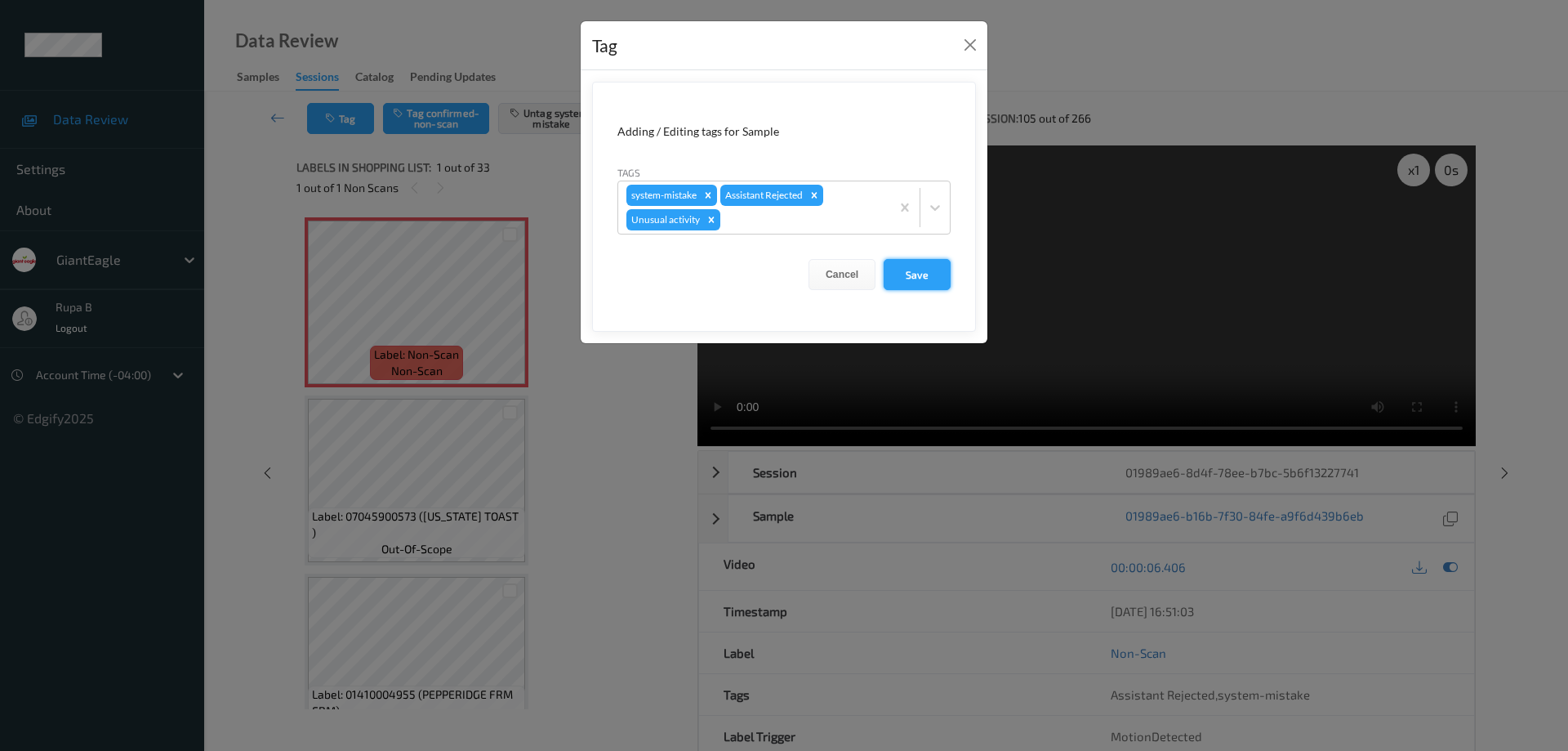
click at [935, 277] on button "Save" at bounding box center [917, 274] width 67 height 31
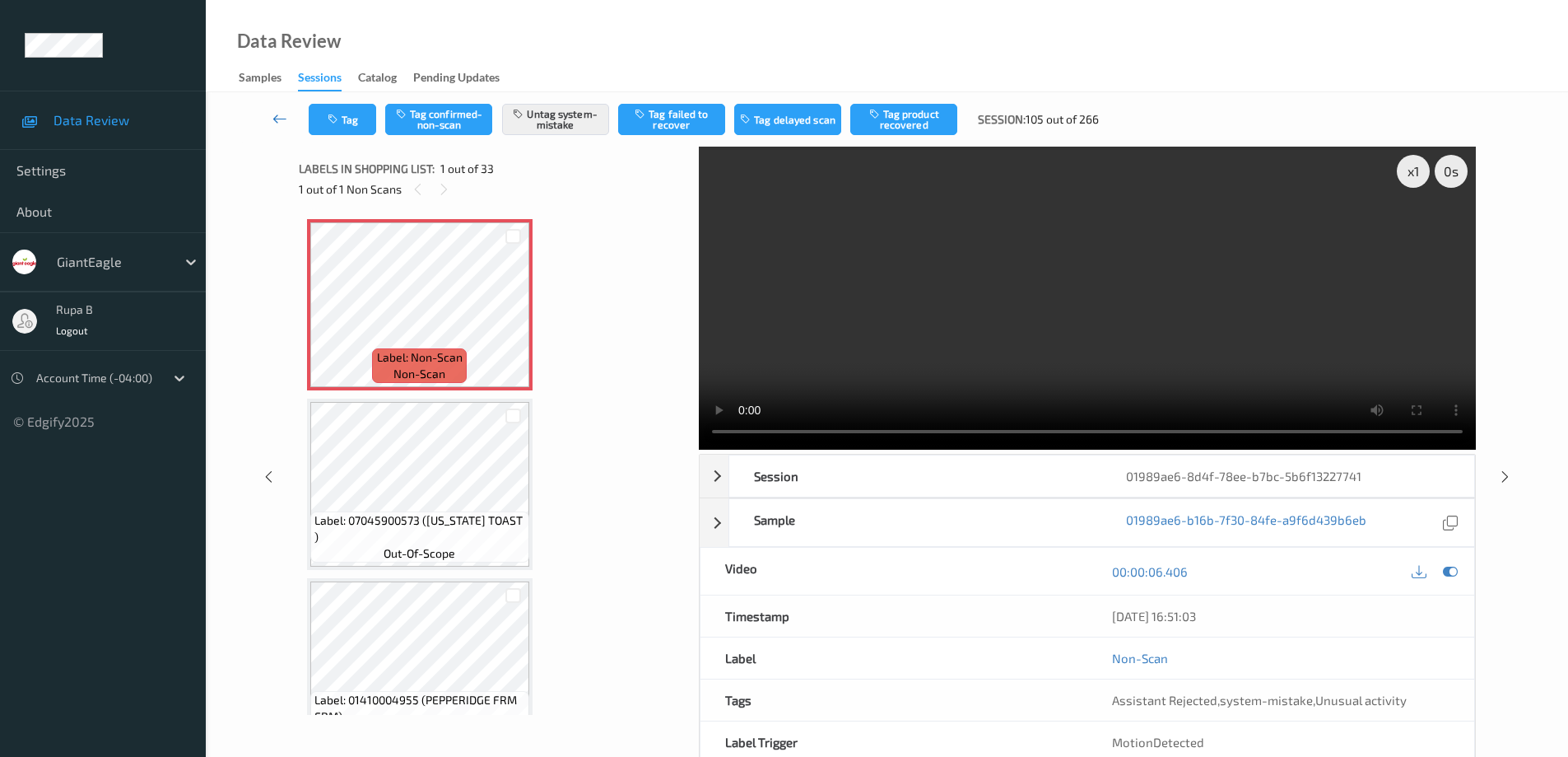
click at [280, 120] on icon at bounding box center [280, 118] width 15 height 17
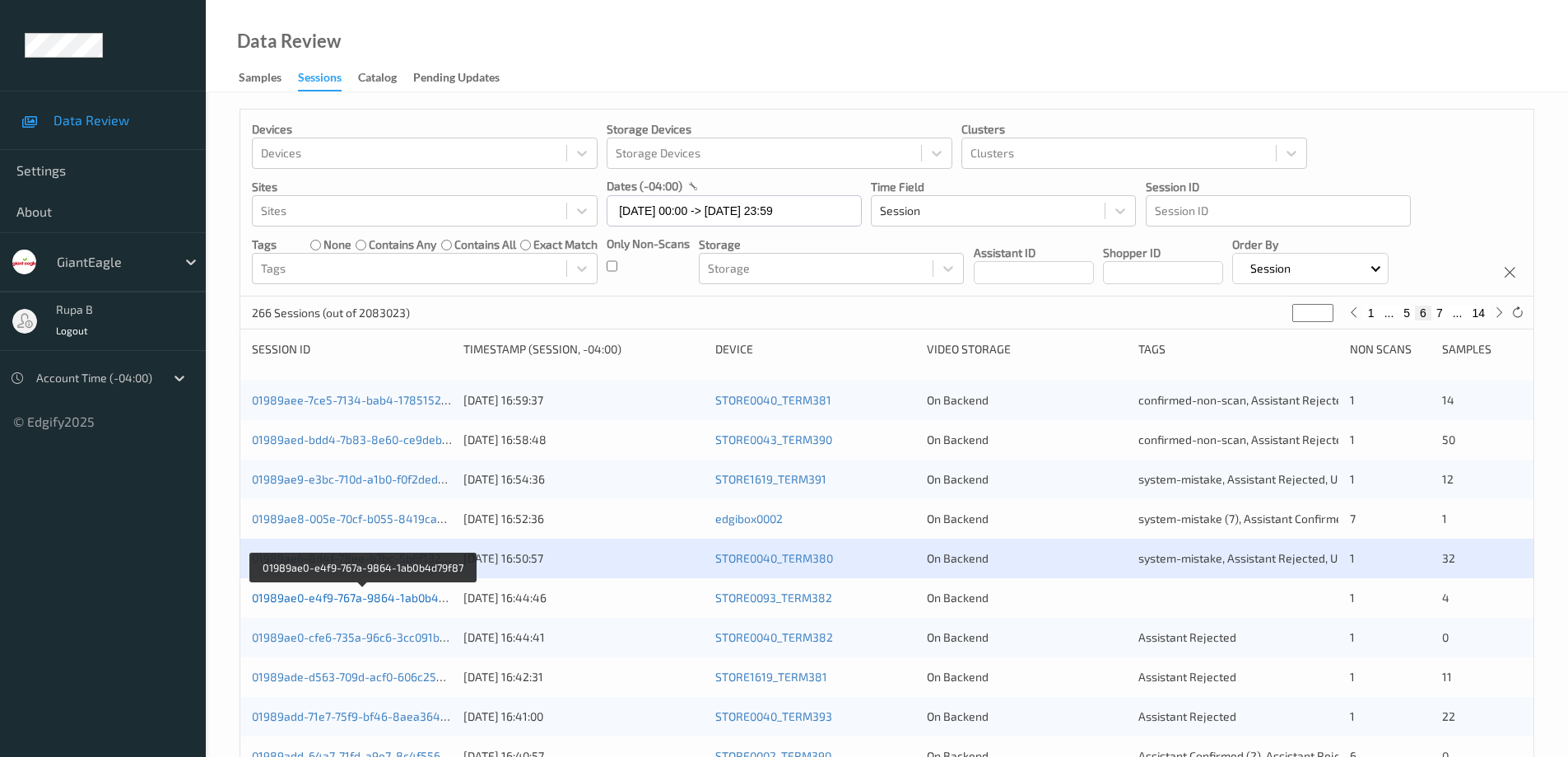
click at [392, 597] on link "01989ae0-e4f9-767a-9864-1ab0b4d79f87" at bounding box center [363, 597] width 223 height 14
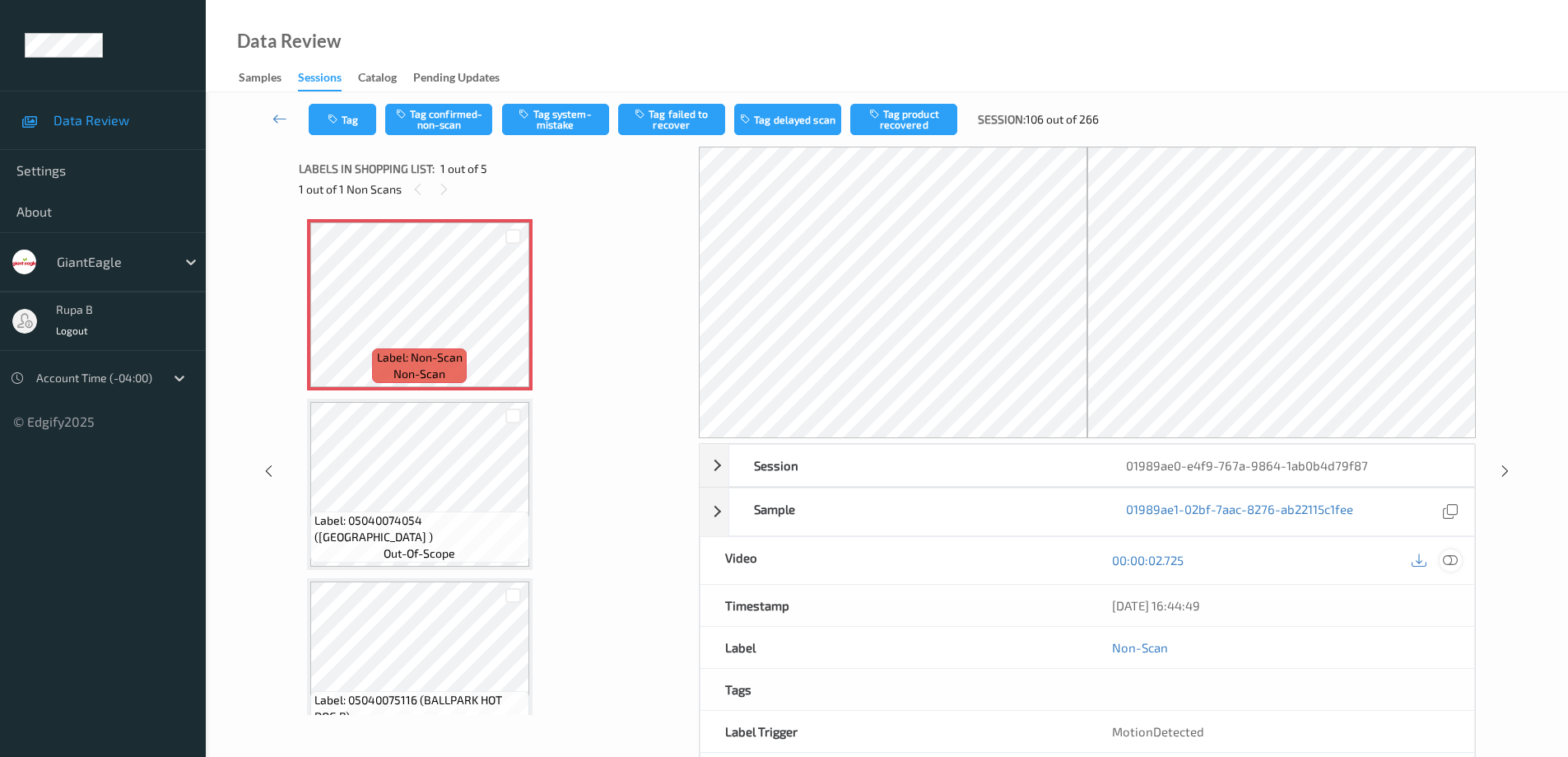
click at [1452, 558] on icon at bounding box center [1450, 559] width 15 height 15
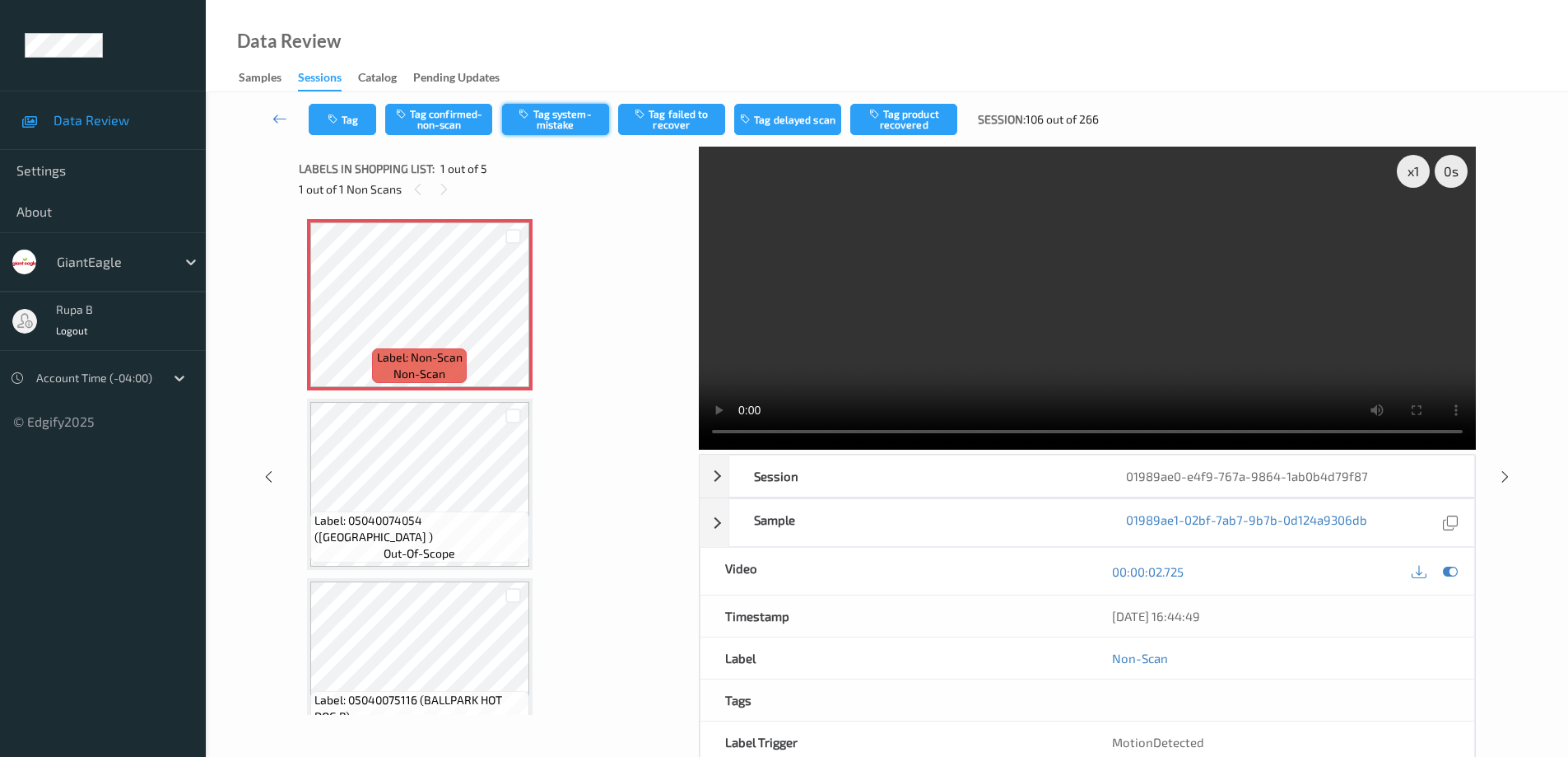
click at [554, 119] on button "Tag system-mistake" at bounding box center [555, 119] width 107 height 31
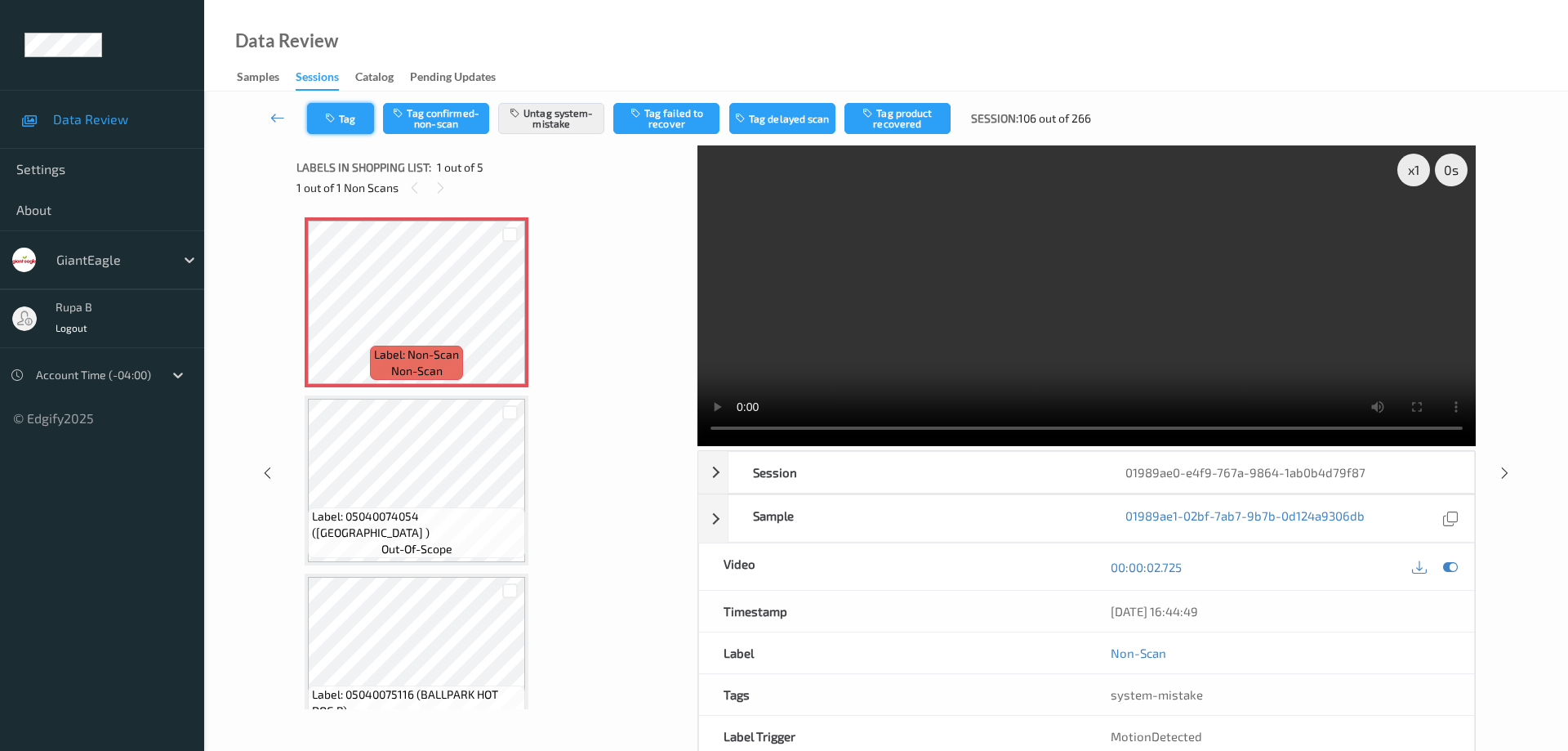
click at [360, 123] on button "Tag" at bounding box center [340, 118] width 67 height 31
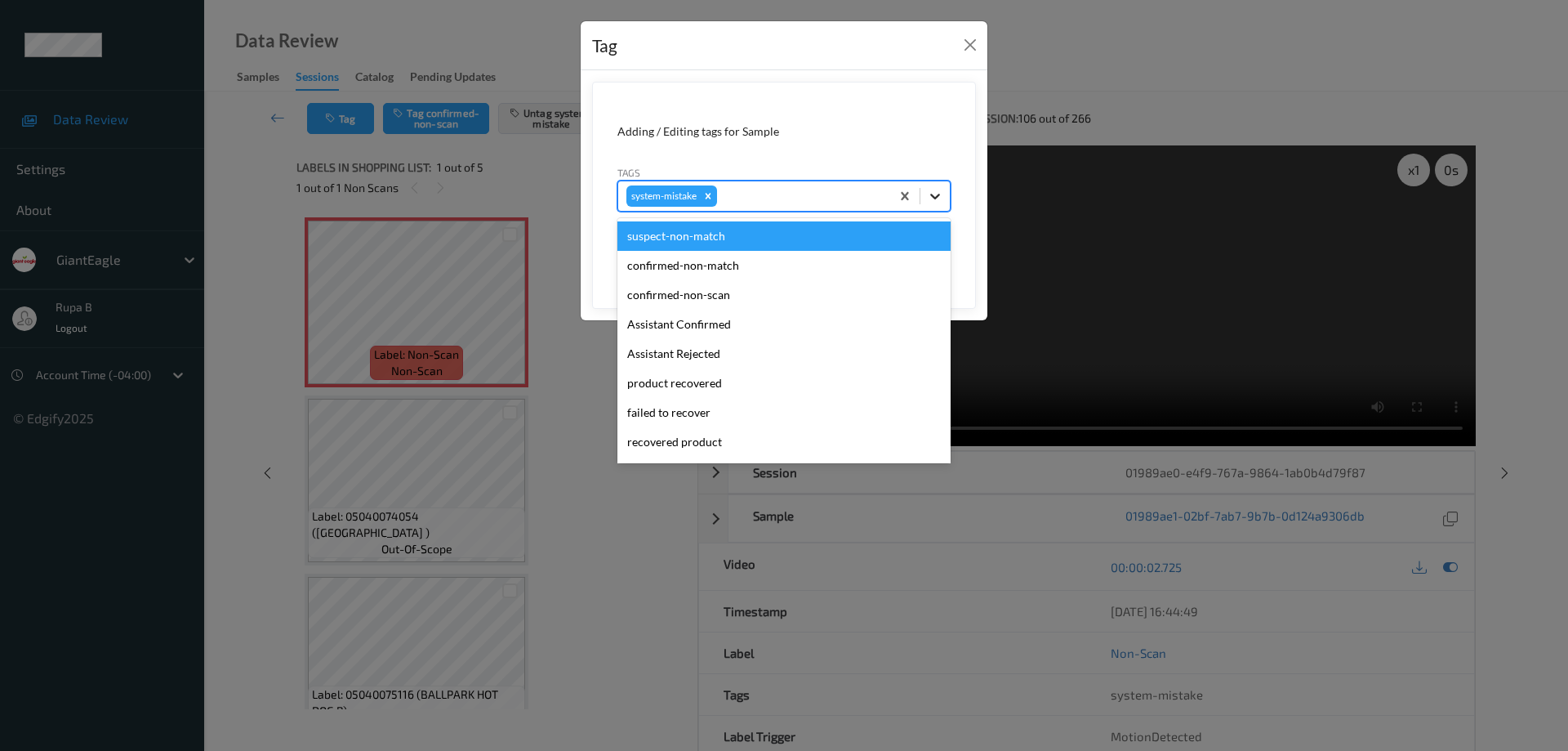
click at [936, 194] on icon at bounding box center [934, 196] width 17 height 17
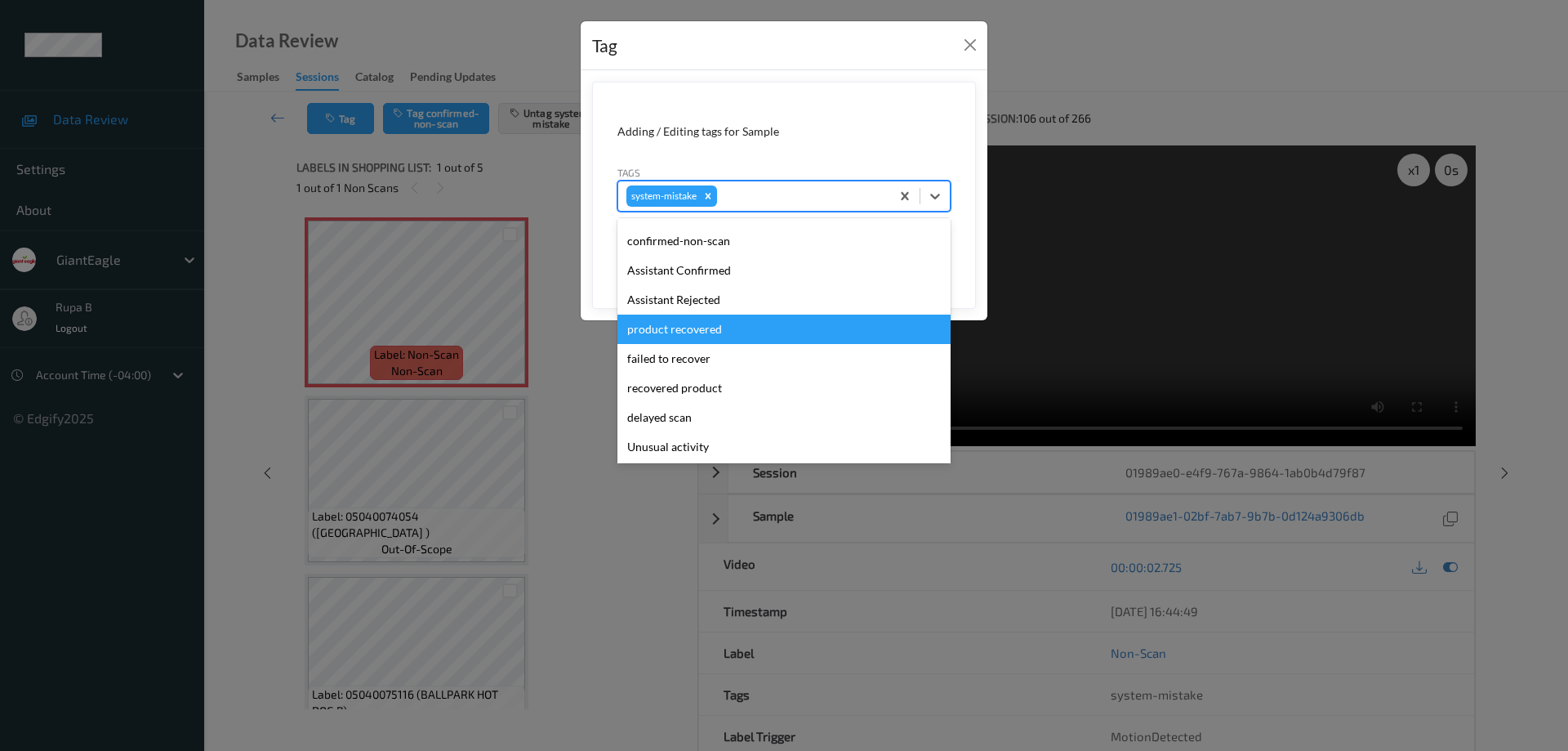
scroll to position [81, 0]
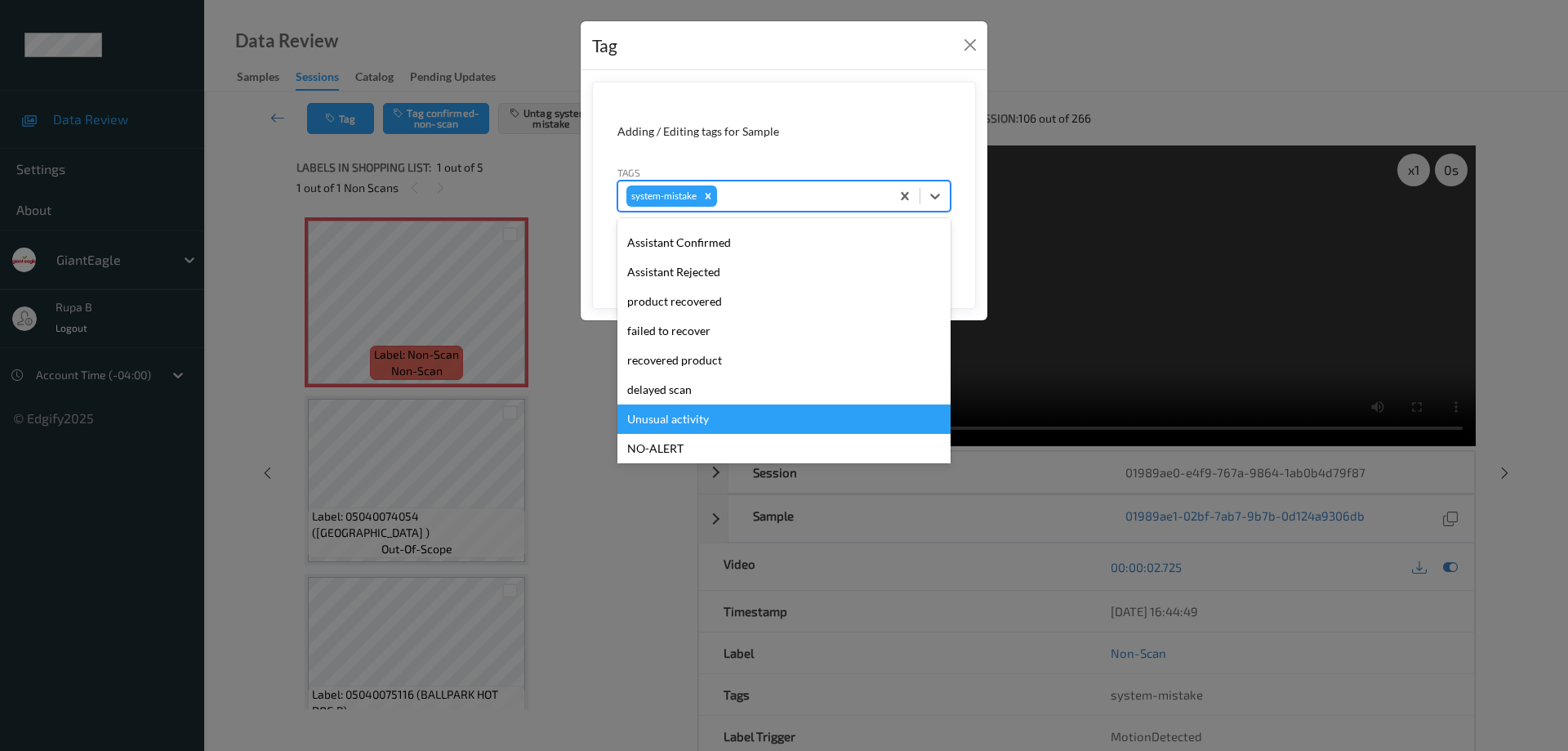
click at [705, 422] on div "Unusual activity" at bounding box center [784, 419] width 333 height 30
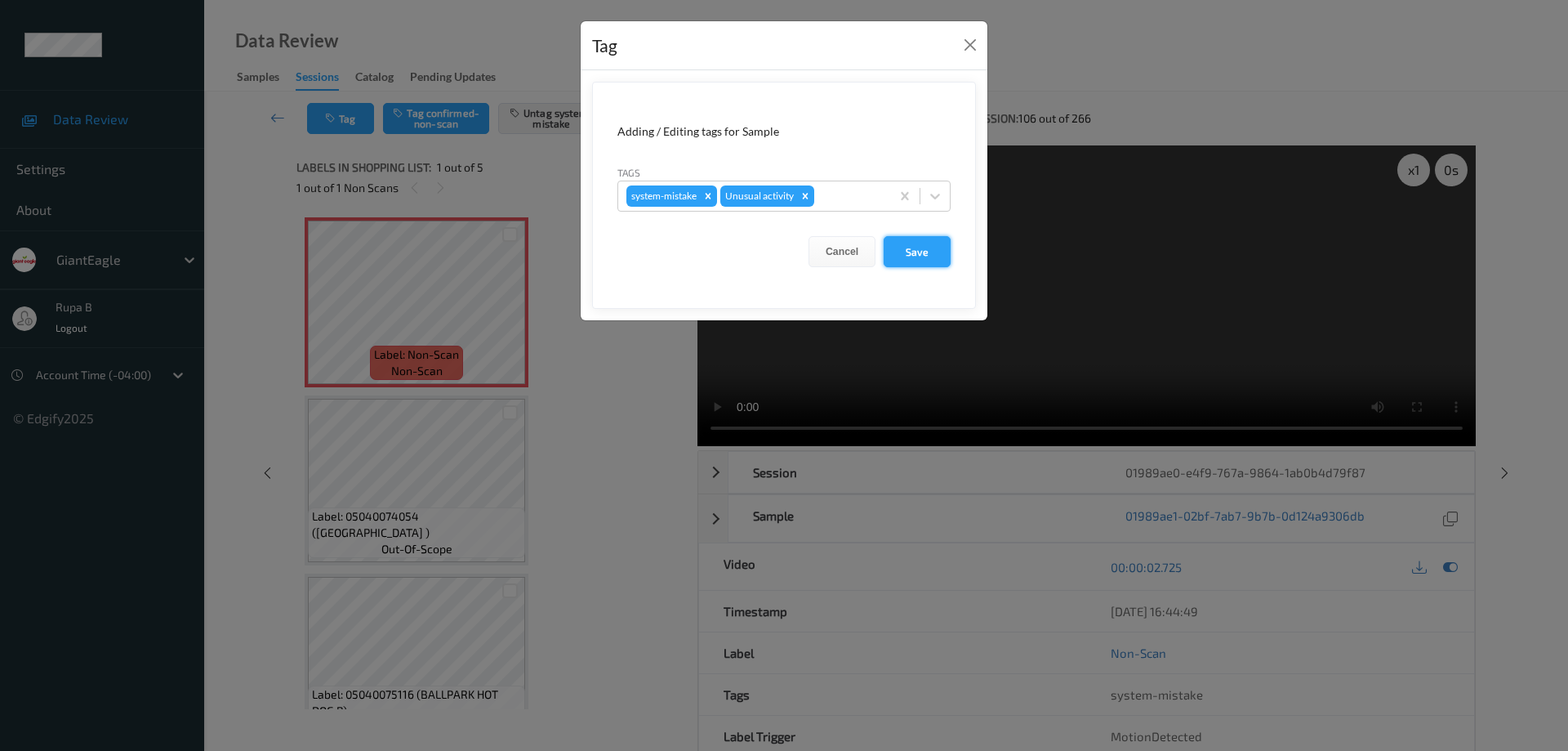
click at [918, 253] on button "Save" at bounding box center [917, 251] width 67 height 31
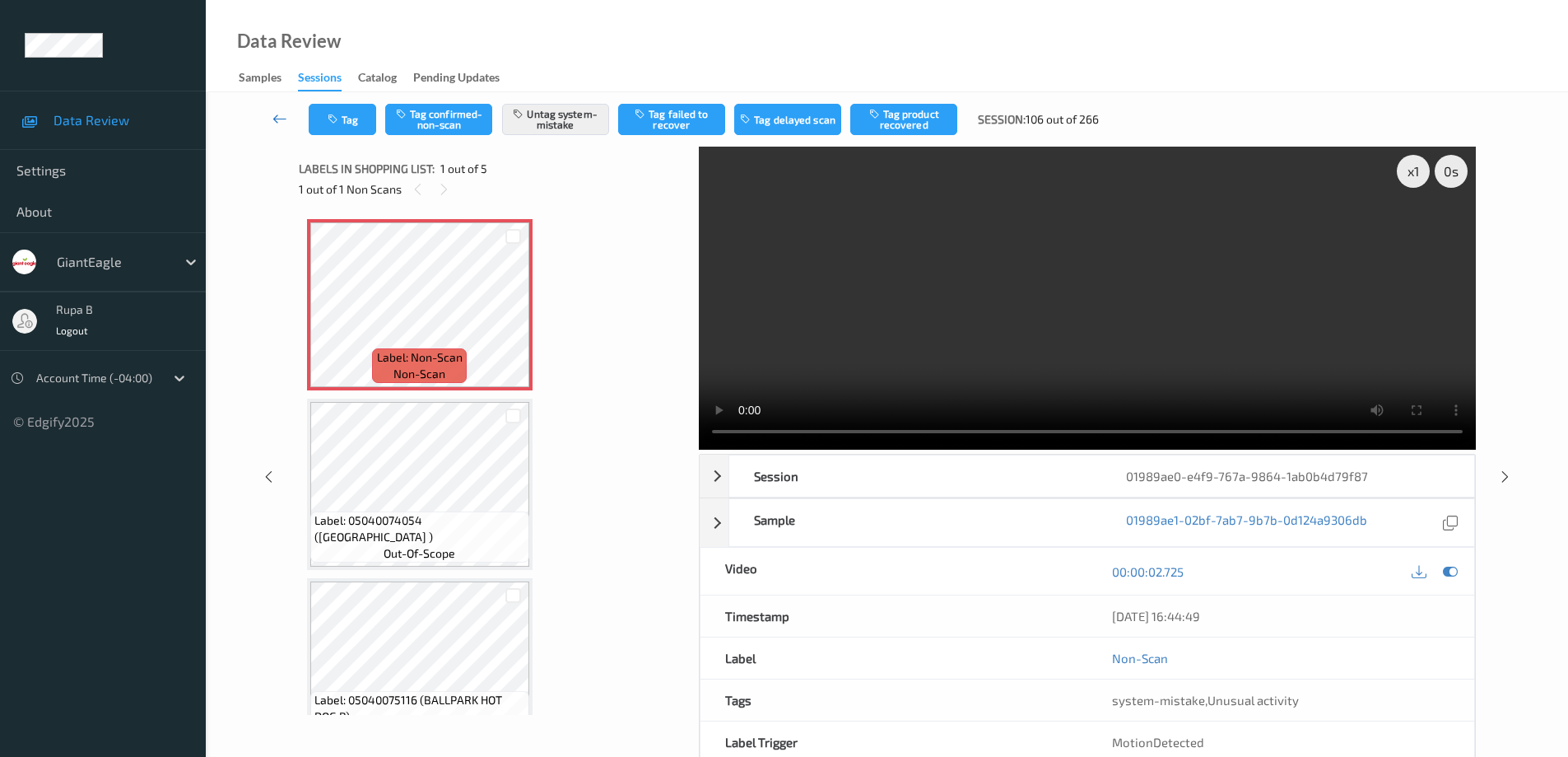
click at [275, 121] on icon at bounding box center [280, 118] width 15 height 17
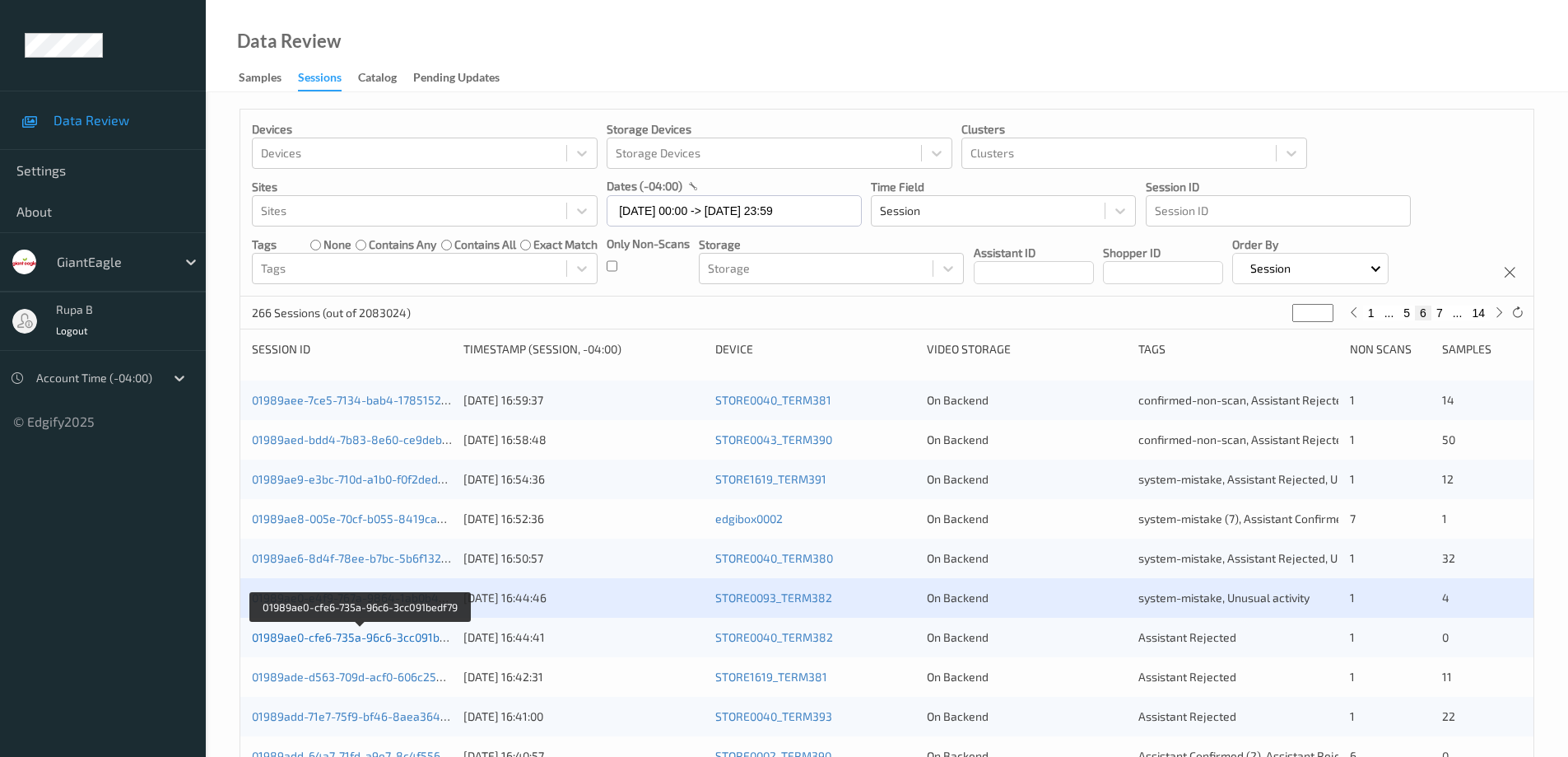
click at [375, 639] on link "01989ae0-cfe6-735a-96c6-3cc091bedf79" at bounding box center [361, 637] width 217 height 14
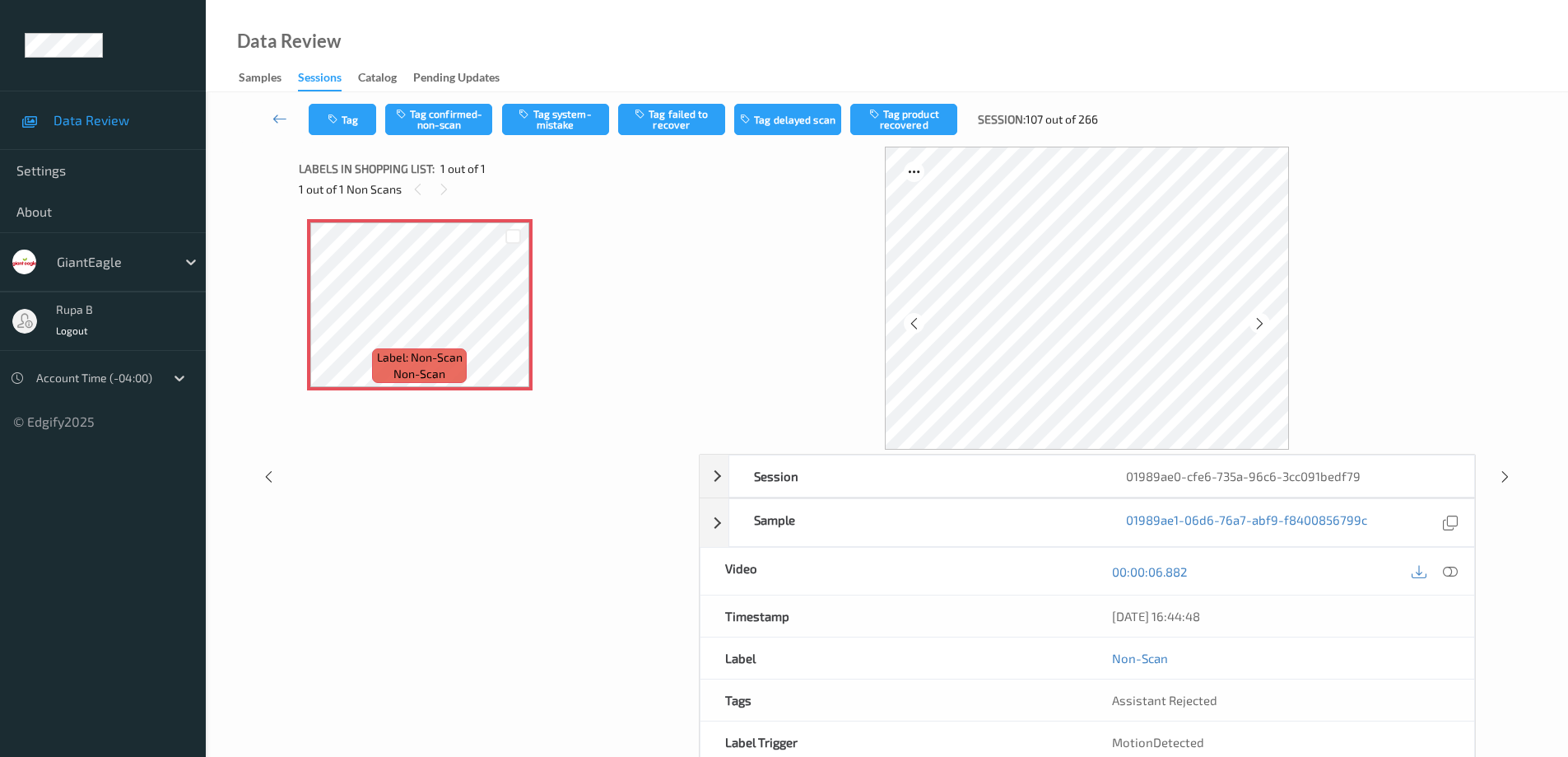
drag, startPoint x: 1447, startPoint y: 569, endPoint x: 1228, endPoint y: 617, distance: 224.2
click at [1448, 569] on icon at bounding box center [1450, 571] width 15 height 15
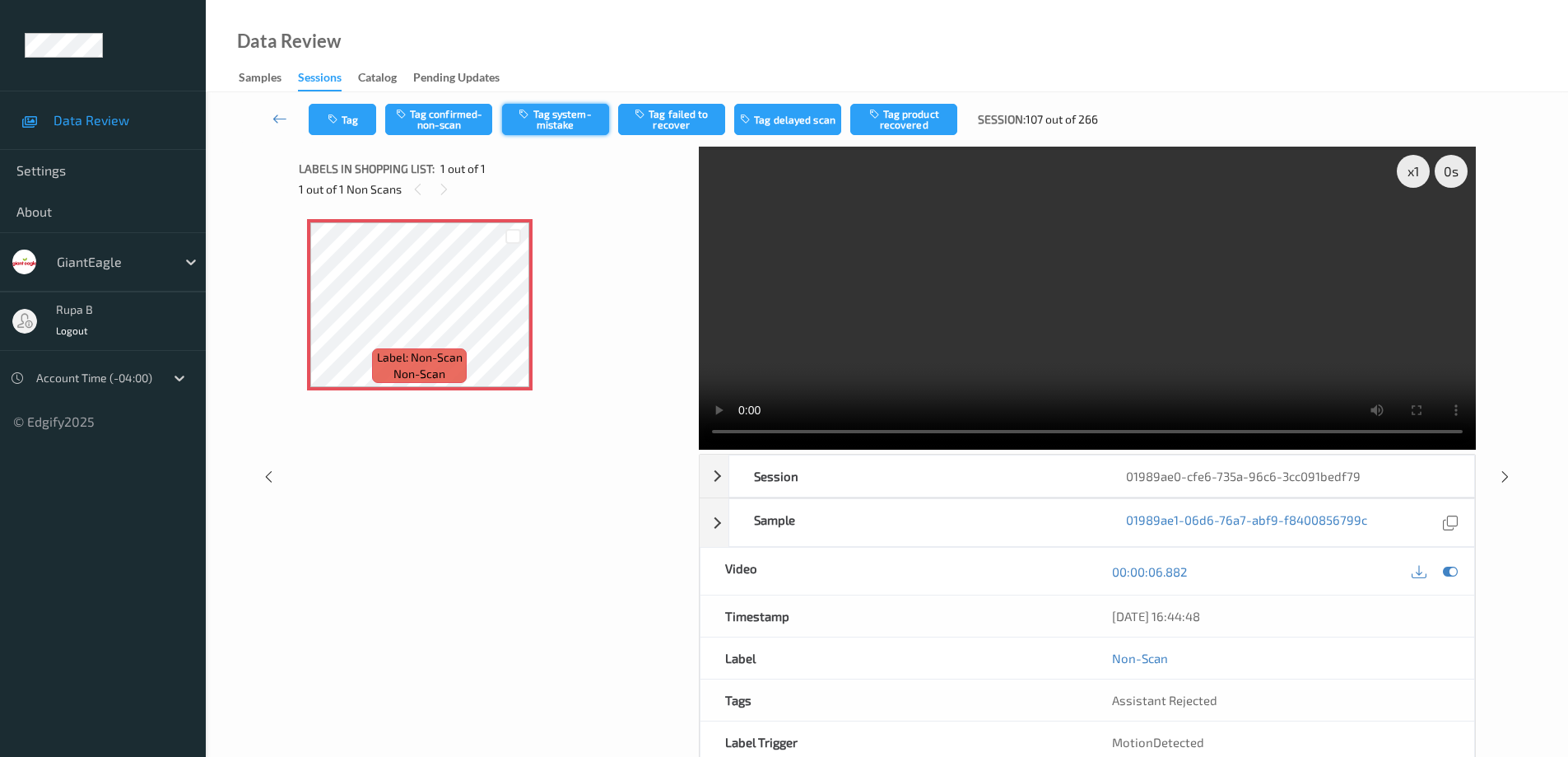
click at [581, 116] on button "Tag system-mistake" at bounding box center [555, 119] width 107 height 31
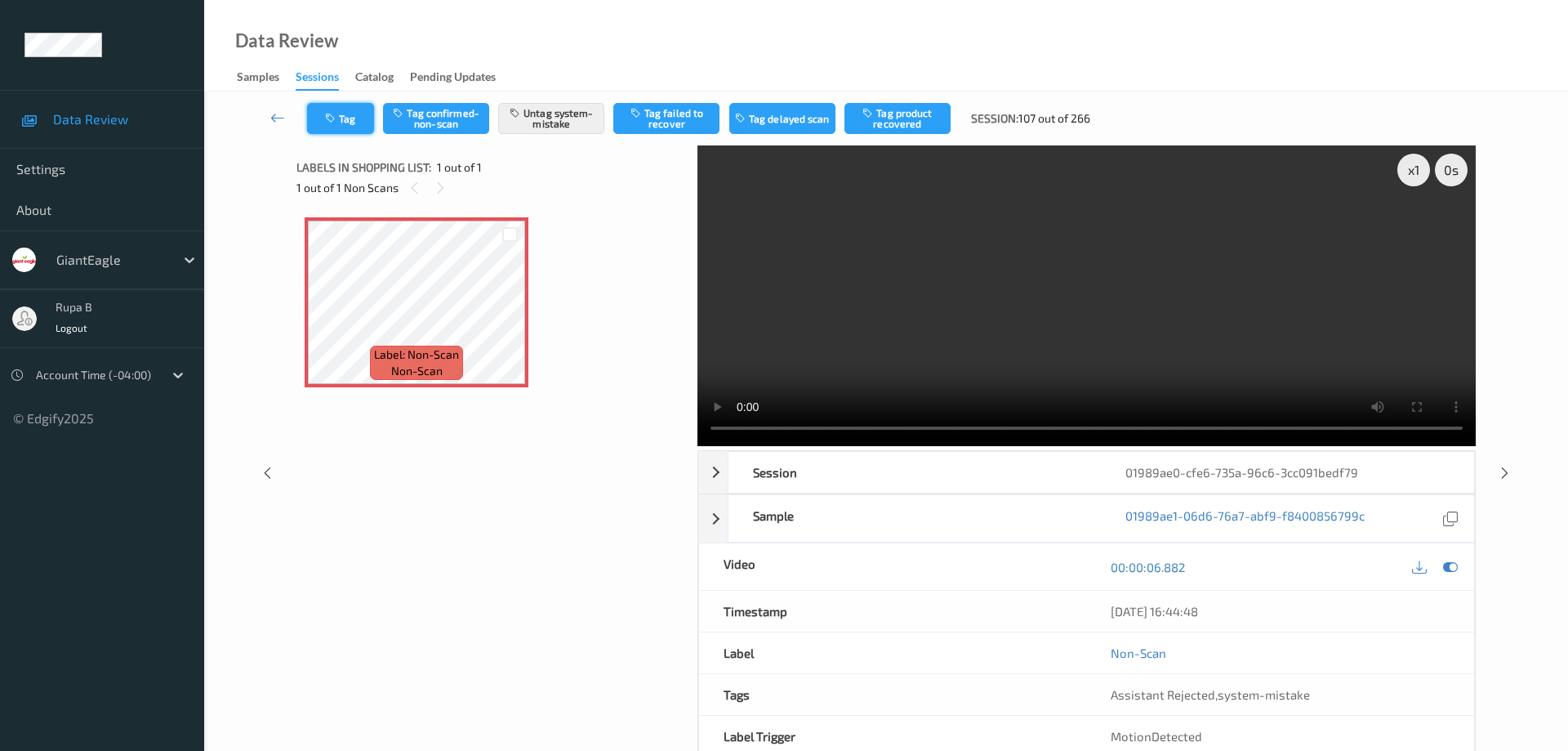
click at [358, 127] on button "Tag" at bounding box center [340, 118] width 67 height 31
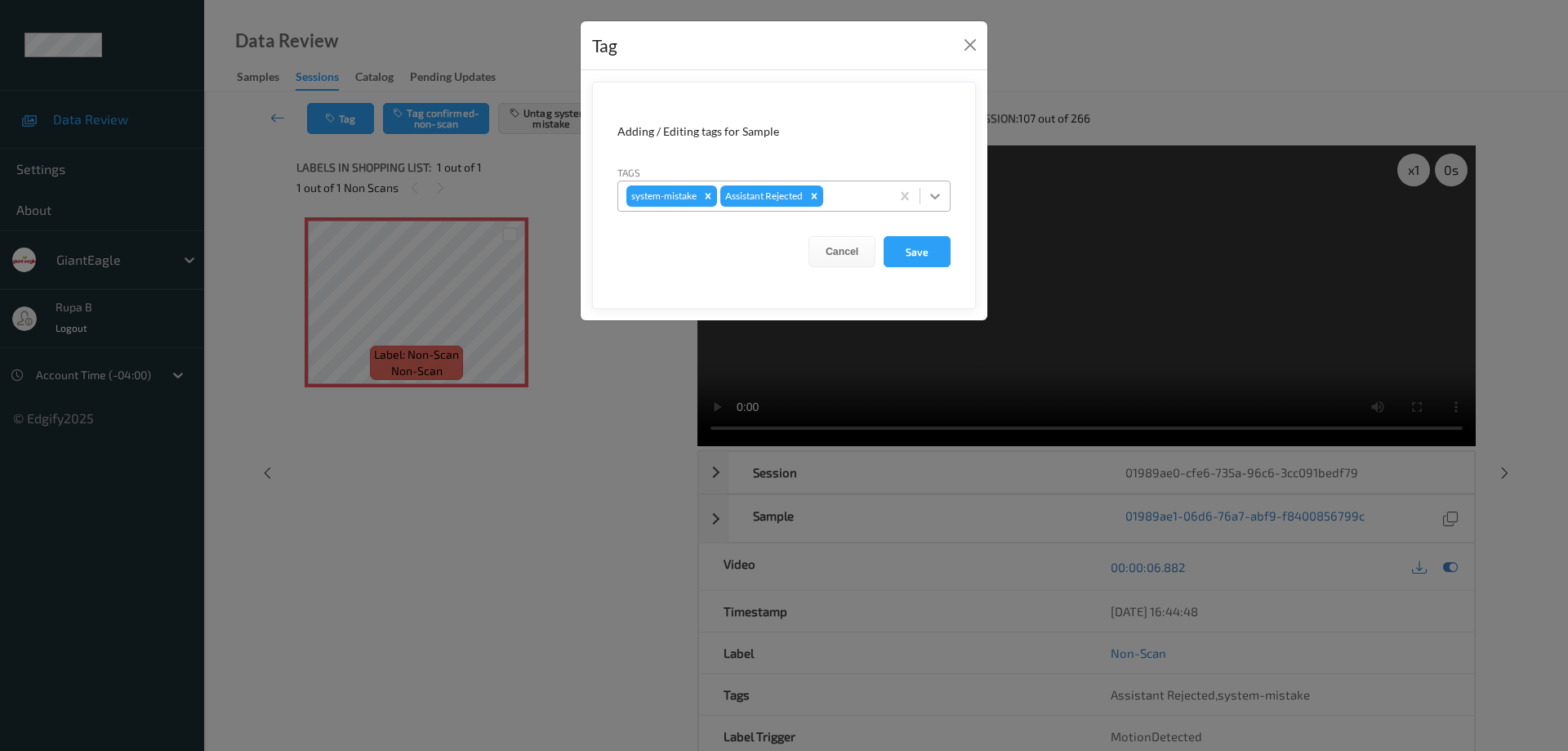
click at [939, 197] on icon at bounding box center [934, 196] width 17 height 17
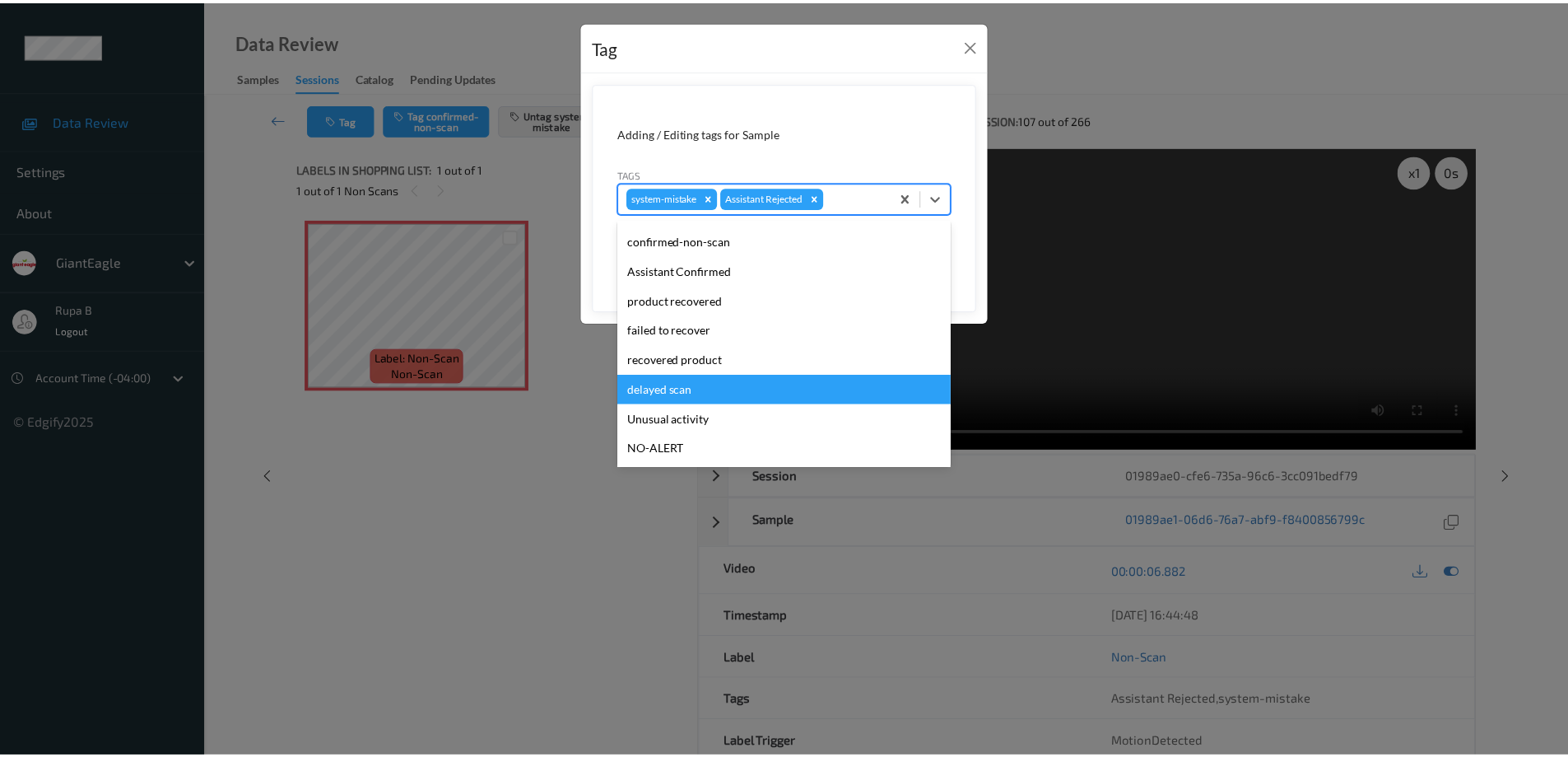
scroll to position [82, 0]
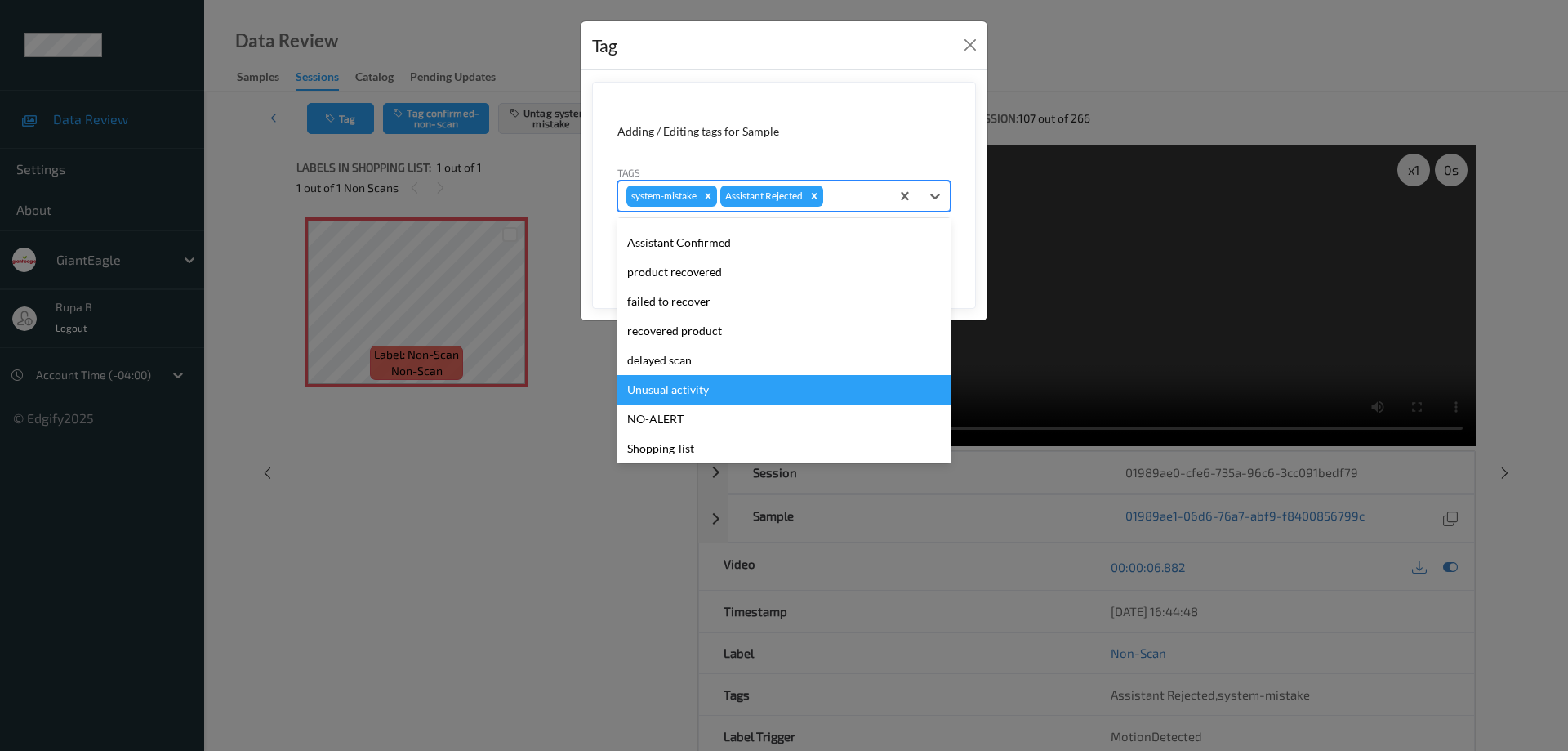
click at [696, 391] on div "Unusual activity" at bounding box center [784, 390] width 333 height 30
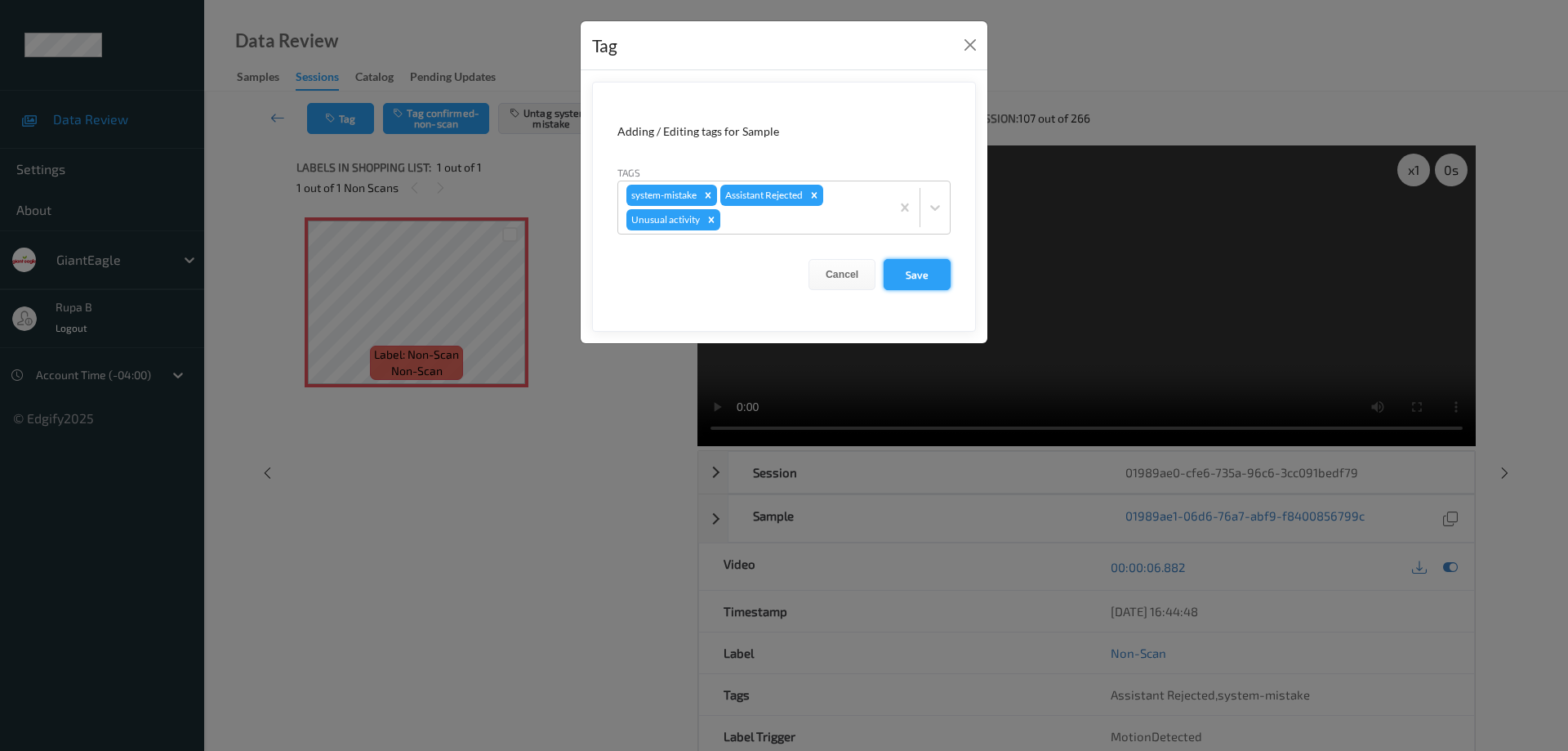
click at [921, 274] on button "Save" at bounding box center [917, 274] width 67 height 31
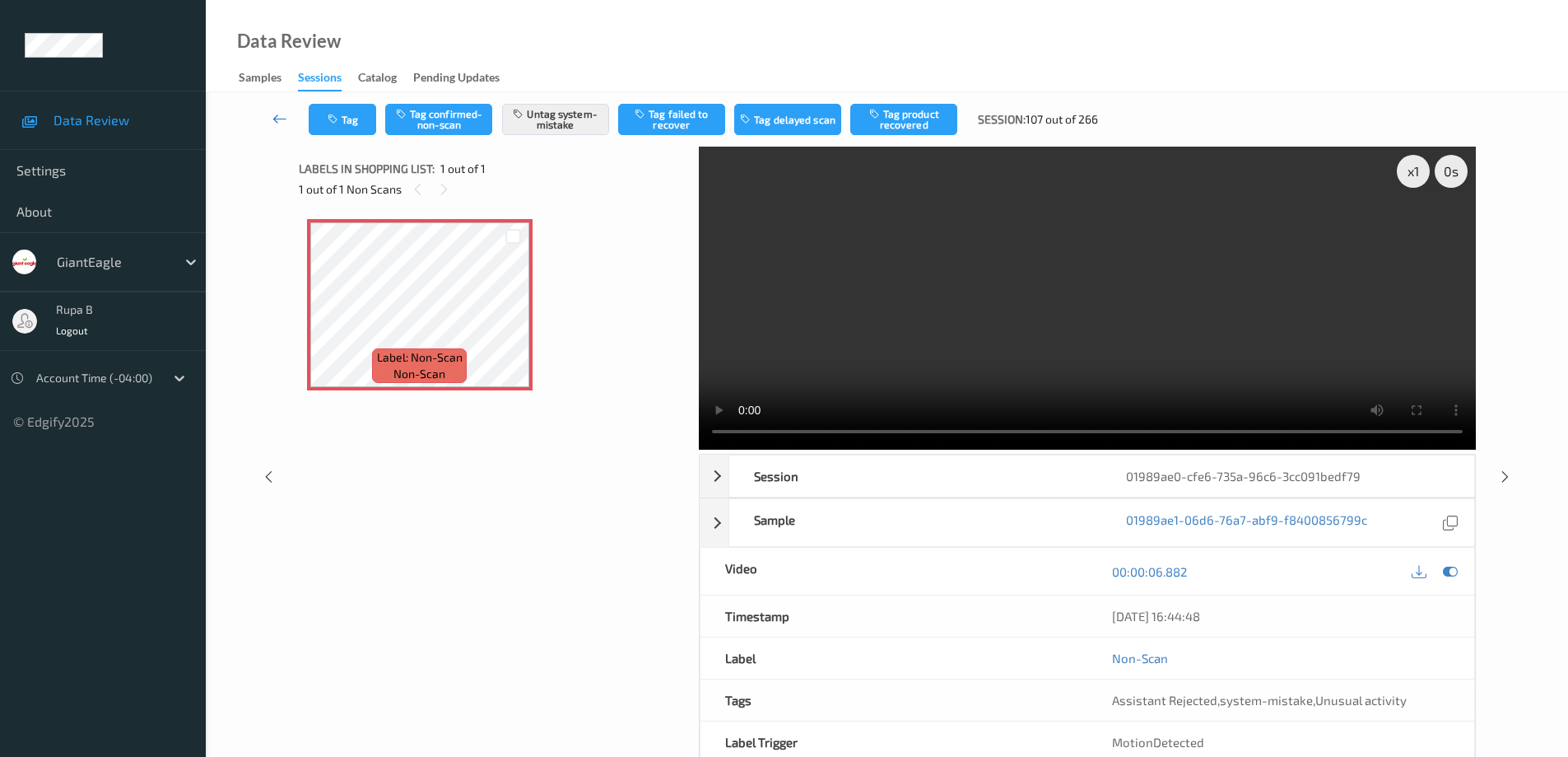
click at [277, 118] on icon at bounding box center [280, 118] width 15 height 17
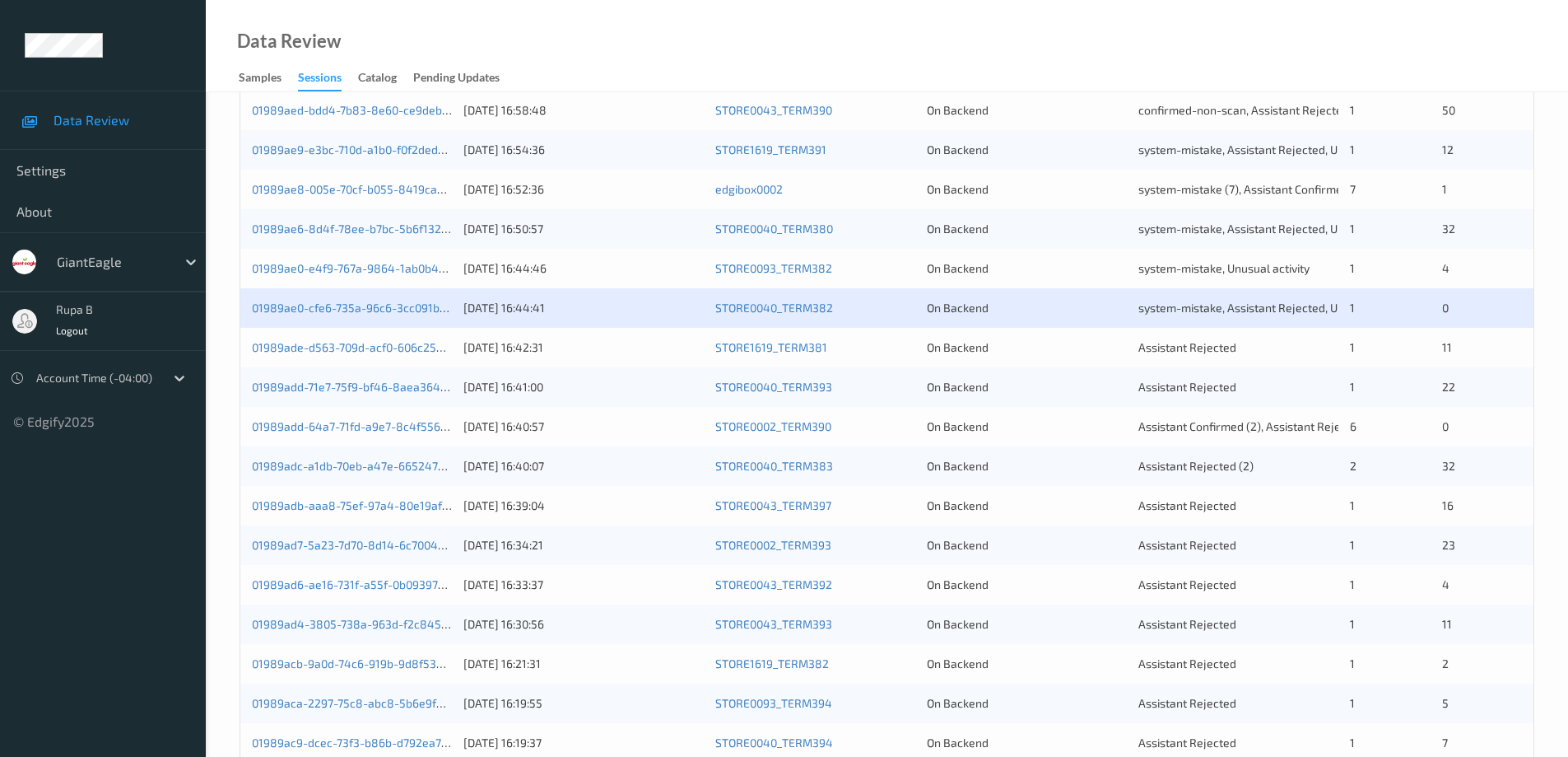
scroll to position [412, 0]
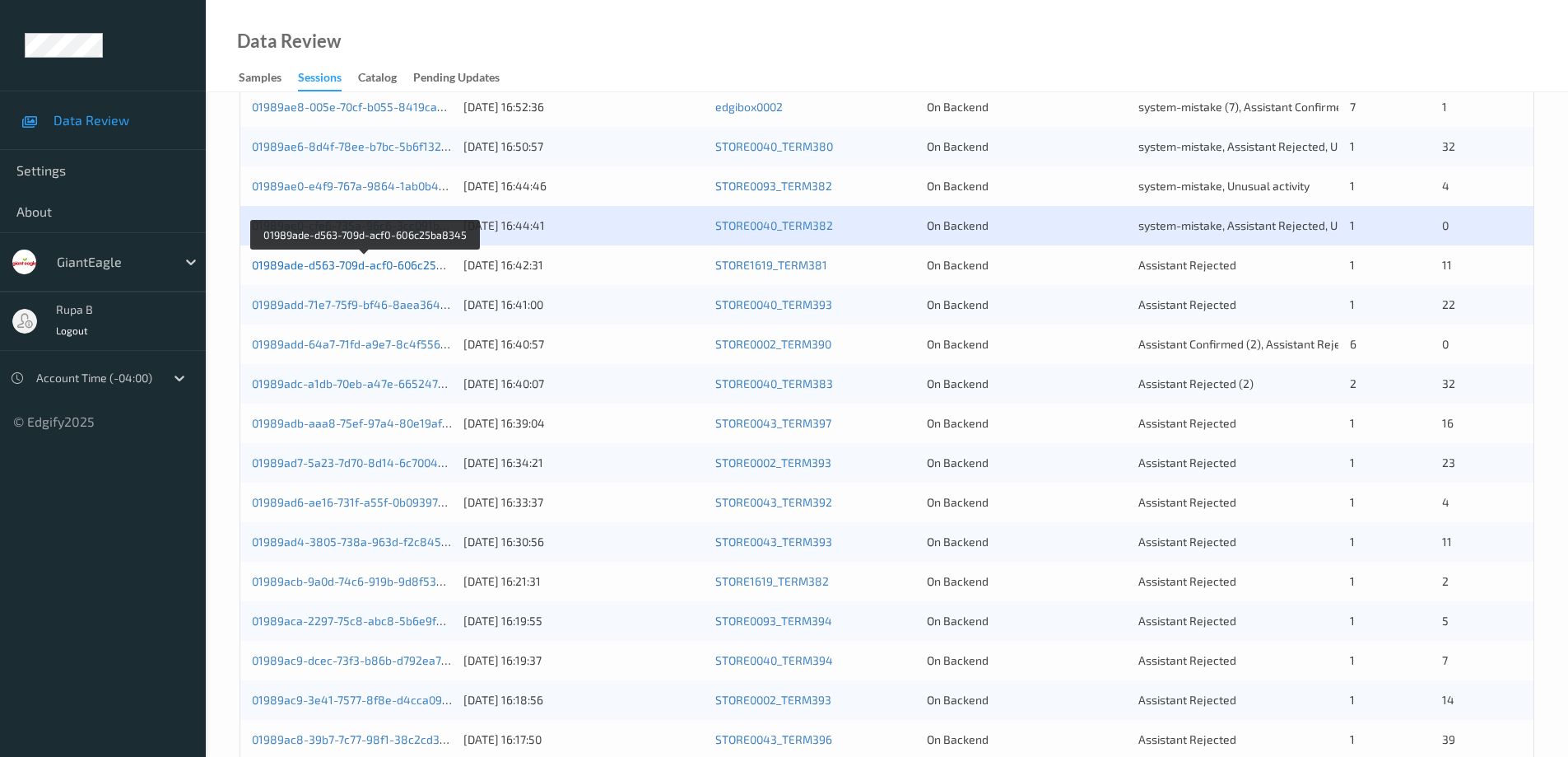
click at [389, 266] on link "01989ade-d563-709d-acf0-606c25ba8345" at bounding box center [365, 265] width 226 height 14
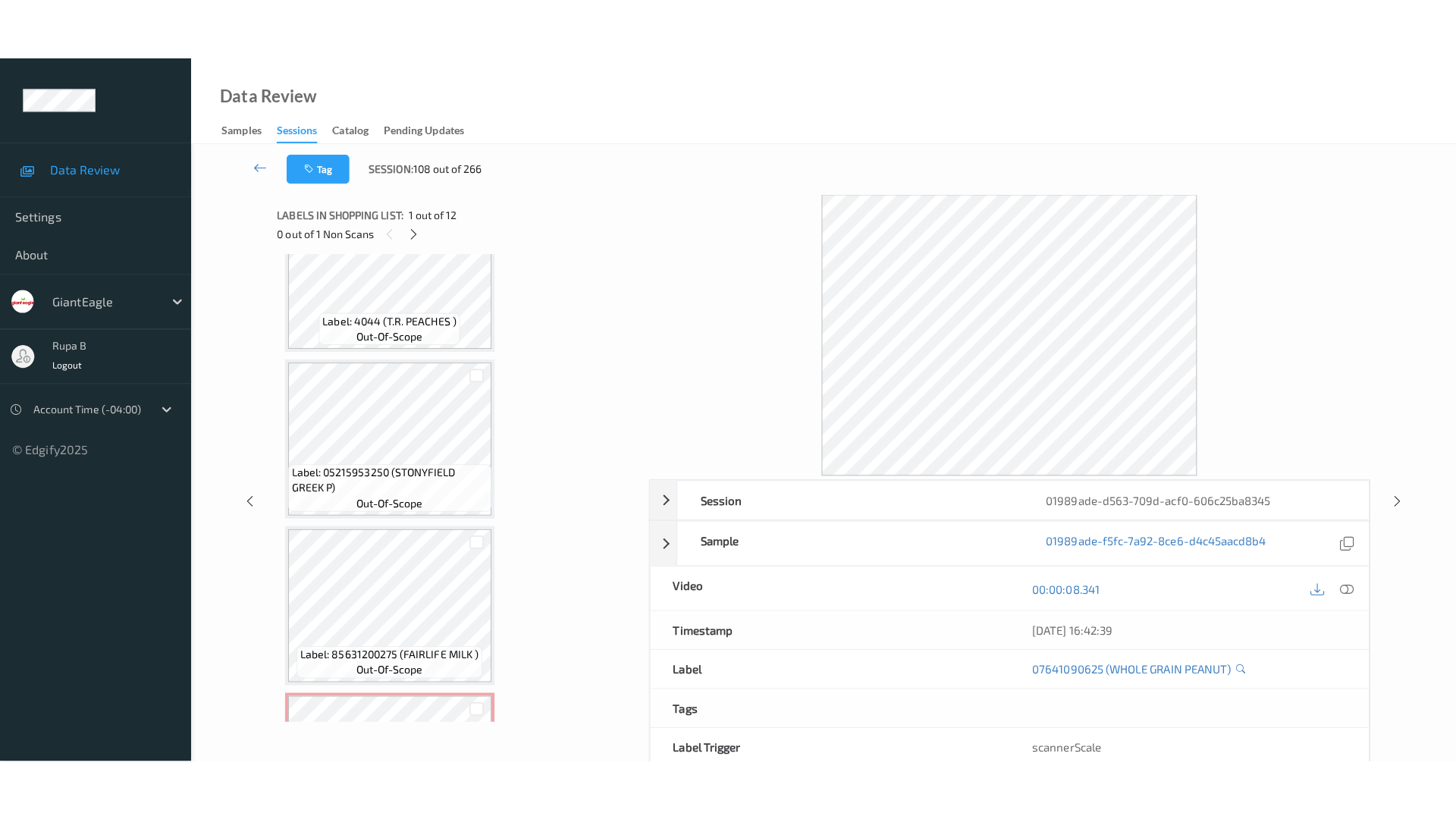
scroll to position [1528, 0]
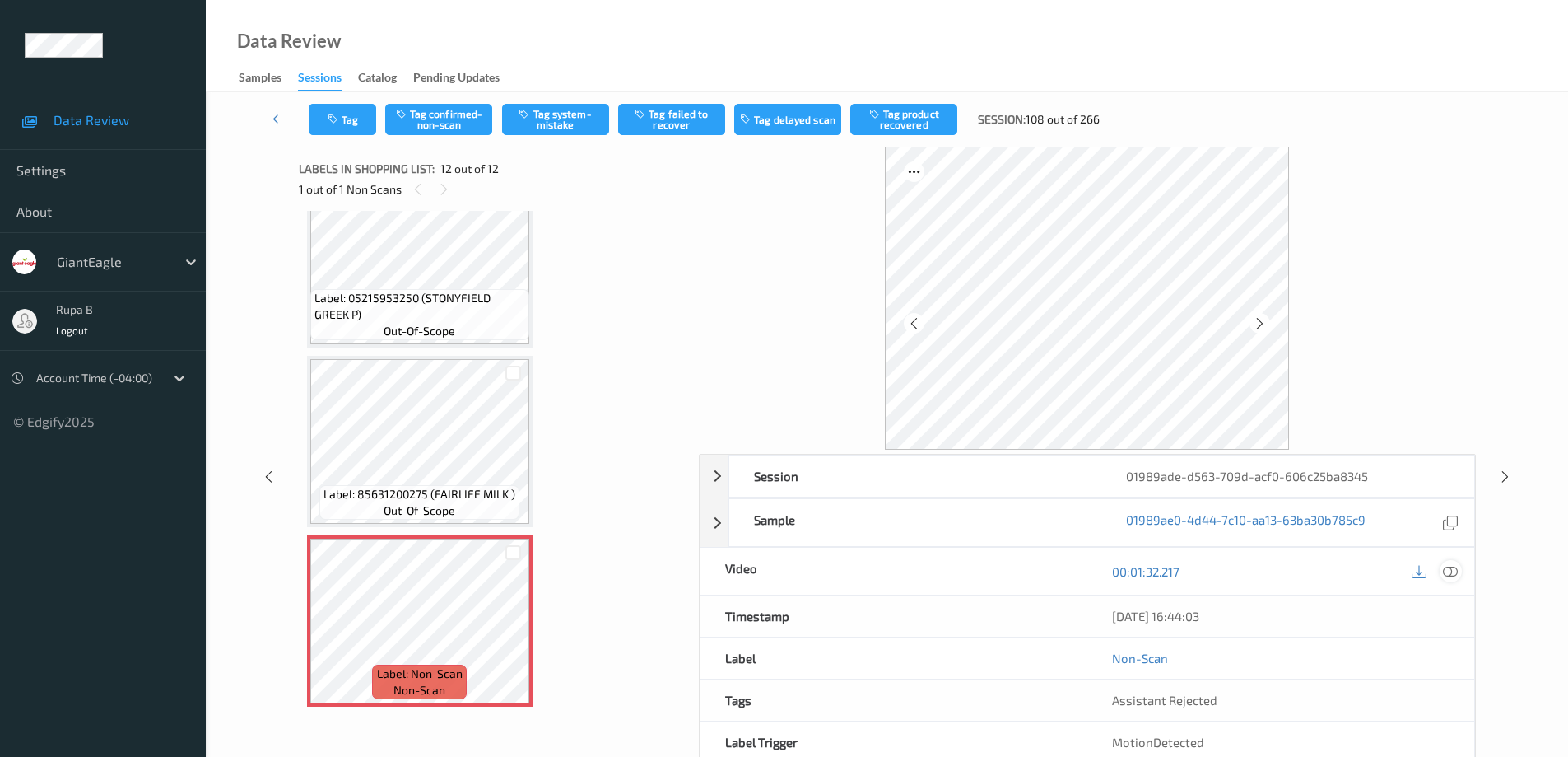
click at [1451, 573] on icon at bounding box center [1450, 571] width 15 height 15
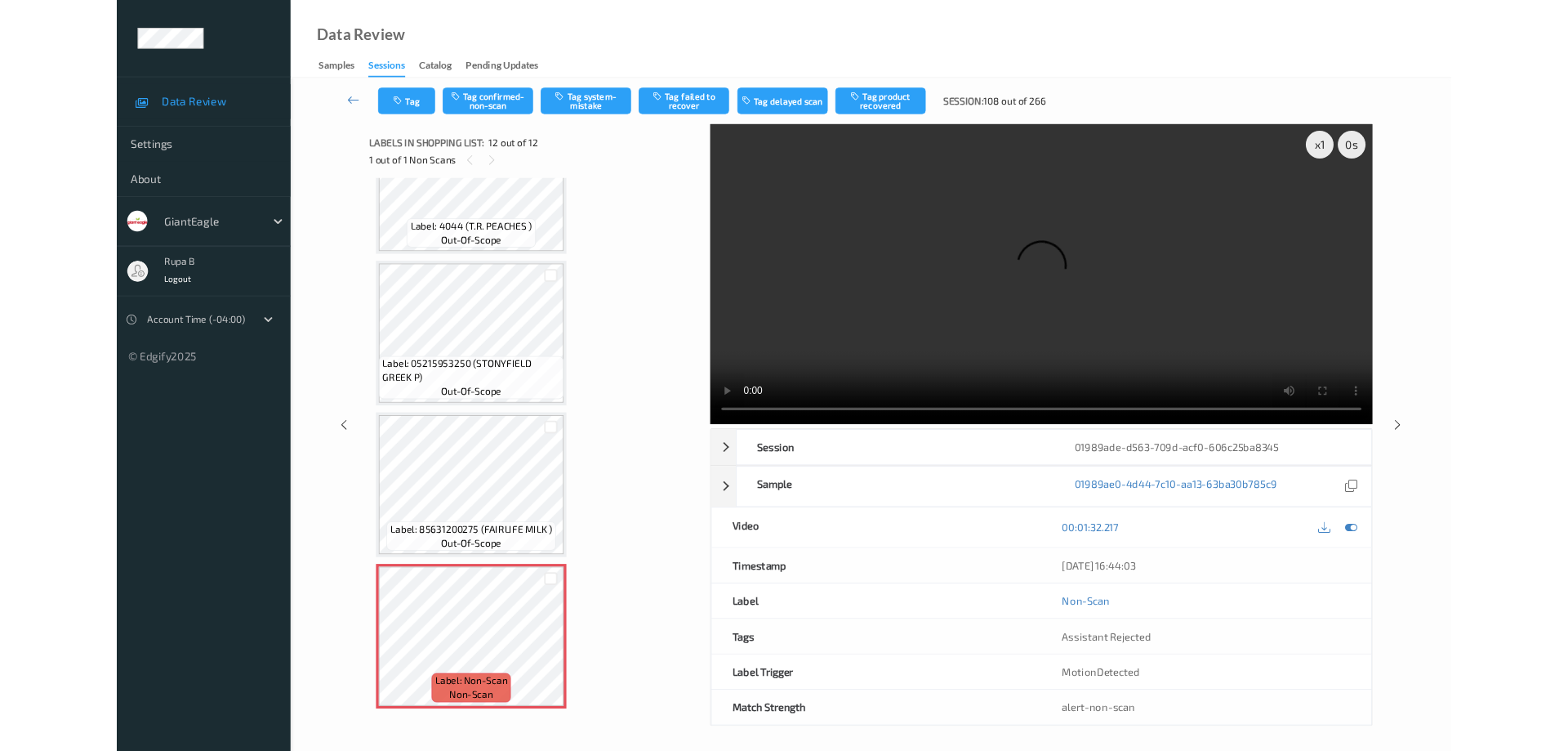
scroll to position [1514, 0]
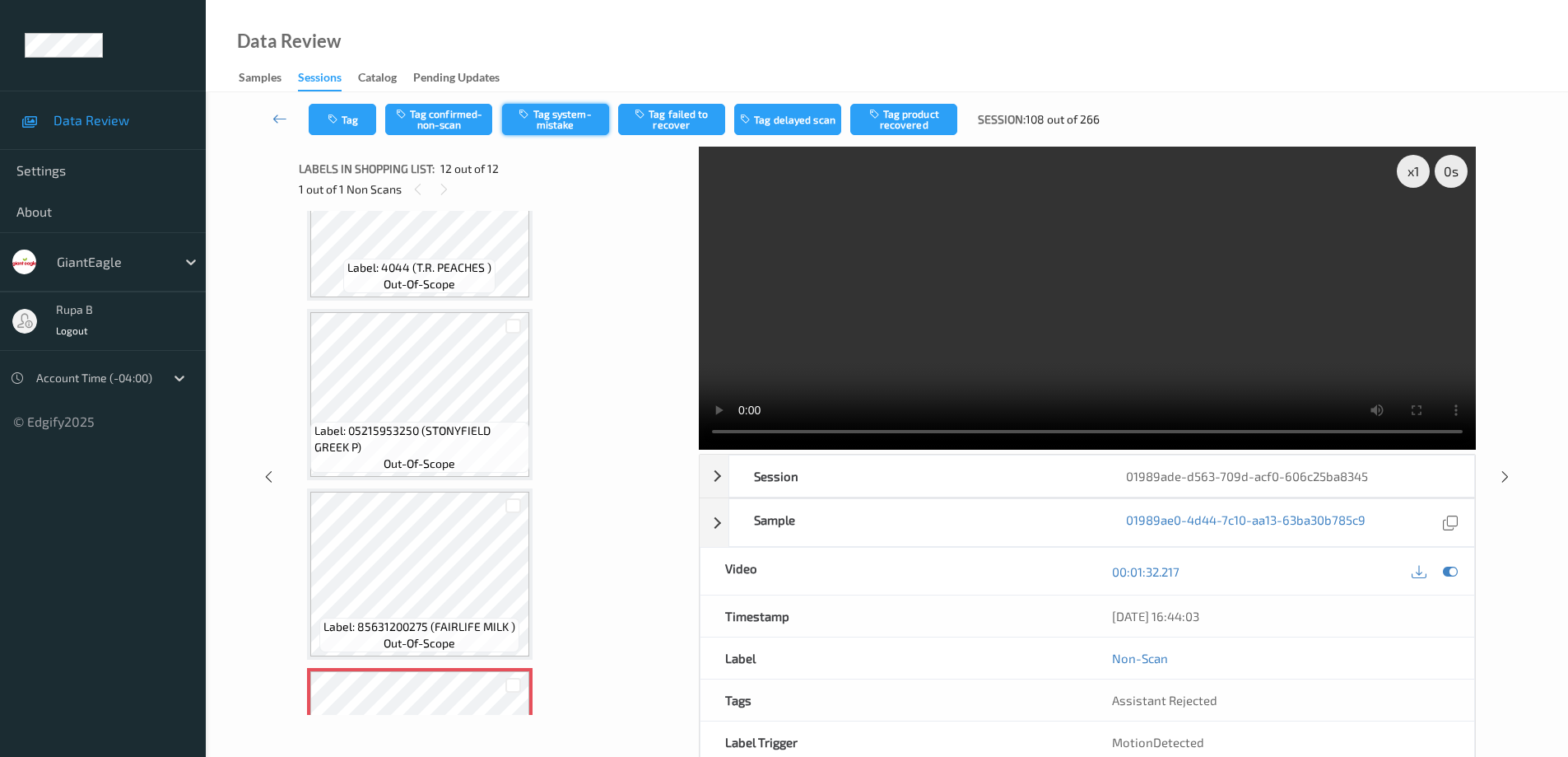
click at [563, 118] on button "Tag system-mistake" at bounding box center [555, 119] width 107 height 31
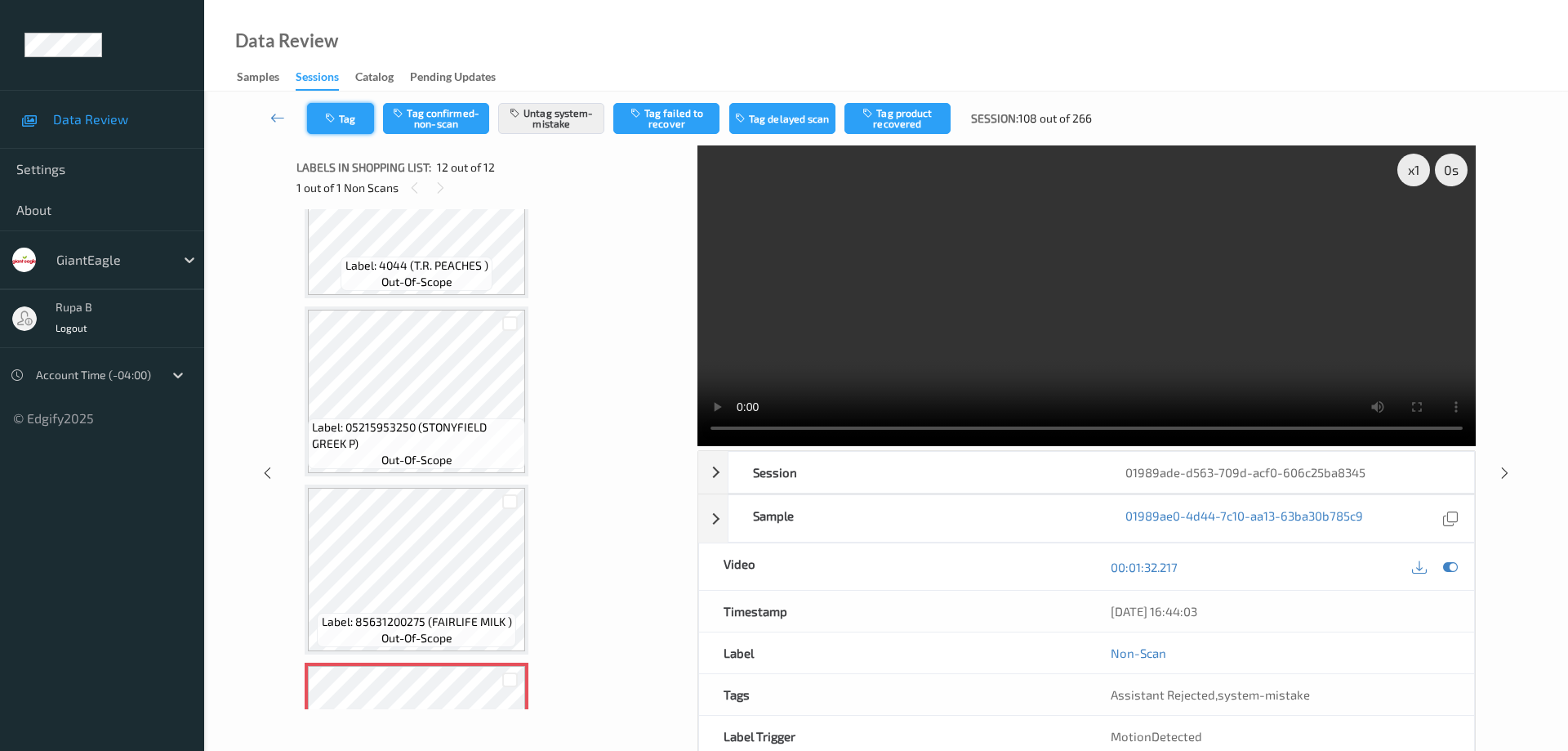
click at [357, 128] on button "Tag" at bounding box center [340, 118] width 67 height 31
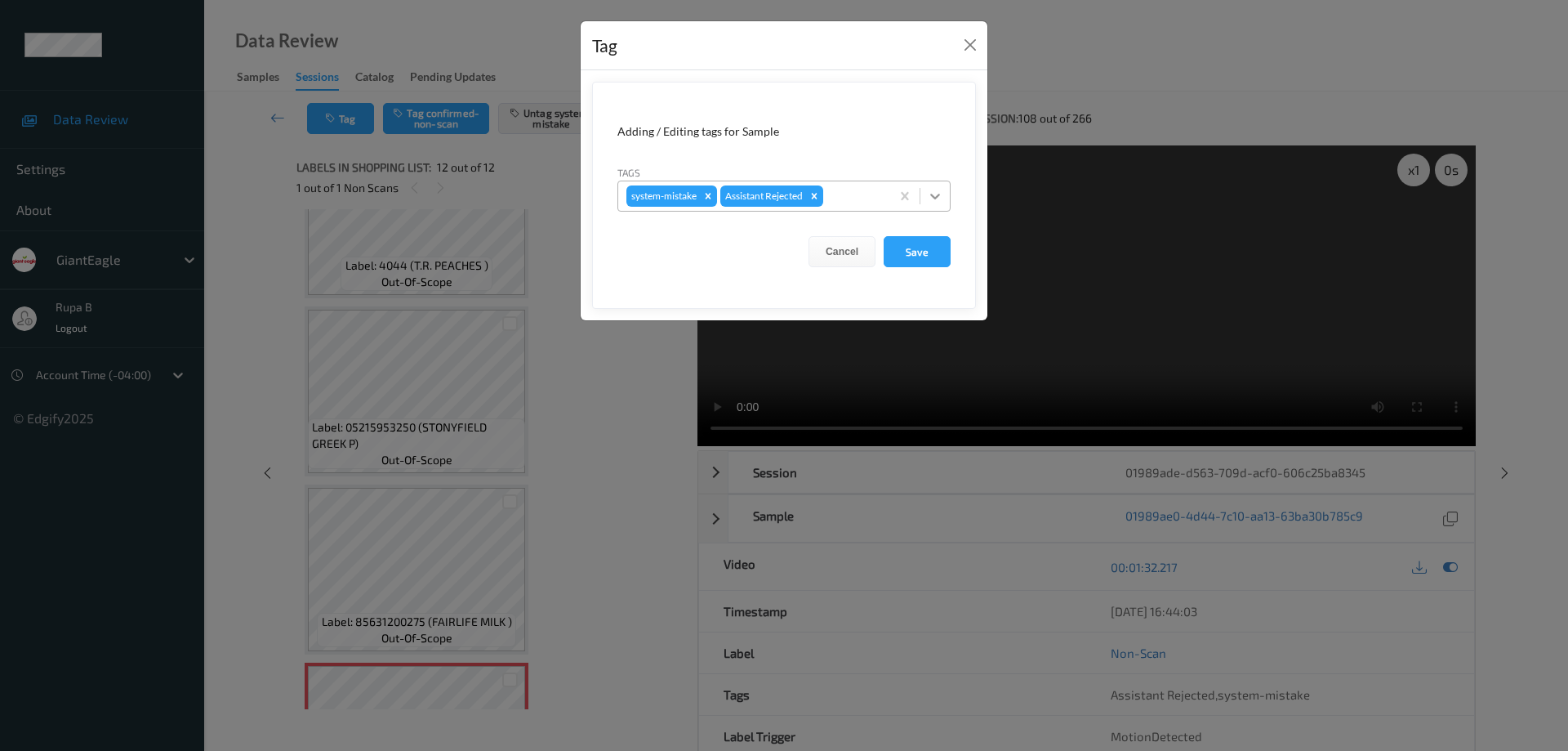
click at [934, 193] on icon at bounding box center [934, 196] width 17 height 17
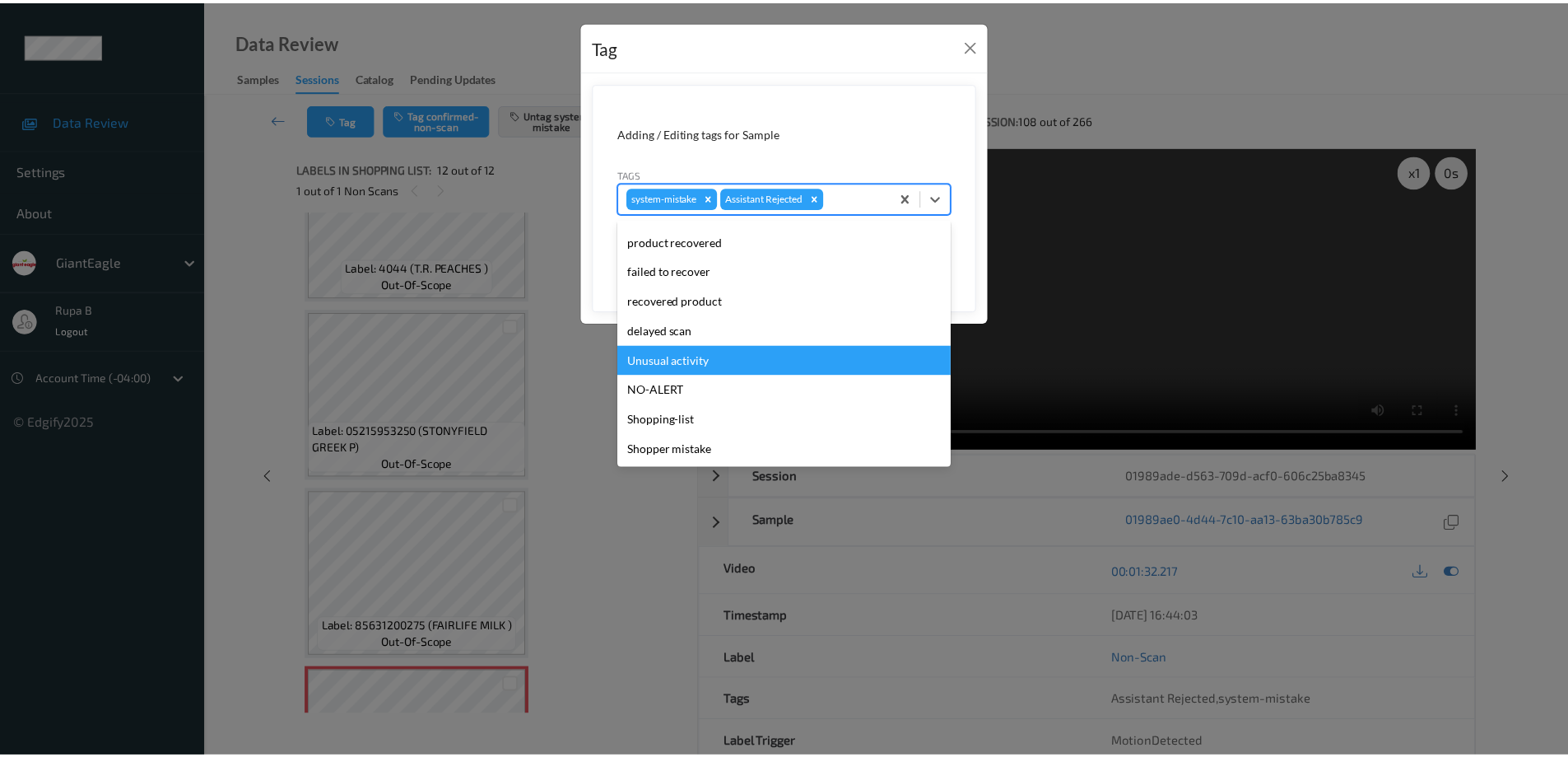
scroll to position [116, 0]
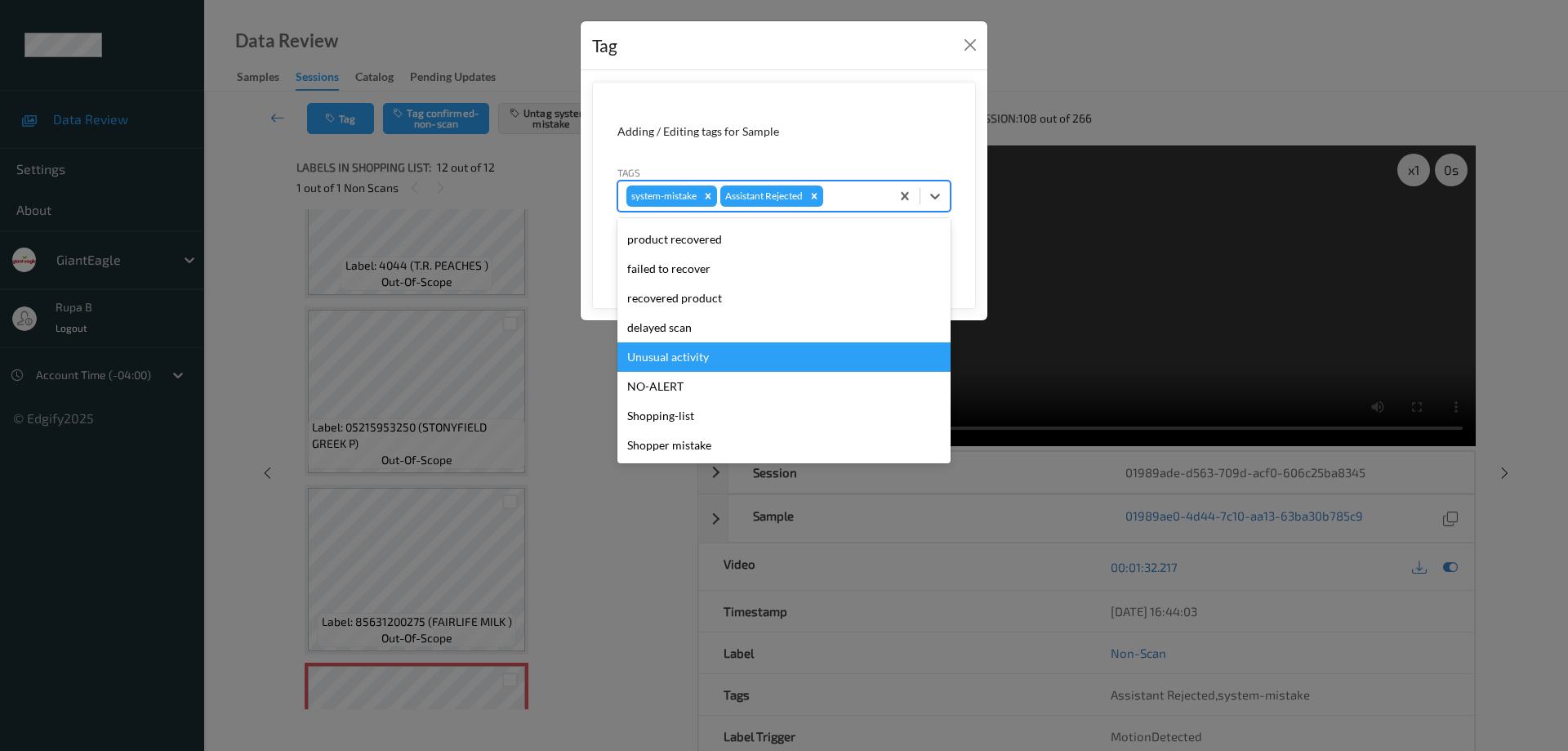
click at [709, 362] on div "Unusual activity" at bounding box center [784, 357] width 333 height 30
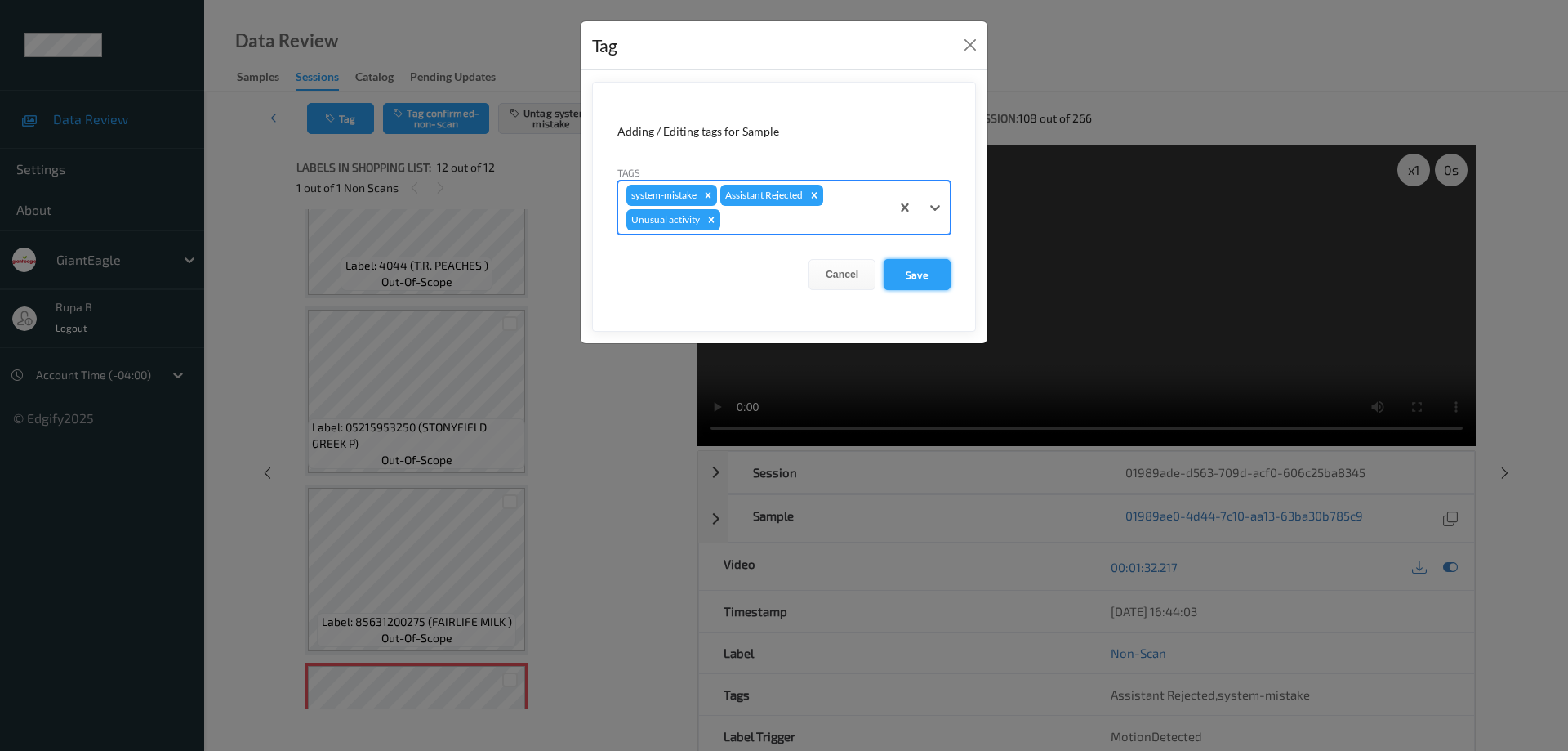
click at [923, 278] on button "Save" at bounding box center [917, 274] width 67 height 31
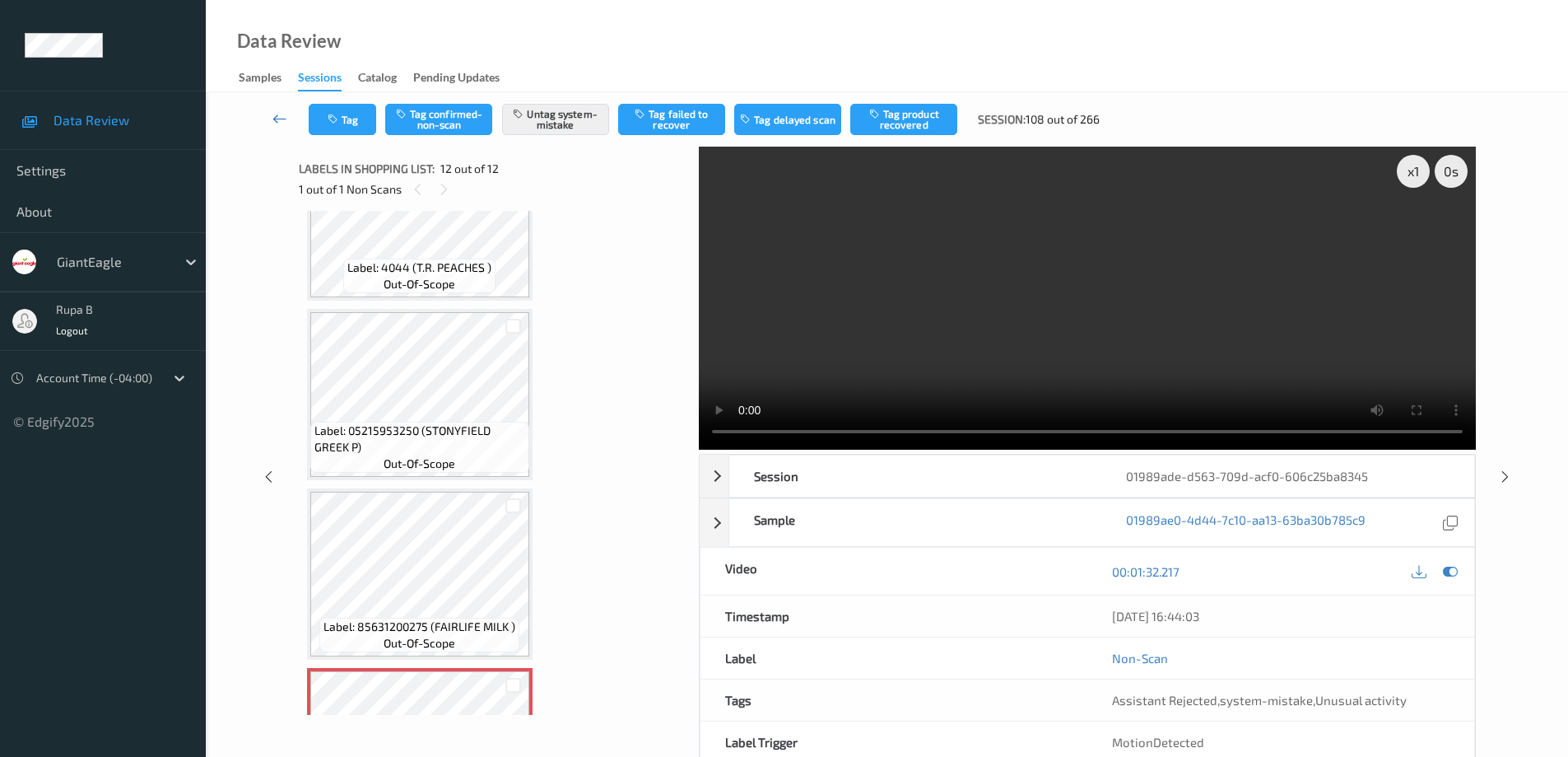
click at [275, 121] on icon at bounding box center [280, 118] width 15 height 17
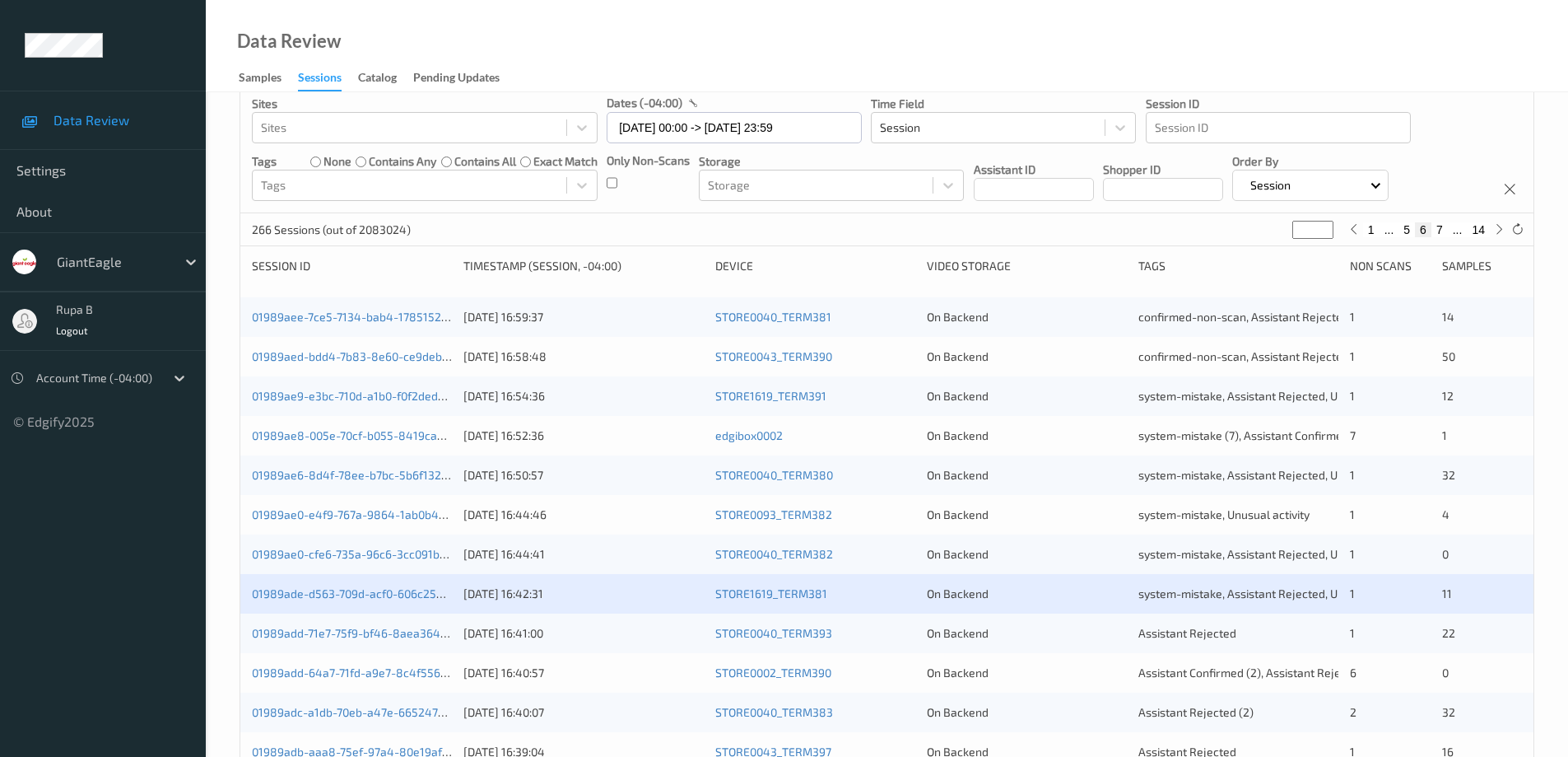
scroll to position [165, 0]
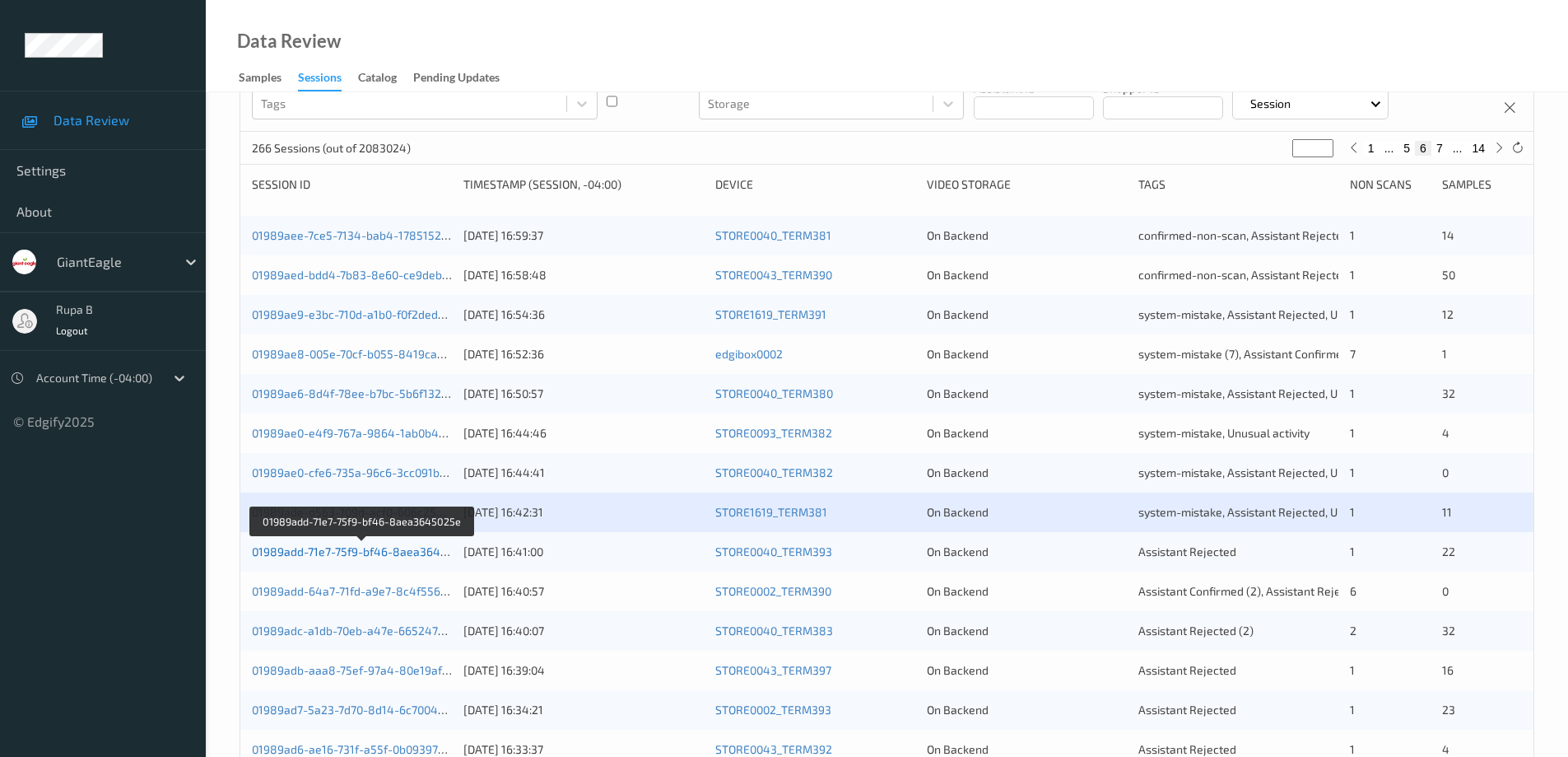
click at [371, 555] on link "01989add-71e7-75f9-bf46-8aea3645025e" at bounding box center [362, 551] width 221 height 14
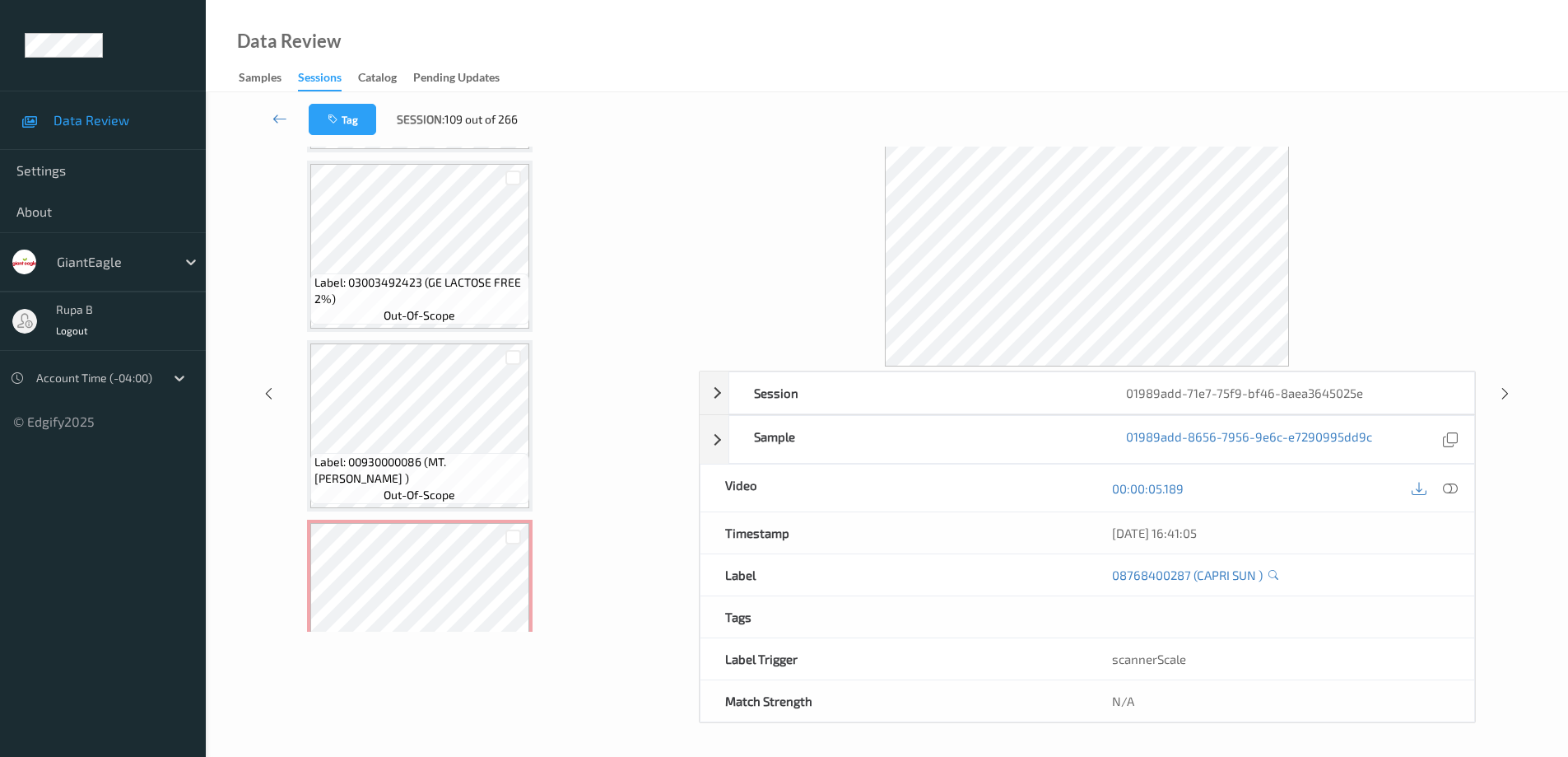
scroll to position [3633, 0]
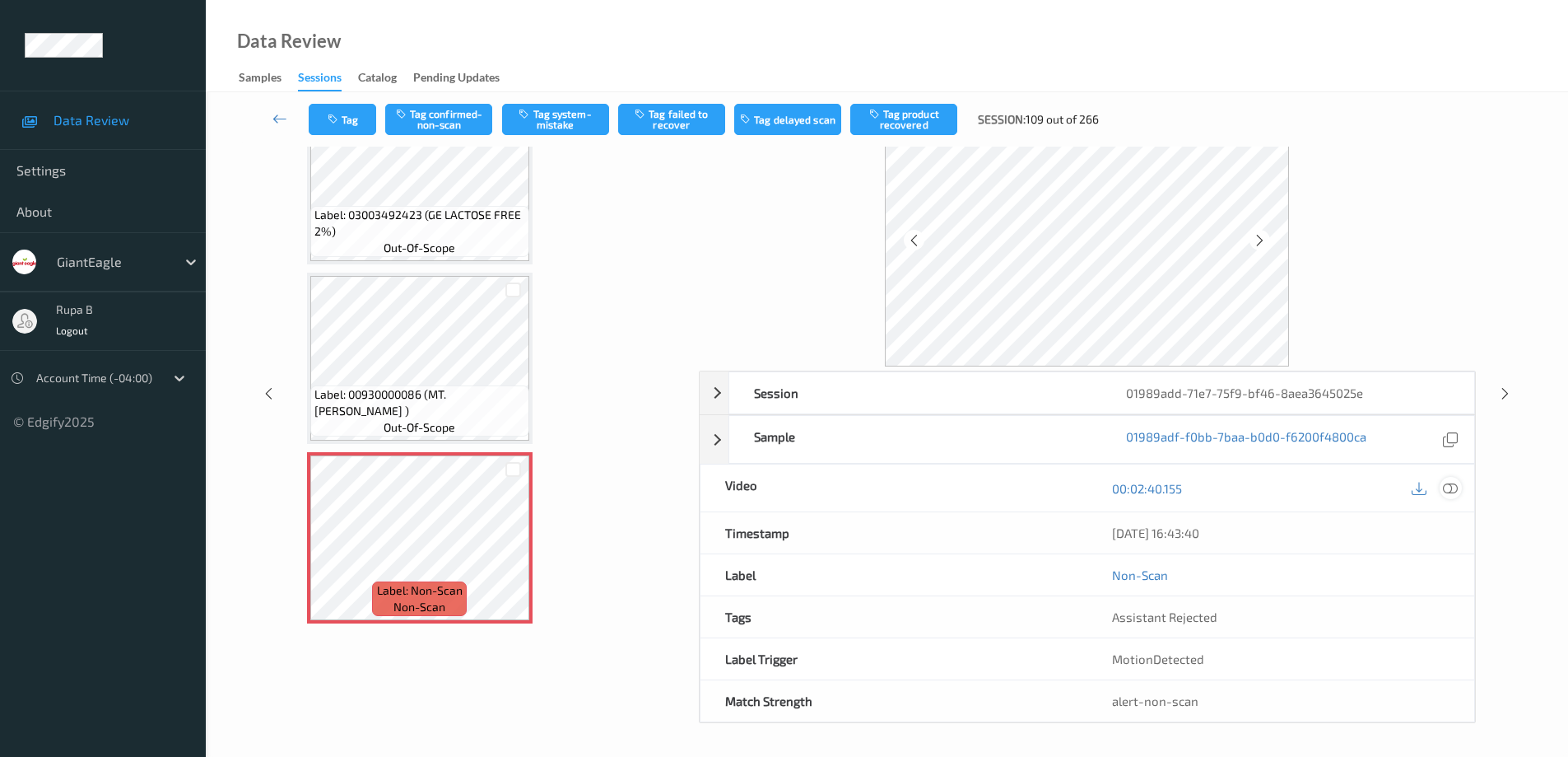
click at [1449, 488] on icon at bounding box center [1450, 488] width 15 height 15
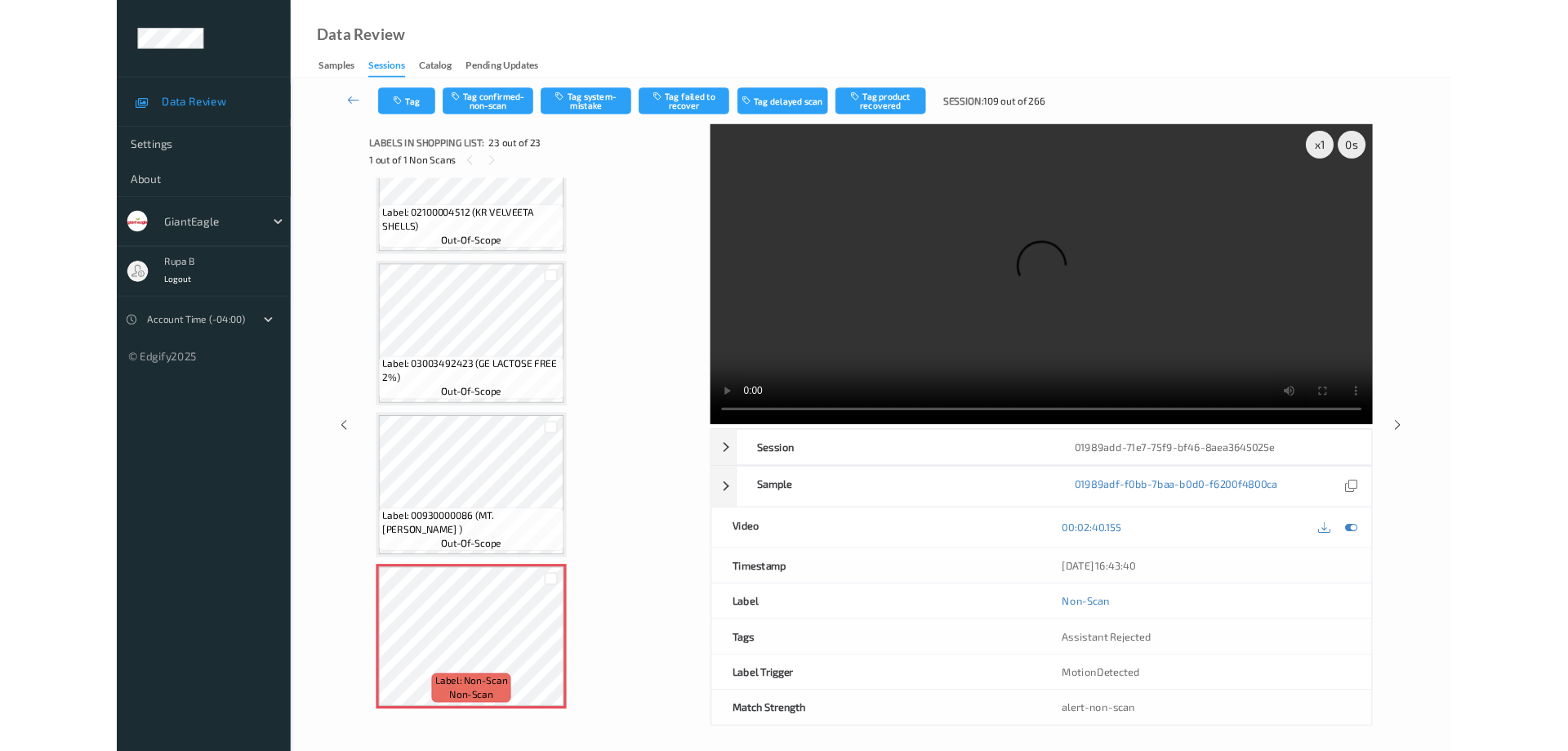
scroll to position [3473, 0]
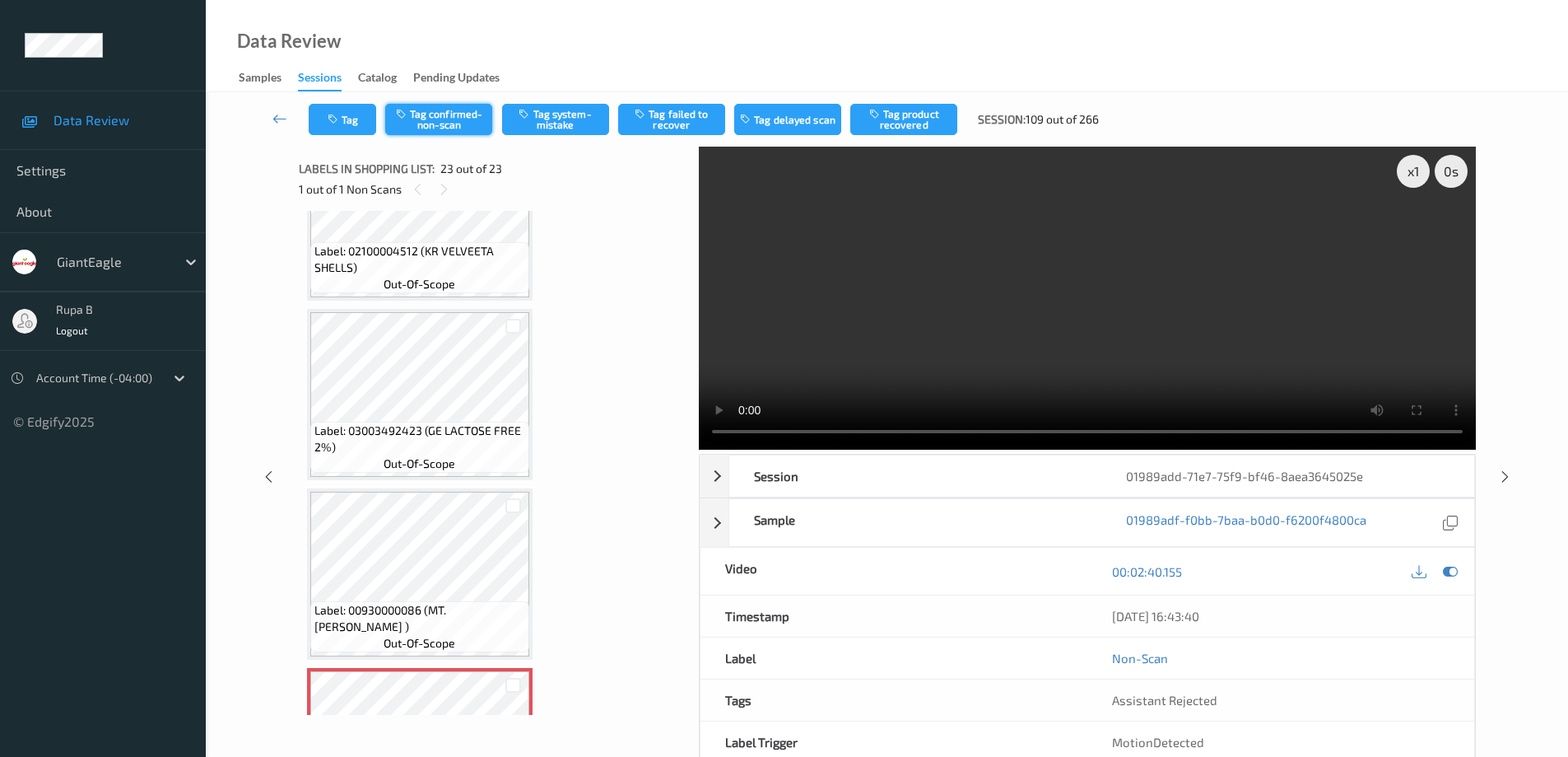
drag, startPoint x: 562, startPoint y: 128, endPoint x: 421, endPoint y: 133, distance: 141.1
click at [562, 128] on button "Tag system-mistake" at bounding box center [555, 119] width 107 height 31
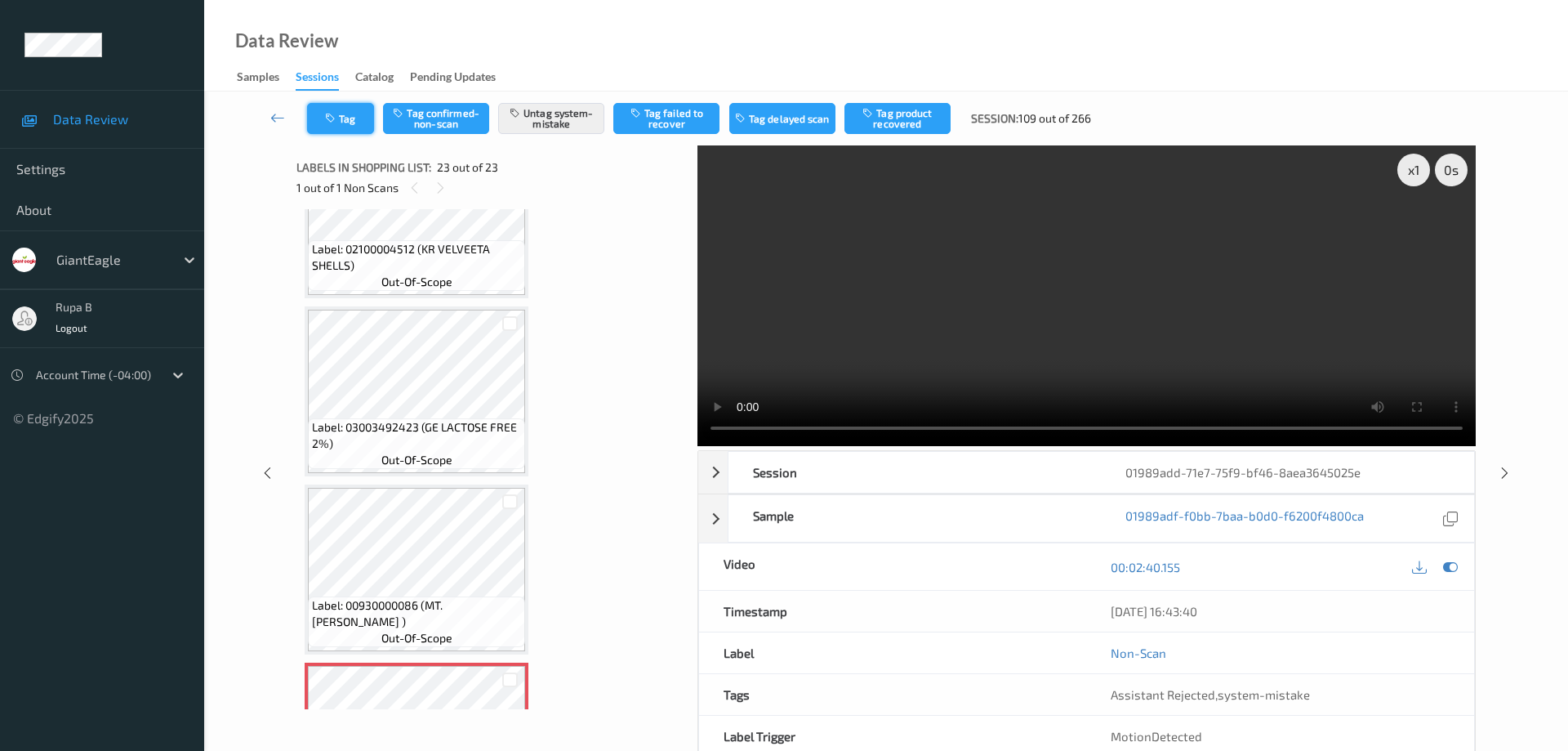
click at [357, 127] on button "Tag" at bounding box center [340, 118] width 67 height 31
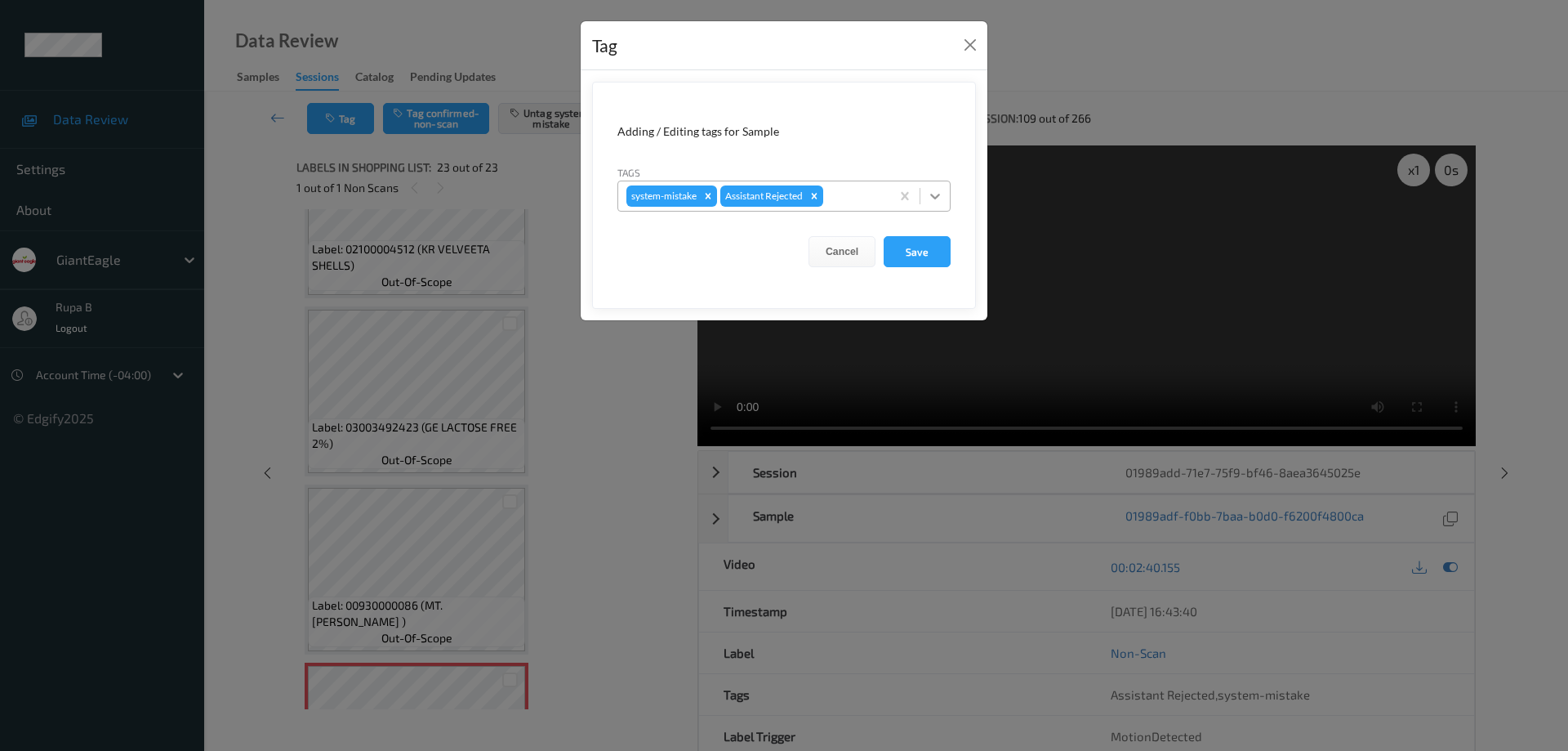
click at [932, 191] on icon at bounding box center [934, 196] width 17 height 17
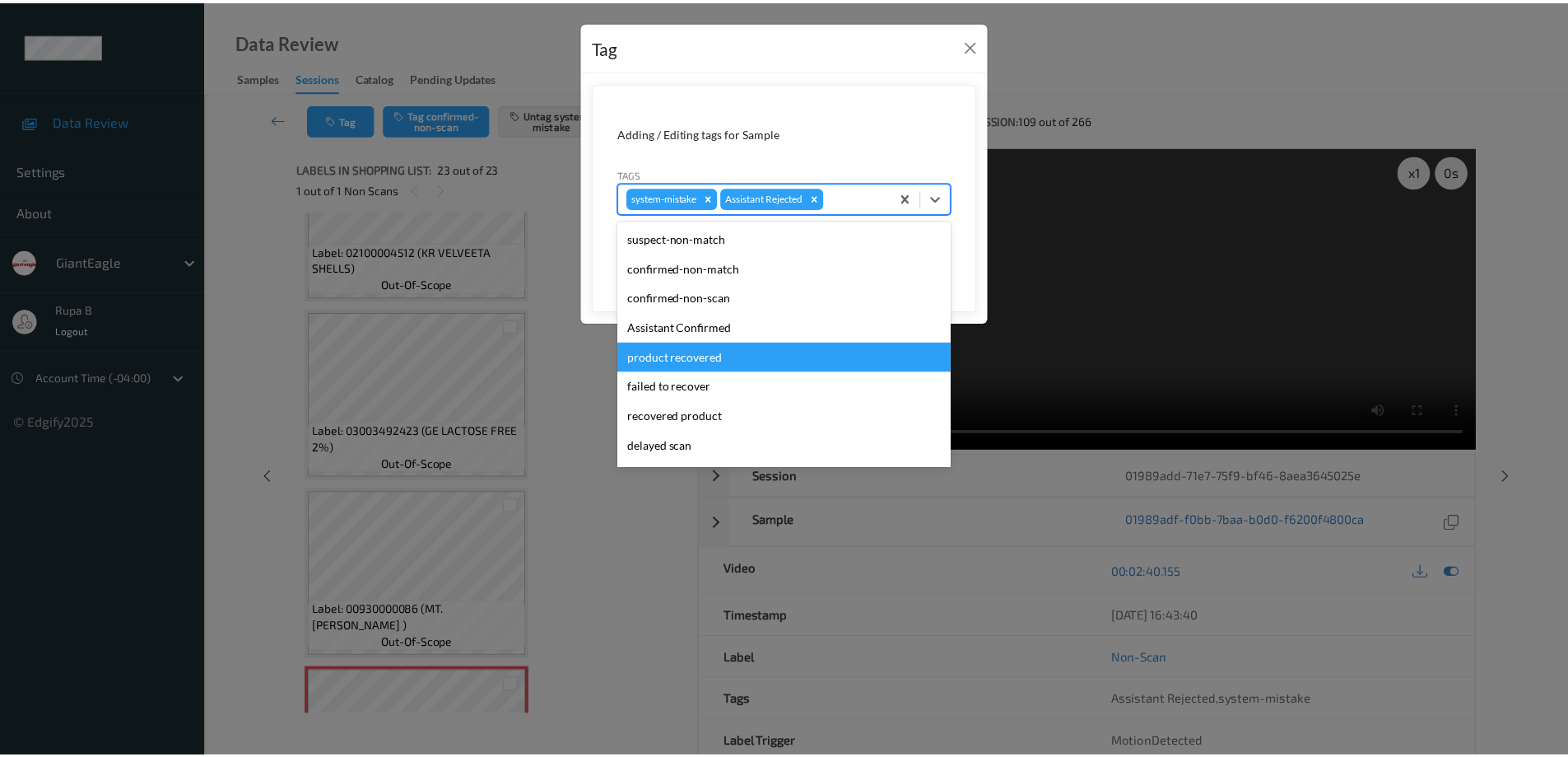
scroll to position [13, 0]
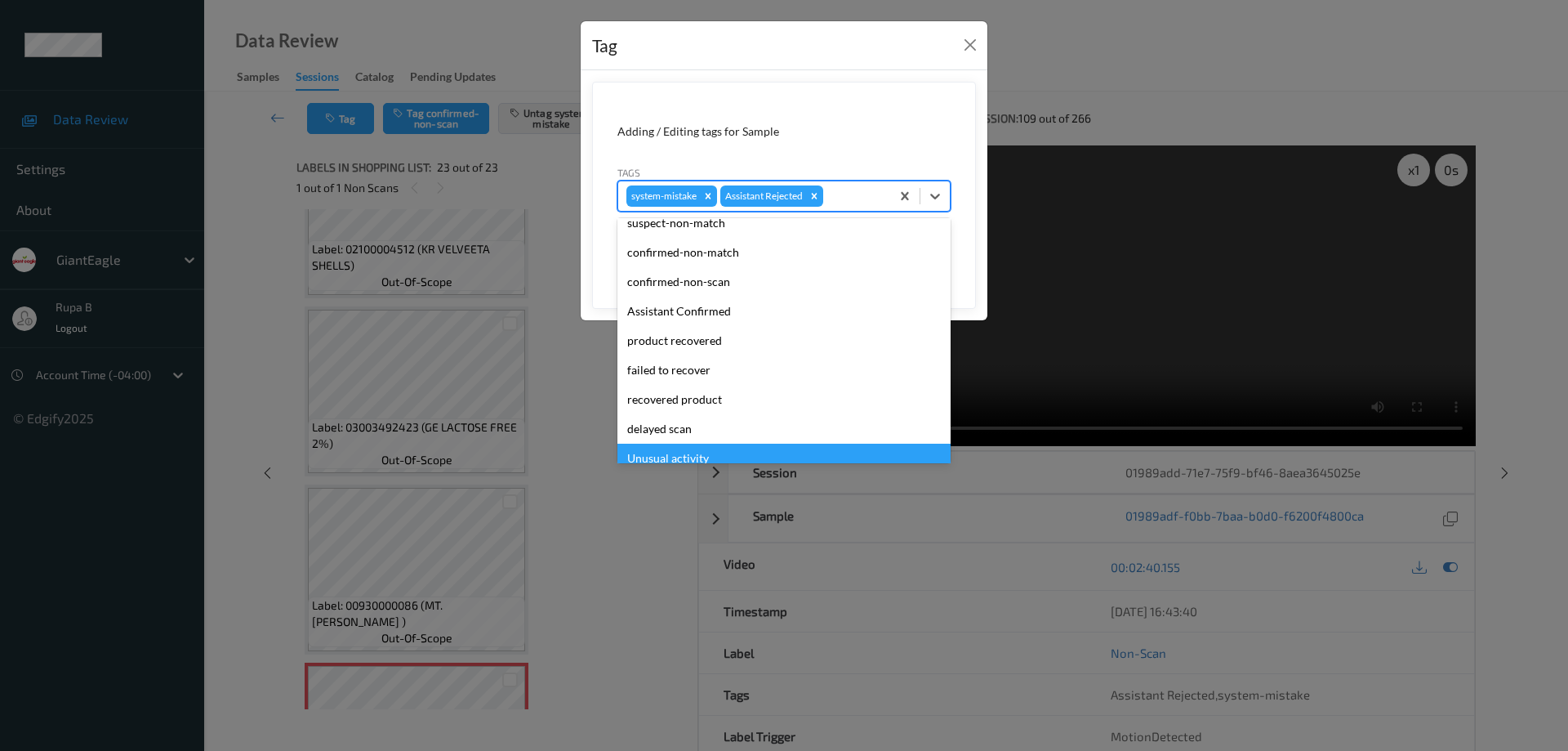
click at [693, 460] on div "Unusual activity" at bounding box center [784, 459] width 333 height 30
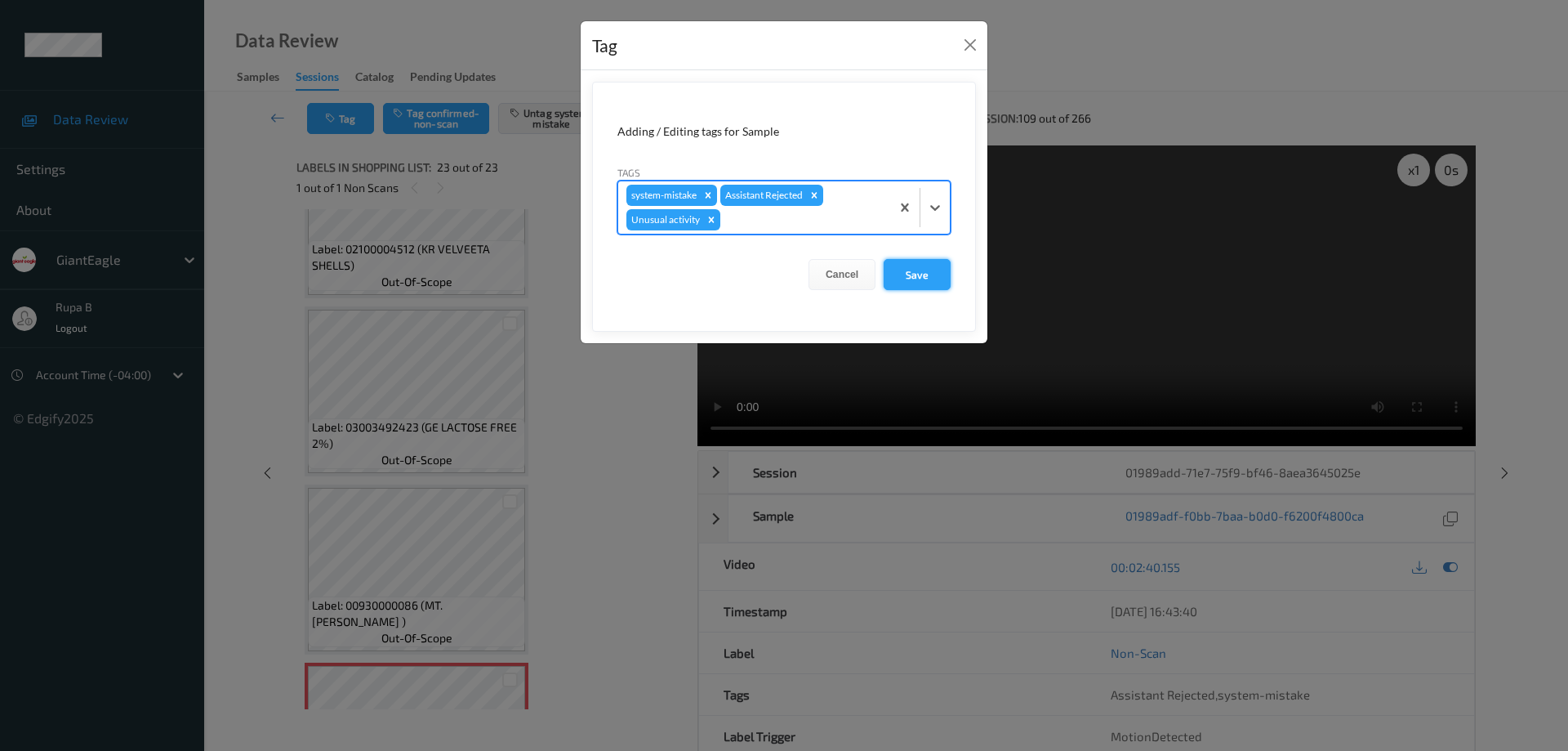
click at [921, 266] on button "Save" at bounding box center [917, 274] width 67 height 31
